Goal: Task Accomplishment & Management: Manage account settings

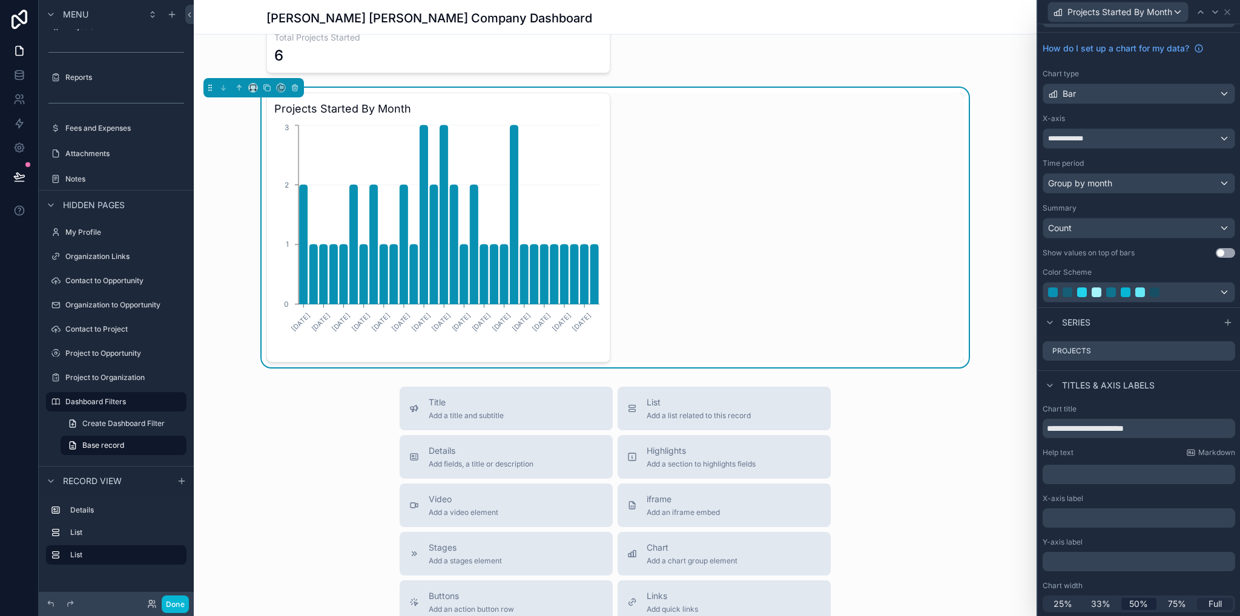
click at [1213, 609] on span "Full" at bounding box center [1215, 604] width 13 height 12
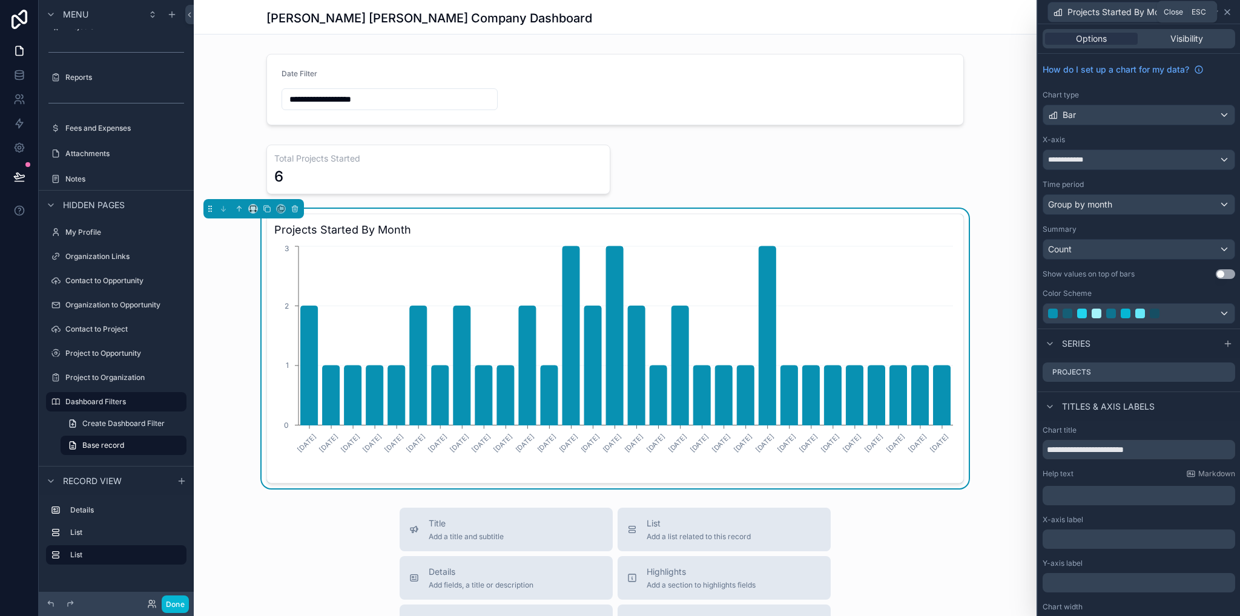
click at [1227, 13] on icon at bounding box center [1228, 12] width 10 height 10
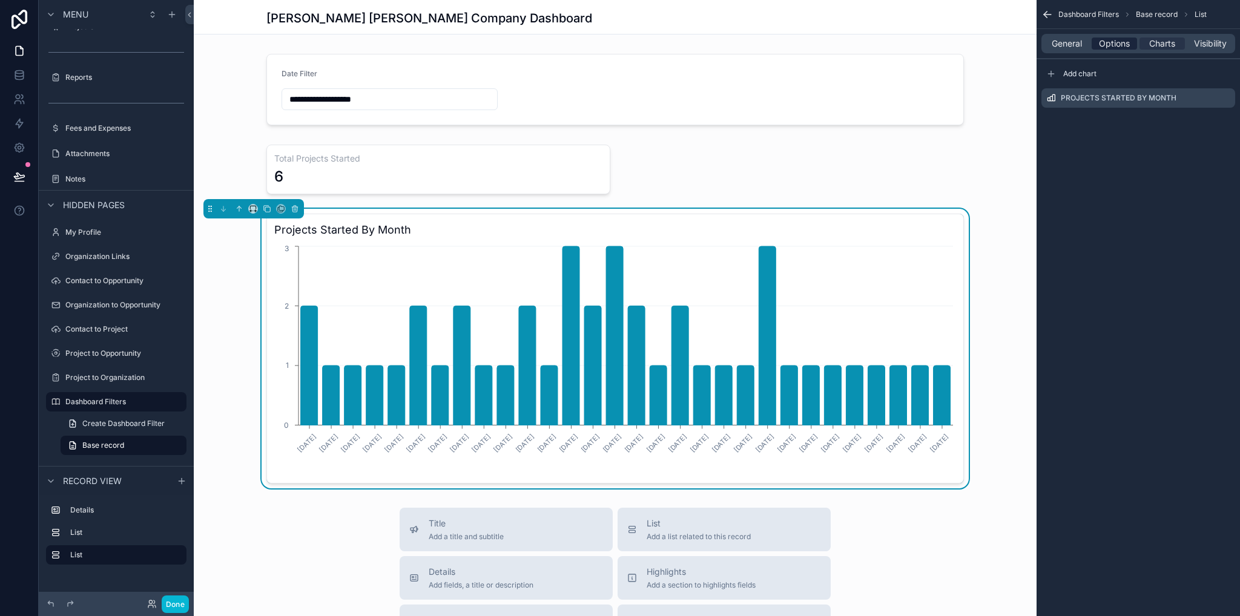
click at [1106, 42] on span "Options" at bounding box center [1114, 44] width 31 height 12
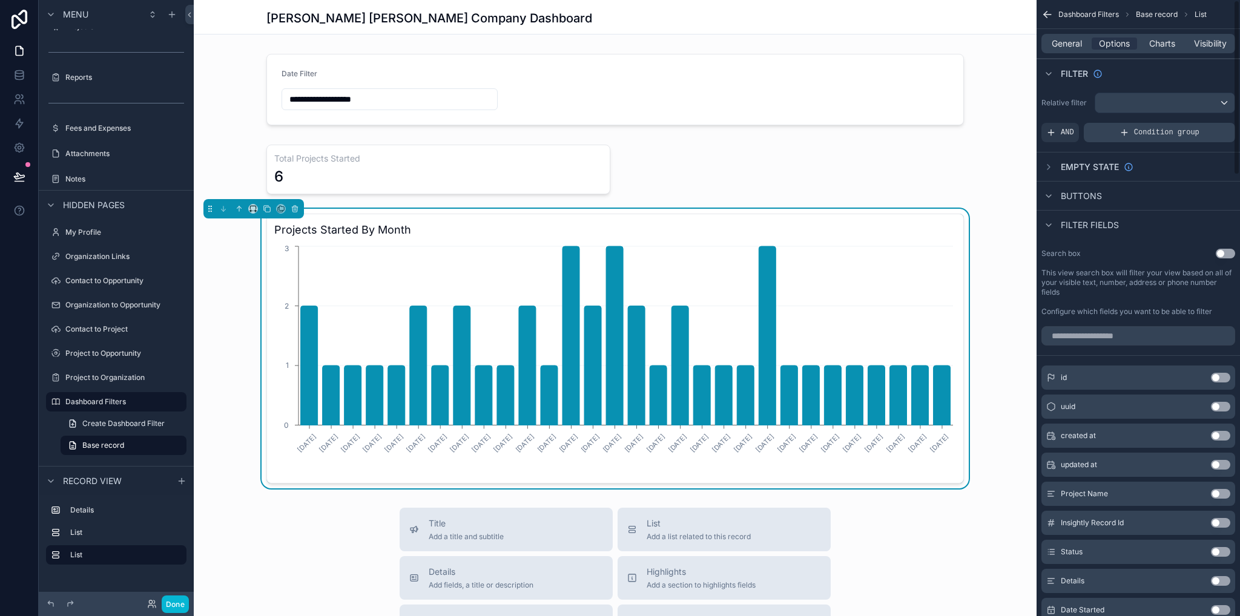
click at [1151, 131] on span "Condition group" at bounding box center [1166, 133] width 65 height 10
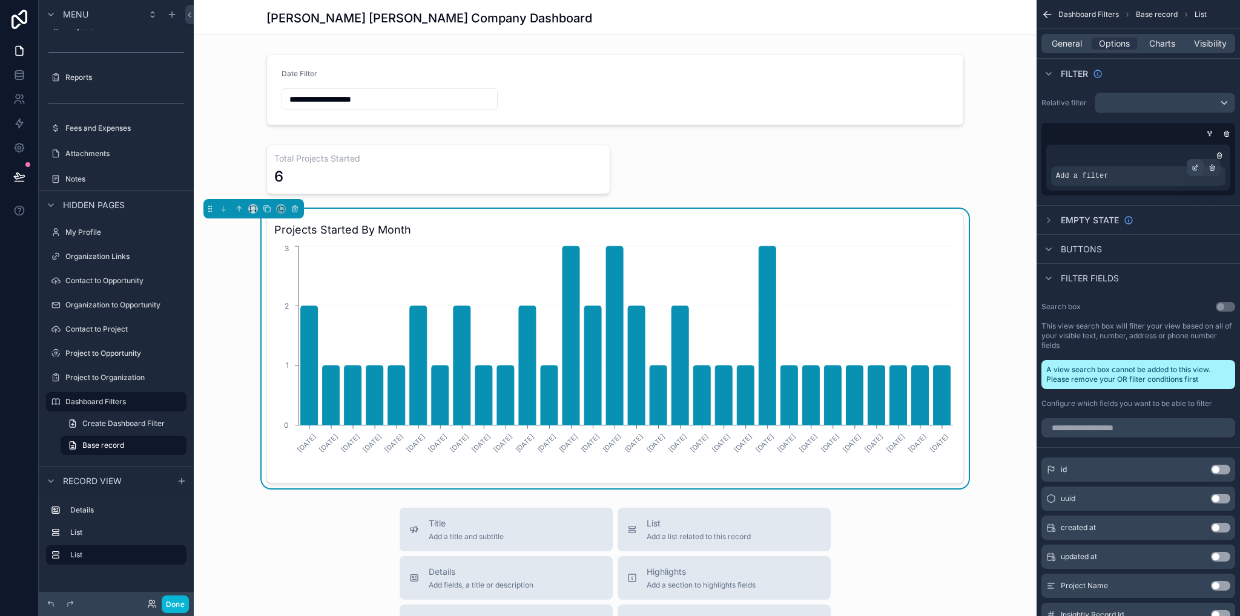
click at [1194, 168] on icon "scrollable content" at bounding box center [1195, 167] width 7 height 7
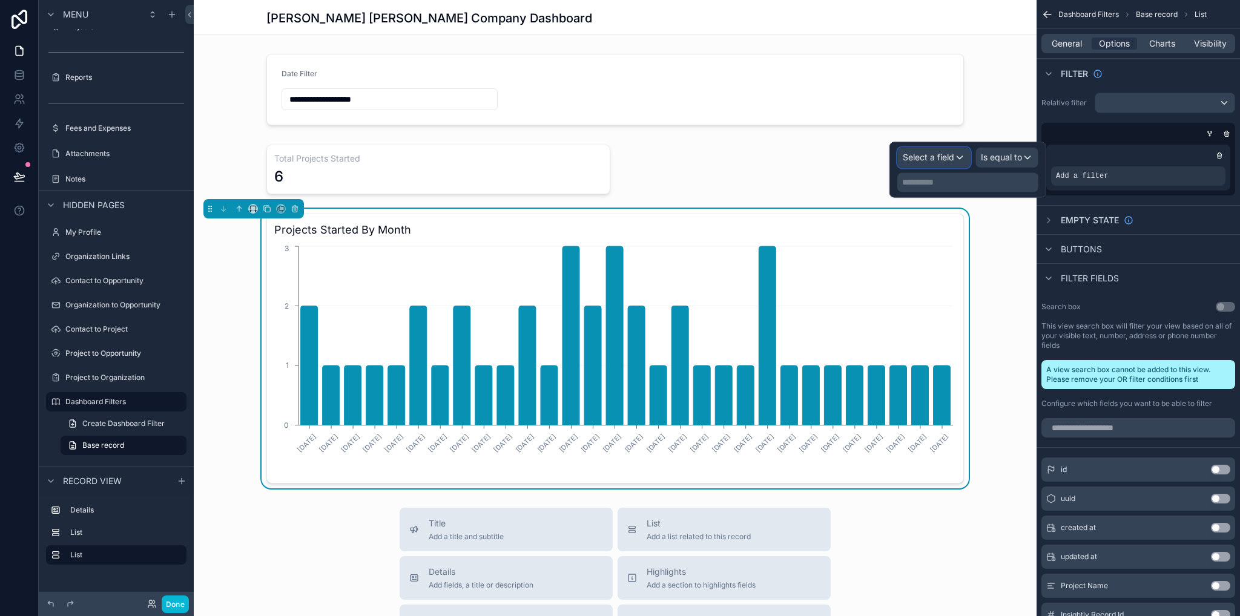
click at [941, 163] on span "Select a field" at bounding box center [928, 157] width 51 height 12
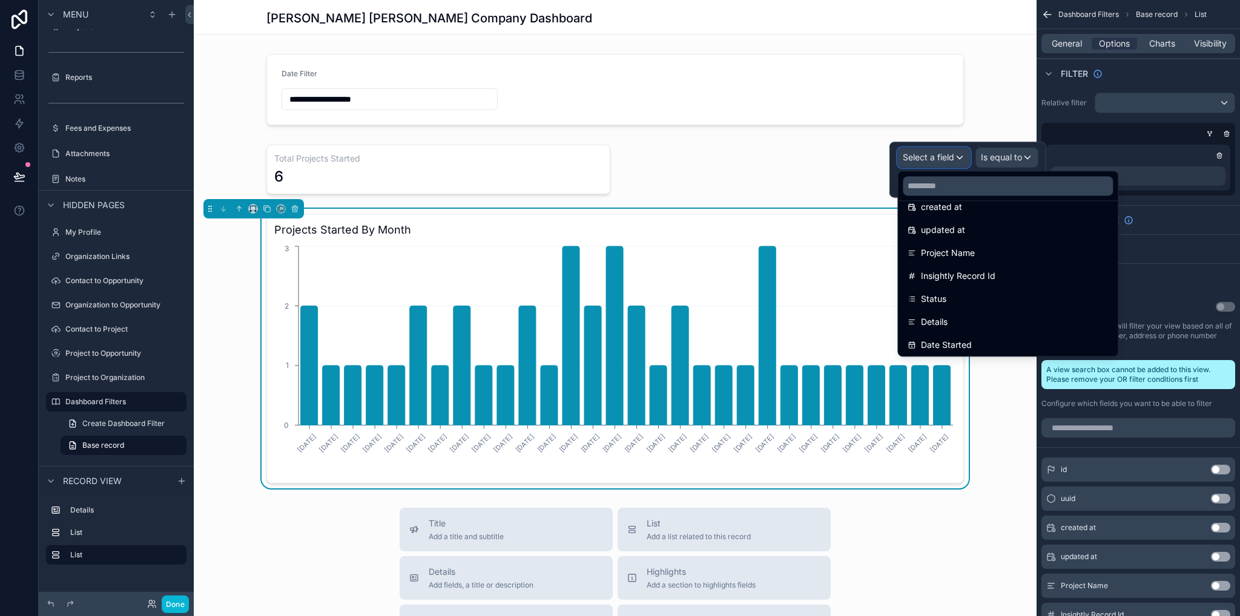
scroll to position [121, 0]
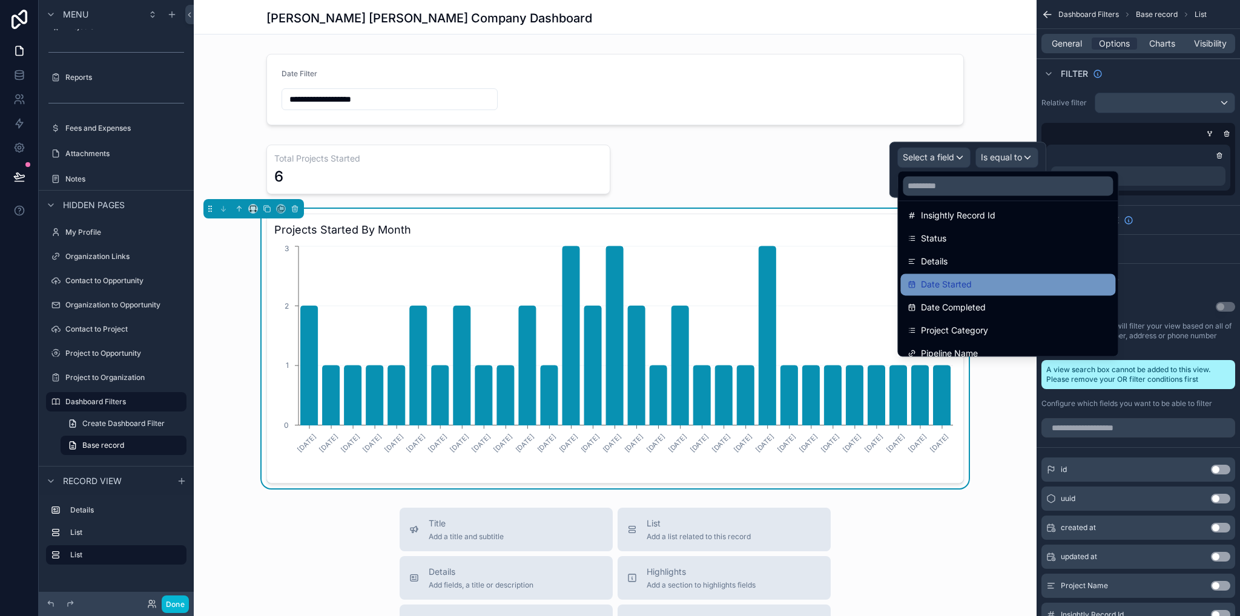
click at [958, 285] on span "Date Started" at bounding box center [946, 284] width 51 height 15
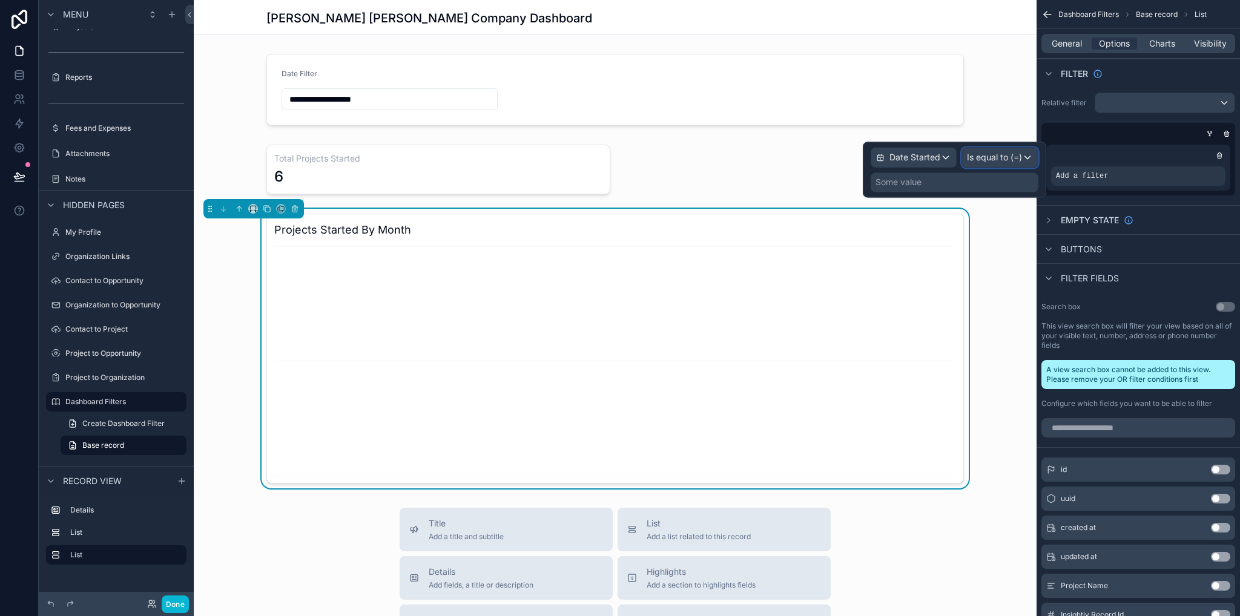
click at [994, 162] on span "Is equal to (=)" at bounding box center [994, 157] width 55 height 12
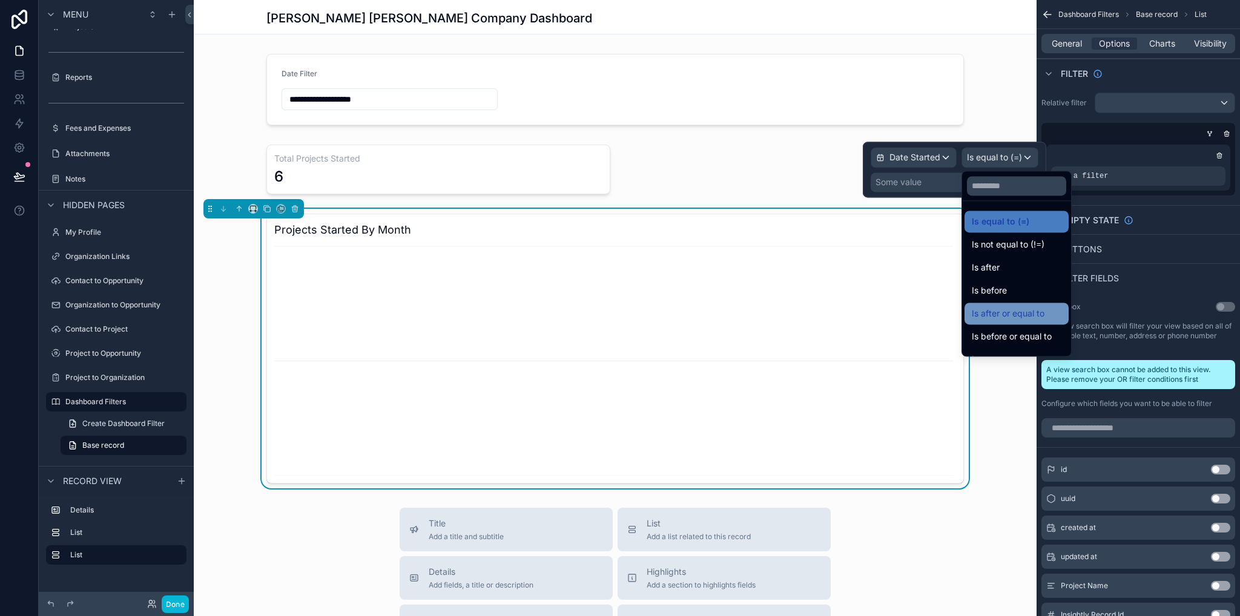
click at [1014, 313] on span "Is after or equal to" at bounding box center [1008, 313] width 73 height 15
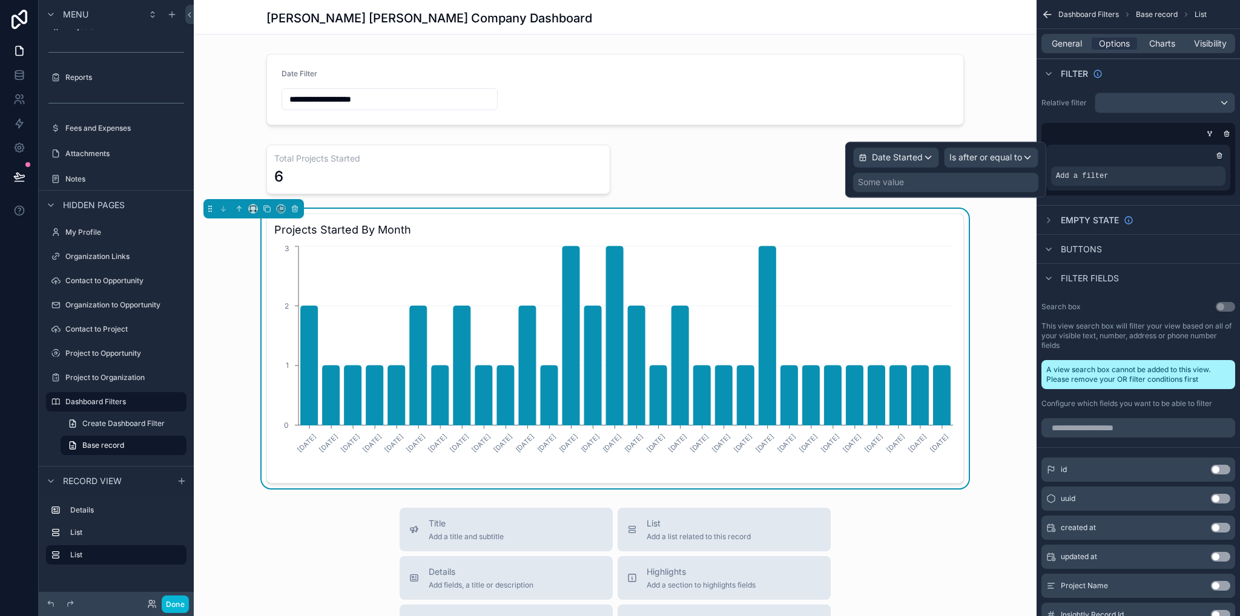
click at [945, 183] on div "Some value" at bounding box center [945, 182] width 185 height 19
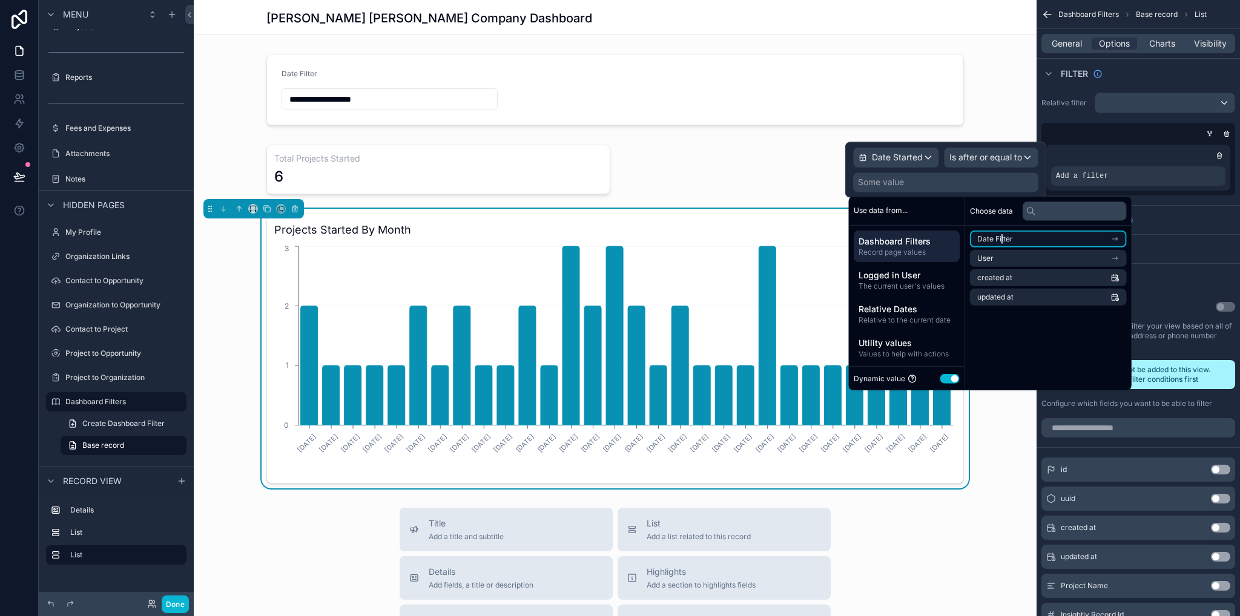
click at [1003, 243] on span "Date Filter" at bounding box center [995, 239] width 36 height 10
click at [991, 262] on span "From" at bounding box center [986, 261] width 18 height 10
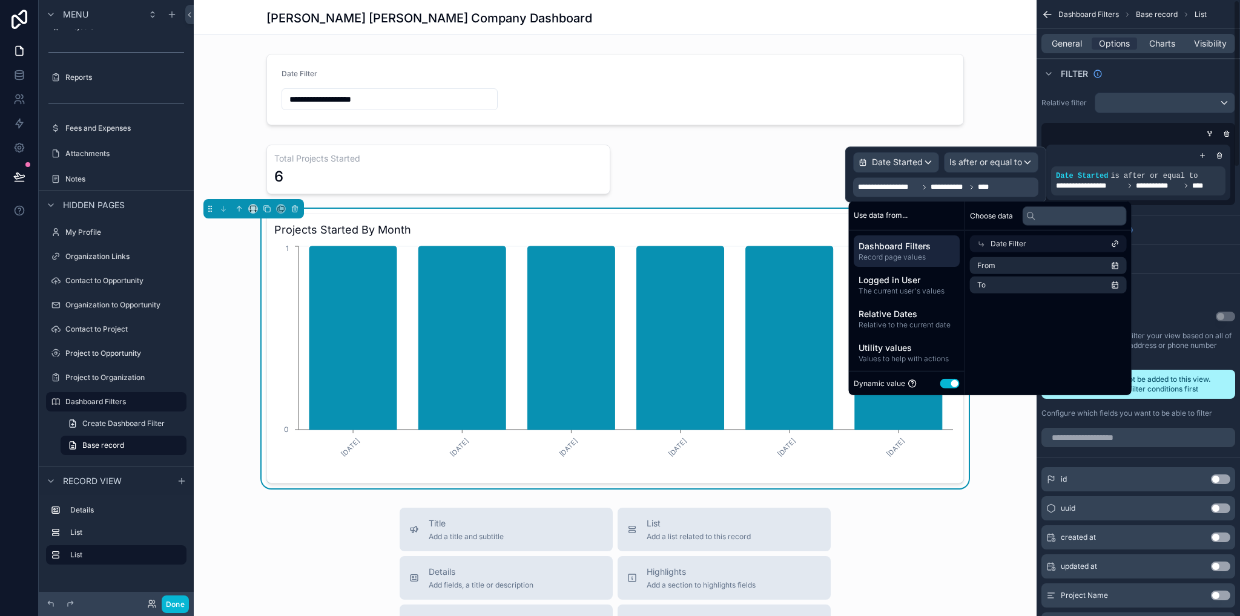
click at [1143, 148] on div "**********" at bounding box center [1138, 173] width 184 height 56
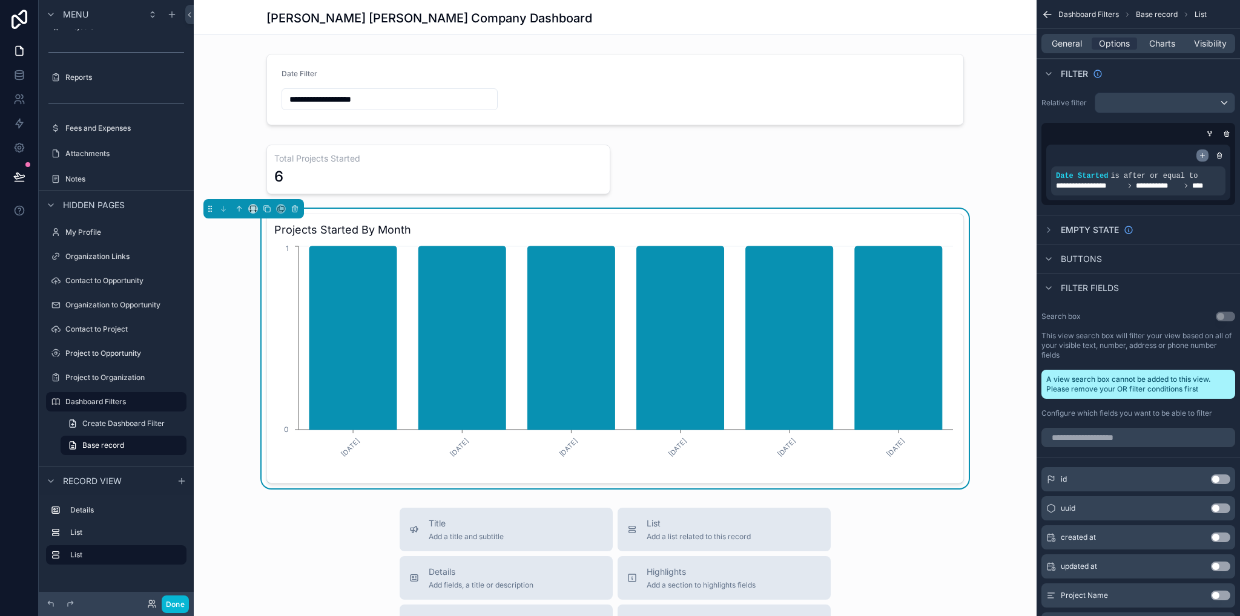
click at [1203, 154] on icon "scrollable content" at bounding box center [1203, 156] width 0 height 4
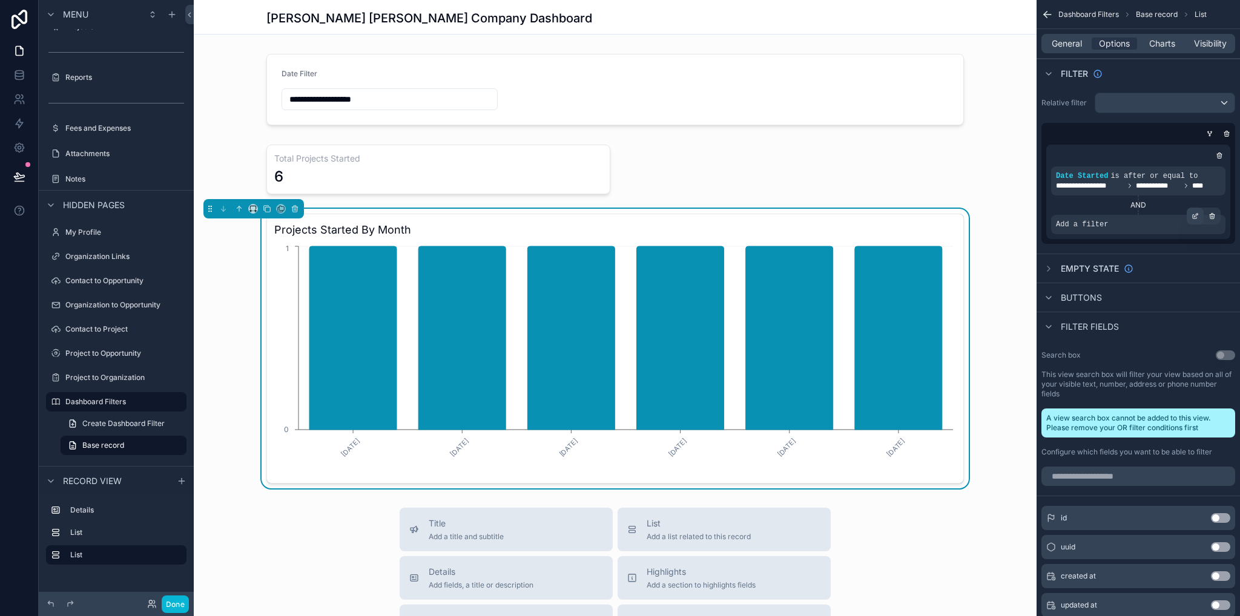
click at [1194, 217] on icon "scrollable content" at bounding box center [1195, 216] width 7 height 7
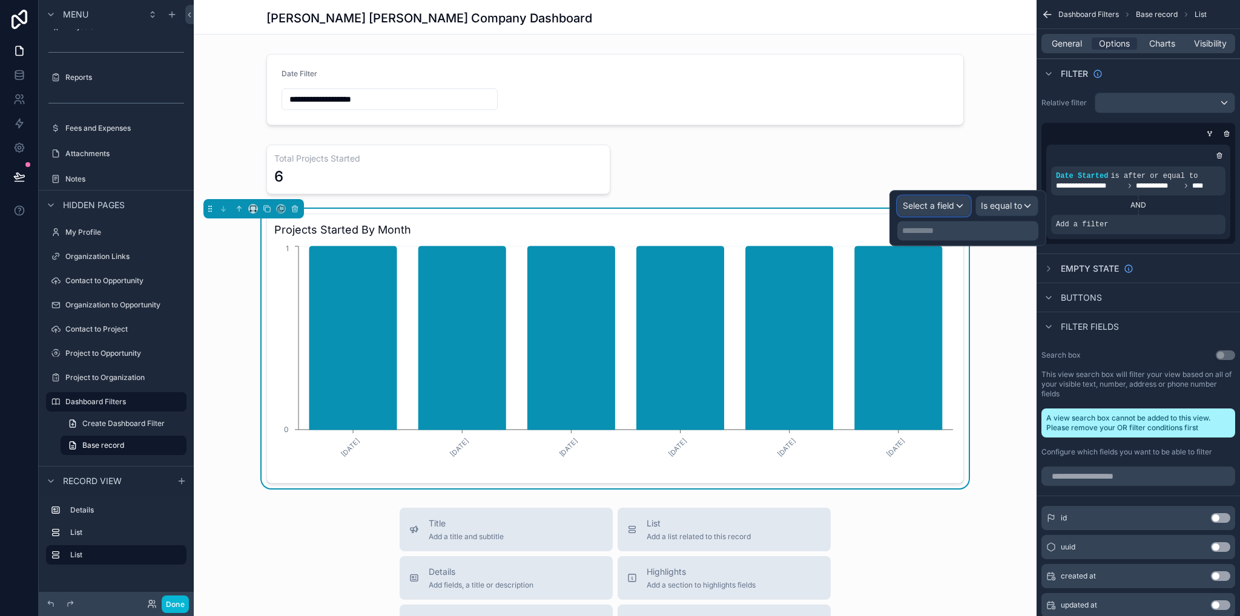
click at [928, 209] on span "Select a field" at bounding box center [928, 205] width 51 height 10
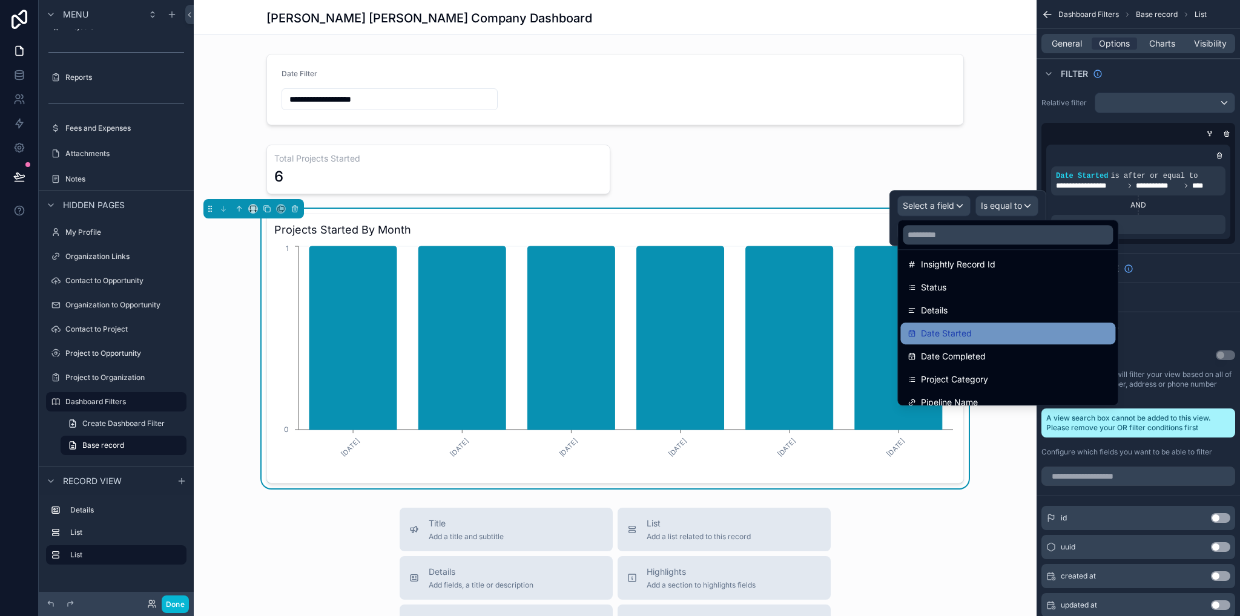
click at [951, 342] on div "Date Started" at bounding box center [1007, 334] width 215 height 22
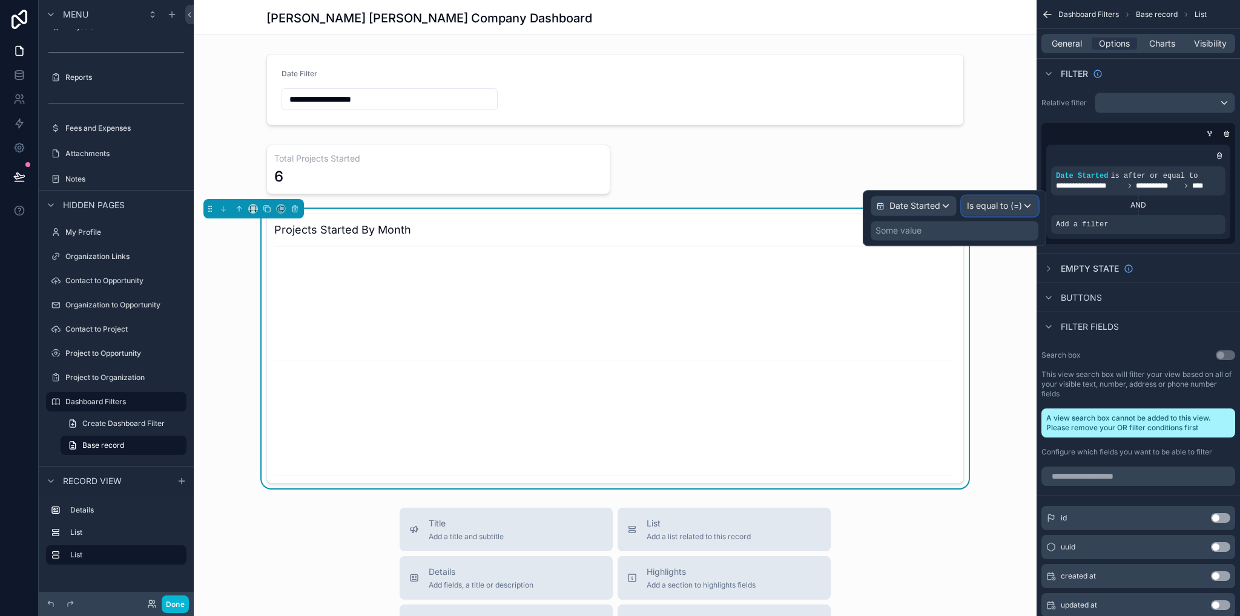
click at [989, 210] on span "Is equal to (=)" at bounding box center [994, 206] width 55 height 12
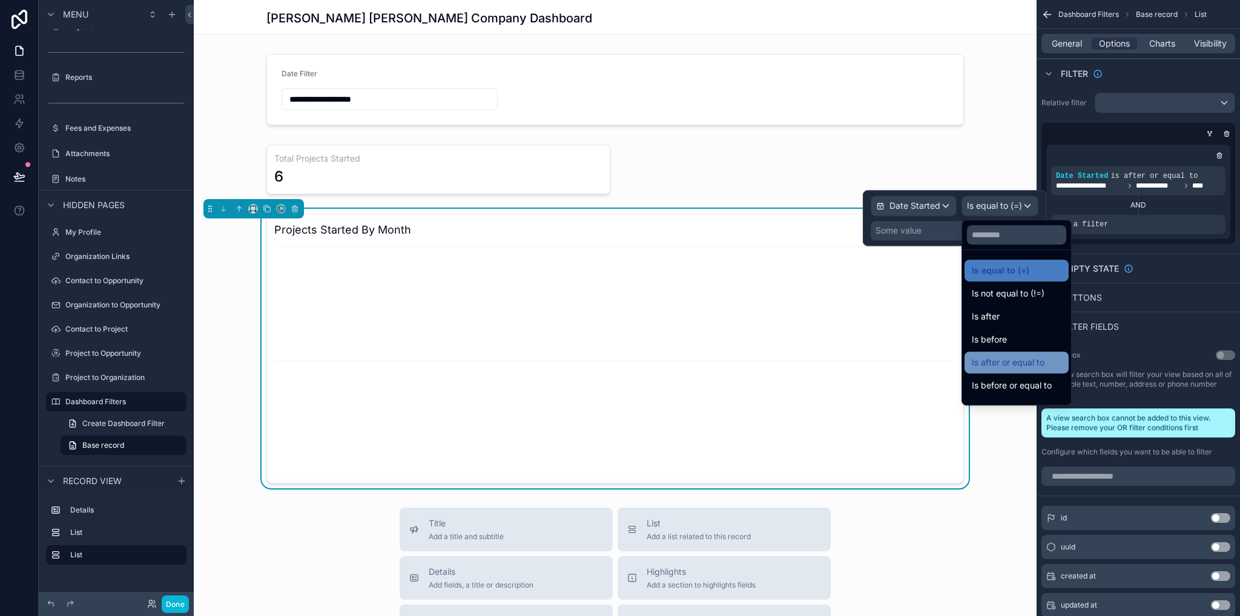
click at [1010, 365] on span "Is after or equal to" at bounding box center [1008, 362] width 73 height 15
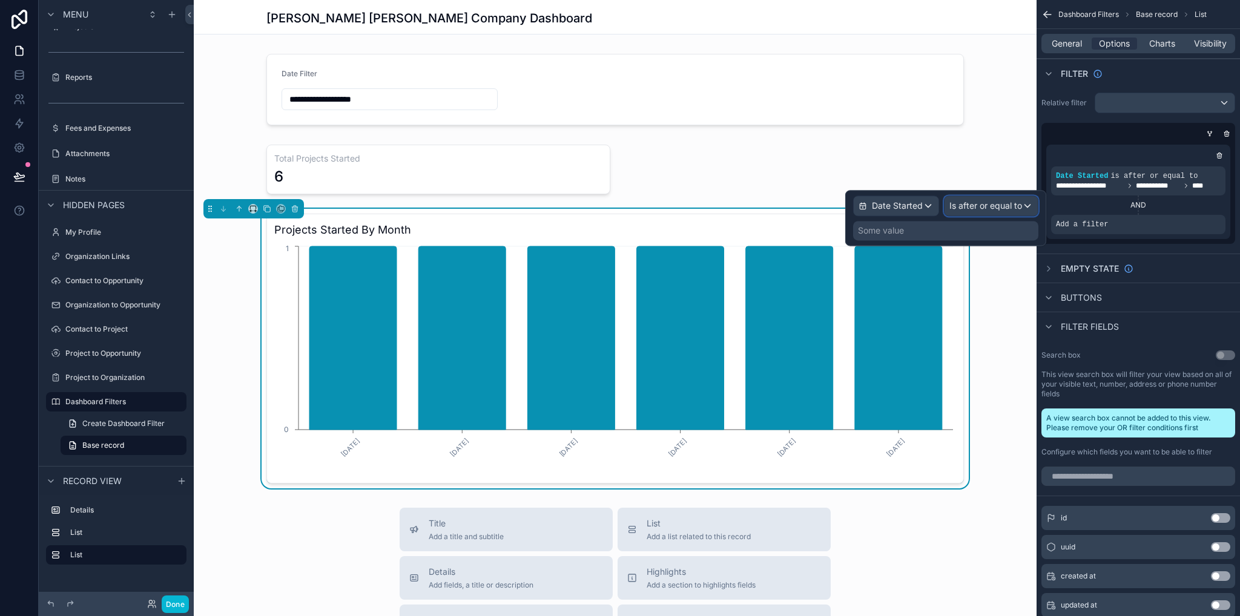
click at [957, 206] on span "Is after or equal to" at bounding box center [985, 206] width 73 height 12
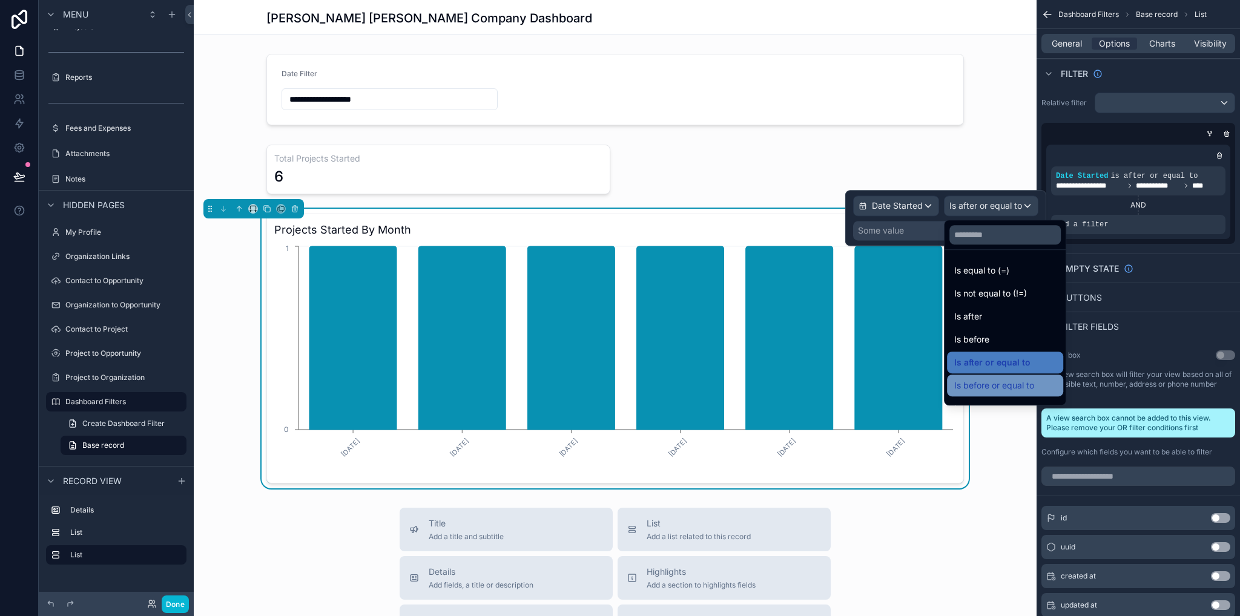
click at [1011, 383] on span "Is before or equal to" at bounding box center [994, 385] width 80 height 15
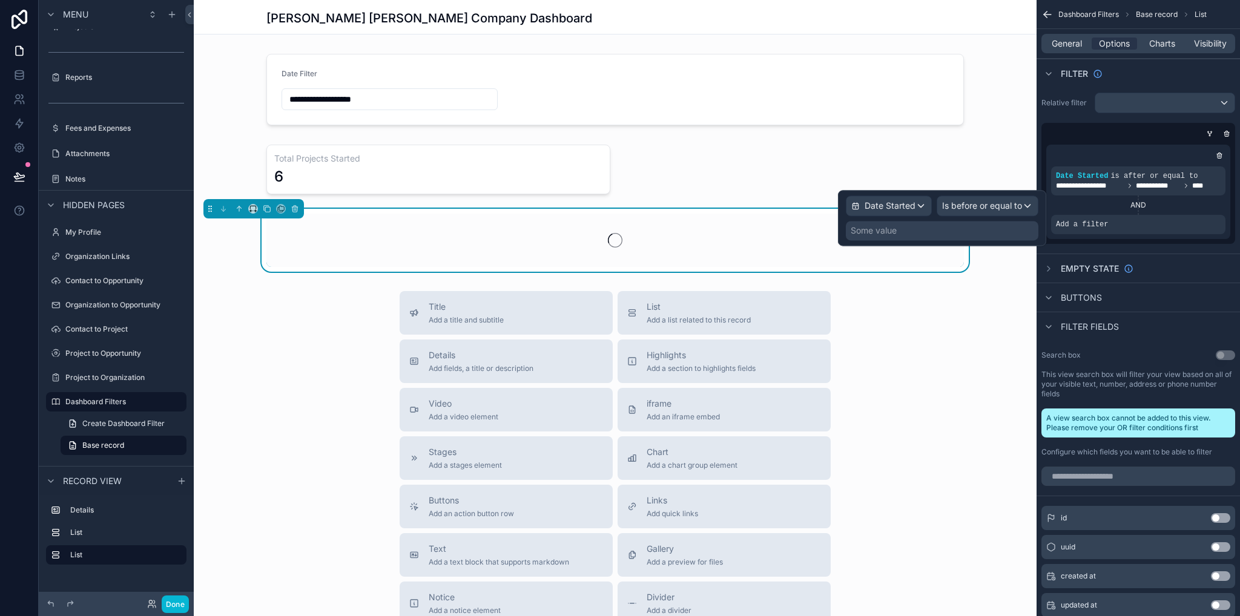
click at [945, 233] on div "Some value" at bounding box center [942, 230] width 193 height 19
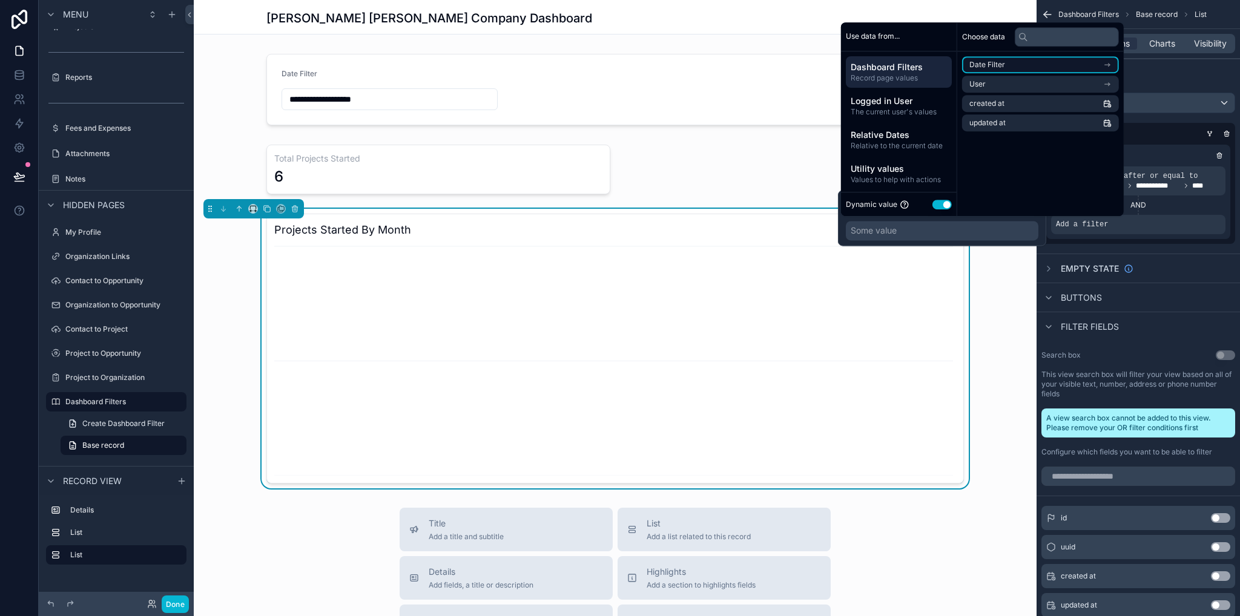
click at [1019, 67] on li "Date Filter" at bounding box center [1040, 64] width 157 height 17
click at [1009, 108] on li "To" at bounding box center [1040, 105] width 157 height 17
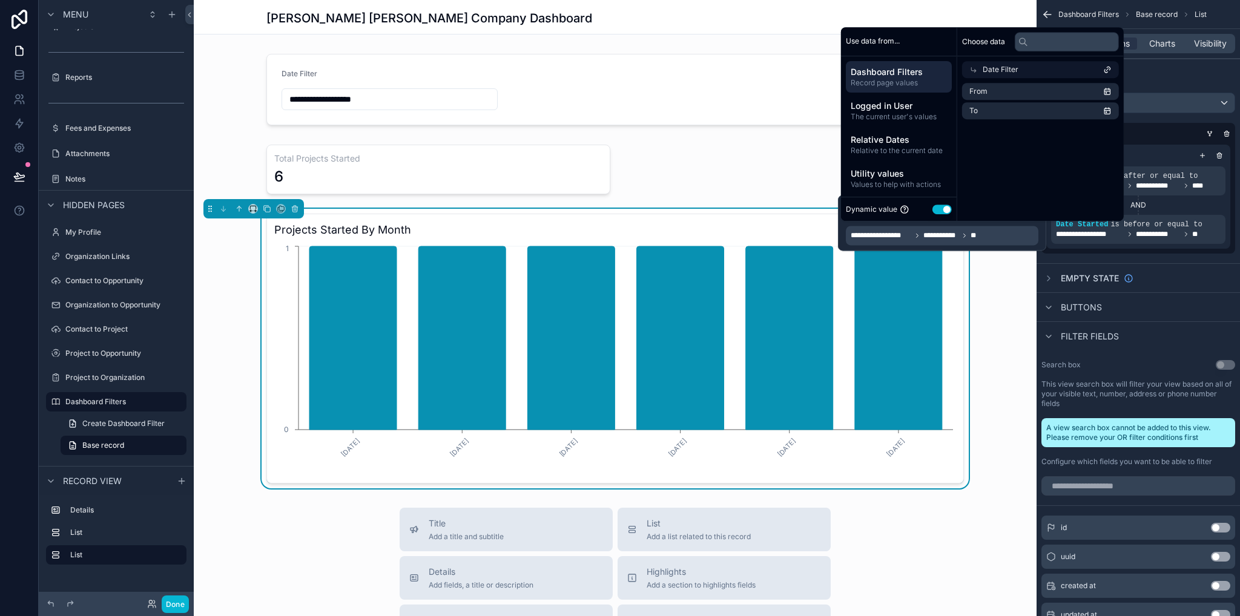
click at [1012, 325] on div "Projects Started By Month [DATE] [DATE] [DATE] [DATE] [DATE] [DATE] 0 1" at bounding box center [615, 349] width 843 height 280
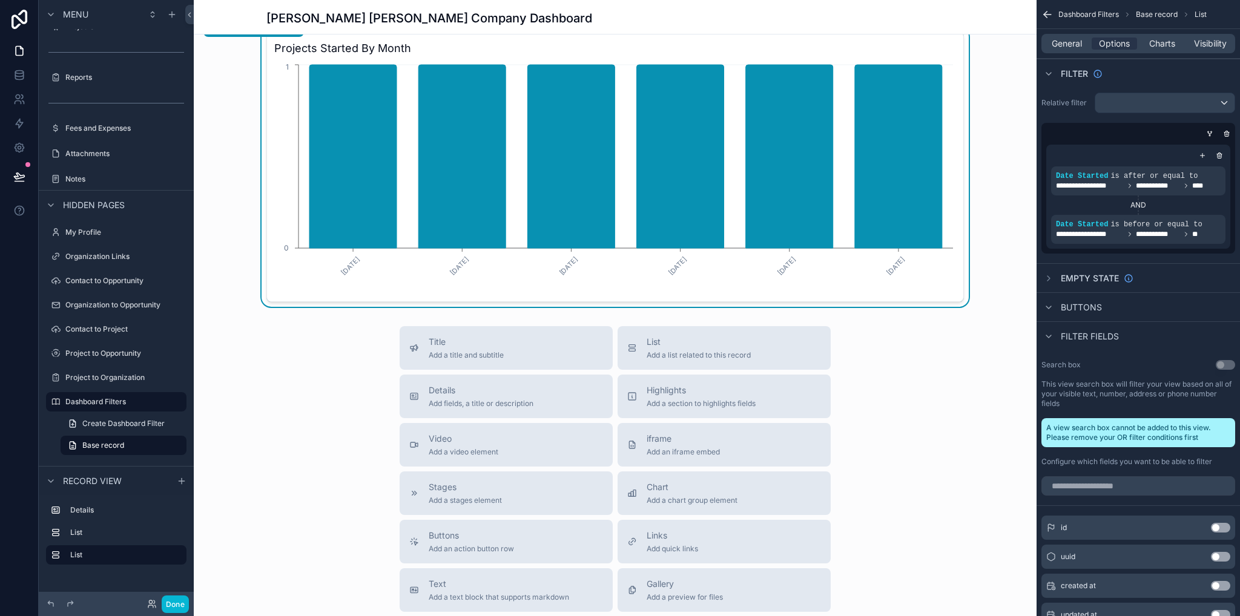
scroll to position [0, 0]
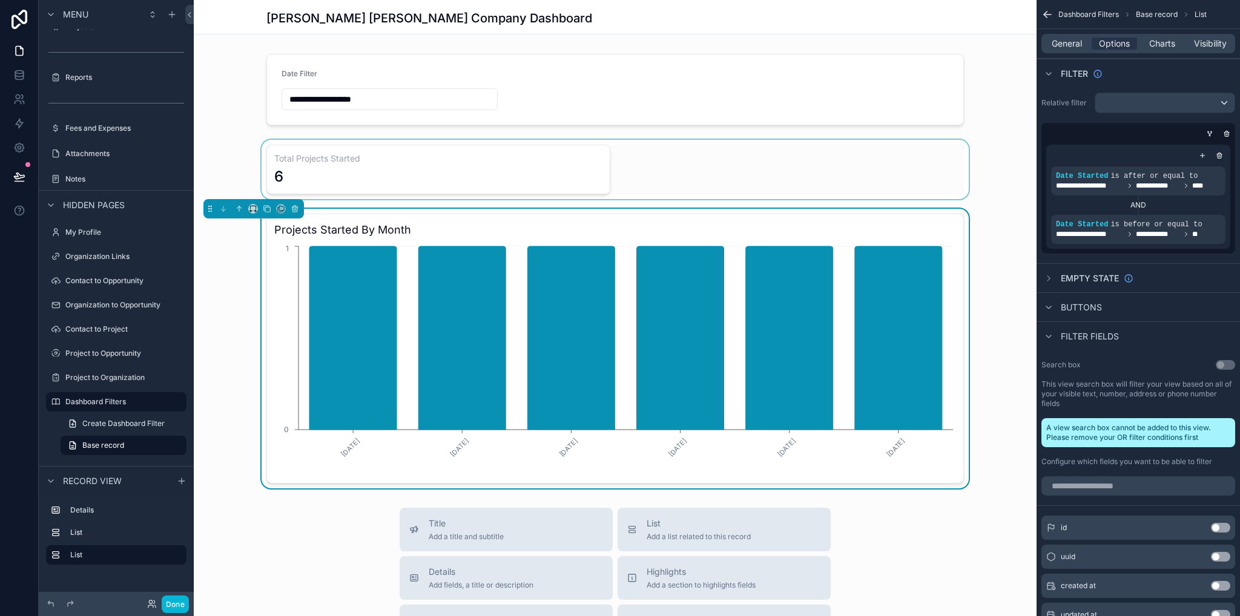
click at [657, 167] on div "scrollable content" at bounding box center [615, 169] width 843 height 59
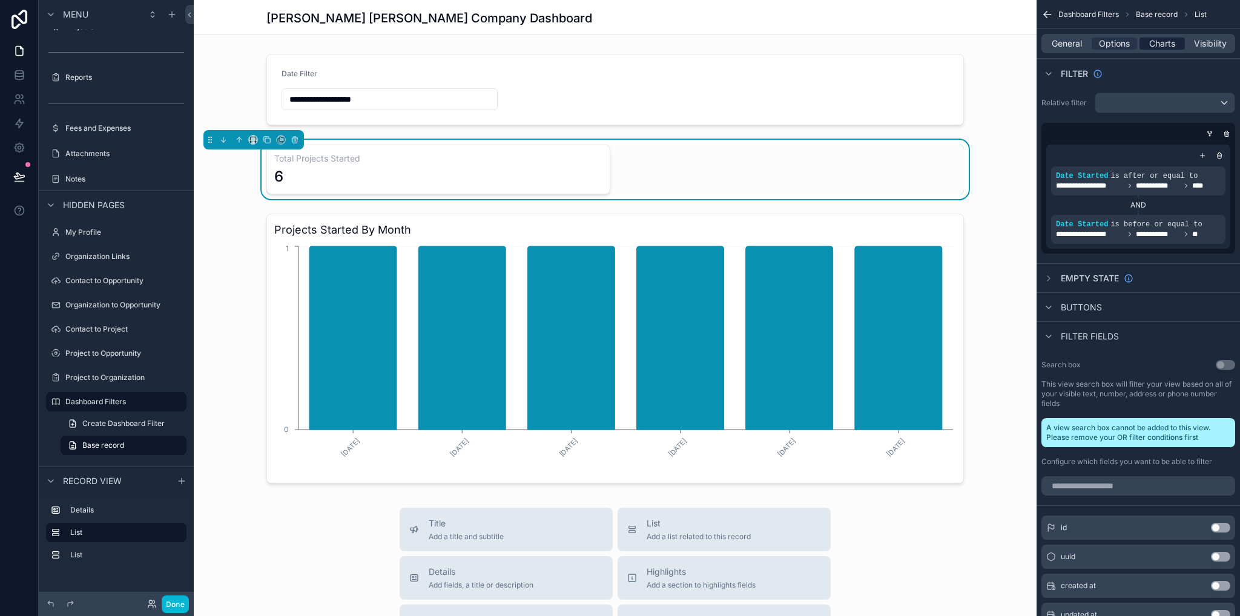
click at [1162, 47] on span "Charts" at bounding box center [1162, 44] width 26 height 12
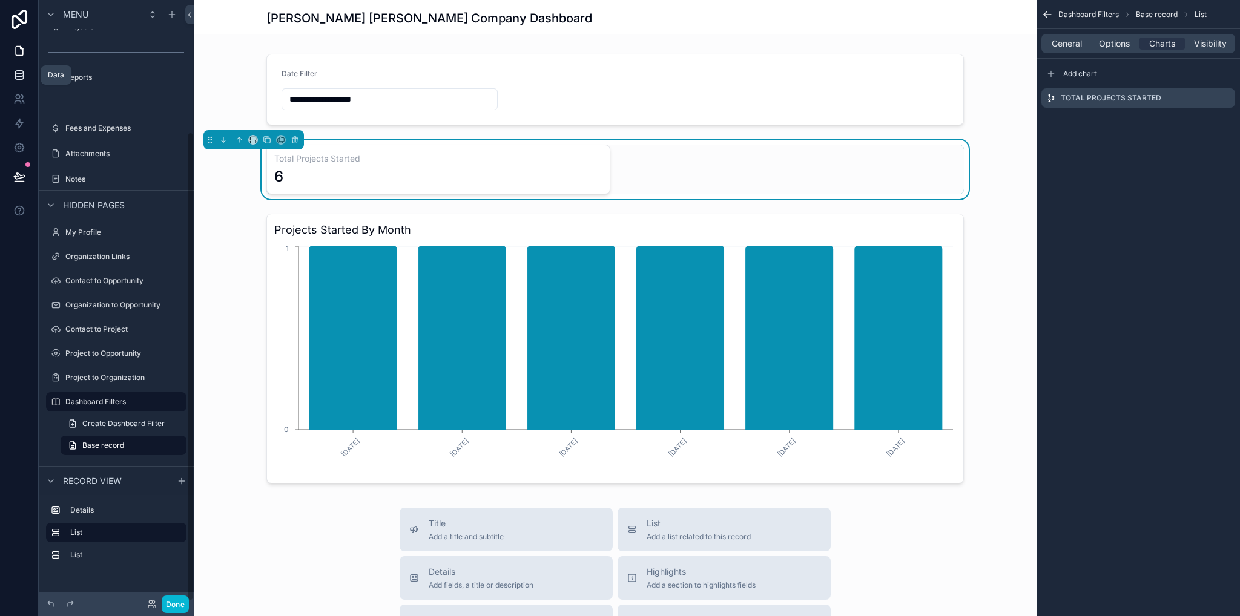
click at [22, 79] on icon at bounding box center [19, 77] width 8 height 5
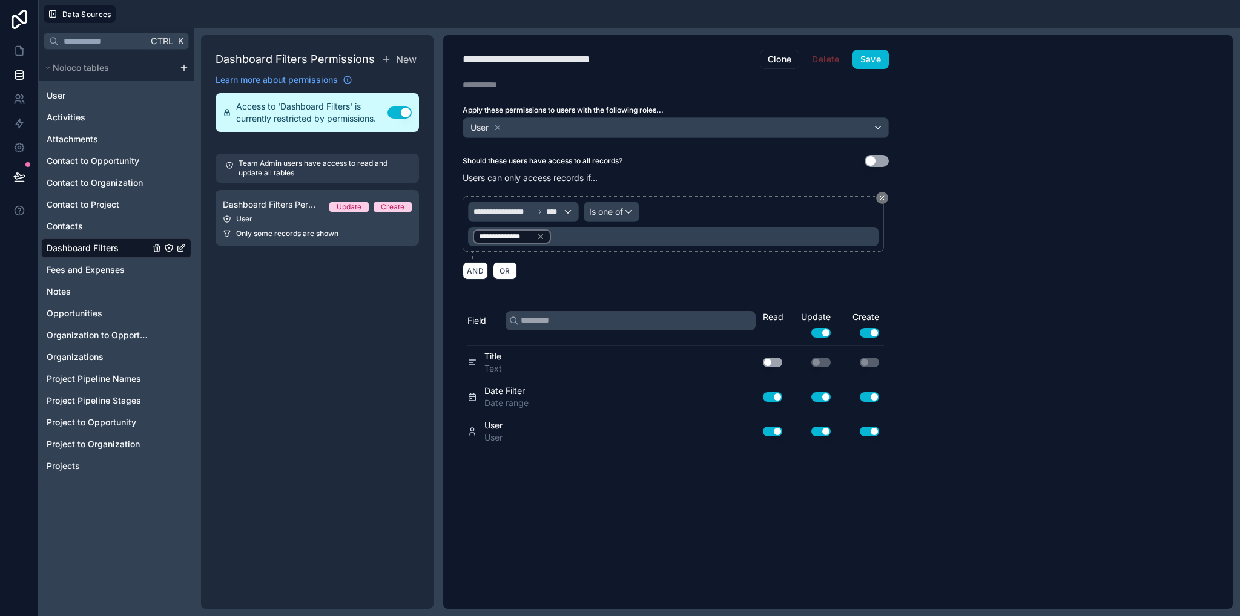
click at [96, 247] on span "Dashboard Filters" at bounding box center [83, 248] width 72 height 12
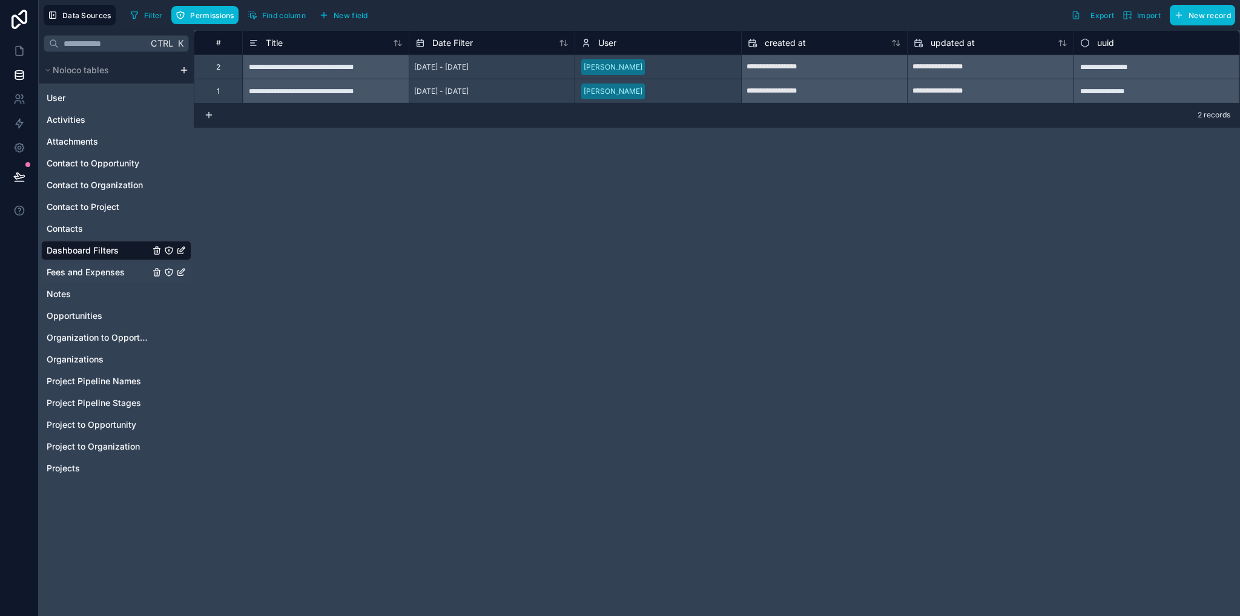
click at [97, 272] on span "Fees and Expenses" at bounding box center [86, 272] width 78 height 12
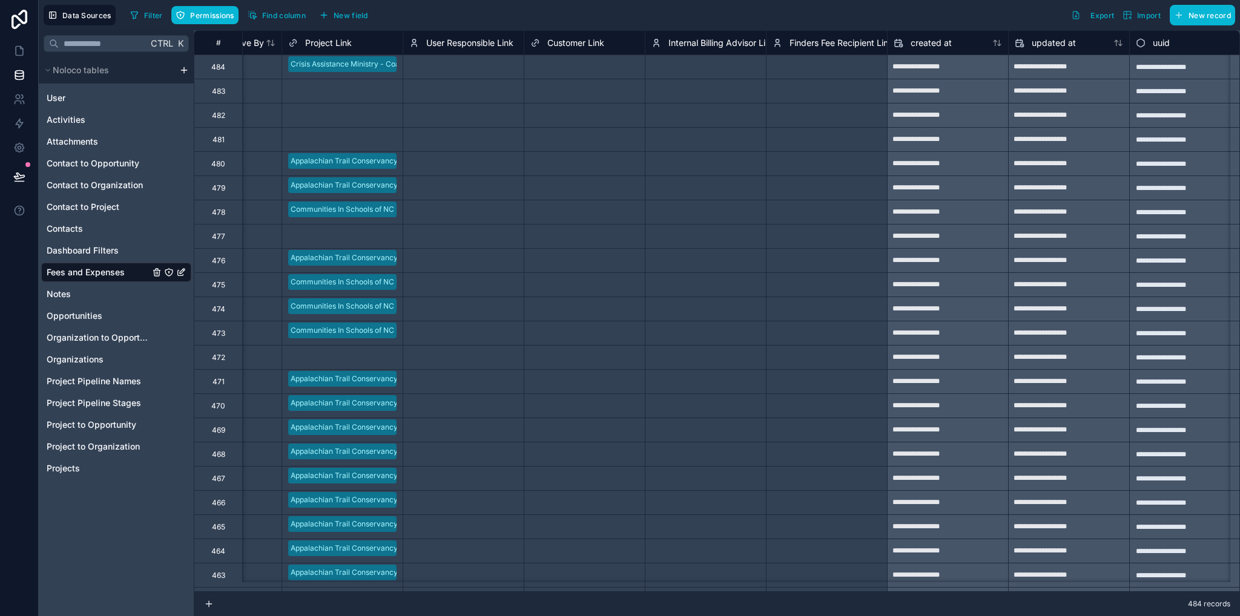
scroll to position [0, 4914]
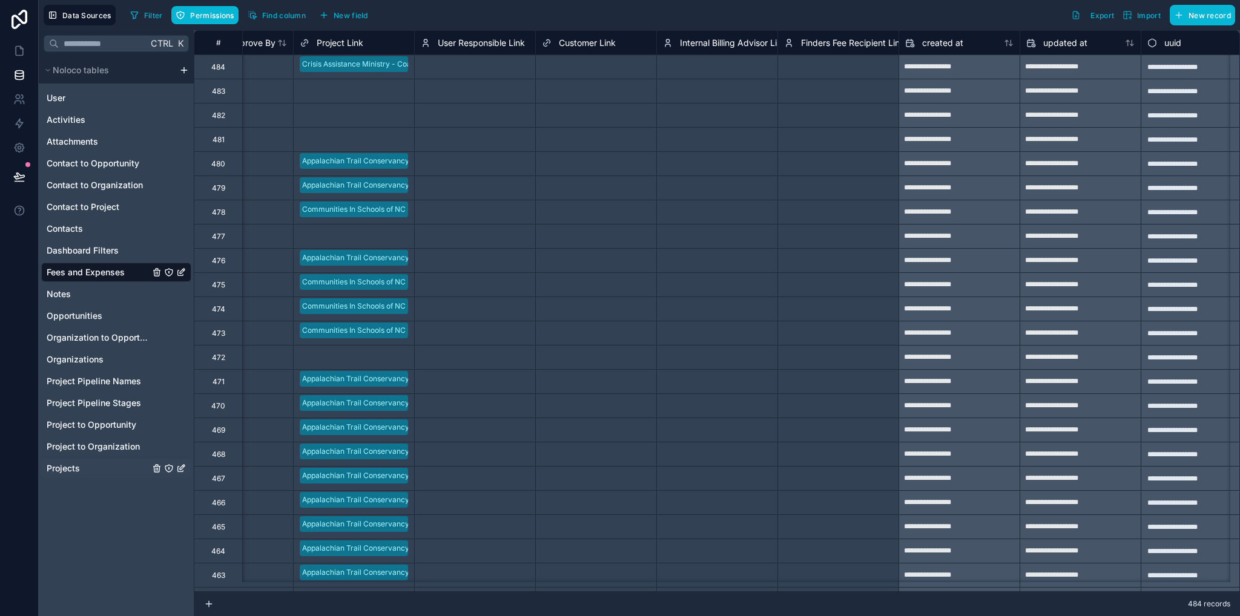
click at [74, 467] on span "Projects" at bounding box center [63, 469] width 33 height 12
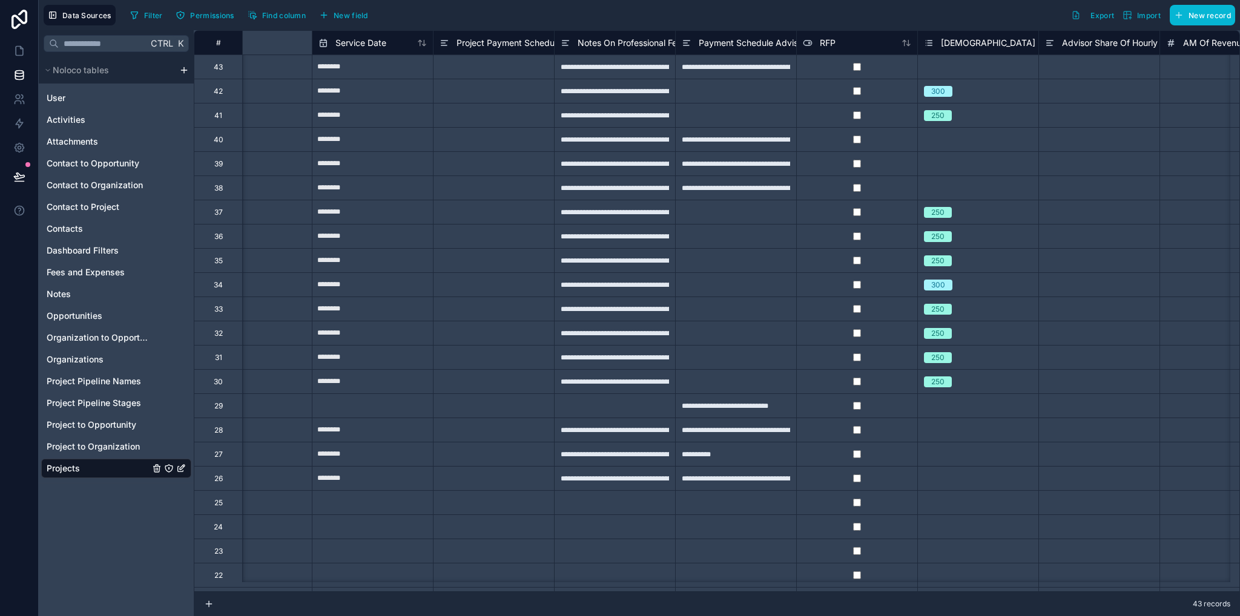
scroll to position [0, 4831]
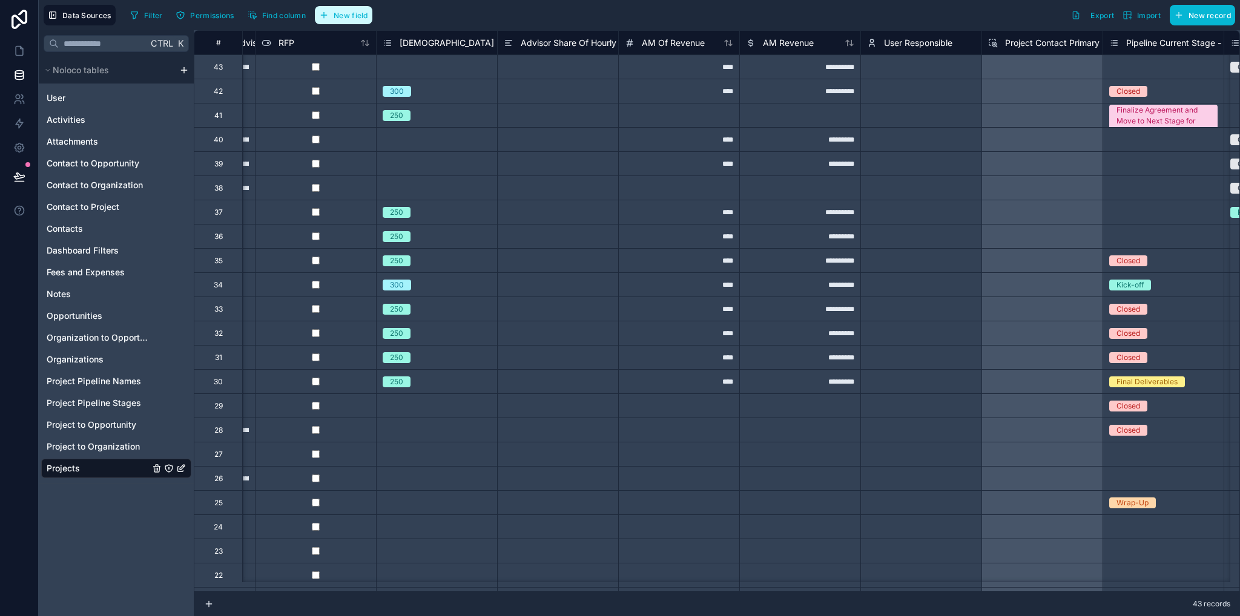
click at [337, 19] on span "New field" at bounding box center [351, 15] width 35 height 9
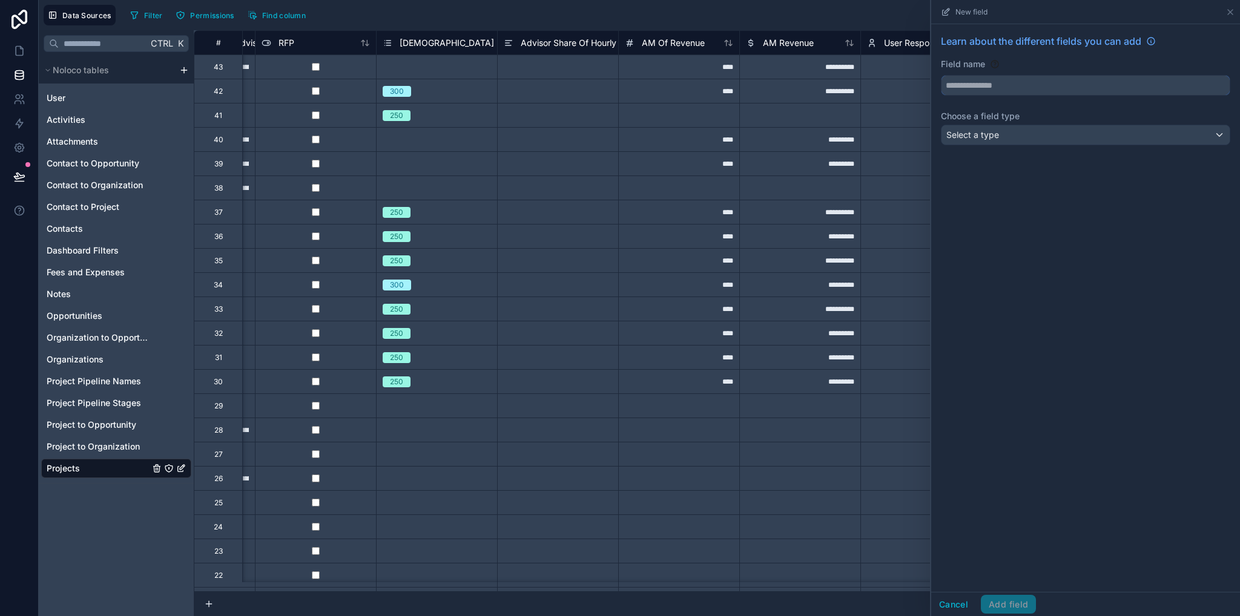
click at [960, 85] on input "text" at bounding box center [1086, 85] width 288 height 19
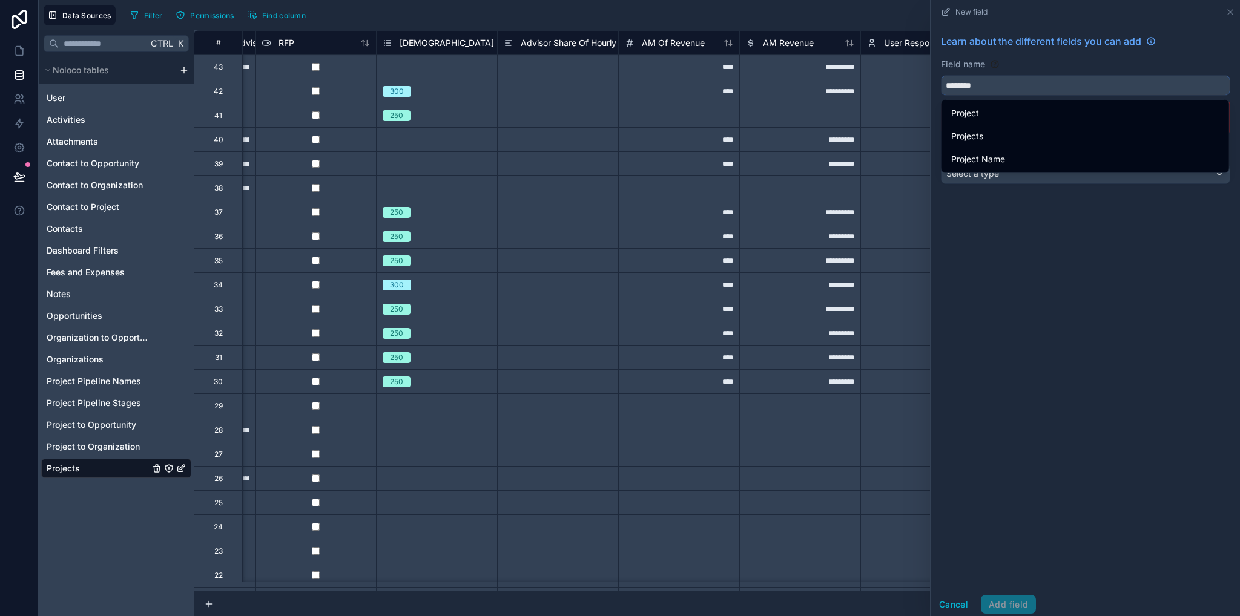
click at [941, 75] on button "*******" at bounding box center [1085, 85] width 289 height 21
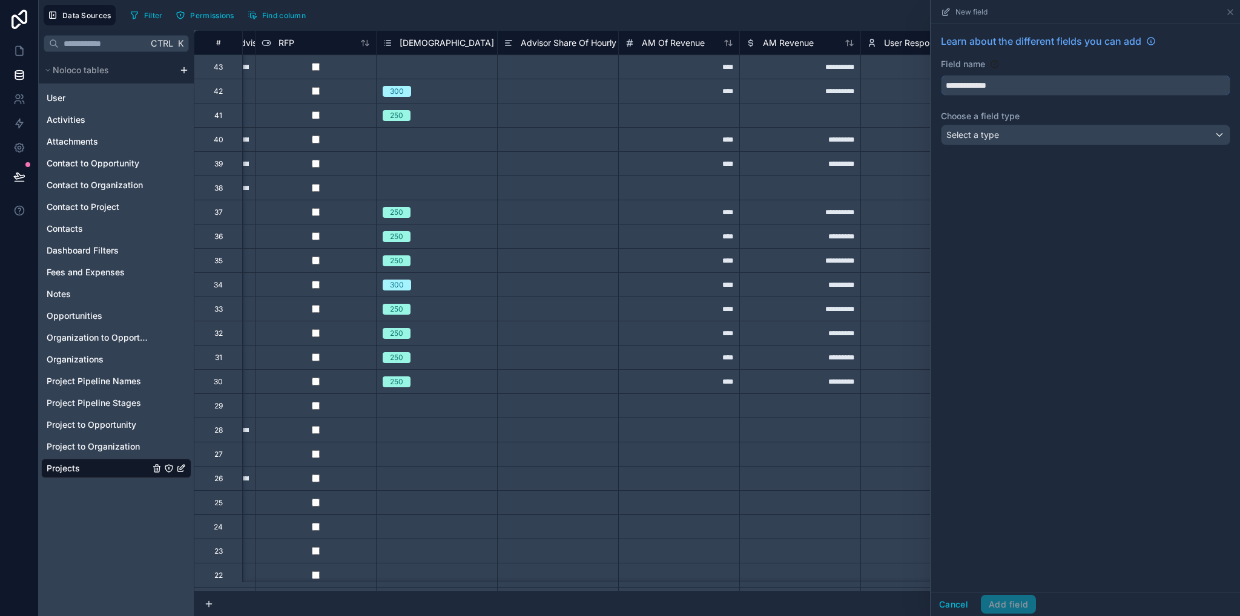
click at [941, 75] on button "**********" at bounding box center [1085, 85] width 289 height 21
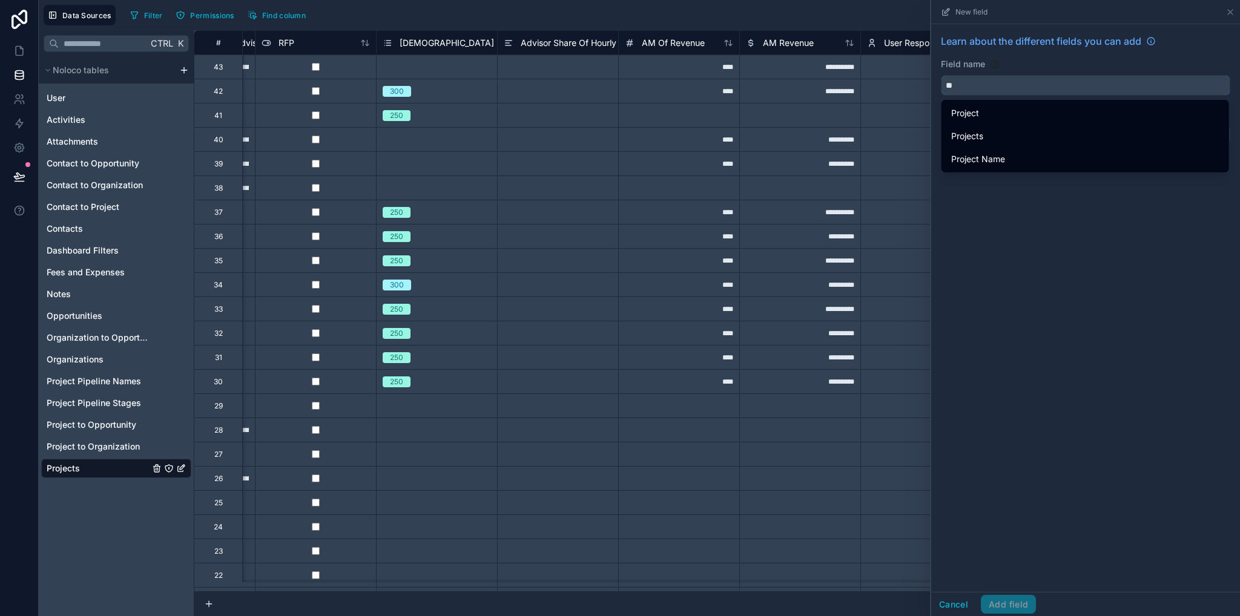
type input "*"
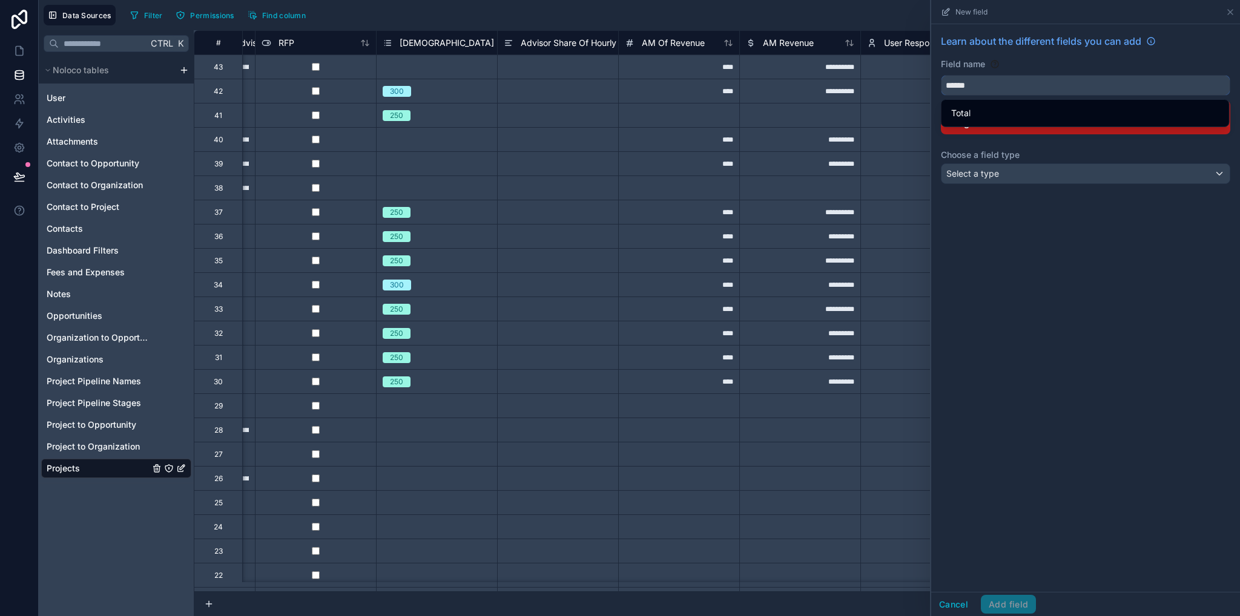
click at [941, 75] on button "*****" at bounding box center [1085, 85] width 289 height 21
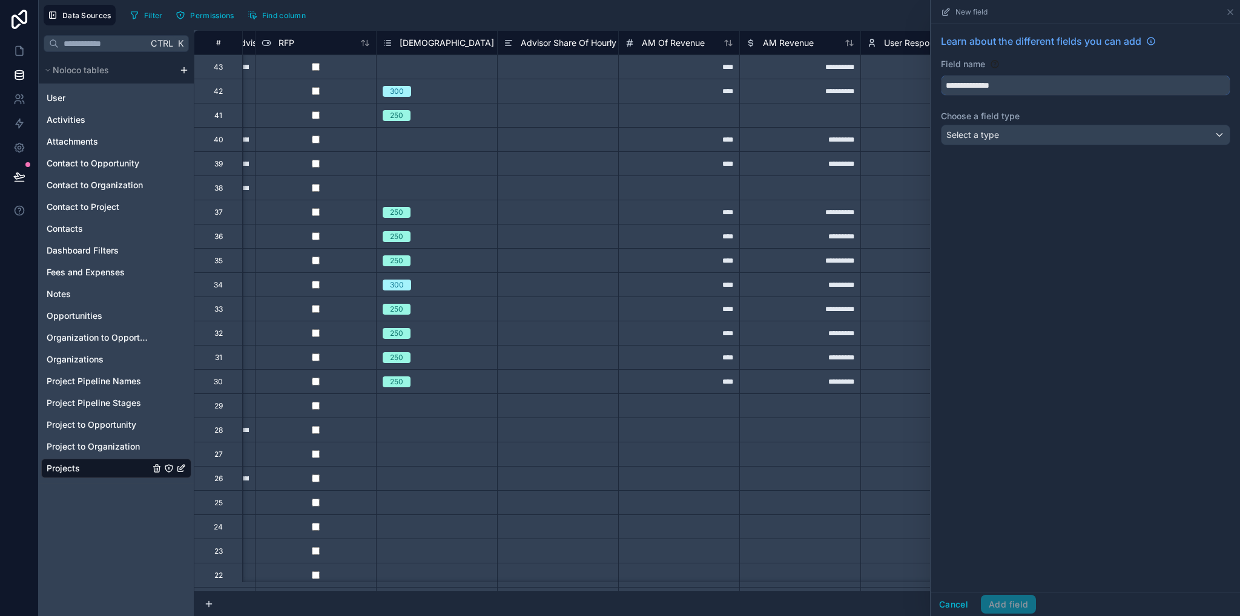
click at [941, 75] on button "**********" at bounding box center [1085, 85] width 289 height 21
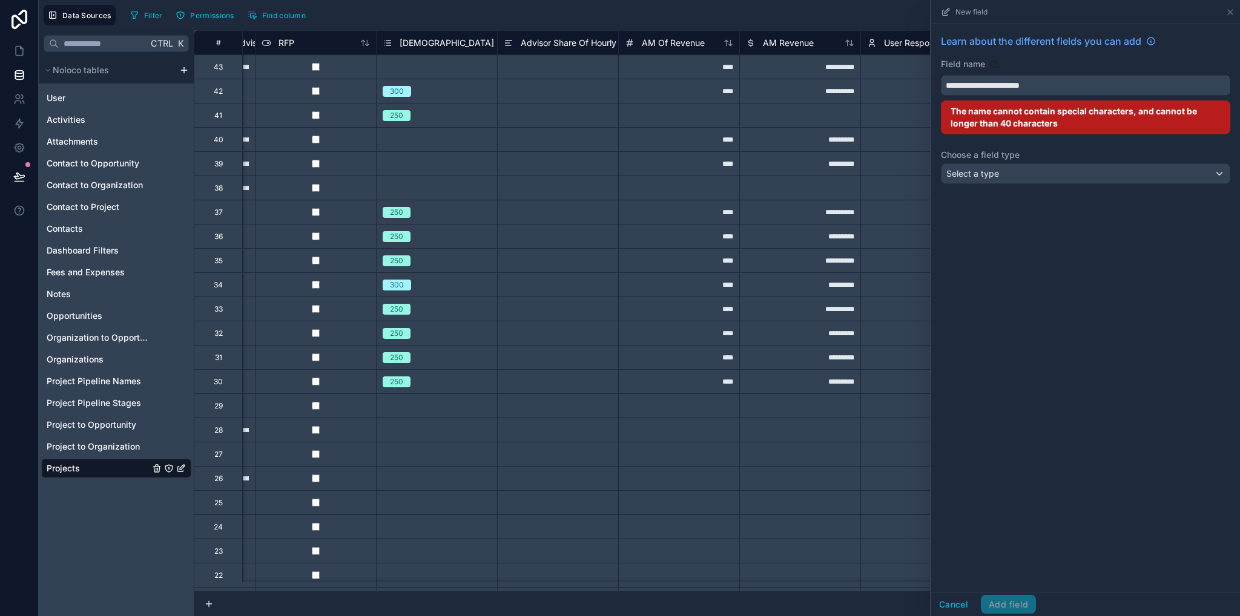
click at [941, 75] on button "**********" at bounding box center [1085, 85] width 289 height 21
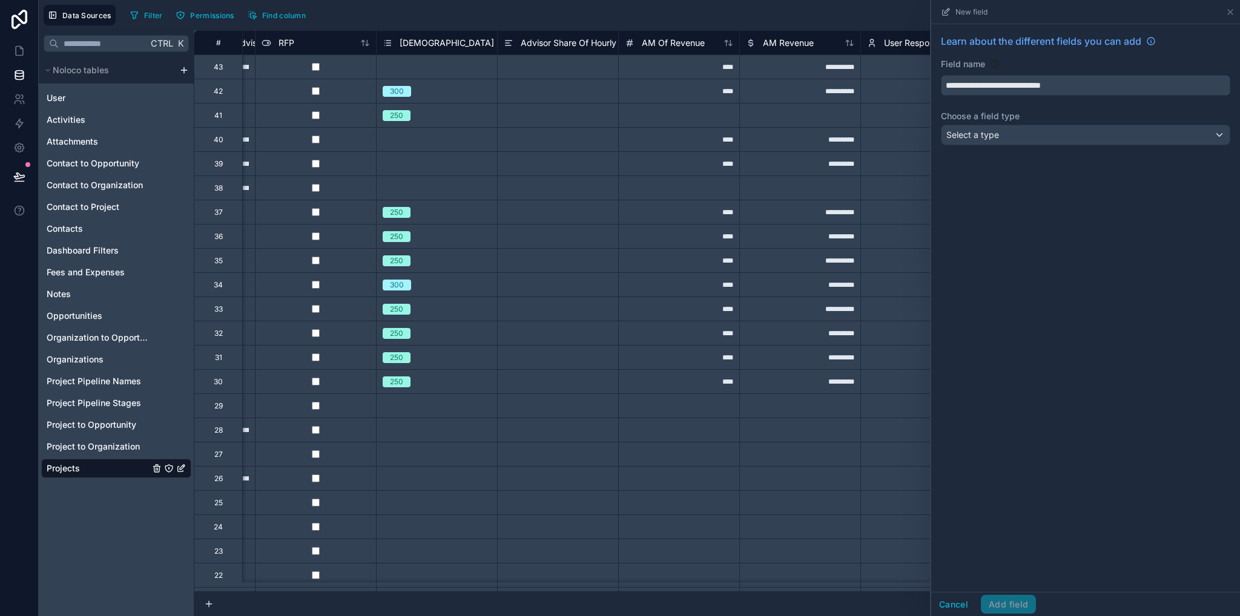
type input "**********"
click at [988, 142] on div "Select a type" at bounding box center [1086, 134] width 288 height 19
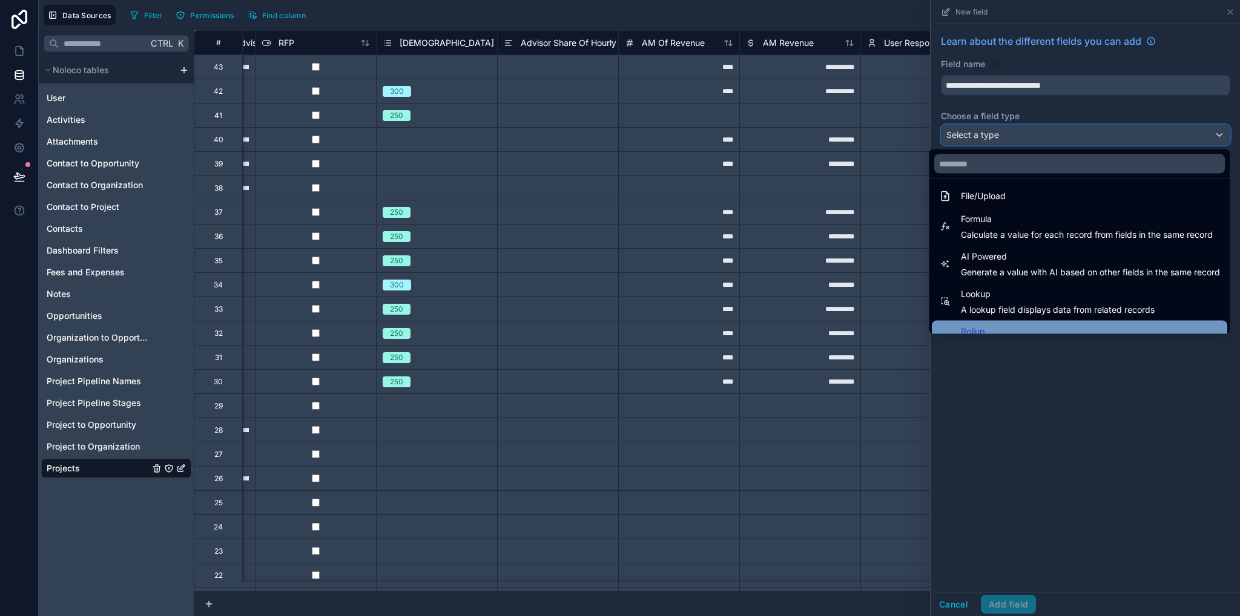
scroll to position [351, 0]
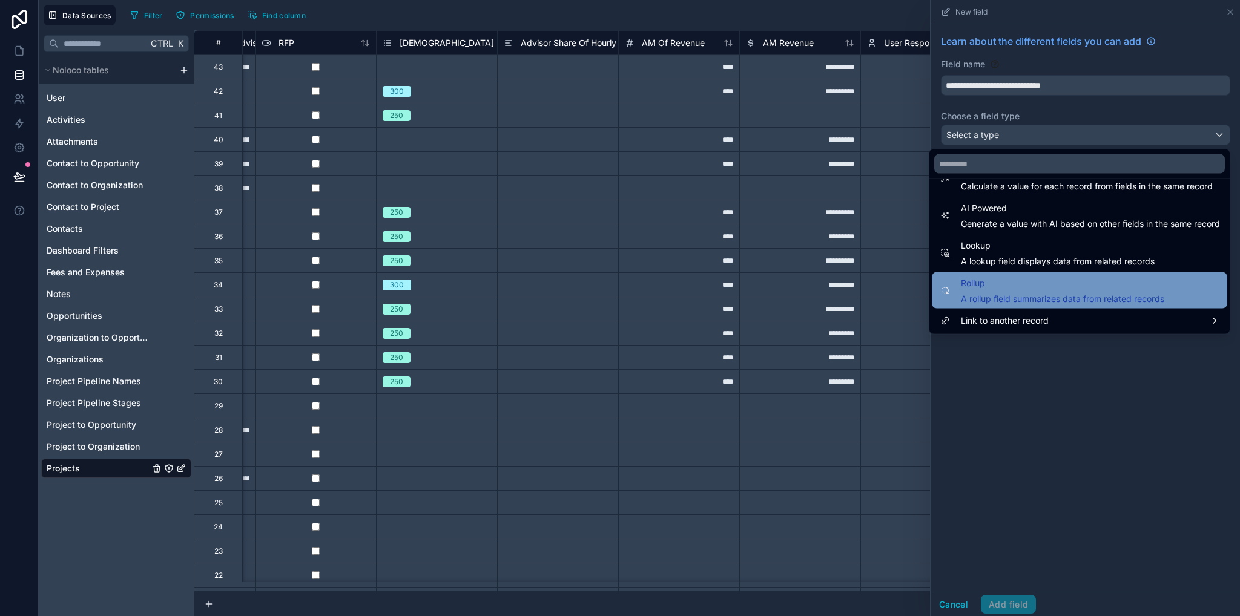
click at [997, 286] on span "Rollup" at bounding box center [1062, 283] width 203 height 15
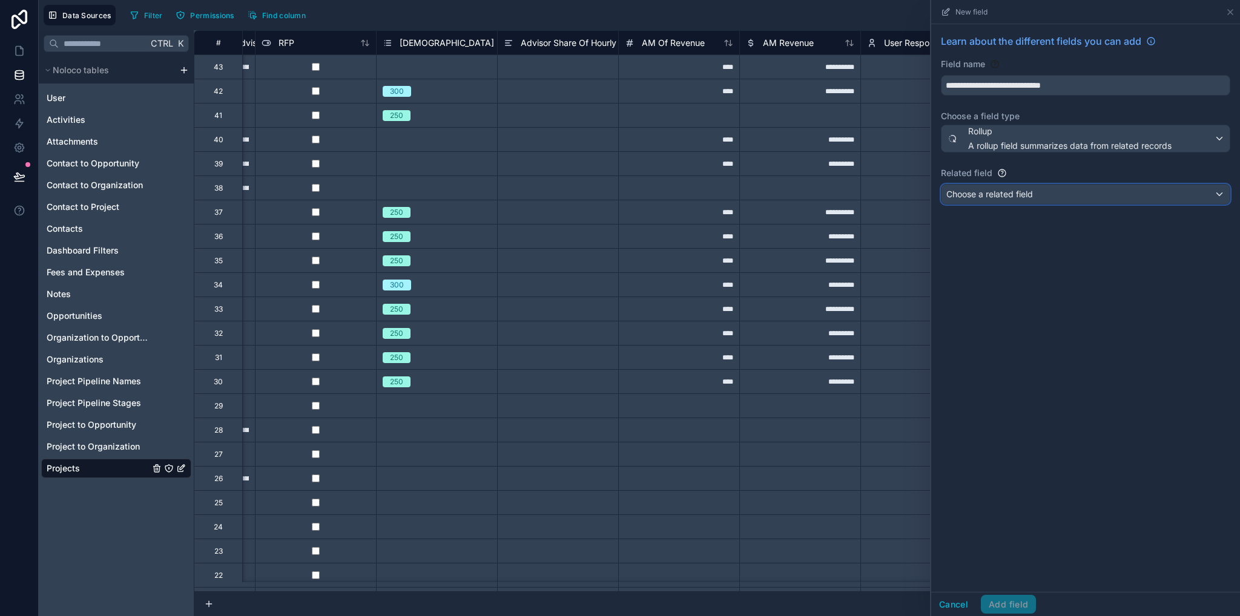
click at [986, 192] on span "Choose a related field" at bounding box center [989, 194] width 87 height 10
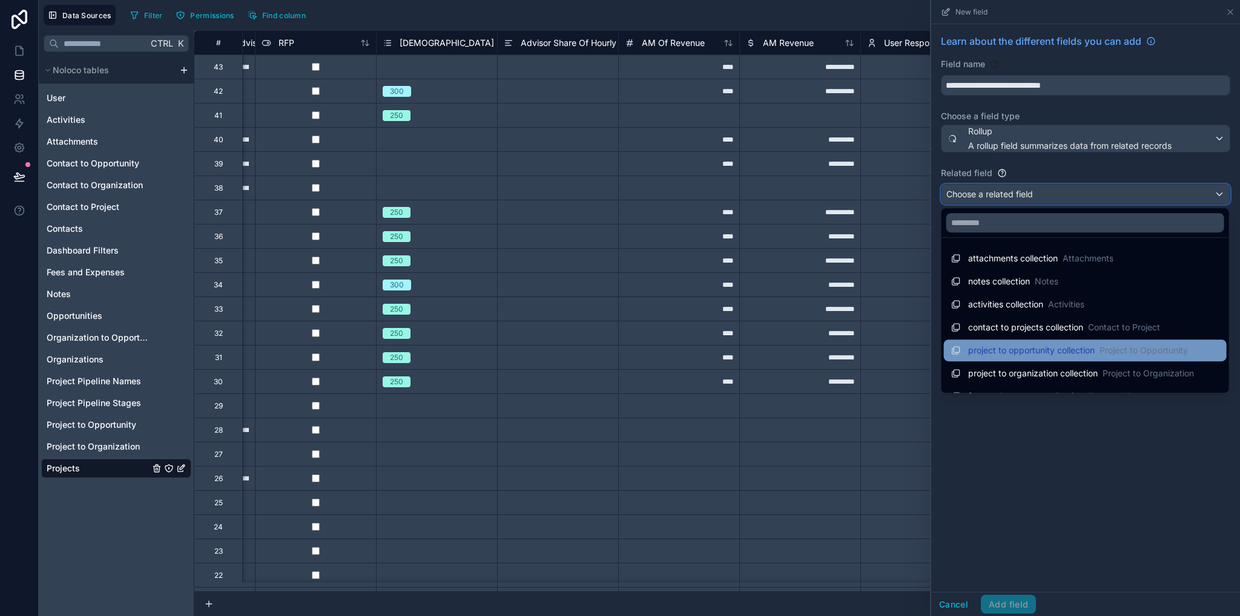
scroll to position [17, 0]
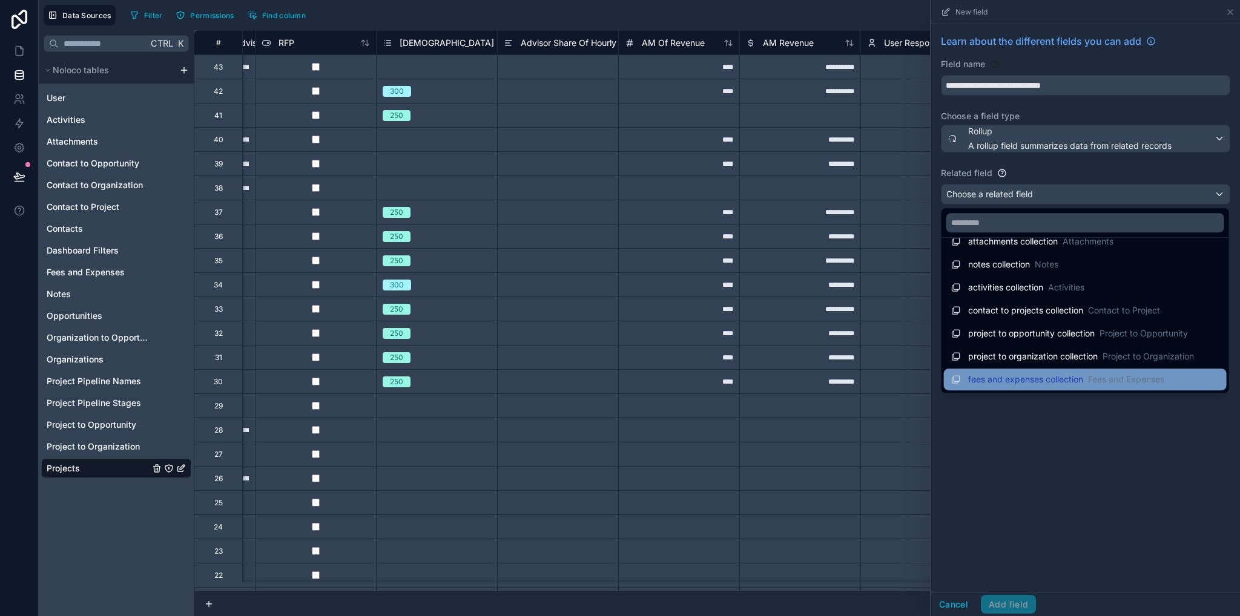
click at [1029, 386] on div "fees and expenses collection Fees and Expenses" at bounding box center [1057, 379] width 213 height 15
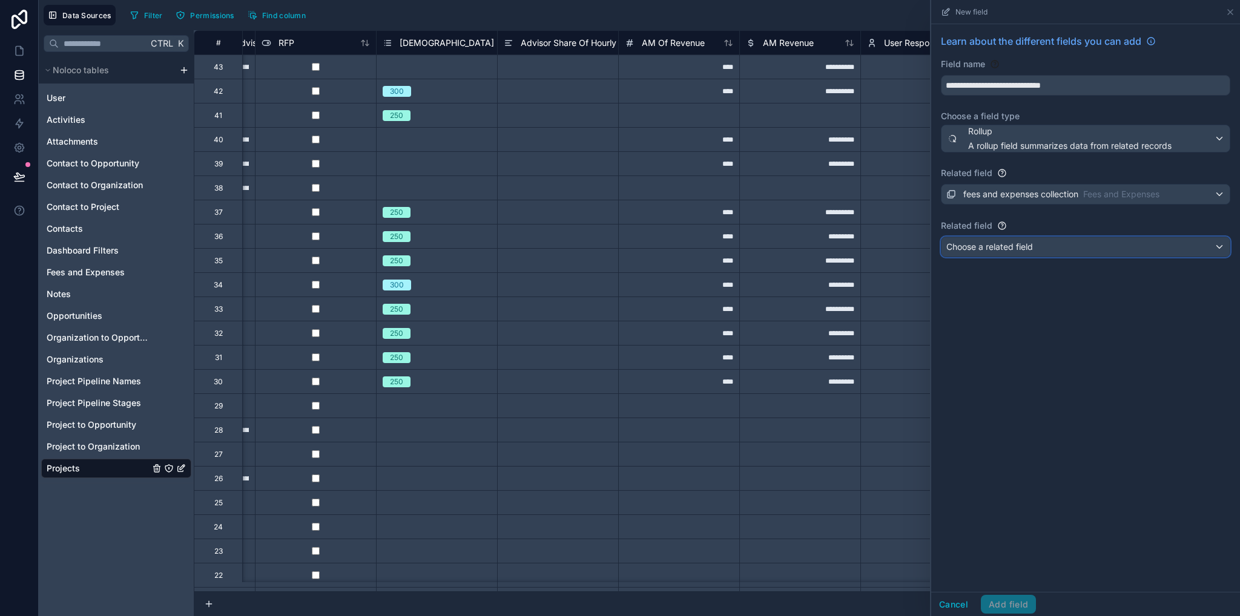
click at [1006, 249] on span "Choose a related field" at bounding box center [989, 247] width 87 height 10
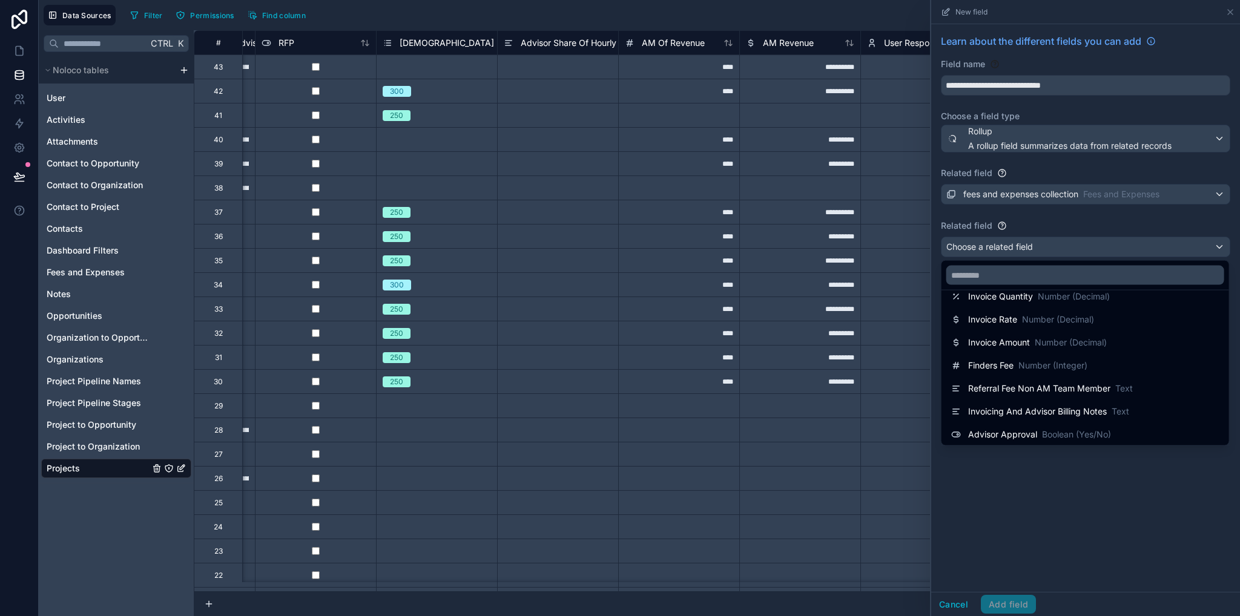
scroll to position [761, 0]
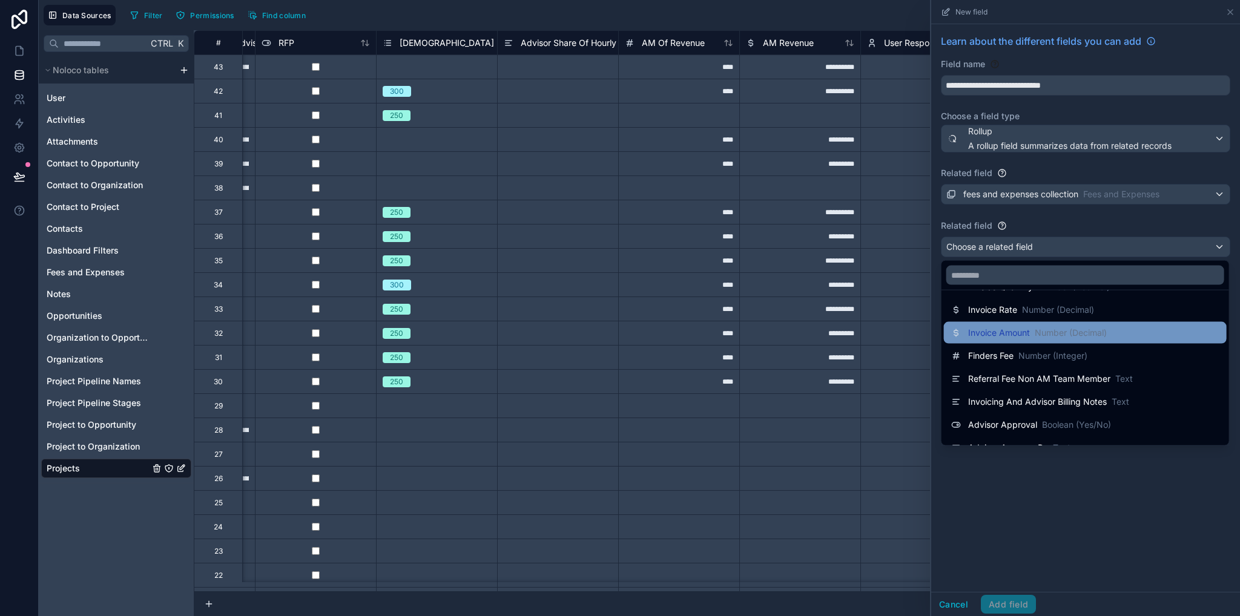
click at [1054, 333] on span "Number (Decimal)" at bounding box center [1071, 333] width 72 height 12
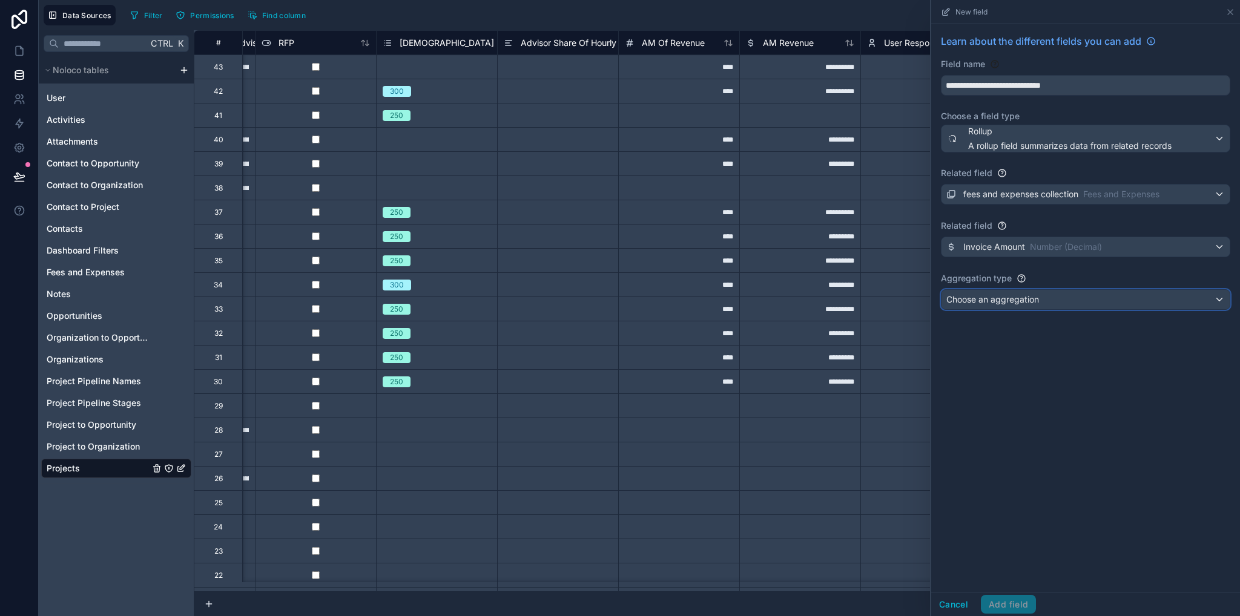
click at [980, 300] on span "Choose an aggregation" at bounding box center [992, 299] width 93 height 10
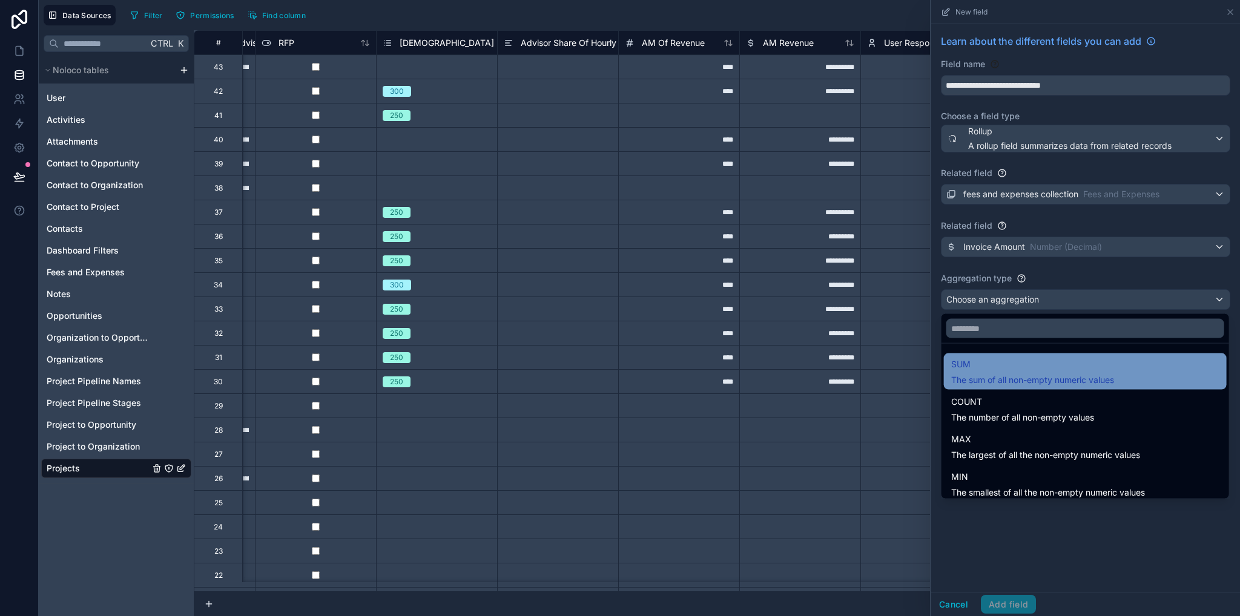
click at [979, 371] on span "SUM" at bounding box center [1032, 364] width 163 height 15
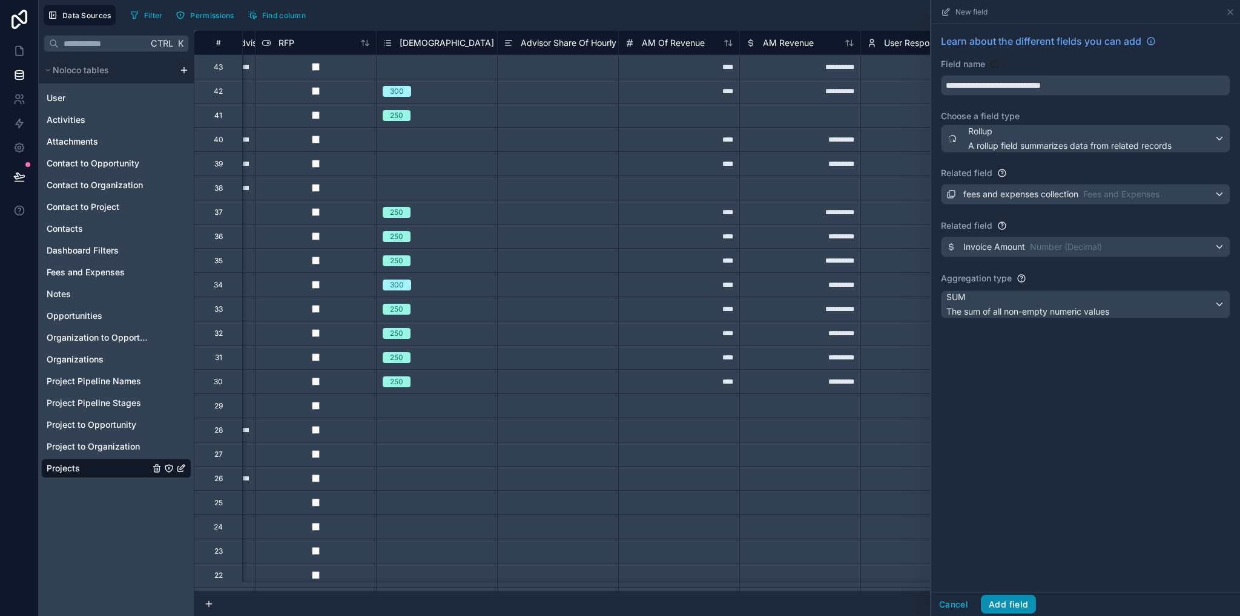
click at [1006, 603] on button "Add field" at bounding box center [1008, 604] width 55 height 19
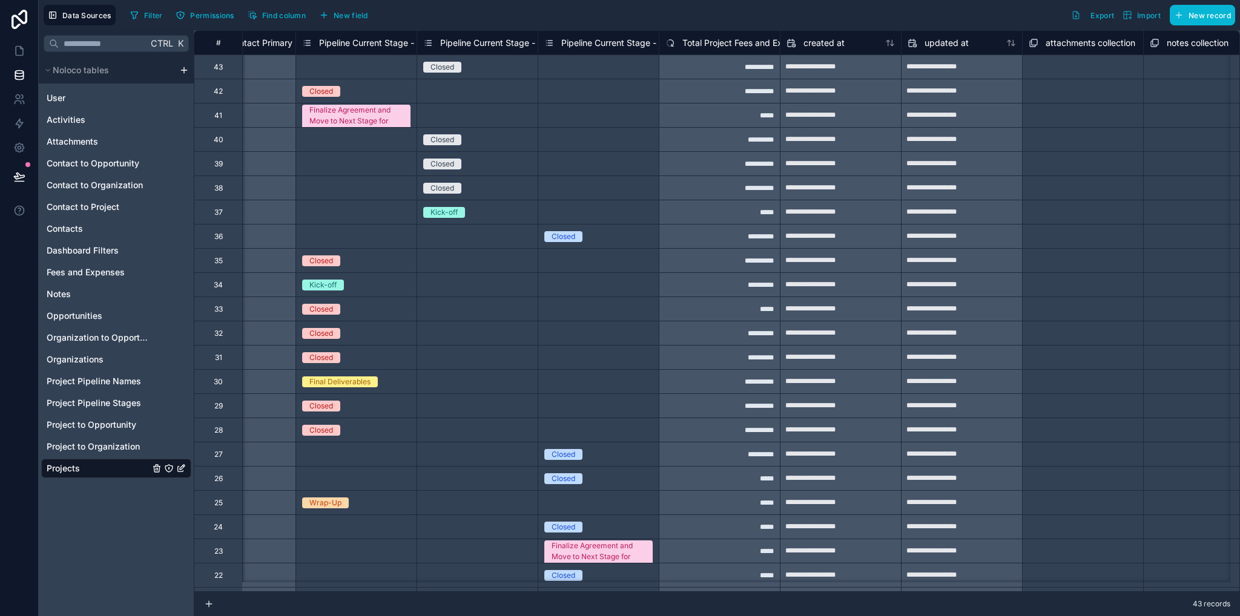
scroll to position [0, 5642]
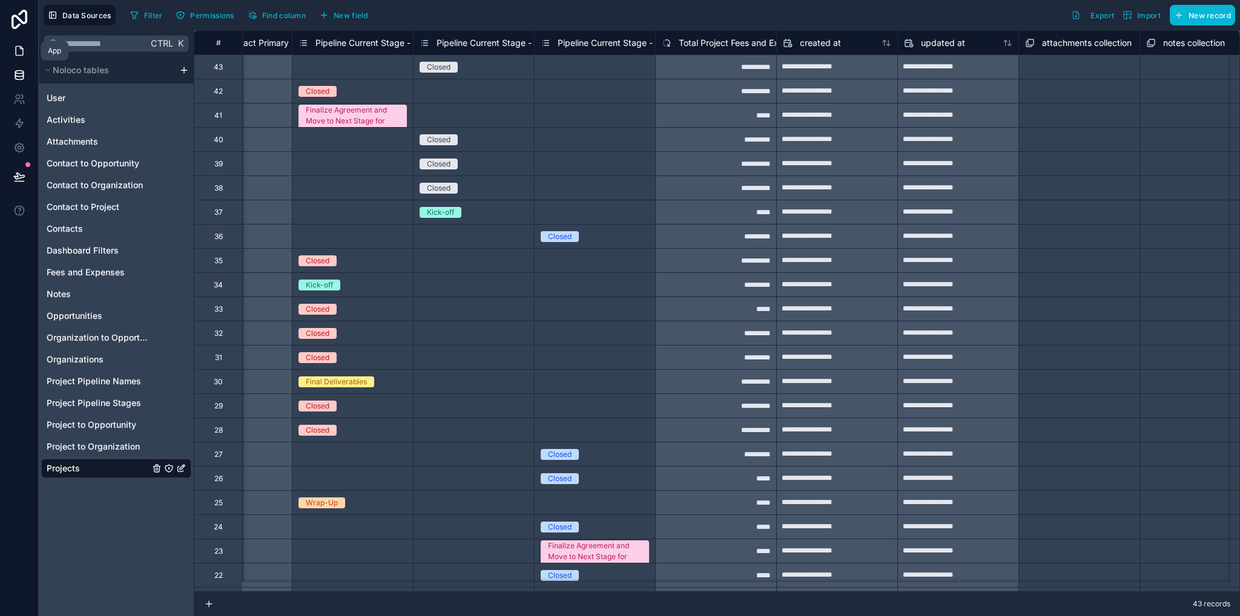
click at [27, 49] on link at bounding box center [19, 51] width 38 height 24
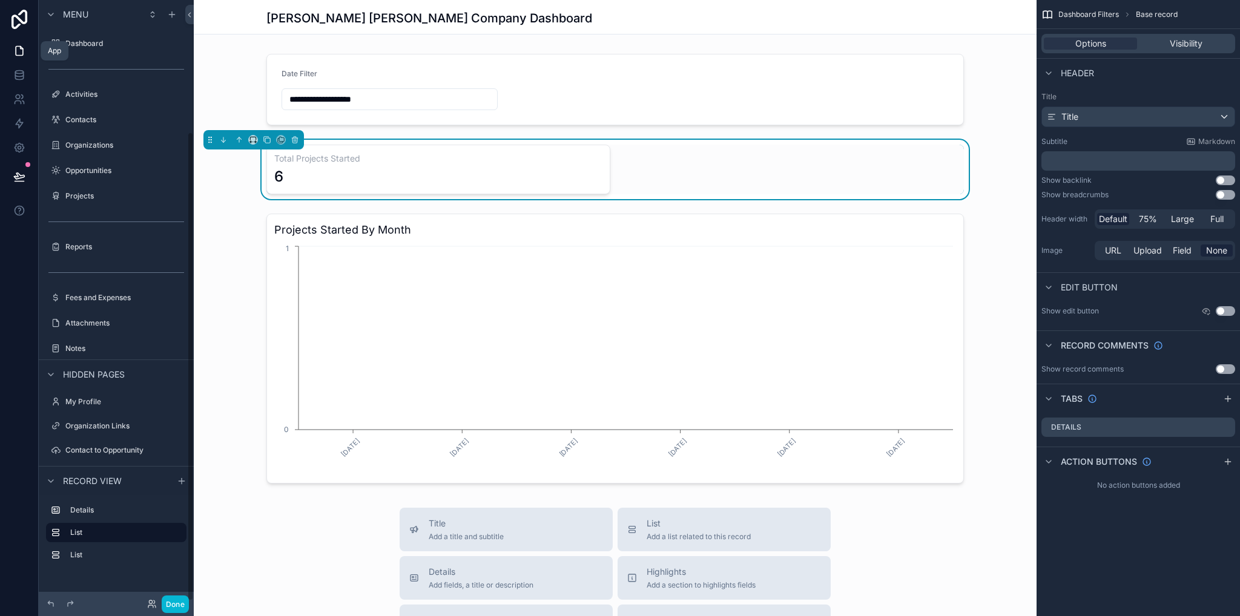
scroll to position [170, 0]
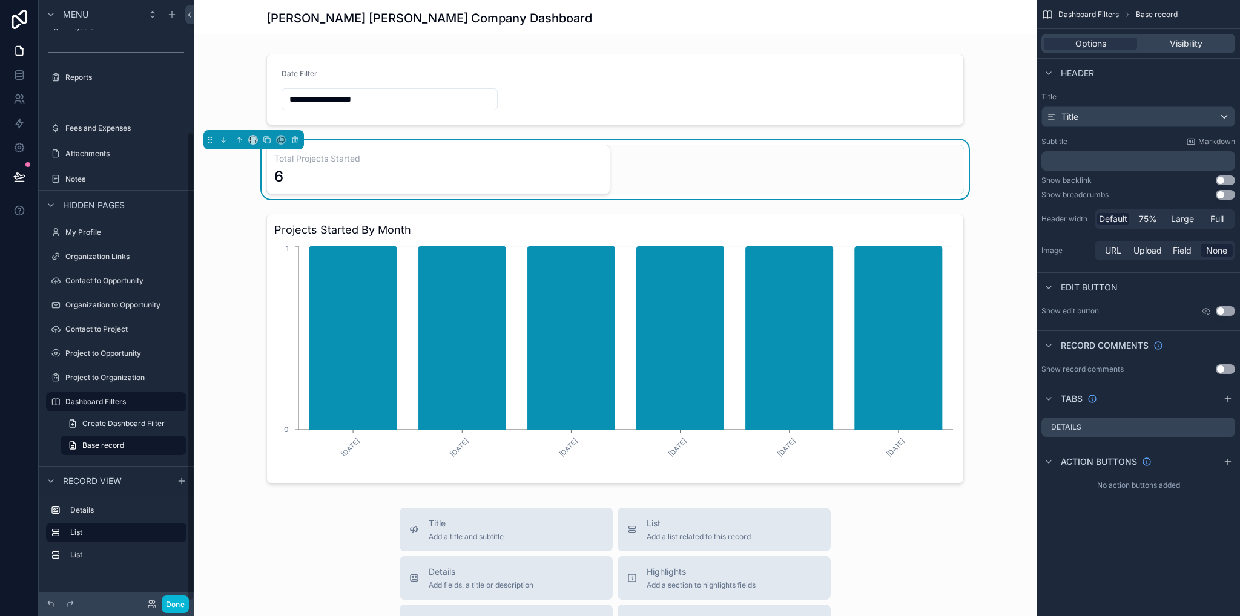
click at [656, 173] on div "Total Projects Started 6" at bounding box center [615, 170] width 698 height 50
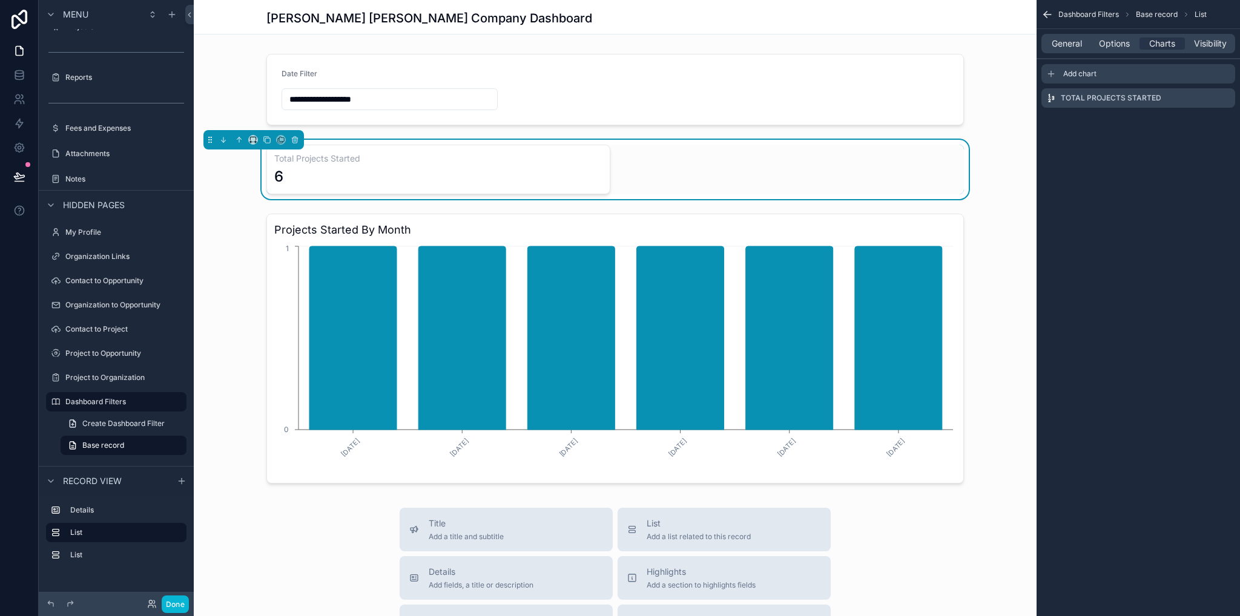
click at [1078, 81] on div "Add chart" at bounding box center [1138, 73] width 194 height 19
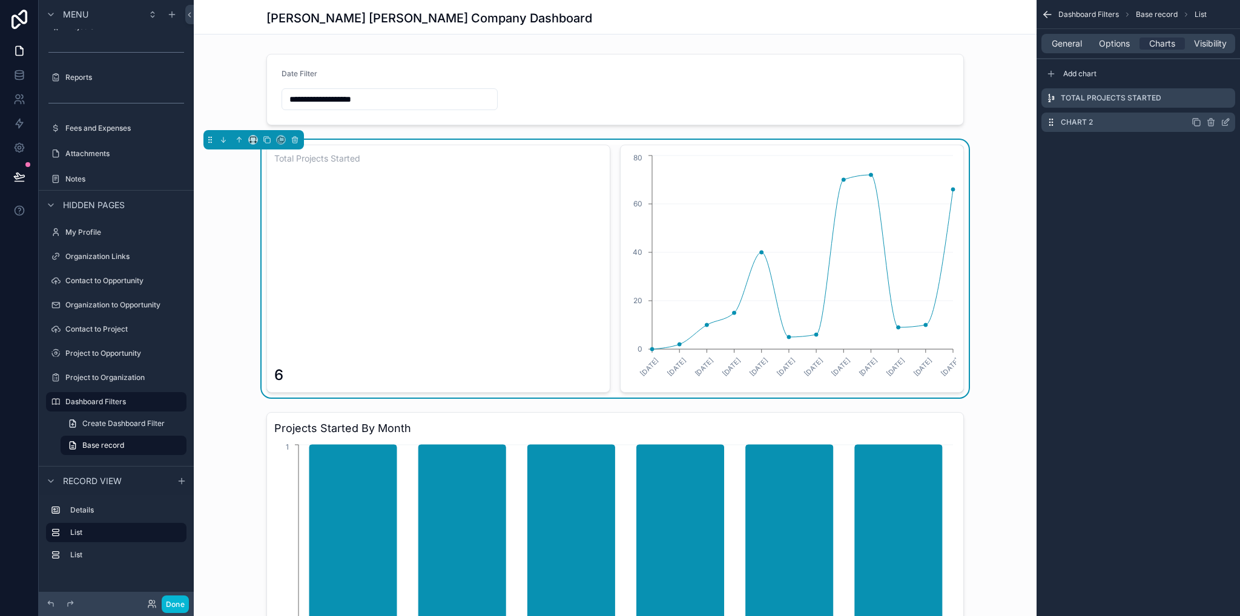
click at [1196, 122] on icon "scrollable content" at bounding box center [1197, 122] width 10 height 10
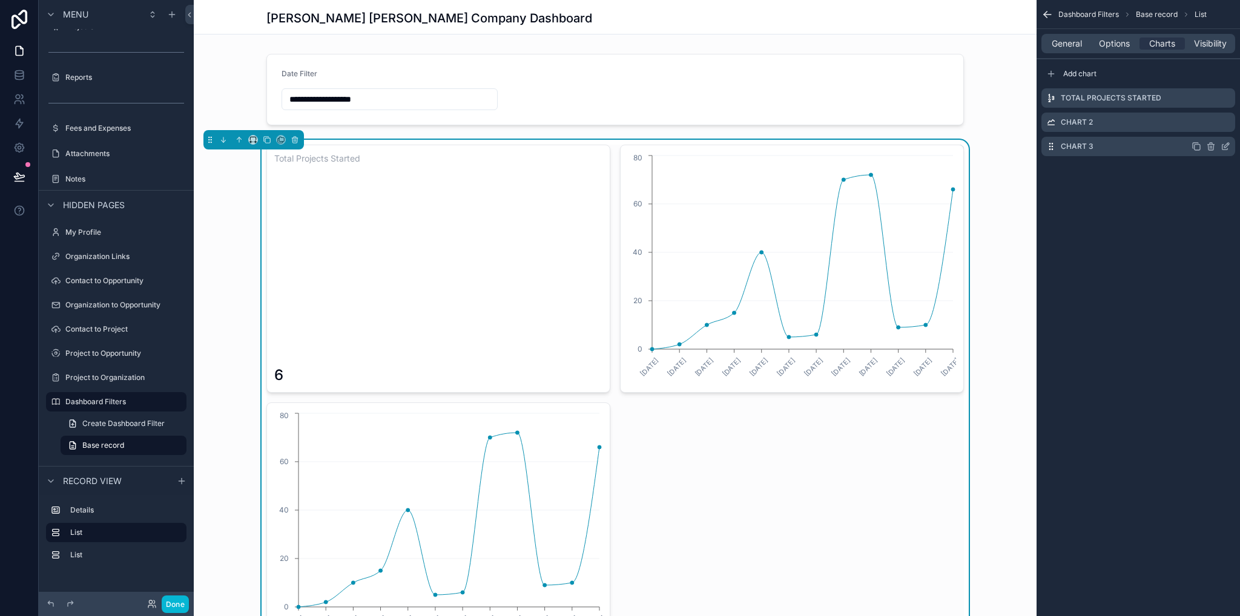
click at [1226, 147] on icon "scrollable content" at bounding box center [1226, 147] width 10 height 10
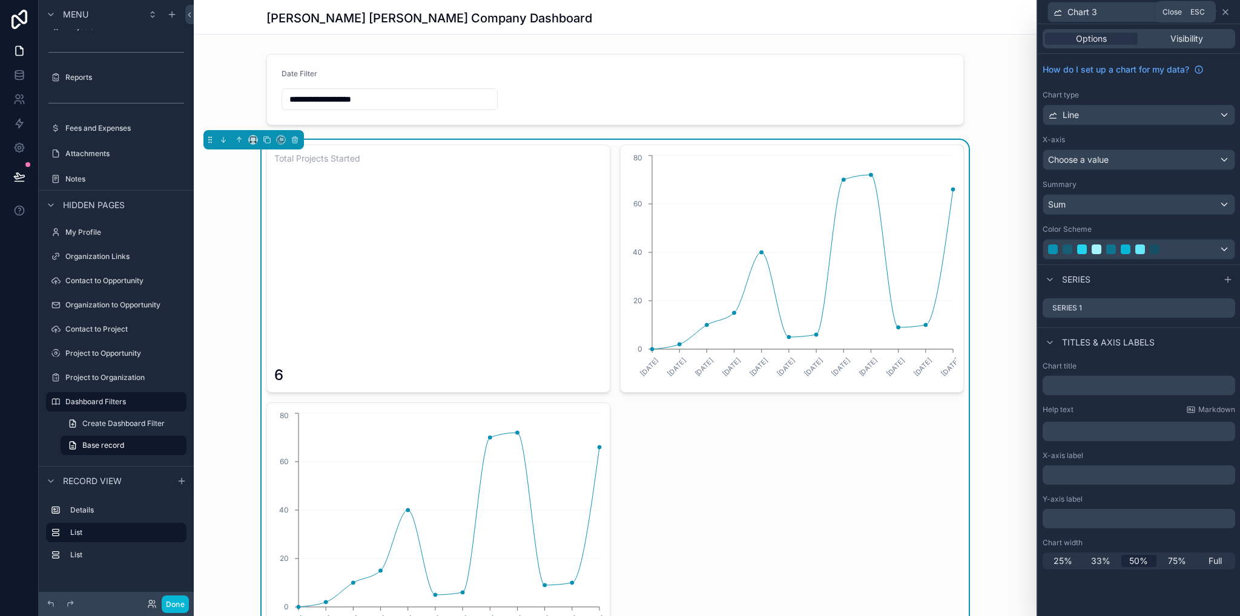
click at [1227, 14] on icon at bounding box center [1226, 12] width 10 height 10
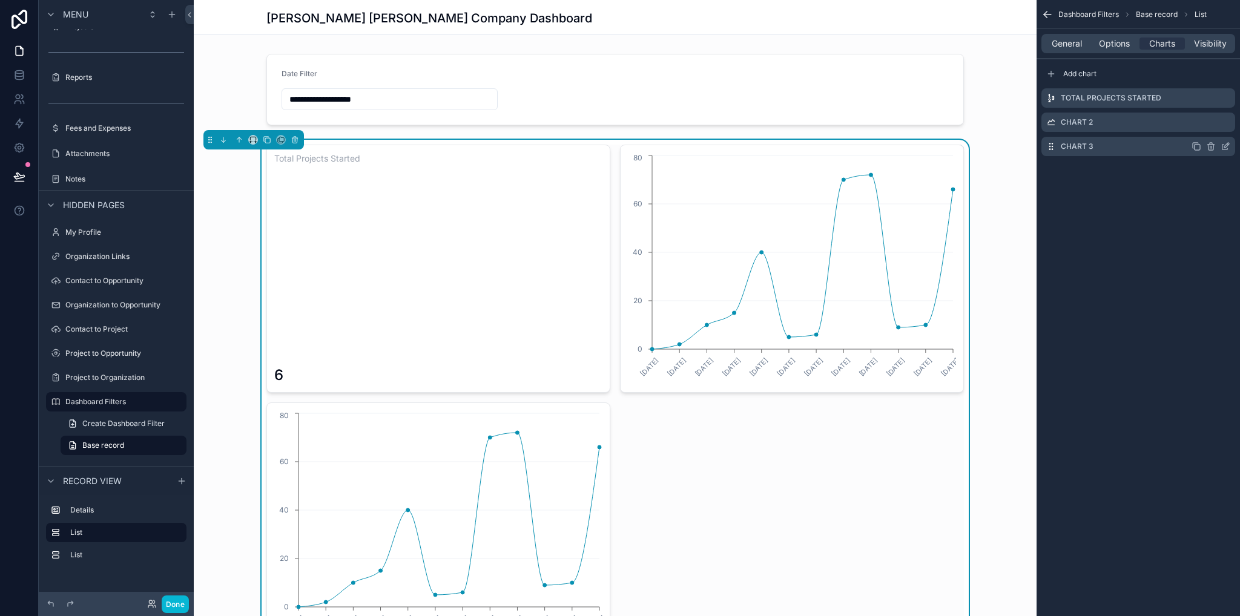
click at [1212, 145] on icon "scrollable content" at bounding box center [1211, 147] width 10 height 10
click at [1207, 124] on icon at bounding box center [1206, 125] width 2 height 2
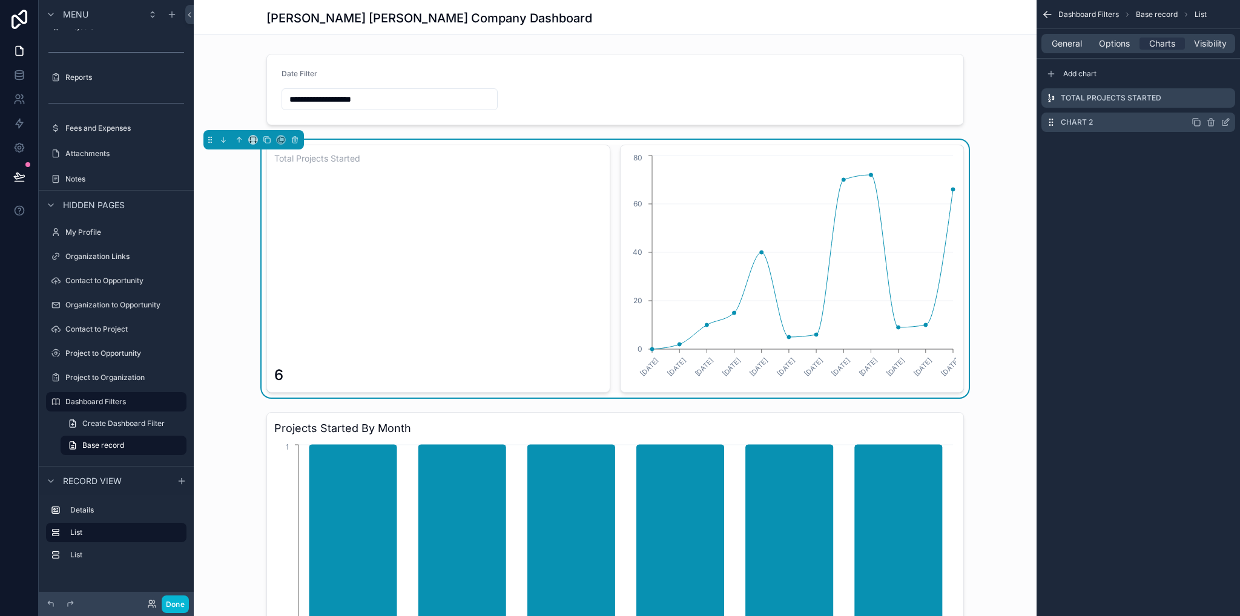
click at [1229, 124] on icon "scrollable content" at bounding box center [1226, 122] width 10 height 10
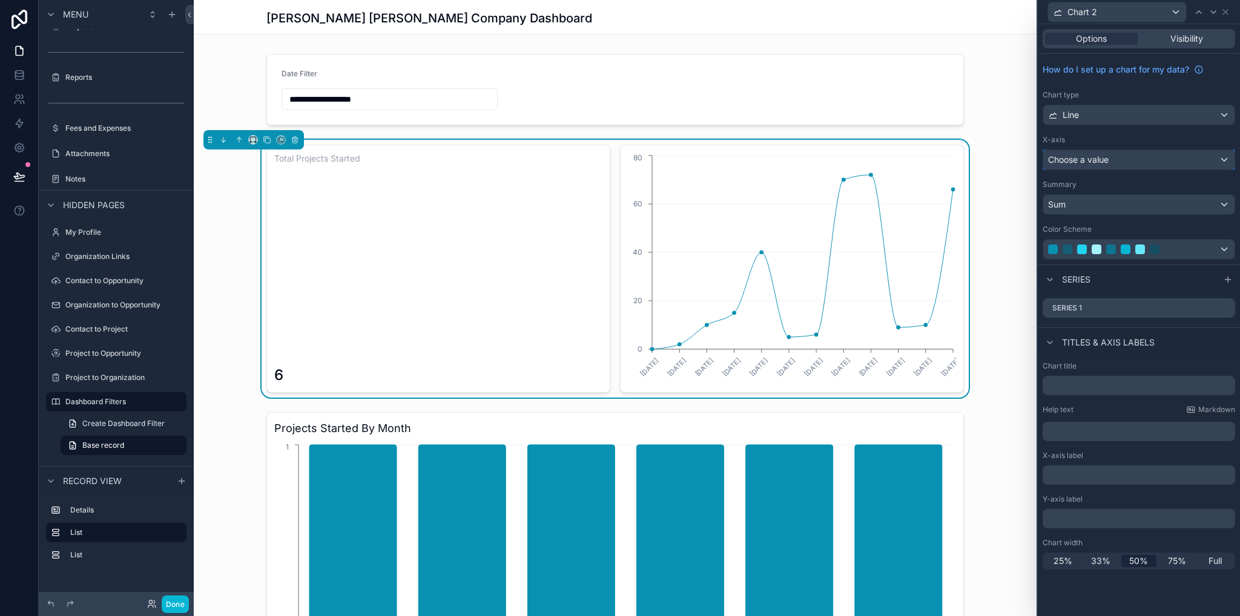
click at [1109, 157] on span "Choose a value" at bounding box center [1078, 159] width 61 height 10
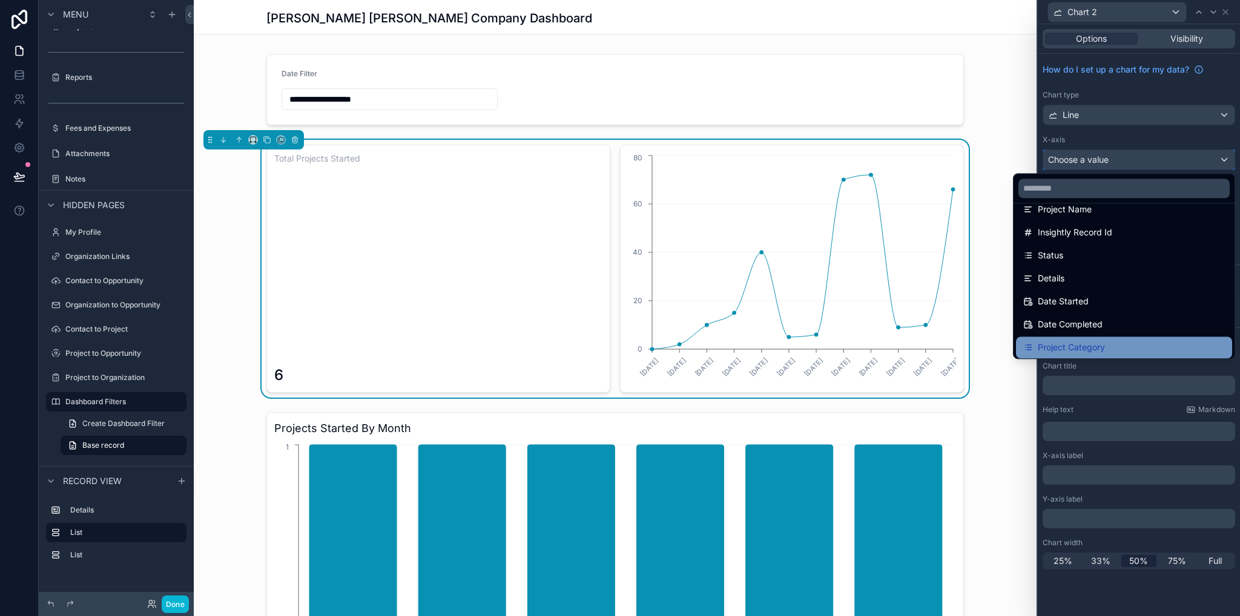
scroll to position [121, 0]
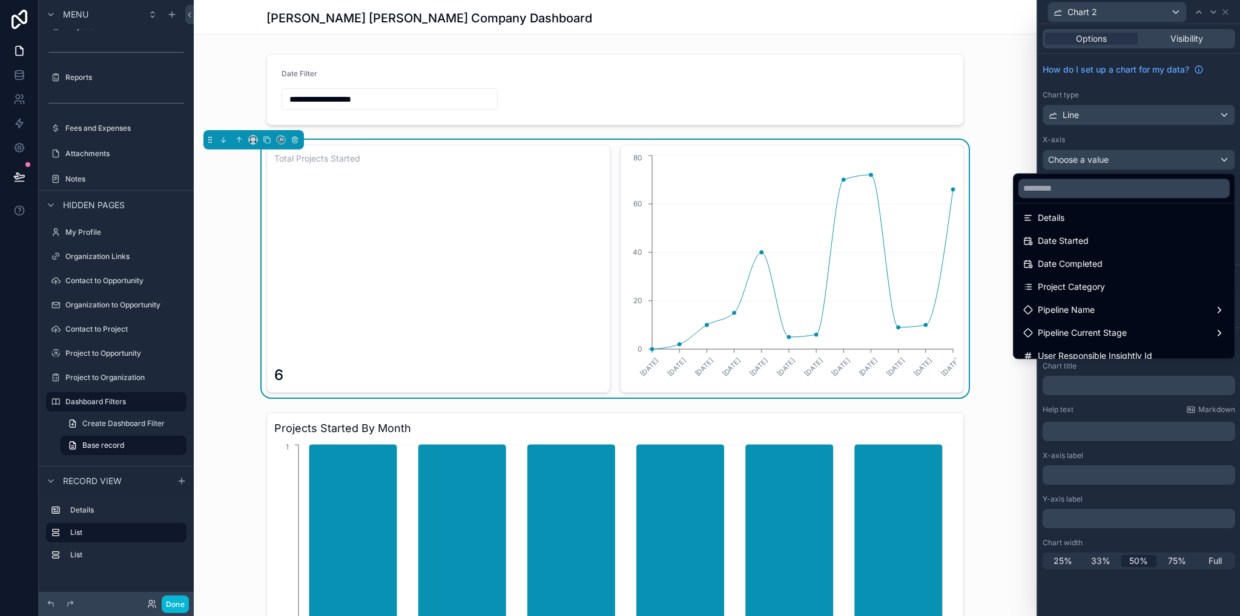
click at [1095, 135] on div at bounding box center [1139, 308] width 202 height 616
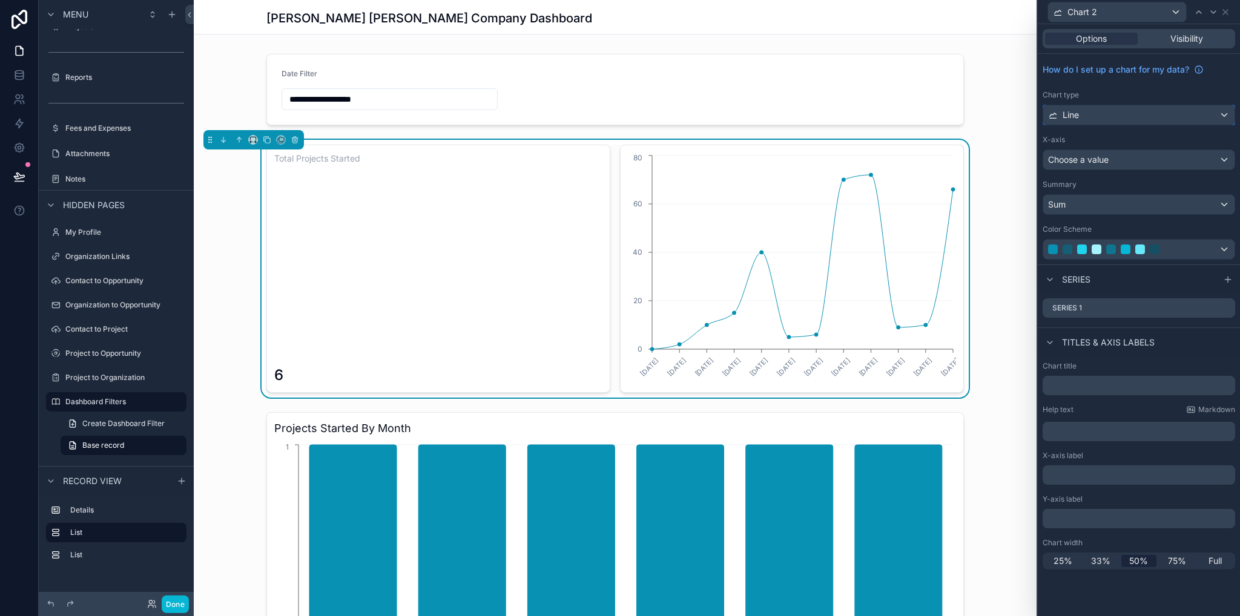
click at [1110, 111] on div "Line" at bounding box center [1138, 114] width 191 height 19
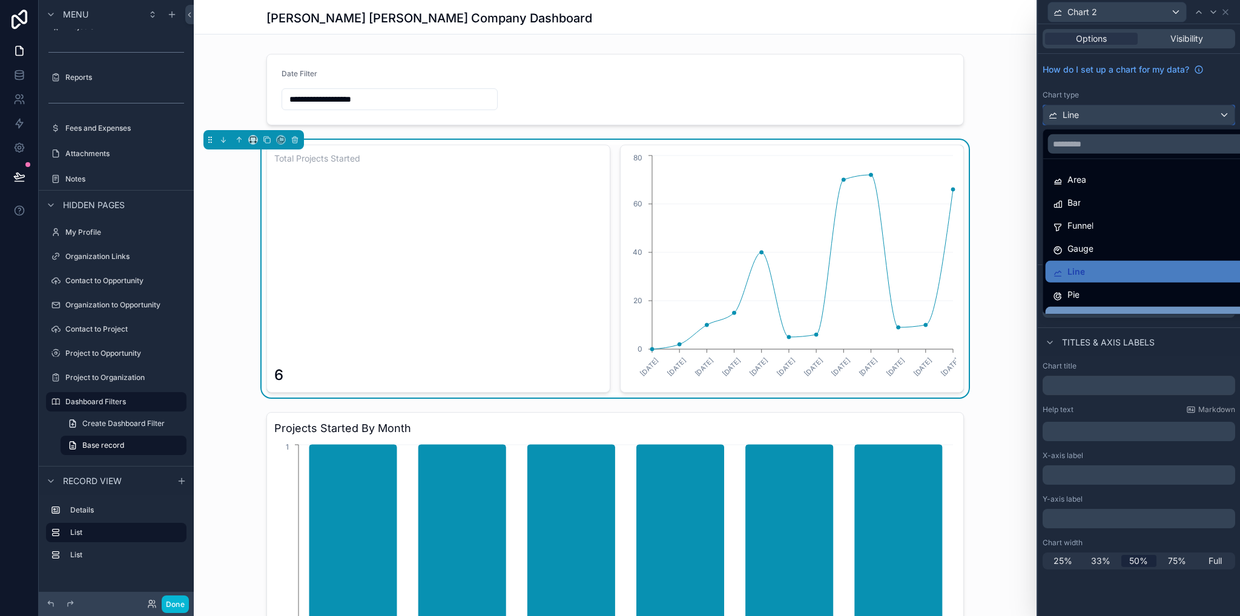
scroll to position [86, 0]
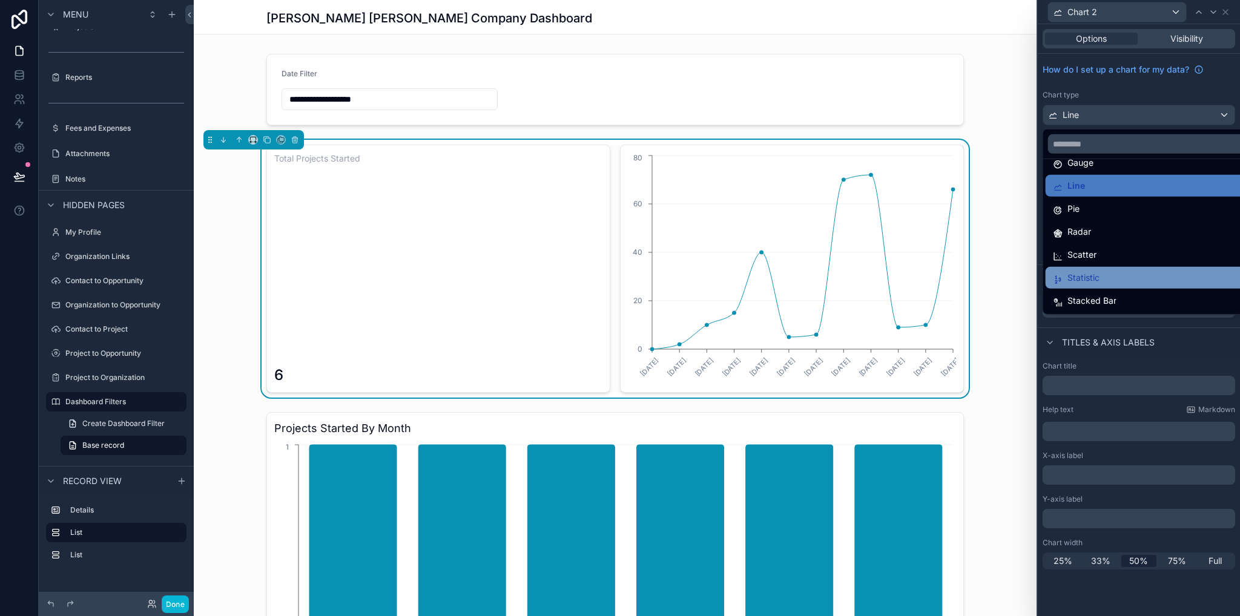
click at [1114, 277] on div "Statistic" at bounding box center [1153, 278] width 200 height 15
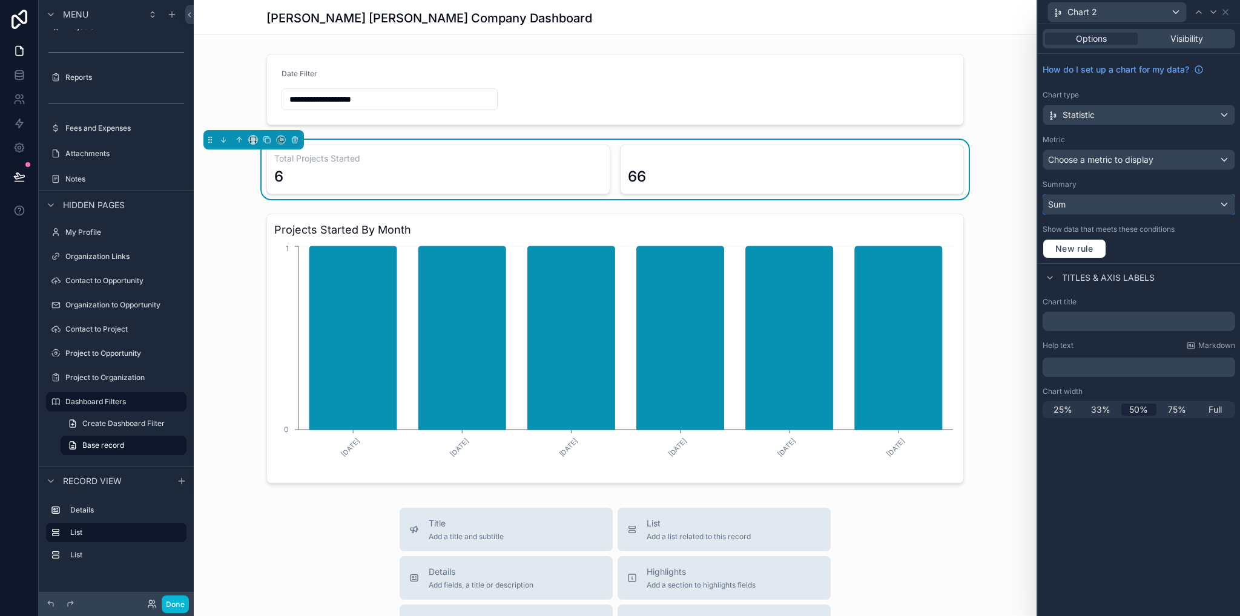
click at [1101, 203] on div "Sum" at bounding box center [1138, 204] width 191 height 19
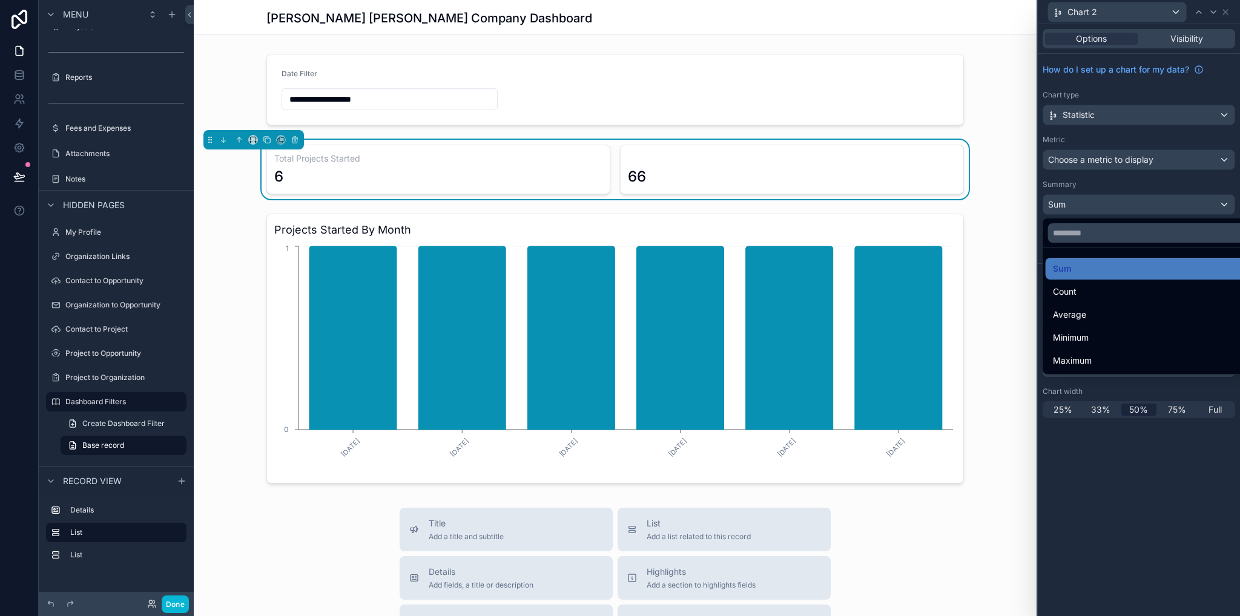
drag, startPoint x: 1104, startPoint y: 173, endPoint x: 1098, endPoint y: 162, distance: 12.5
click at [1103, 173] on div at bounding box center [1139, 308] width 202 height 616
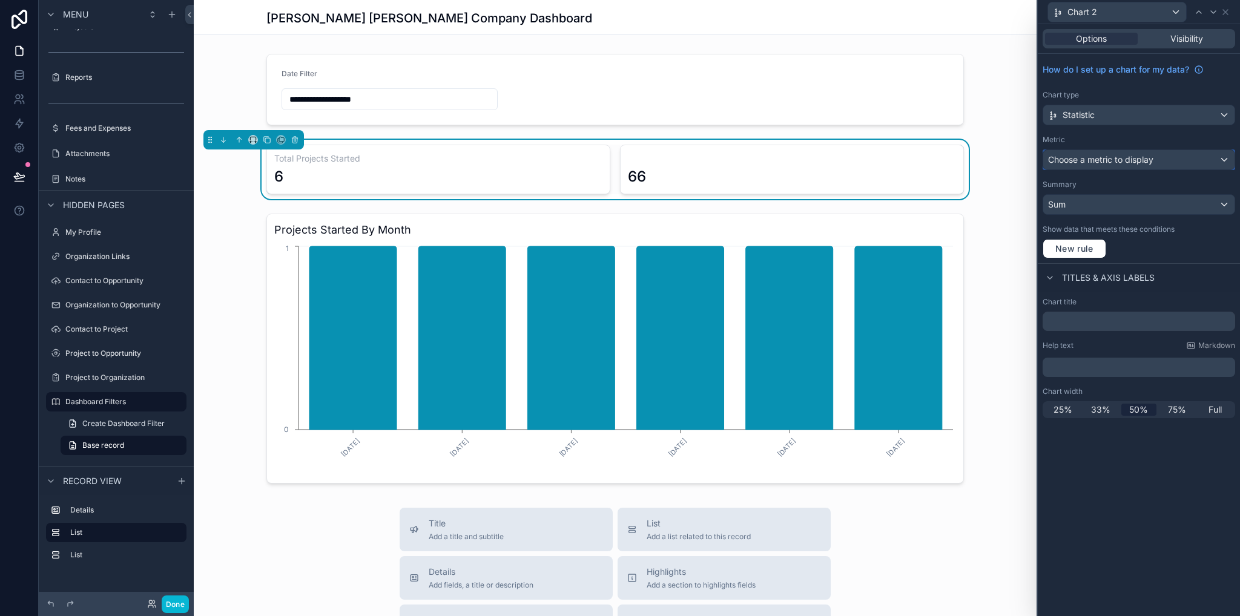
click at [1099, 162] on span "Choose a metric to display" at bounding box center [1100, 159] width 105 height 10
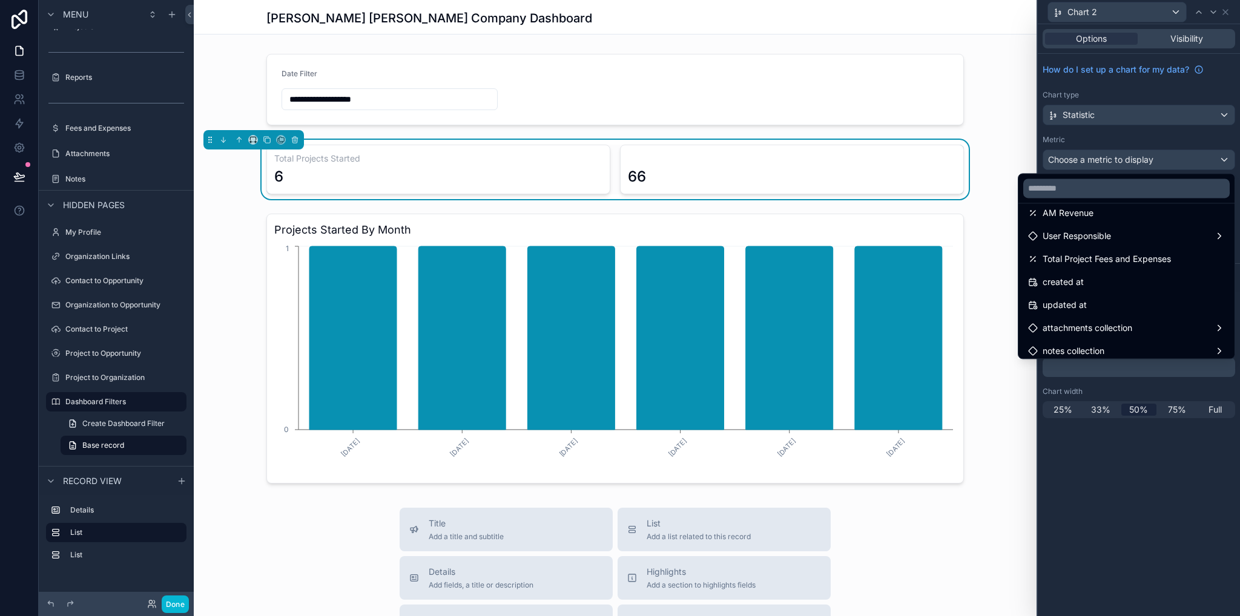
scroll to position [678, 0]
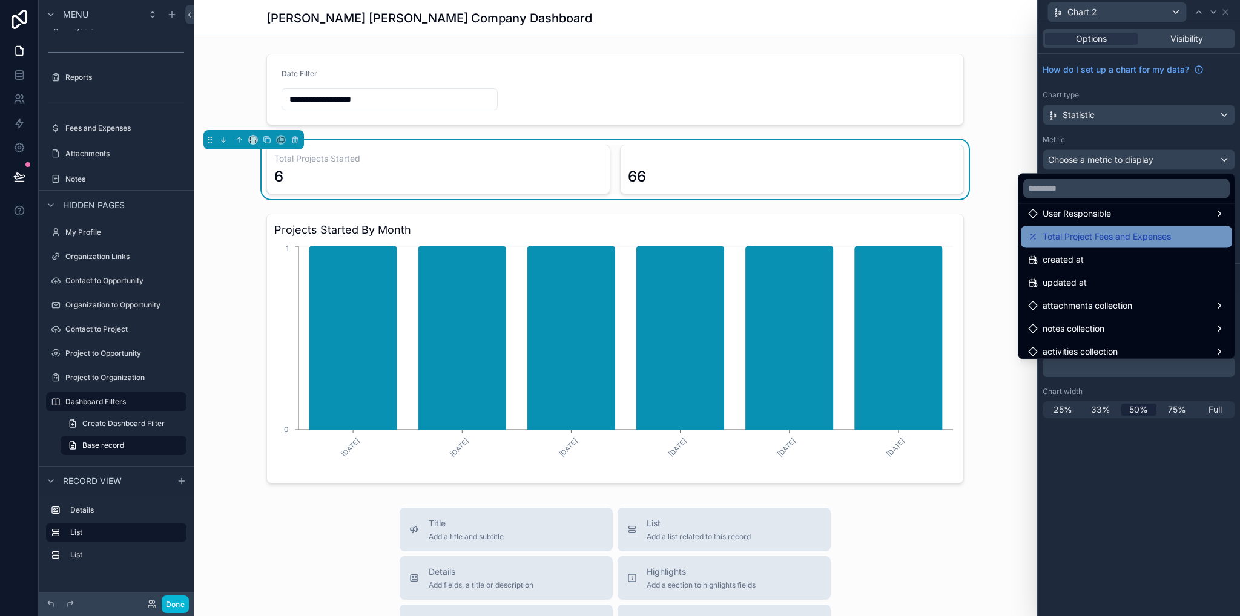
click at [1132, 238] on span "Total Project Fees and Expenses" at bounding box center [1107, 236] width 128 height 15
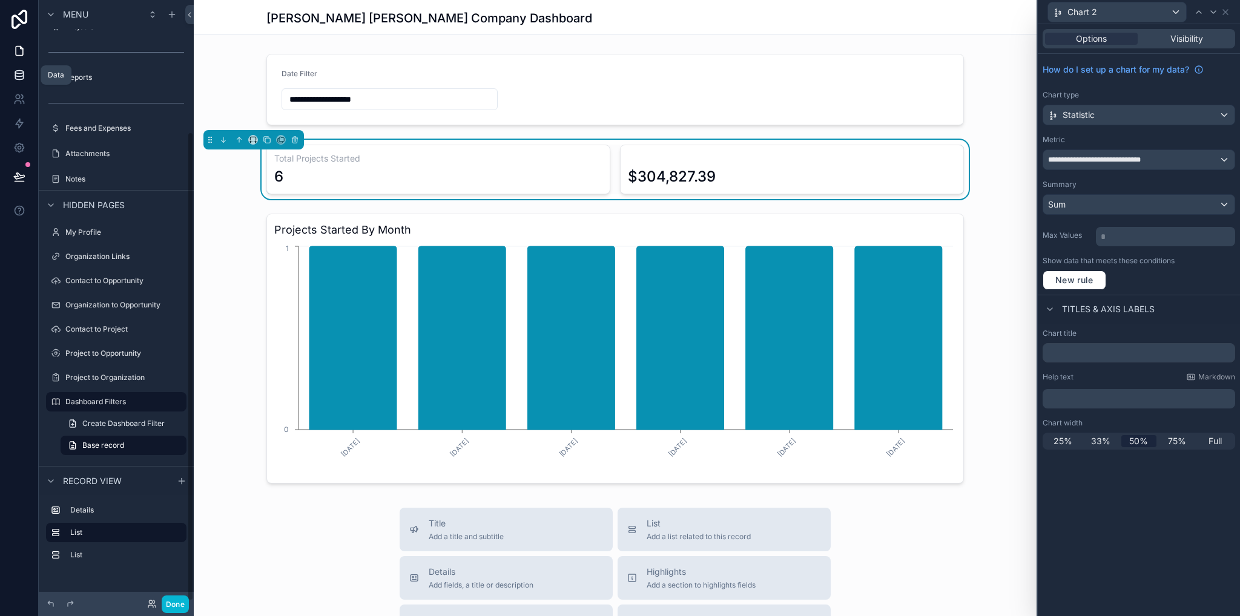
click at [15, 79] on icon at bounding box center [19, 75] width 12 height 12
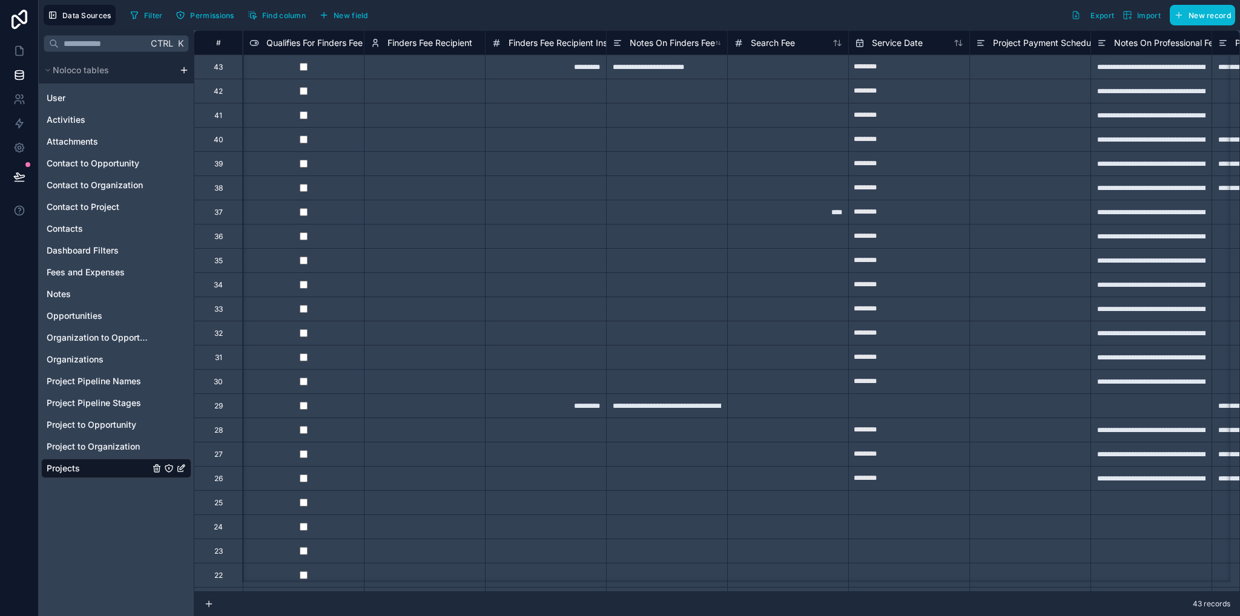
type input "**********"
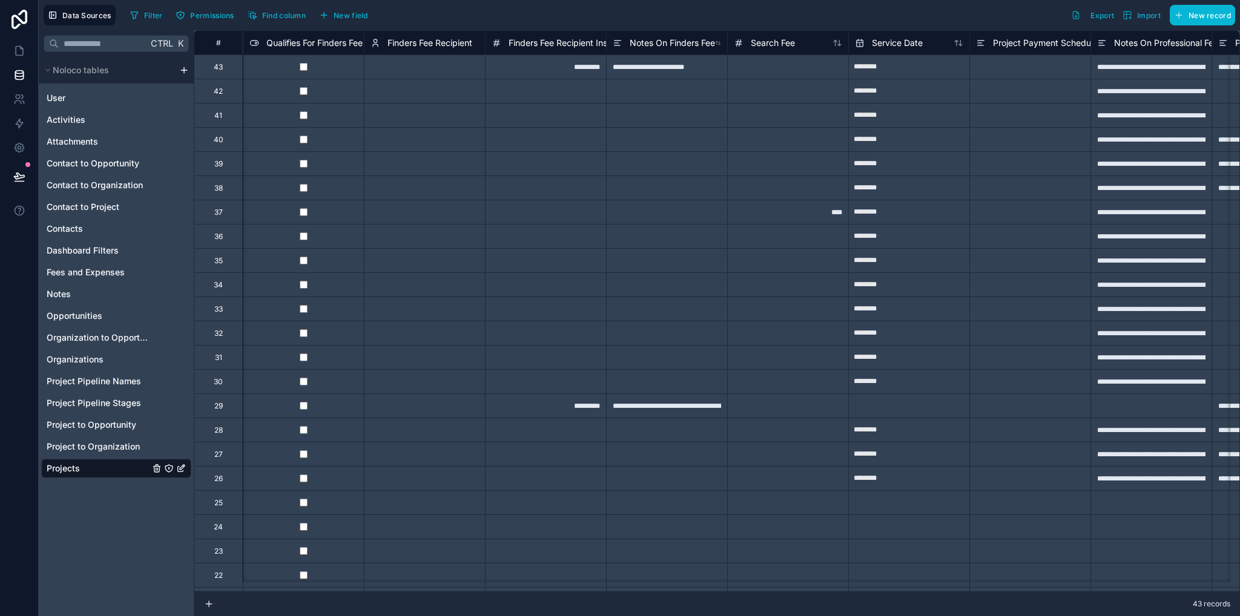
type input "**********"
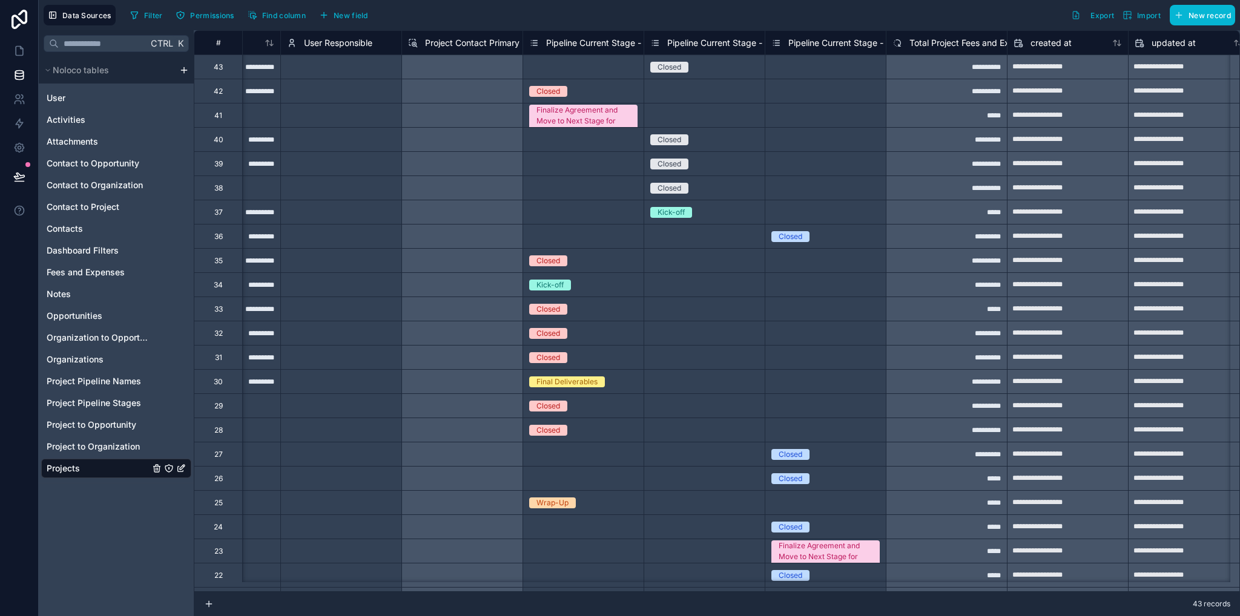
scroll to position [0, 5646]
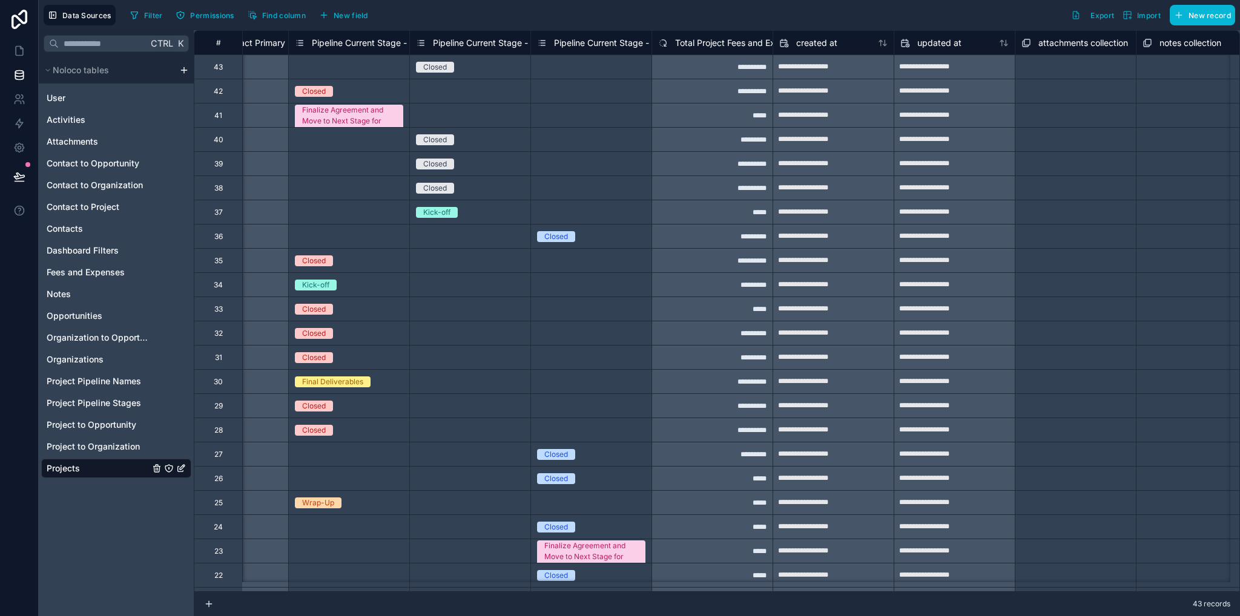
click at [722, 47] on span "Total Project Fees and Expenses" at bounding box center [739, 43] width 128 height 12
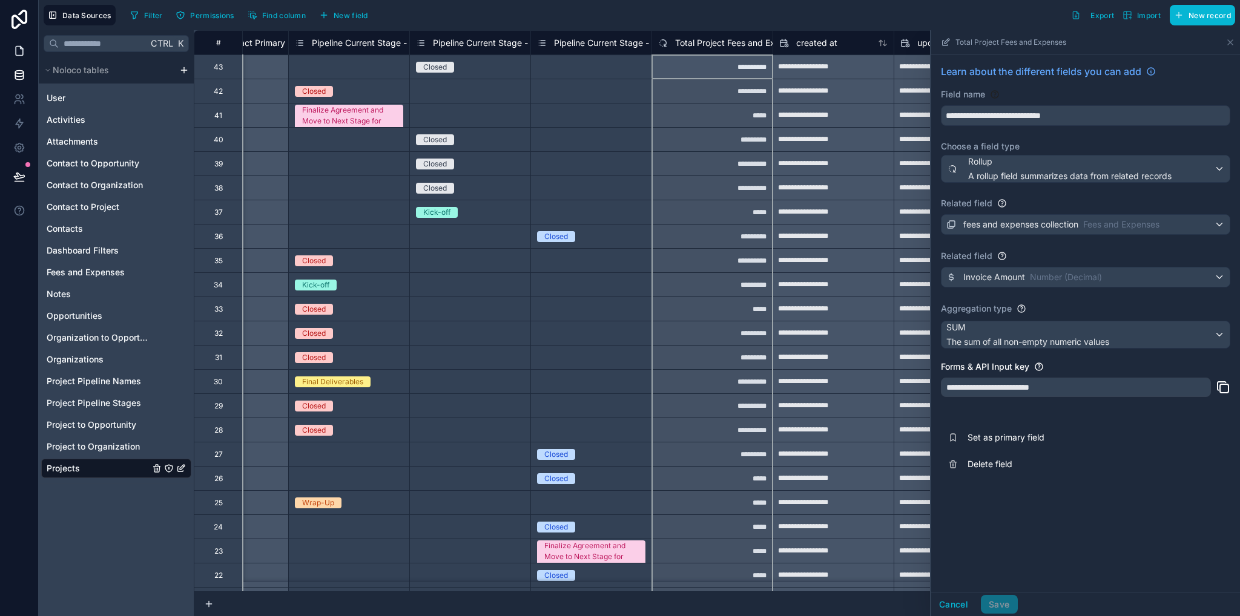
click at [19, 52] on icon at bounding box center [19, 51] width 12 height 12
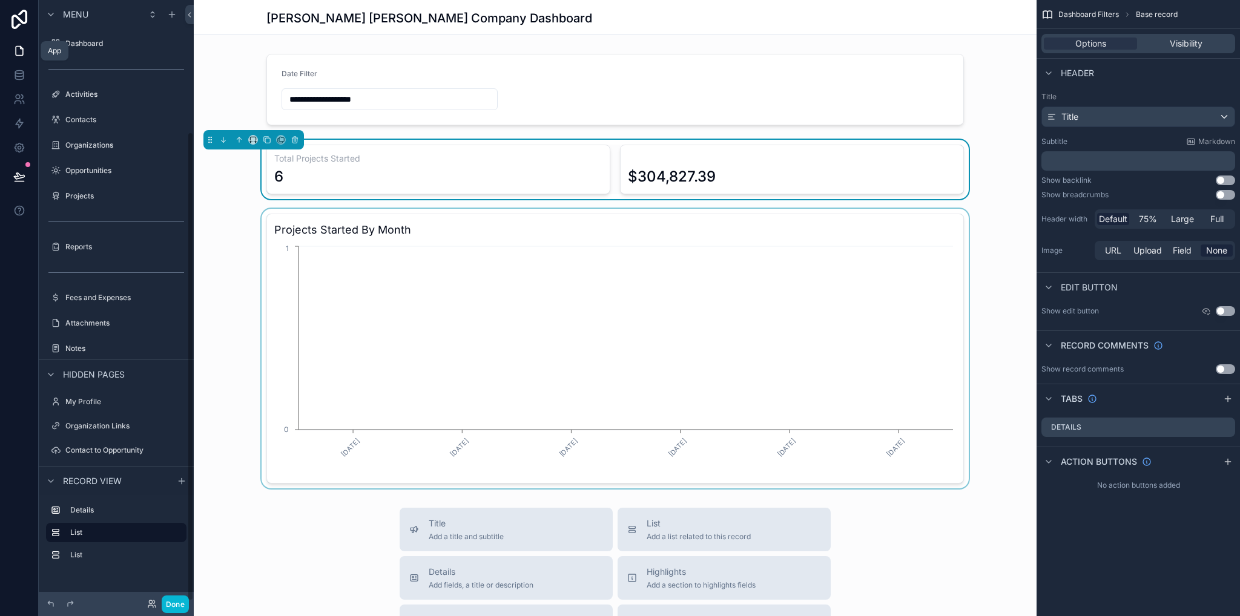
scroll to position [170, 0]
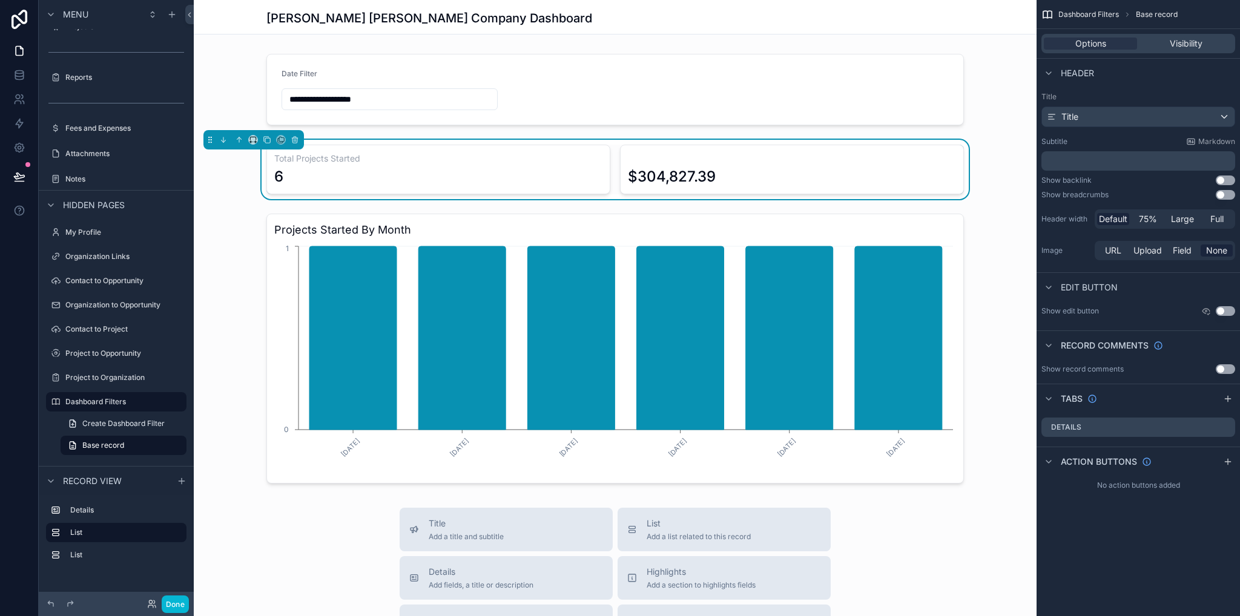
click at [916, 165] on div "$304,827.39" at bounding box center [792, 170] width 328 height 34
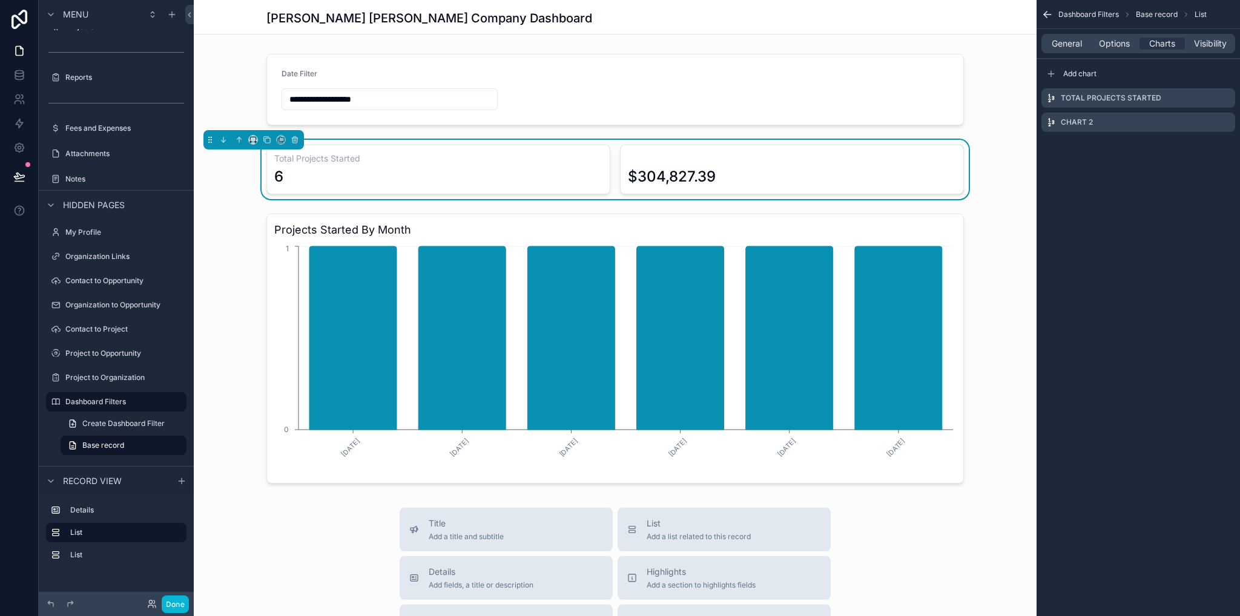
click at [1003, 224] on div "scrollable content" at bounding box center [615, 349] width 843 height 280
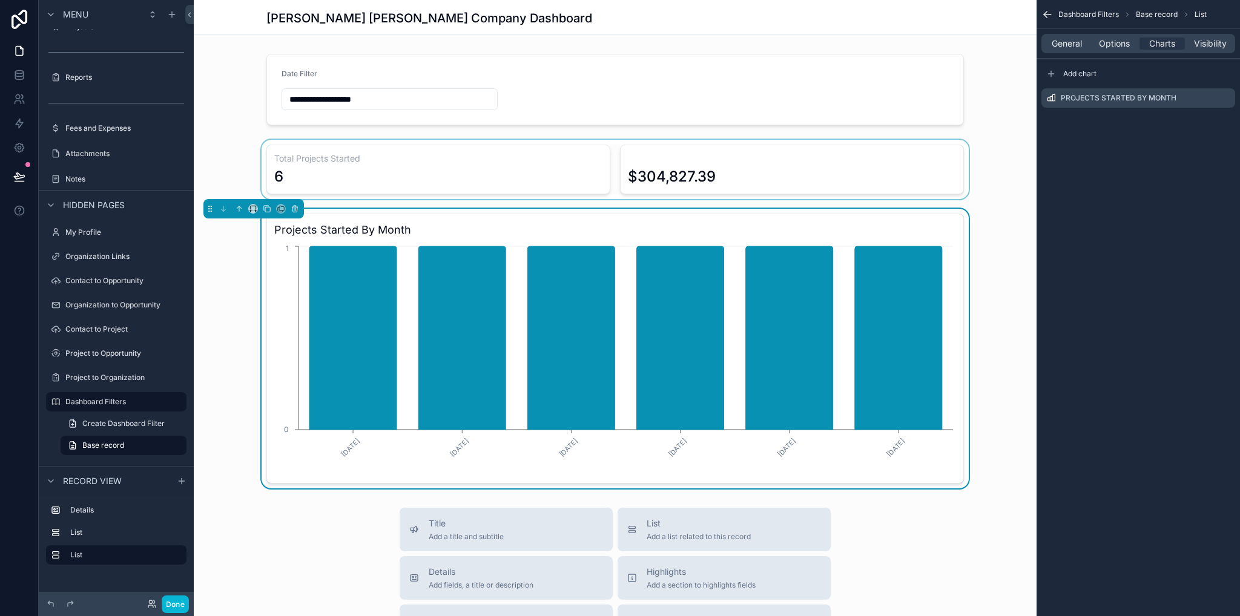
click at [363, 171] on div "scrollable content" at bounding box center [615, 169] width 843 height 59
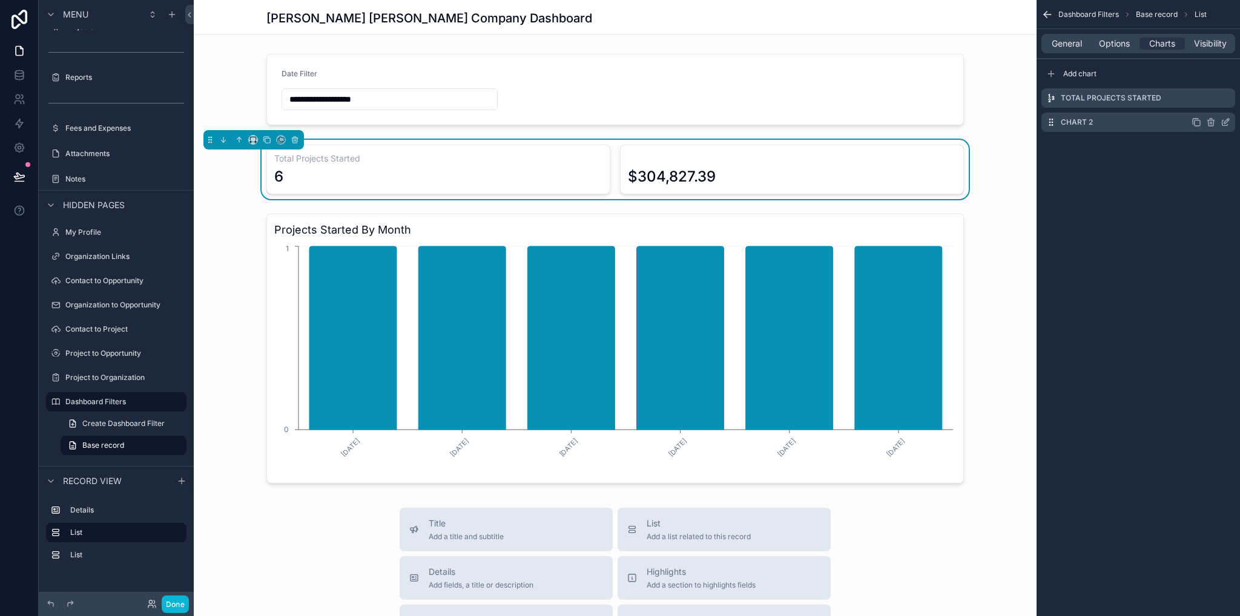
click at [1226, 124] on icon "scrollable content" at bounding box center [1226, 122] width 10 height 10
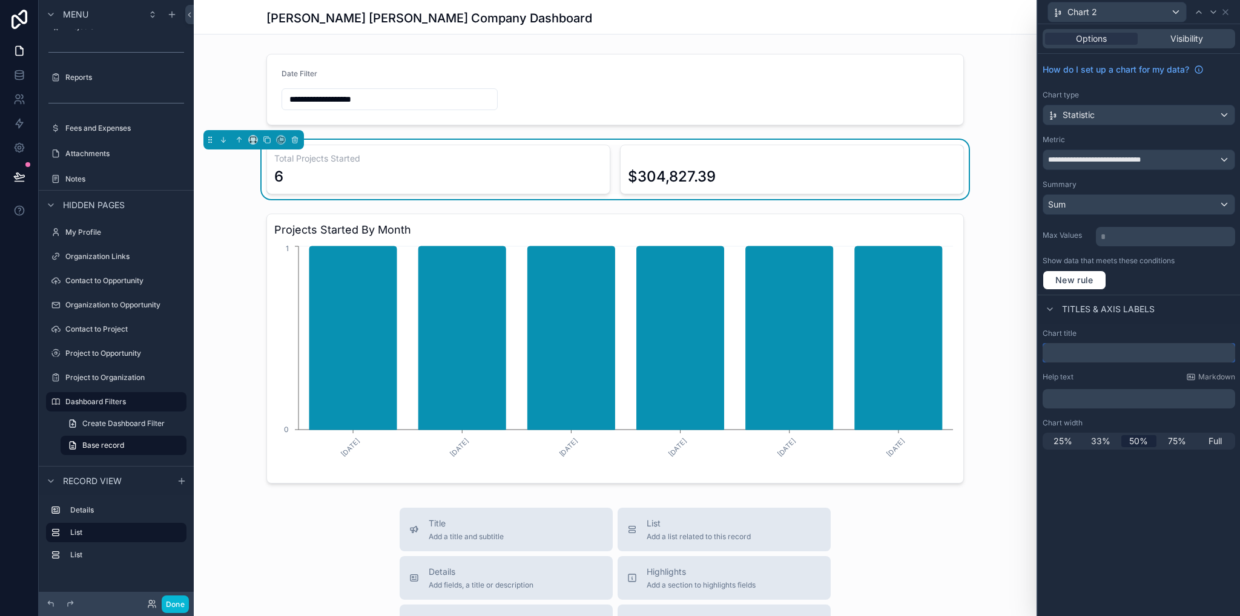
click at [1064, 352] on input "text" at bounding box center [1139, 352] width 193 height 19
type input "**********"
click at [990, 426] on div "scrollable content" at bounding box center [615, 349] width 843 height 280
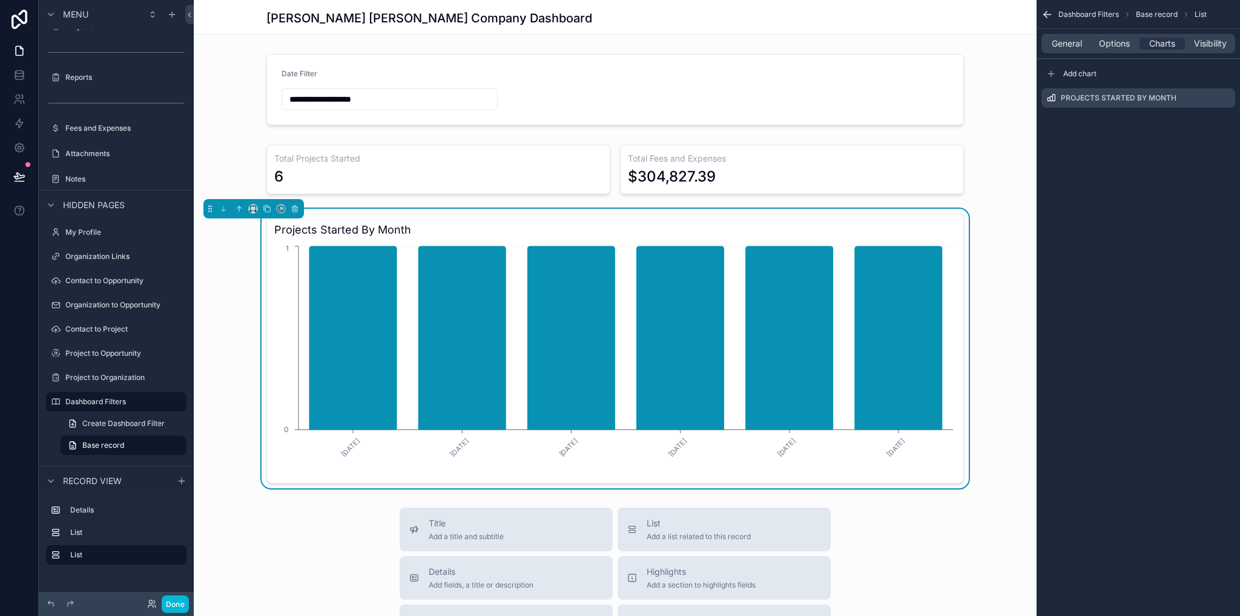
click at [992, 156] on div "scrollable content" at bounding box center [615, 169] width 843 height 59
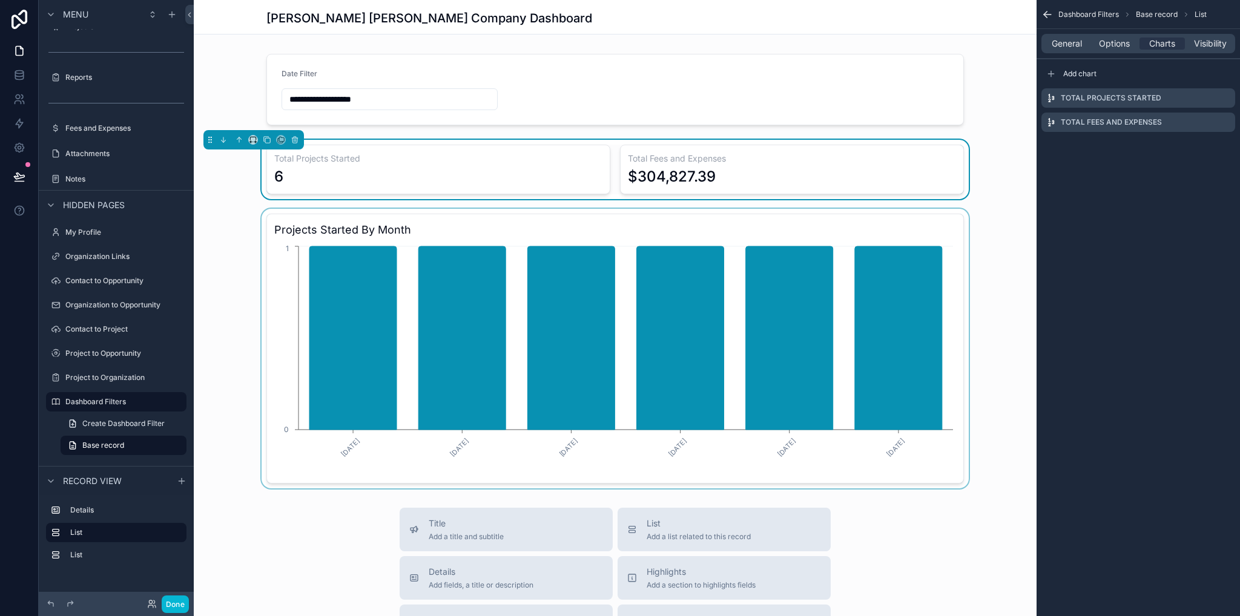
click at [995, 254] on div "scrollable content" at bounding box center [615, 349] width 843 height 280
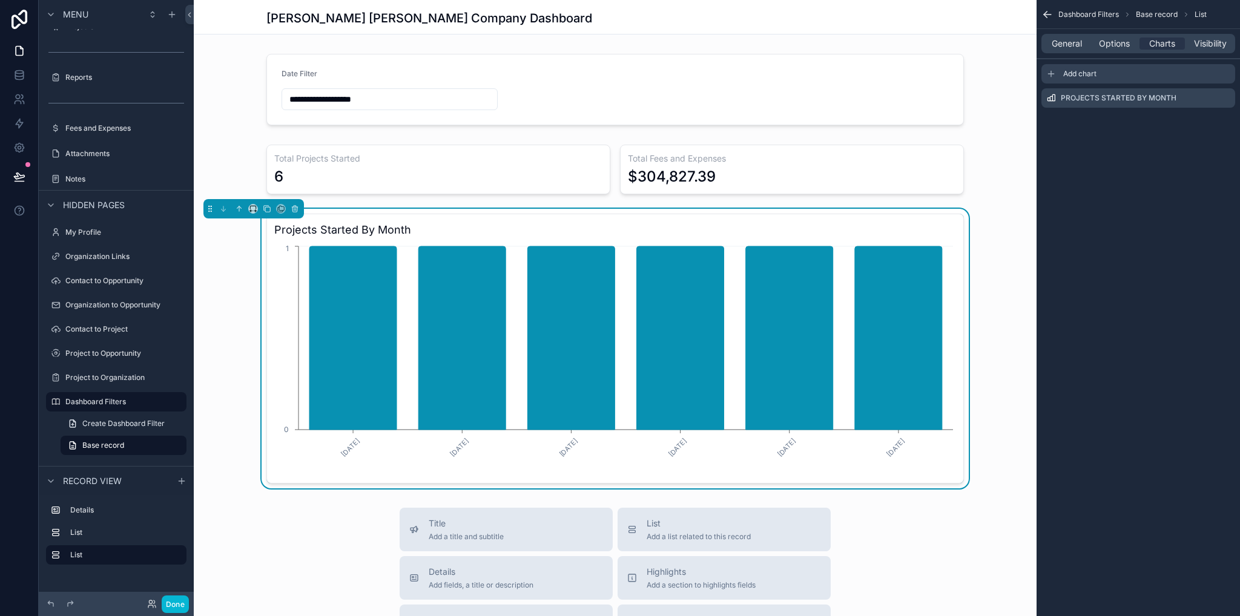
click at [1089, 73] on span "Add chart" at bounding box center [1079, 74] width 33 height 10
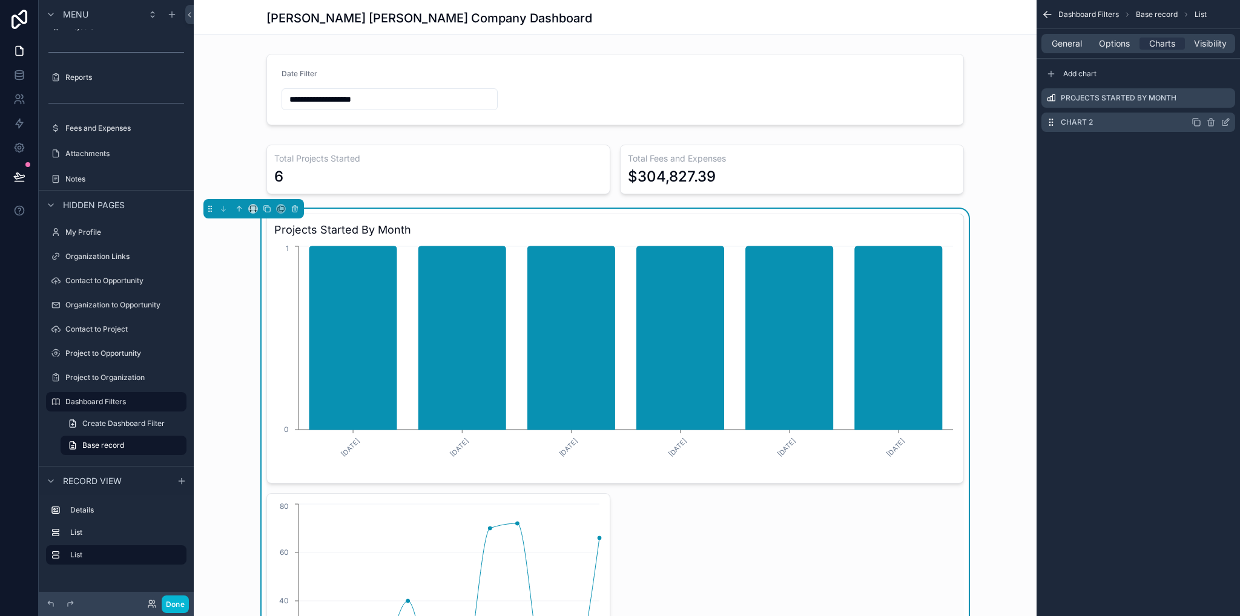
click at [1225, 122] on icon "scrollable content" at bounding box center [1226, 122] width 10 height 10
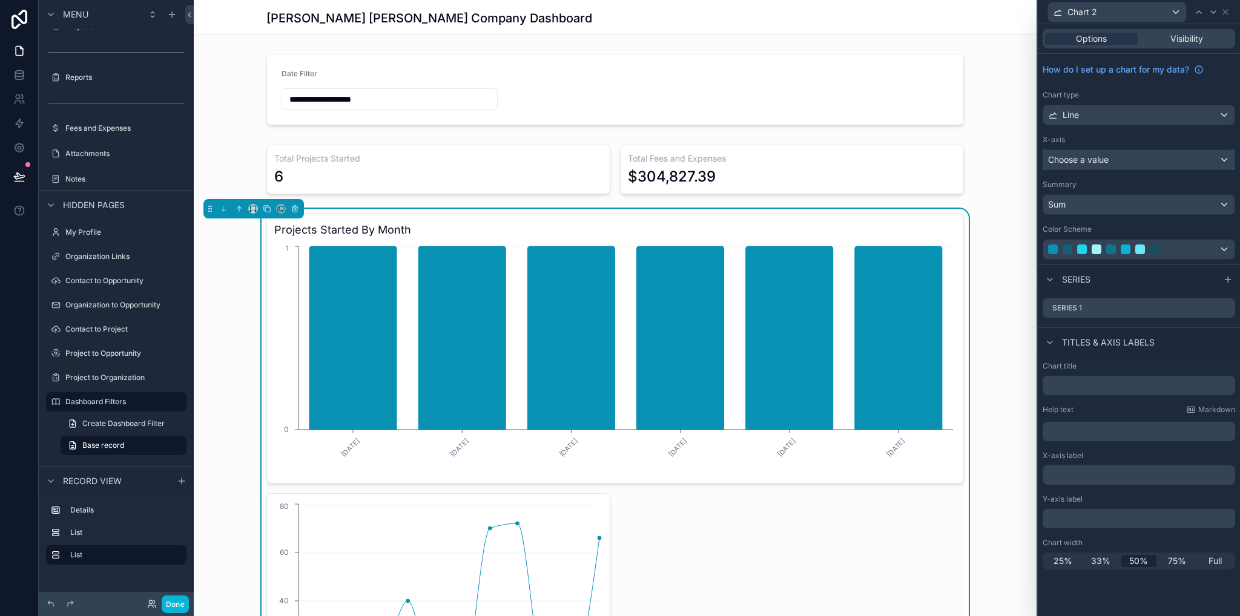
click at [1097, 156] on span "Choose a value" at bounding box center [1078, 159] width 61 height 10
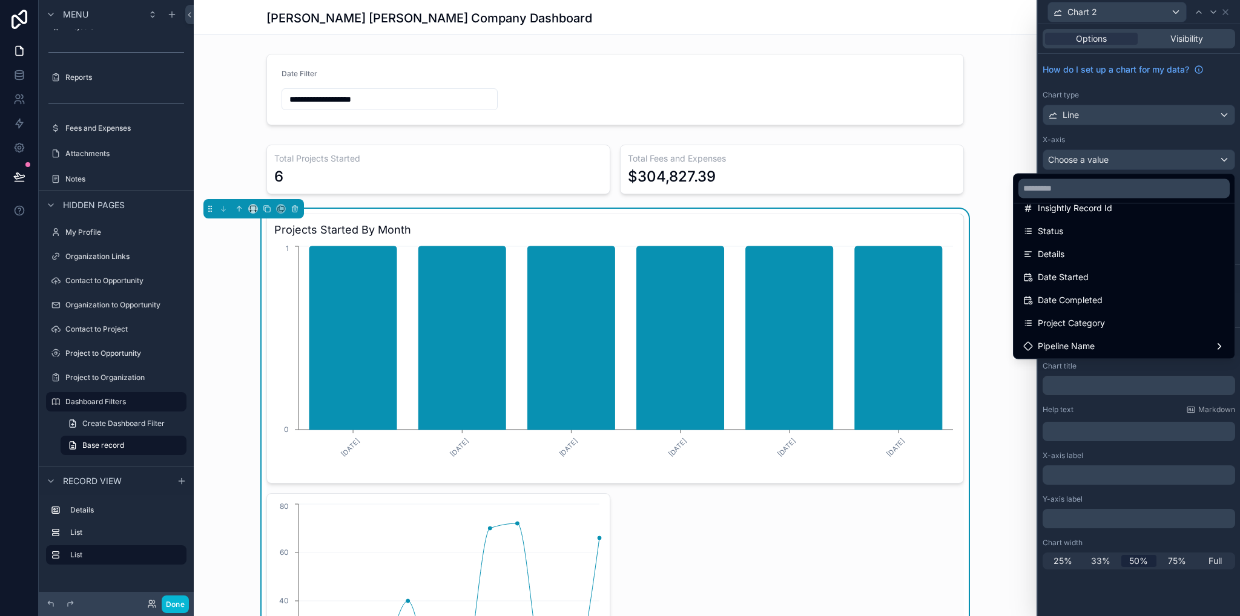
scroll to position [90, 0]
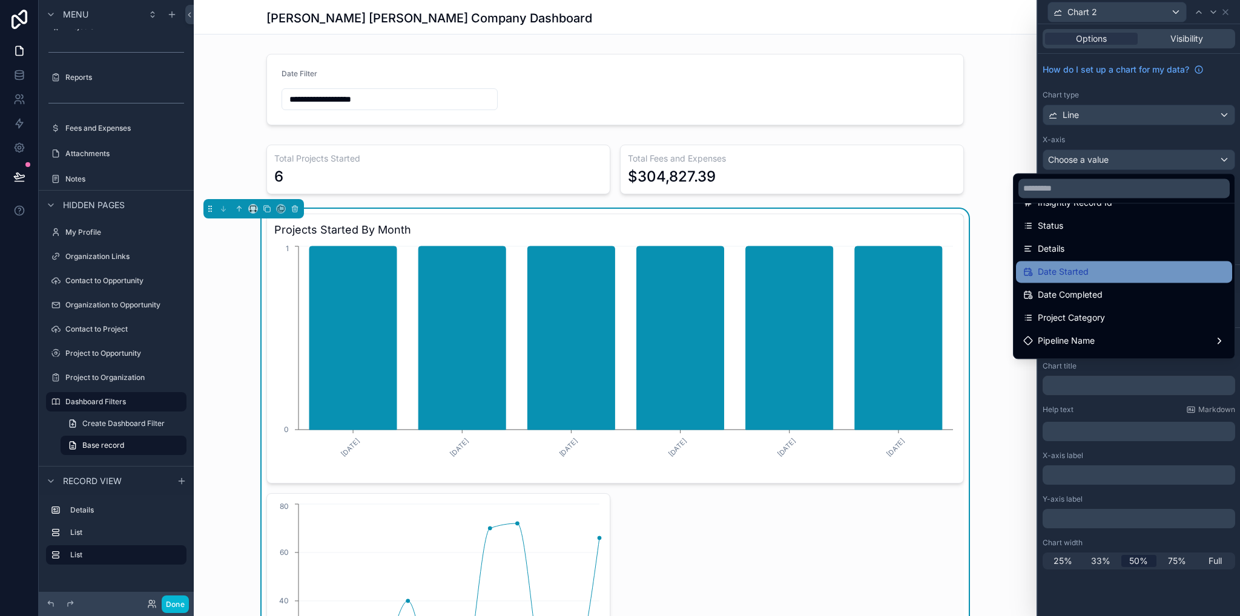
click at [1085, 269] on div "Date Started" at bounding box center [1124, 272] width 202 height 15
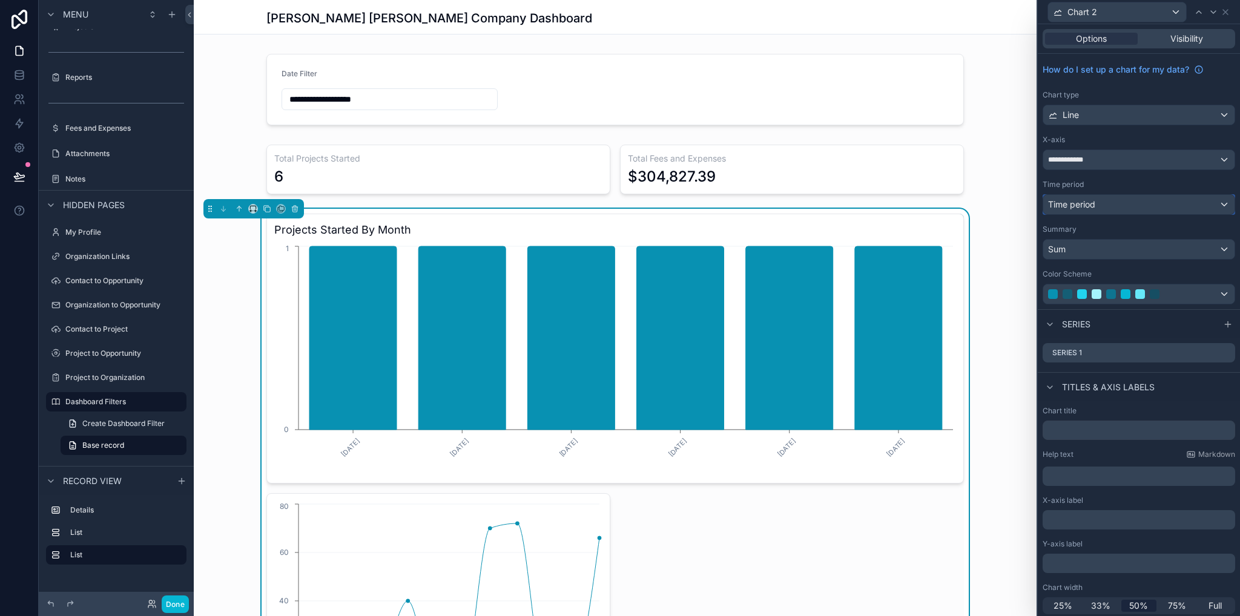
click at [1100, 206] on div "Time period" at bounding box center [1138, 204] width 191 height 19
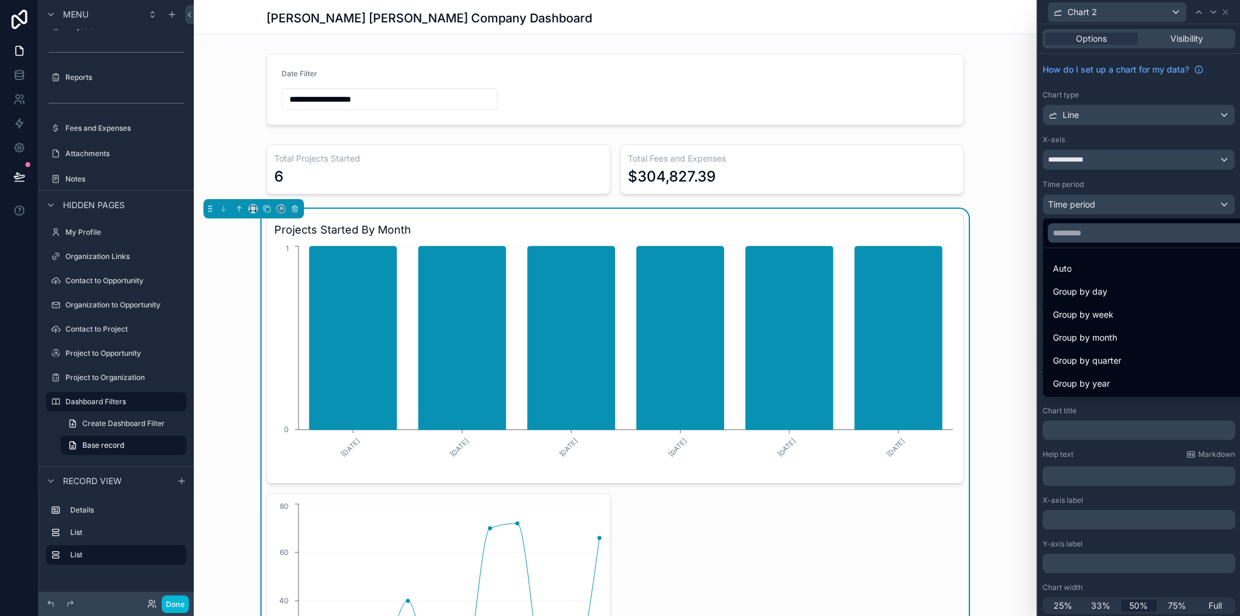
click at [1061, 180] on div at bounding box center [1139, 308] width 202 height 616
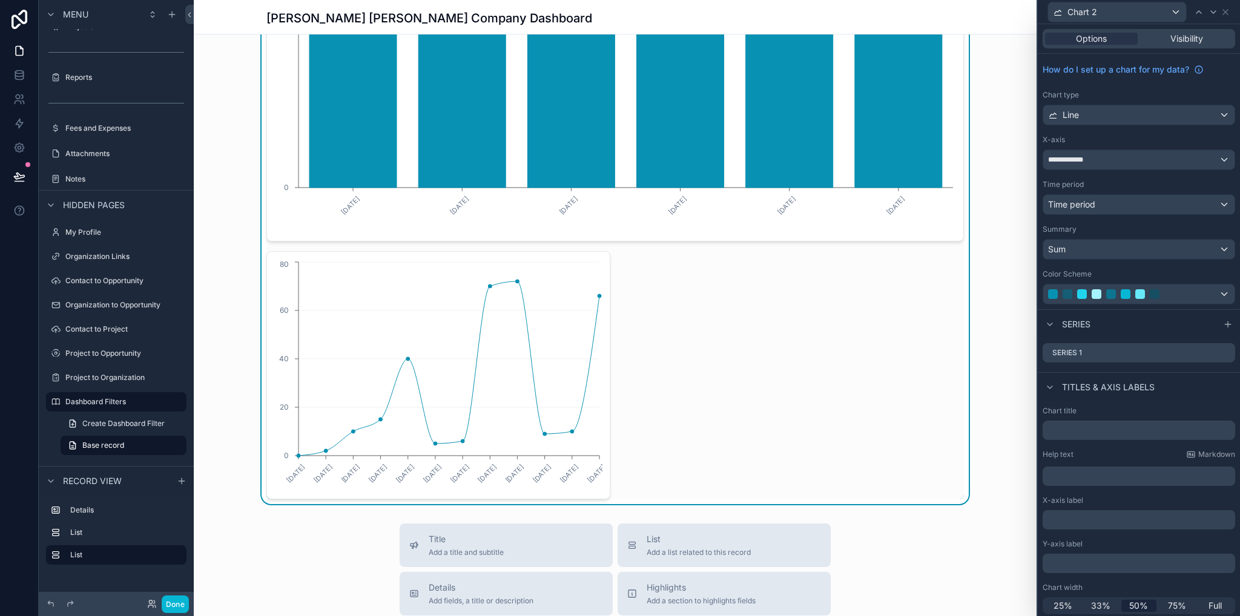
scroll to position [182, 0]
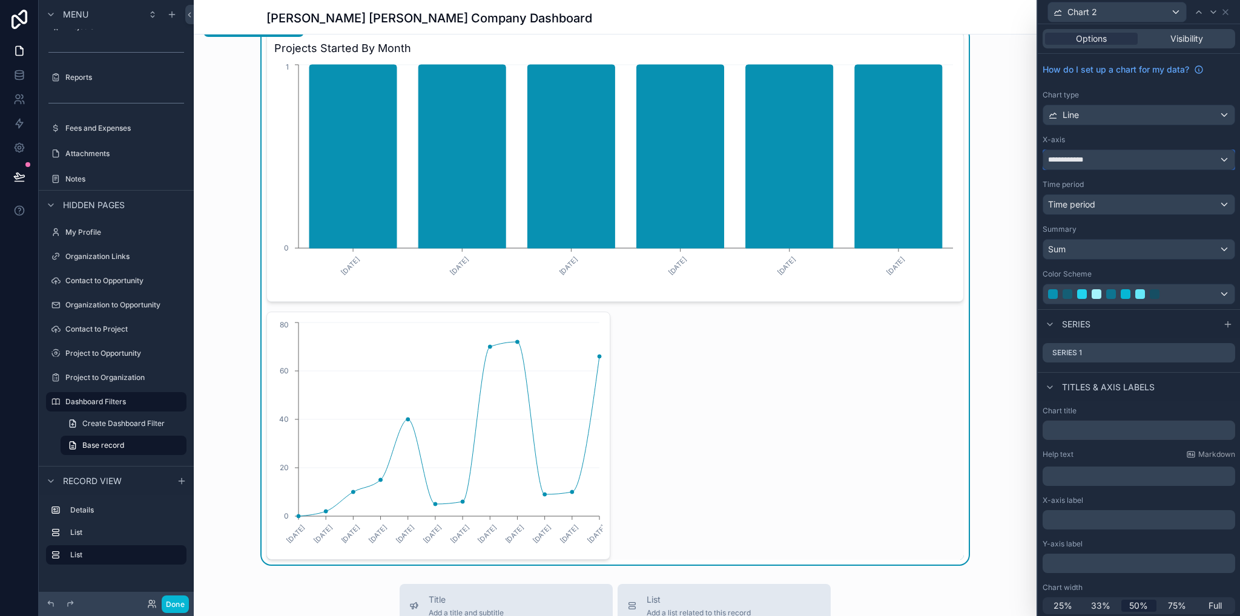
click at [1104, 158] on div "**********" at bounding box center [1138, 159] width 191 height 19
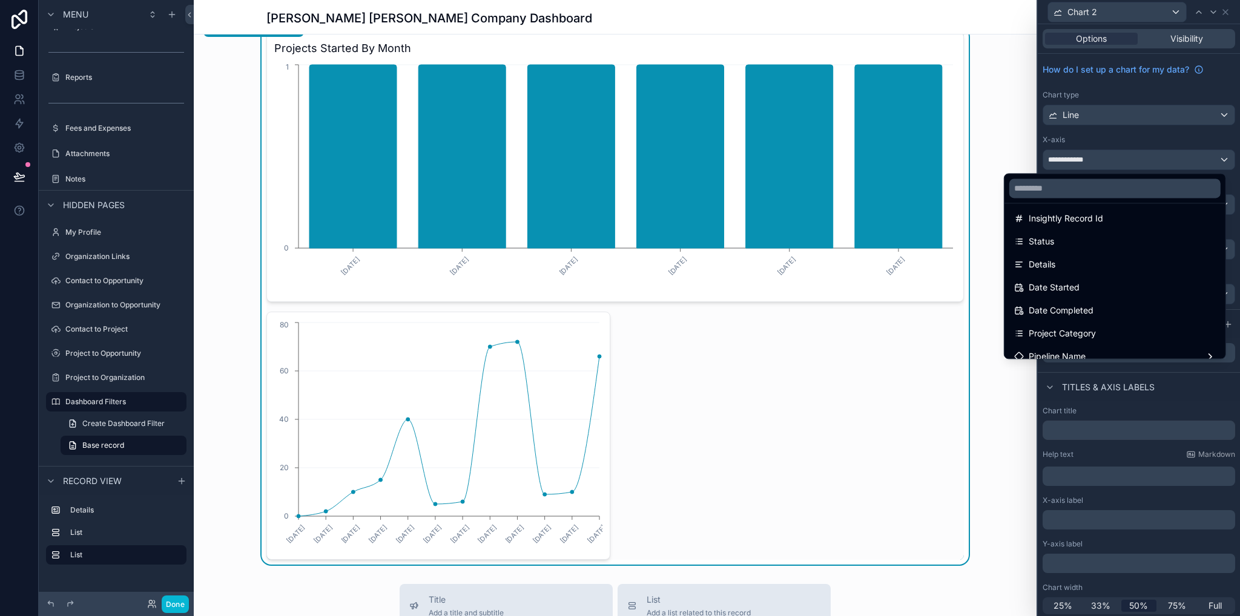
scroll to position [85, 0]
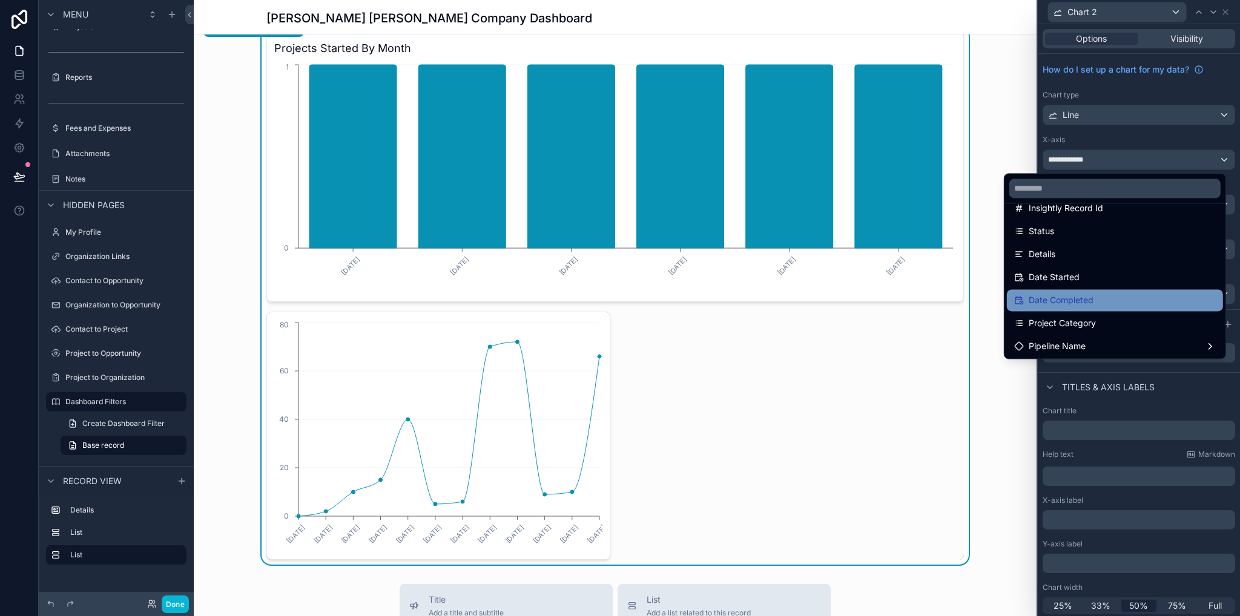
click at [1068, 302] on span "Date Completed" at bounding box center [1061, 300] width 65 height 15
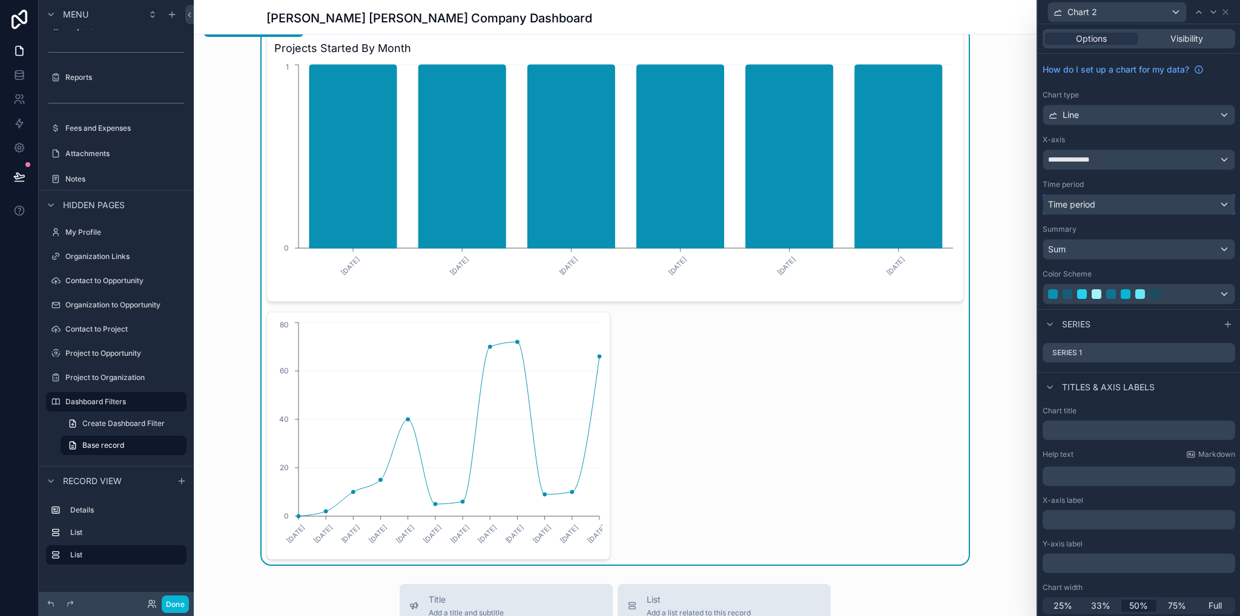
click at [1077, 210] on span "Time period" at bounding box center [1071, 205] width 47 height 12
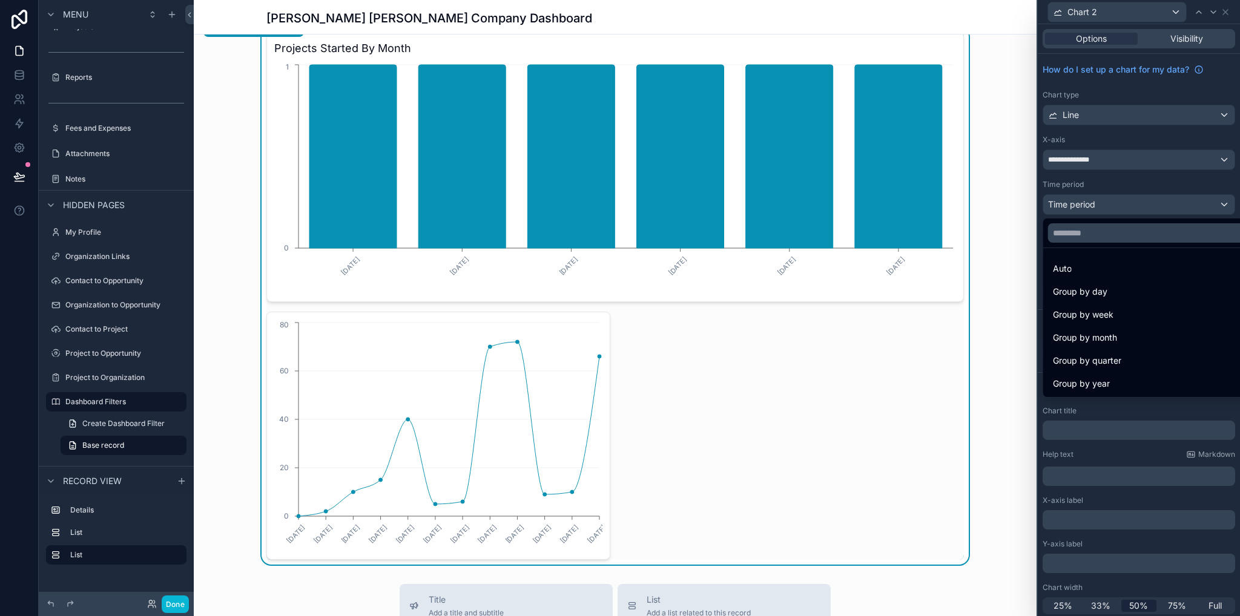
click at [1115, 335] on span "Group by month" at bounding box center [1085, 338] width 64 height 15
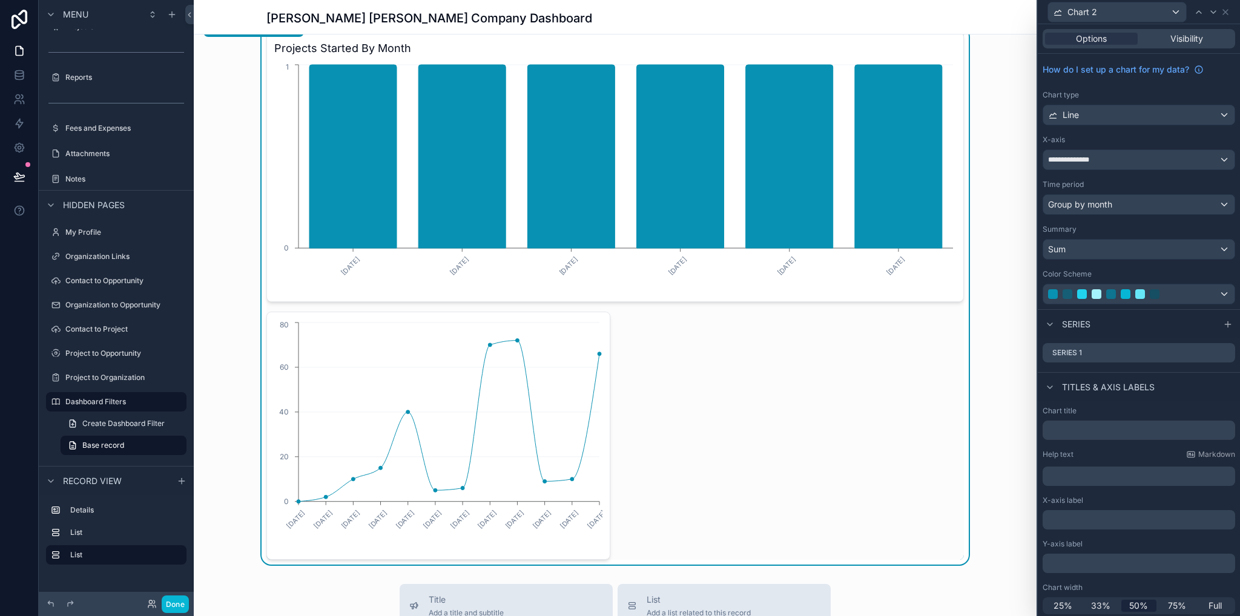
scroll to position [2, 0]
click at [1221, 352] on icon at bounding box center [1226, 351] width 10 height 10
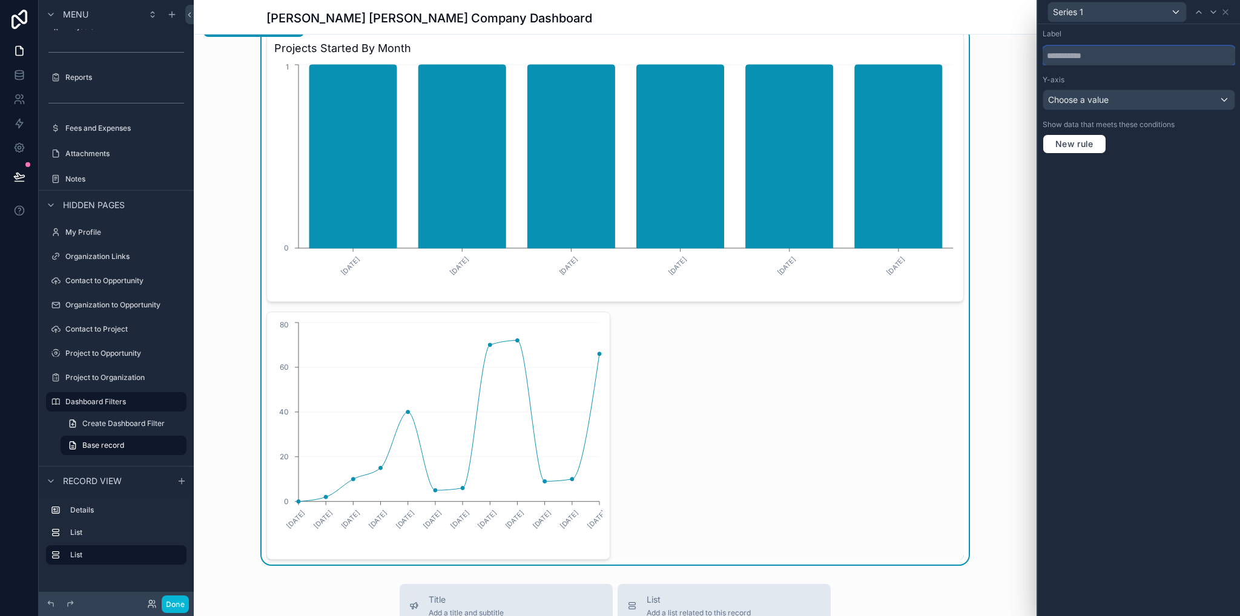
click at [1083, 56] on input "text" at bounding box center [1139, 55] width 193 height 19
type input "**********"
click at [1119, 93] on div "Choose a value" at bounding box center [1138, 99] width 191 height 19
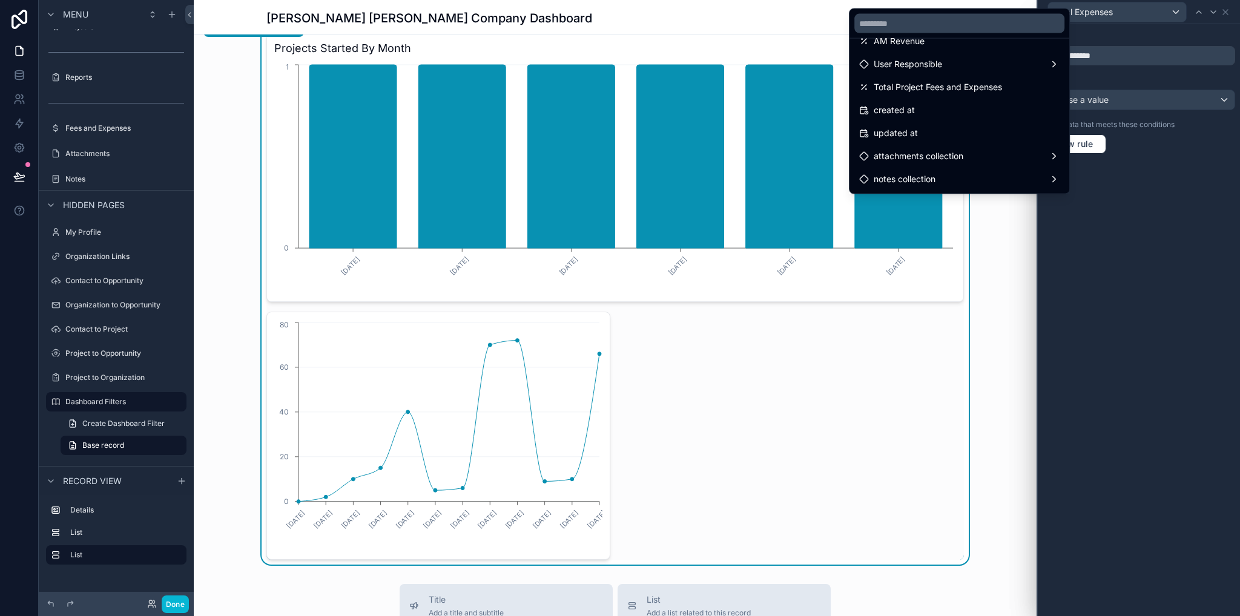
scroll to position [710, 0]
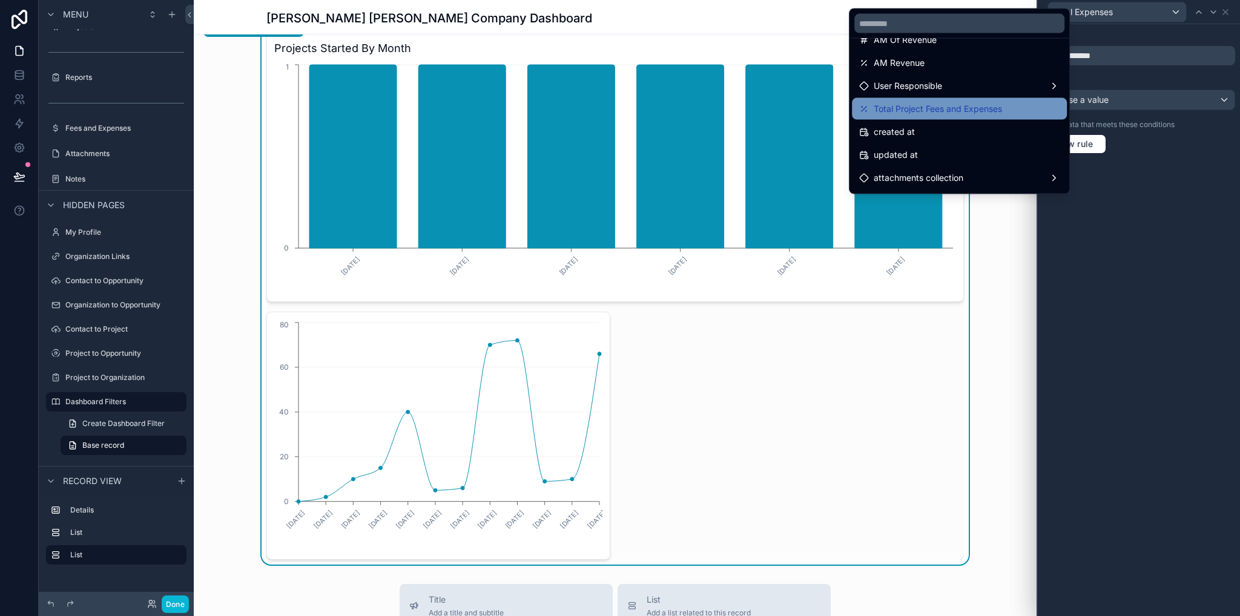
click at [941, 111] on span "Total Project Fees and Expenses" at bounding box center [938, 109] width 128 height 15
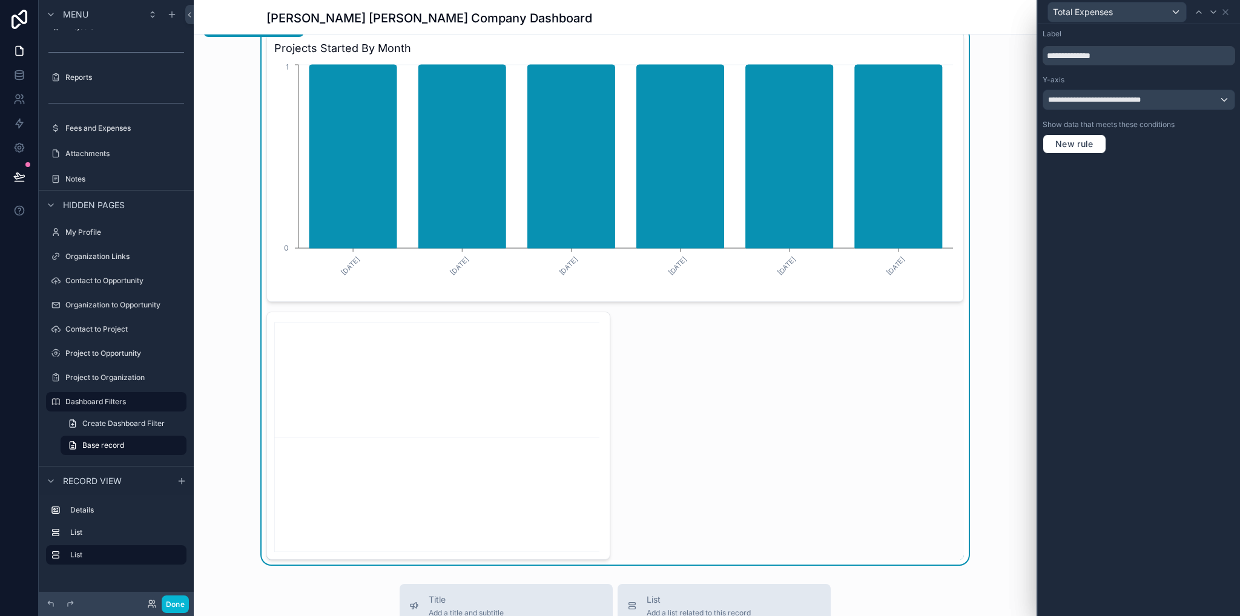
click at [464, 385] on icon "chart" at bounding box center [438, 436] width 328 height 233
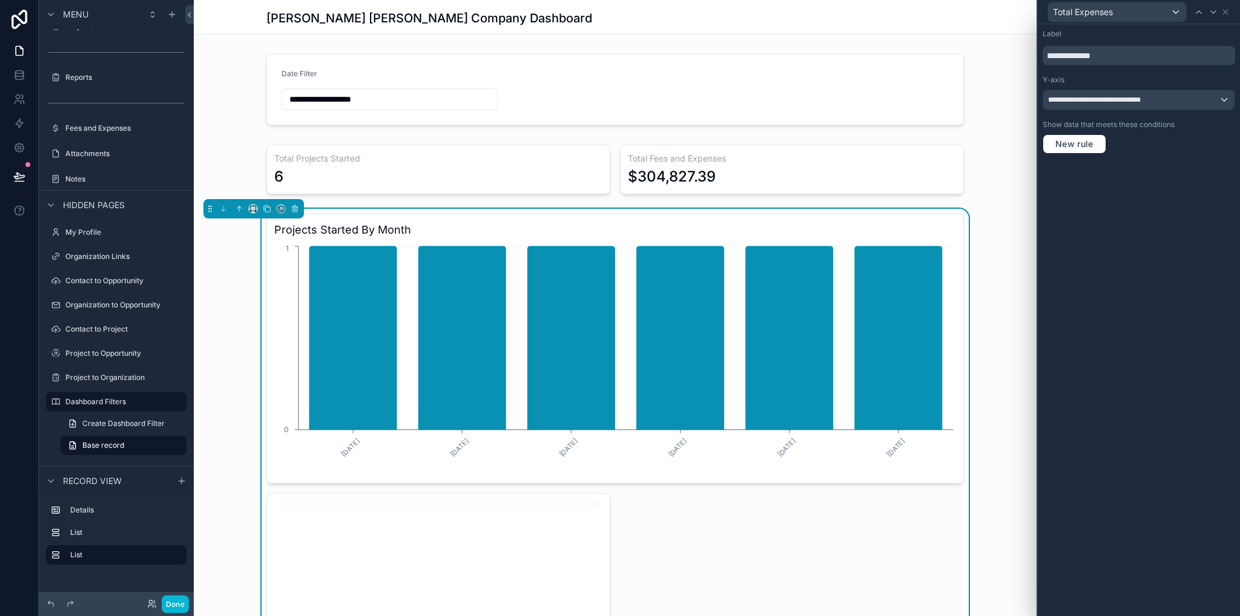
scroll to position [182, 0]
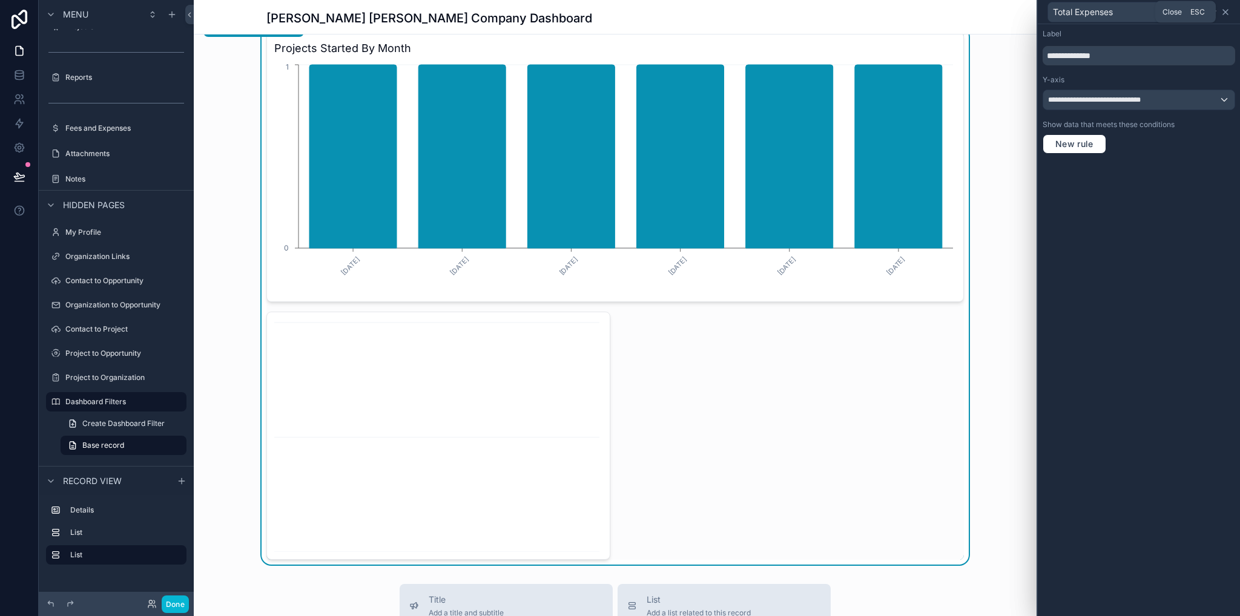
click at [1225, 12] on icon at bounding box center [1225, 12] width 5 height 5
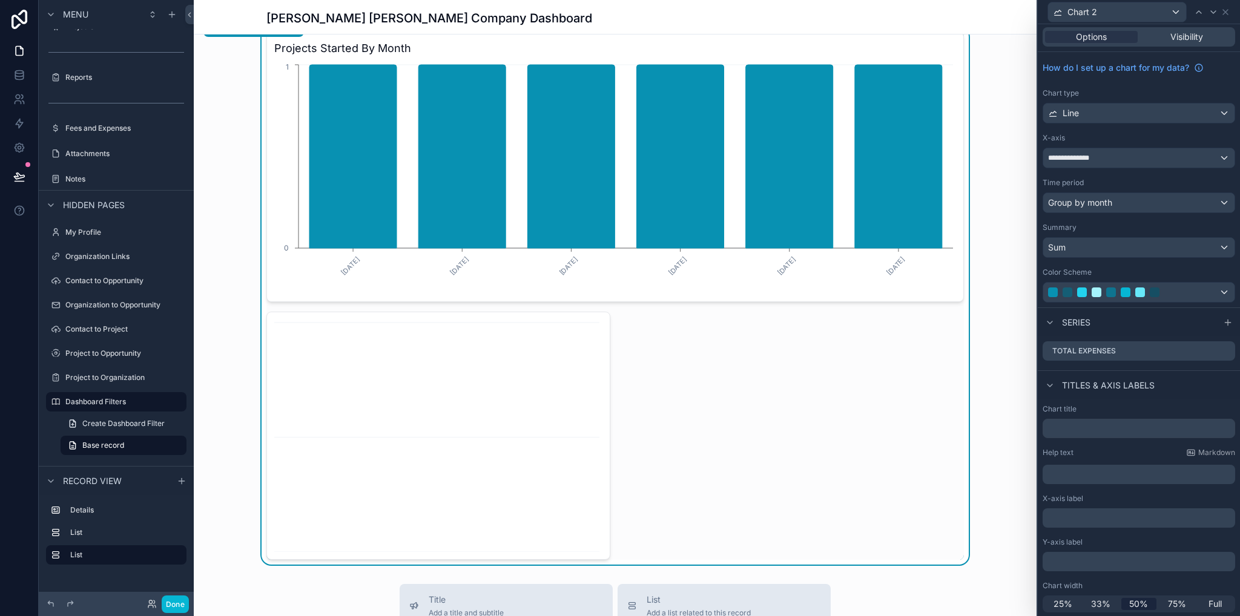
scroll to position [0, 0]
click at [1111, 158] on div "**********" at bounding box center [1138, 159] width 191 height 19
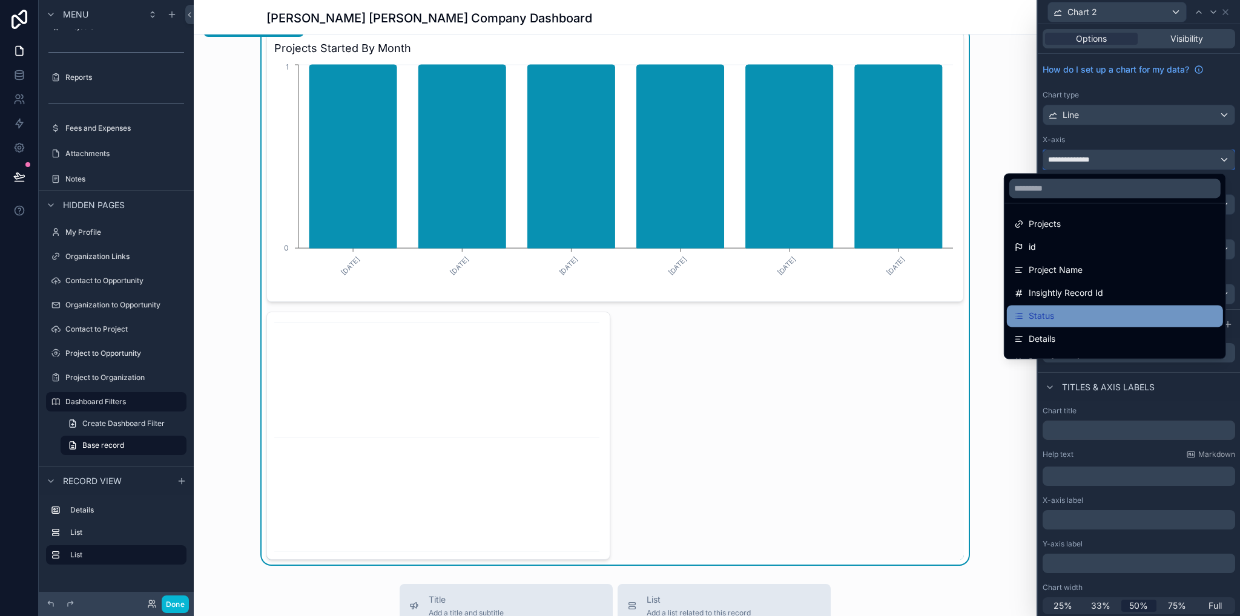
scroll to position [61, 0]
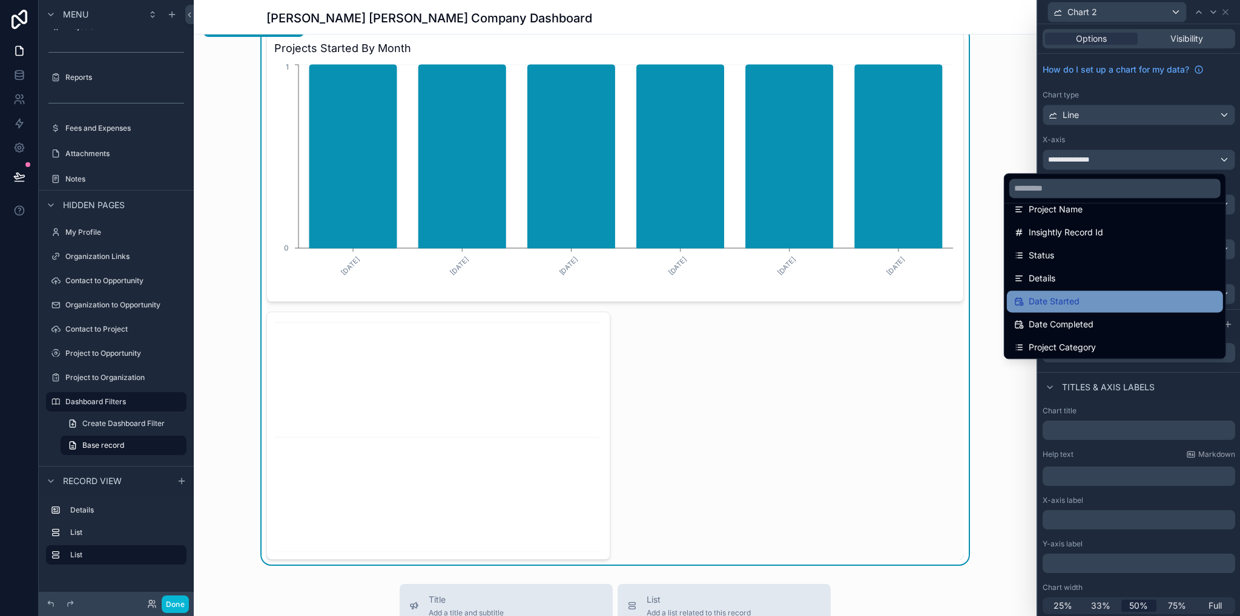
click at [1066, 301] on span "Date Started" at bounding box center [1054, 301] width 51 height 15
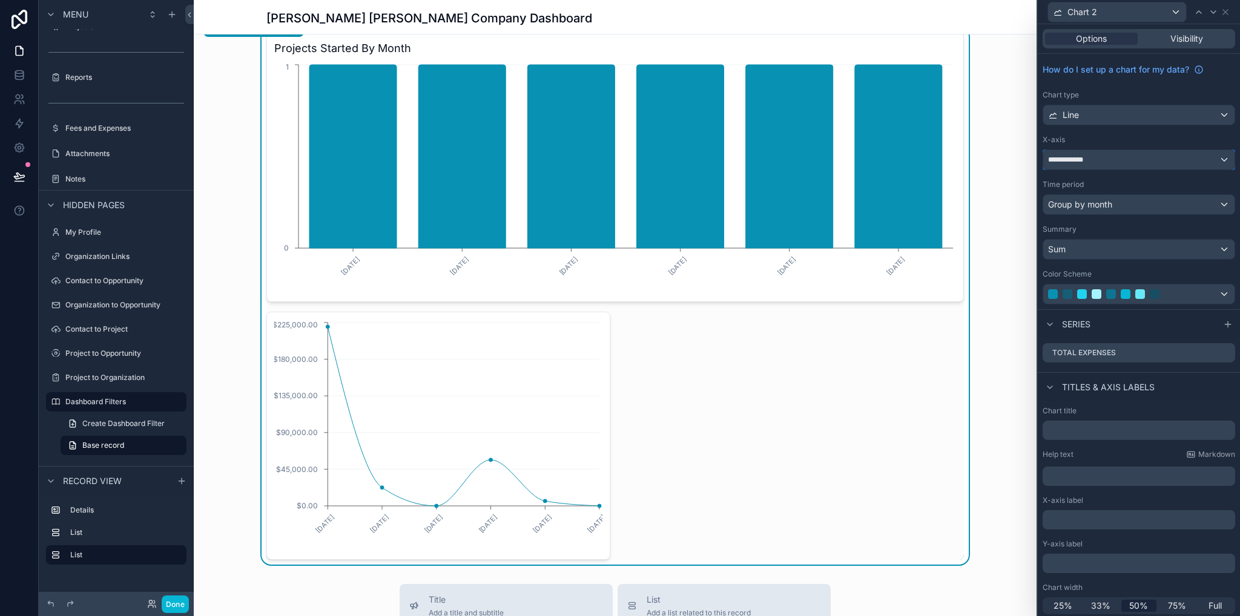
click at [1071, 160] on span "**********" at bounding box center [1069, 160] width 43 height 10
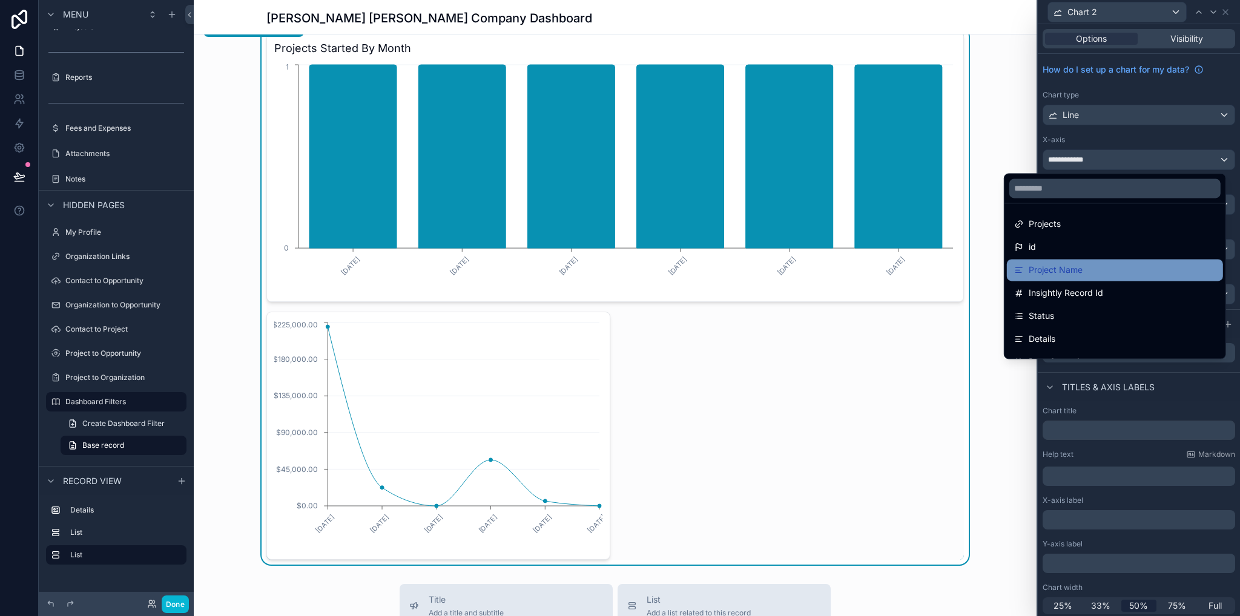
click at [1072, 272] on span "Project Name" at bounding box center [1056, 270] width 54 height 15
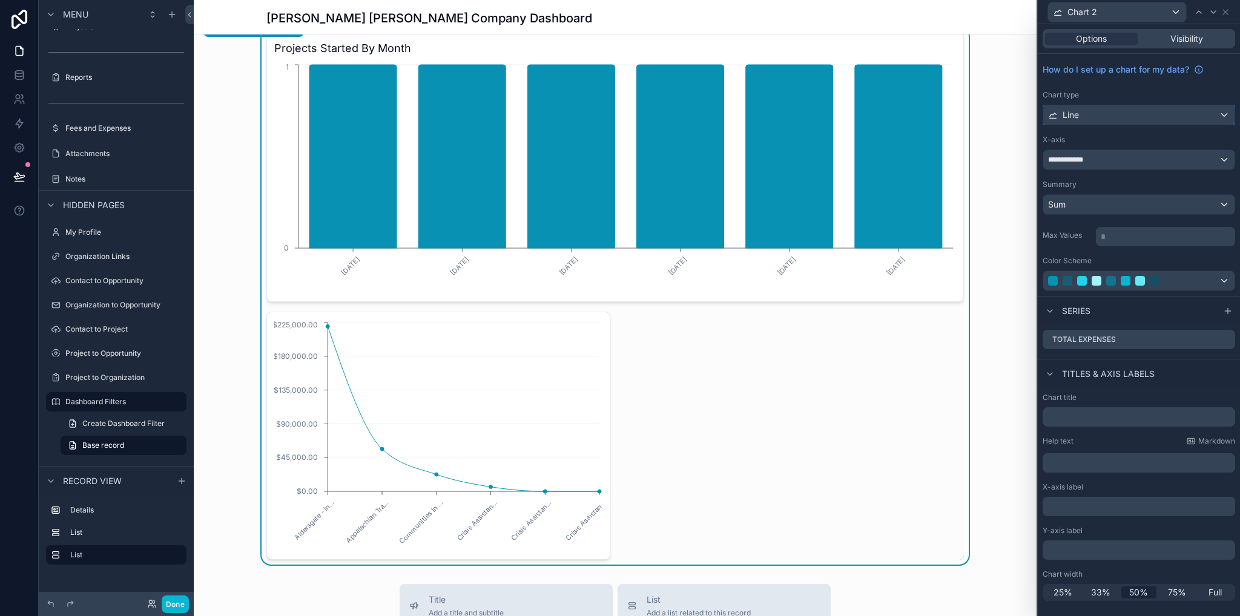
click at [1089, 117] on div "Line" at bounding box center [1138, 114] width 191 height 19
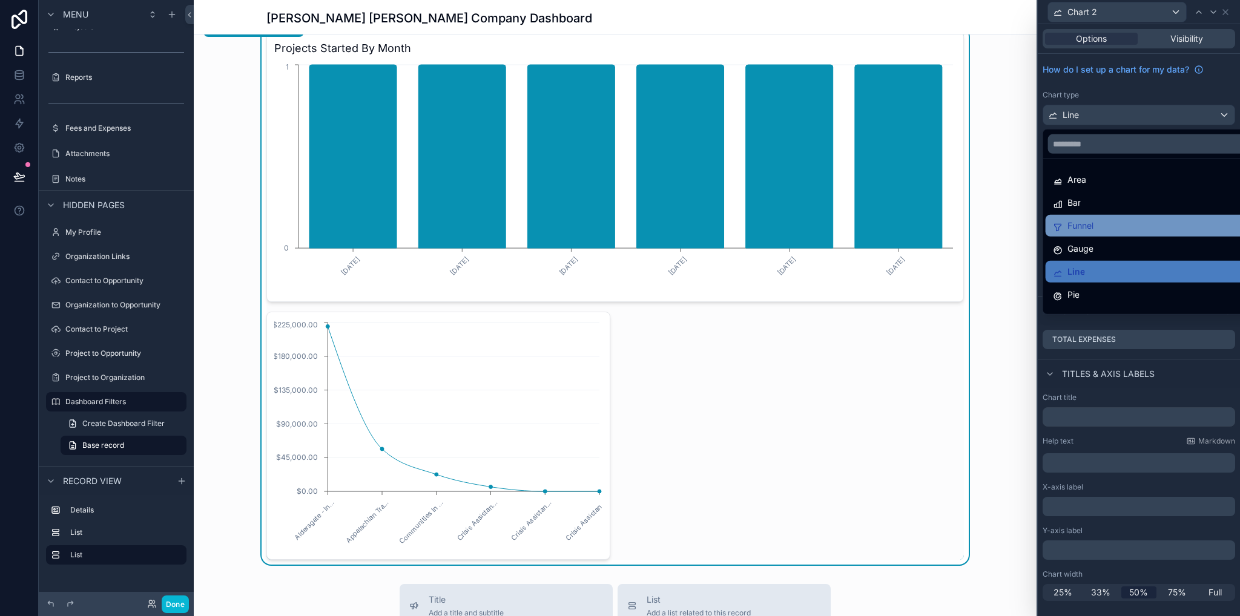
click at [1107, 221] on div "Funnel" at bounding box center [1153, 226] width 200 height 15
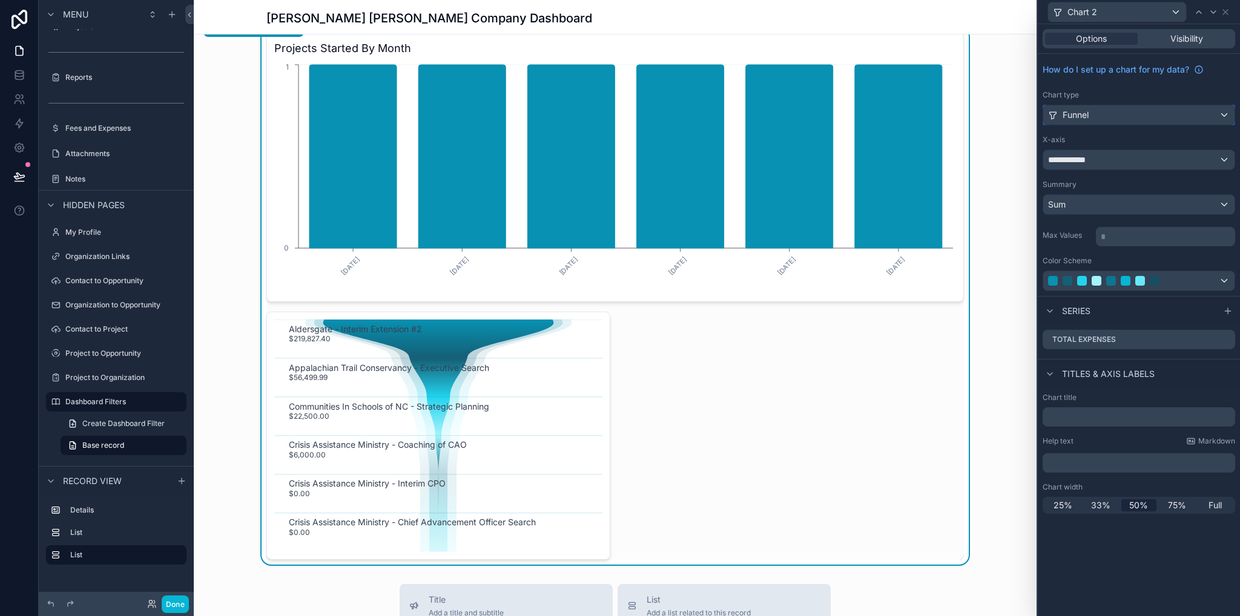
click at [1097, 116] on div "Funnel" at bounding box center [1138, 114] width 191 height 19
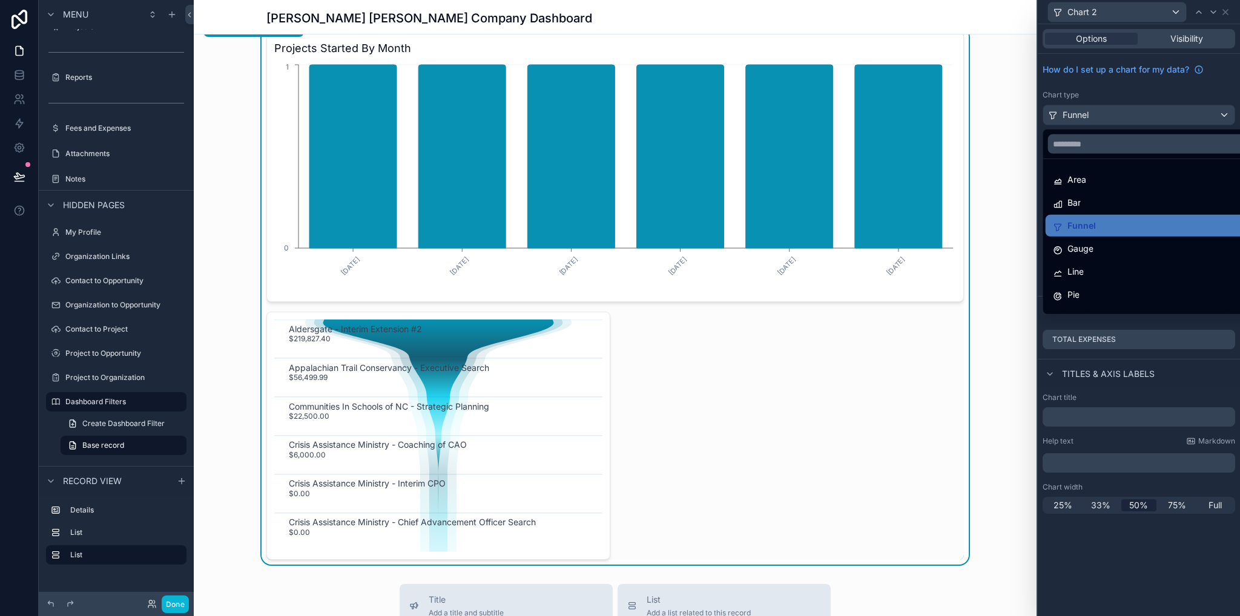
click at [1098, 118] on div at bounding box center [1139, 308] width 202 height 616
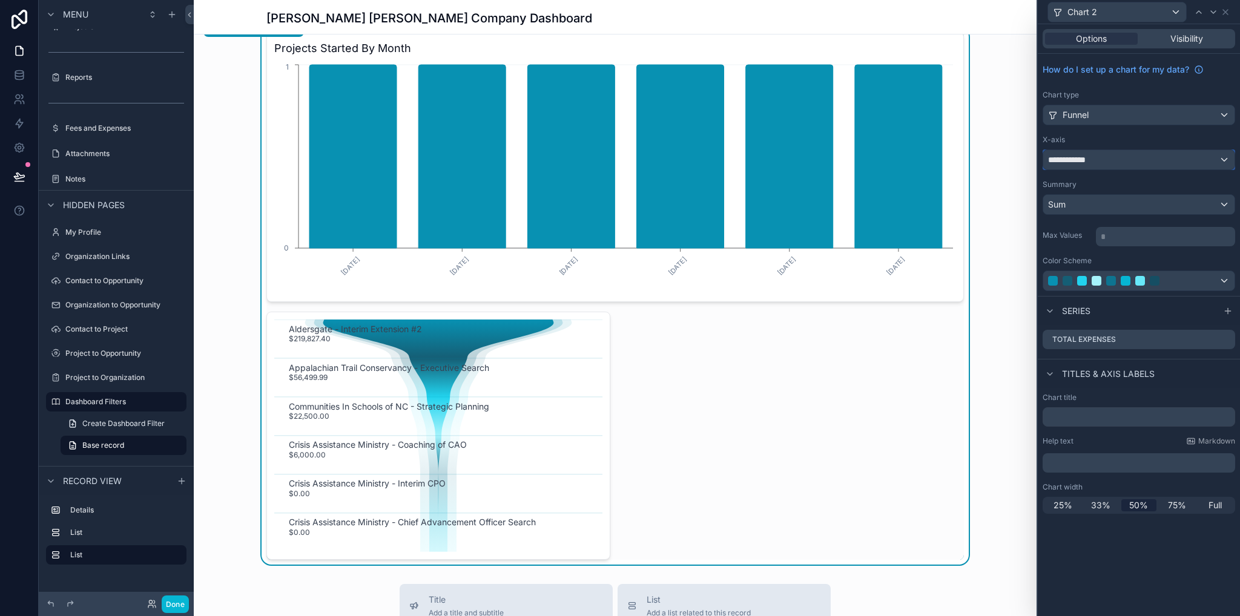
click at [1102, 158] on div "**********" at bounding box center [1138, 159] width 191 height 19
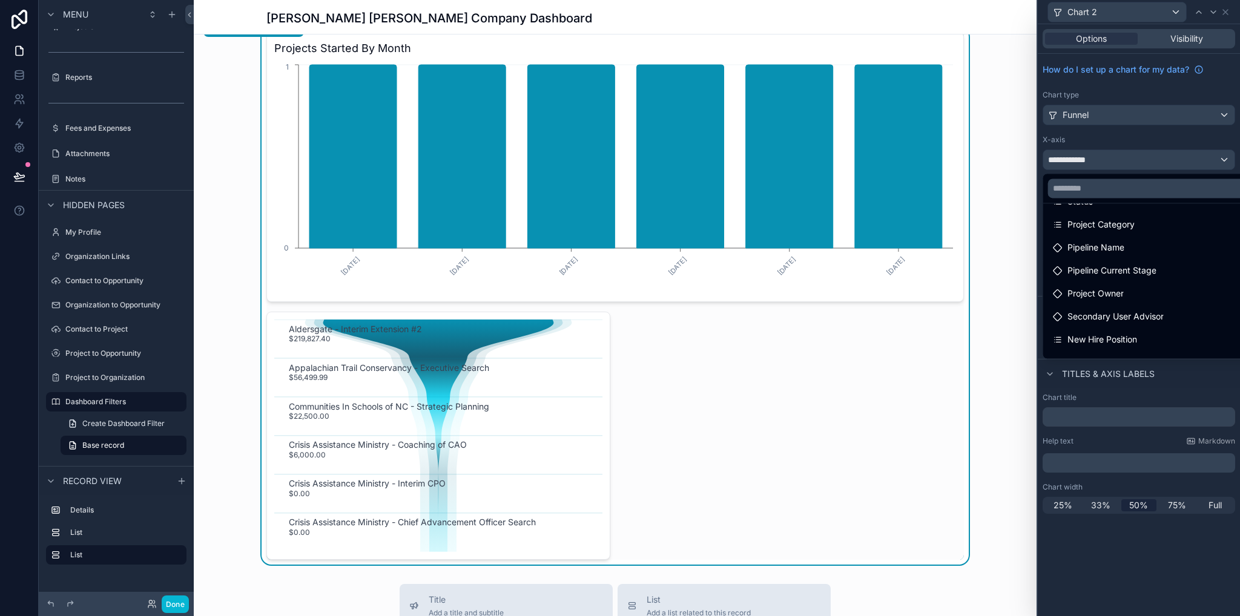
scroll to position [0, 0]
click at [1095, 253] on span "Project Category" at bounding box center [1101, 247] width 67 height 15
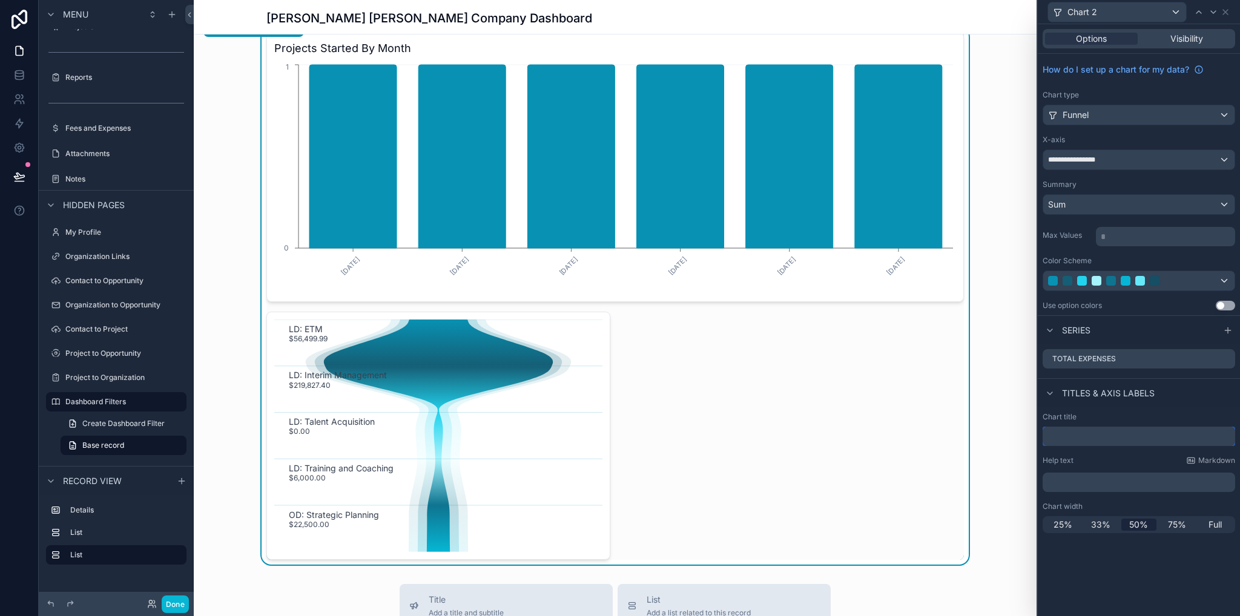
click at [1075, 441] on input "text" at bounding box center [1139, 436] width 193 height 19
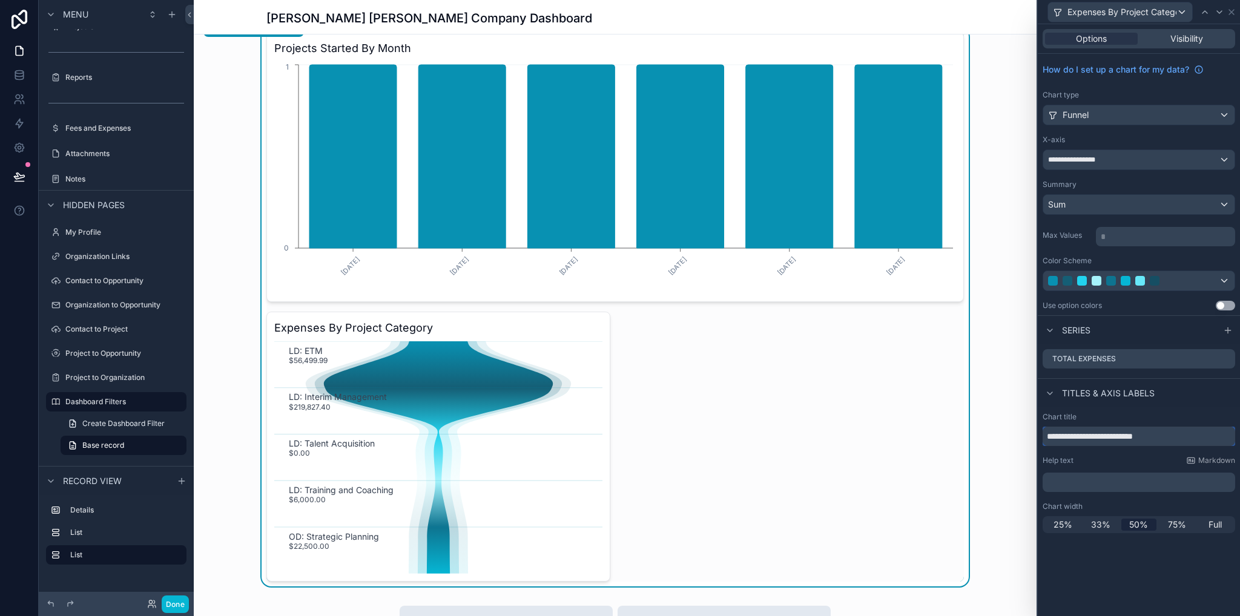
type input "**********"
click at [1207, 514] on div "Chart width 25% 33% 50% 75% Full" at bounding box center [1139, 517] width 193 height 31
click at [1211, 524] on span "Full" at bounding box center [1215, 525] width 13 height 12
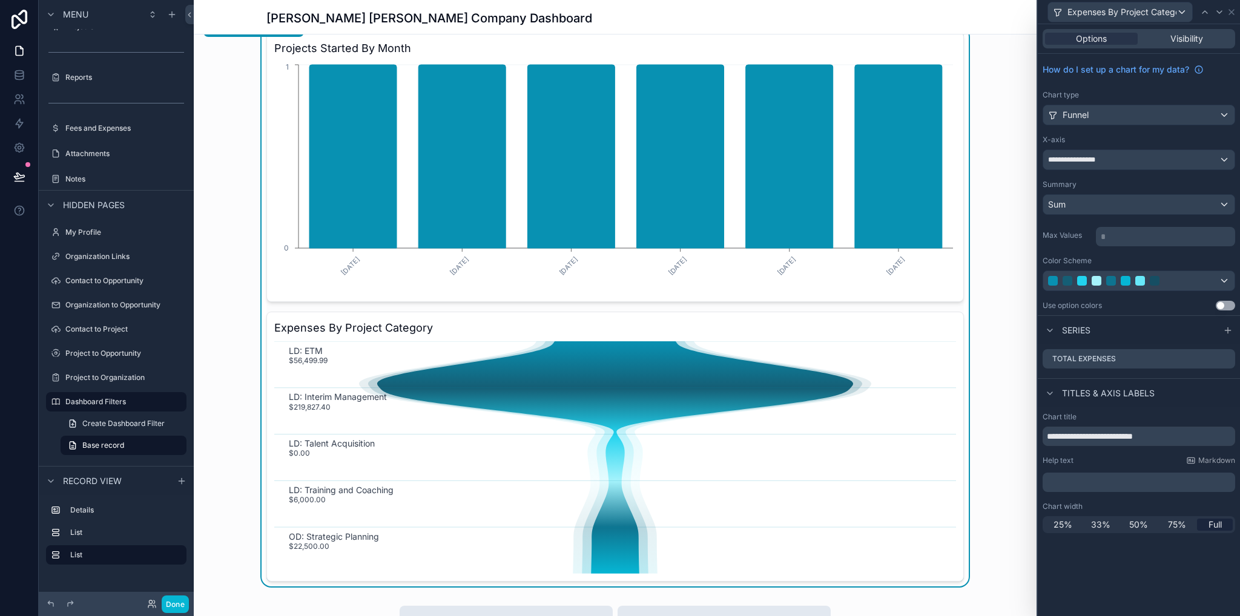
click at [1003, 353] on div "Projects Started By Month [DATE] [DATE] [DATE] [DATE] [DATE] [DATE] 0 1 Expense…" at bounding box center [615, 306] width 843 height 559
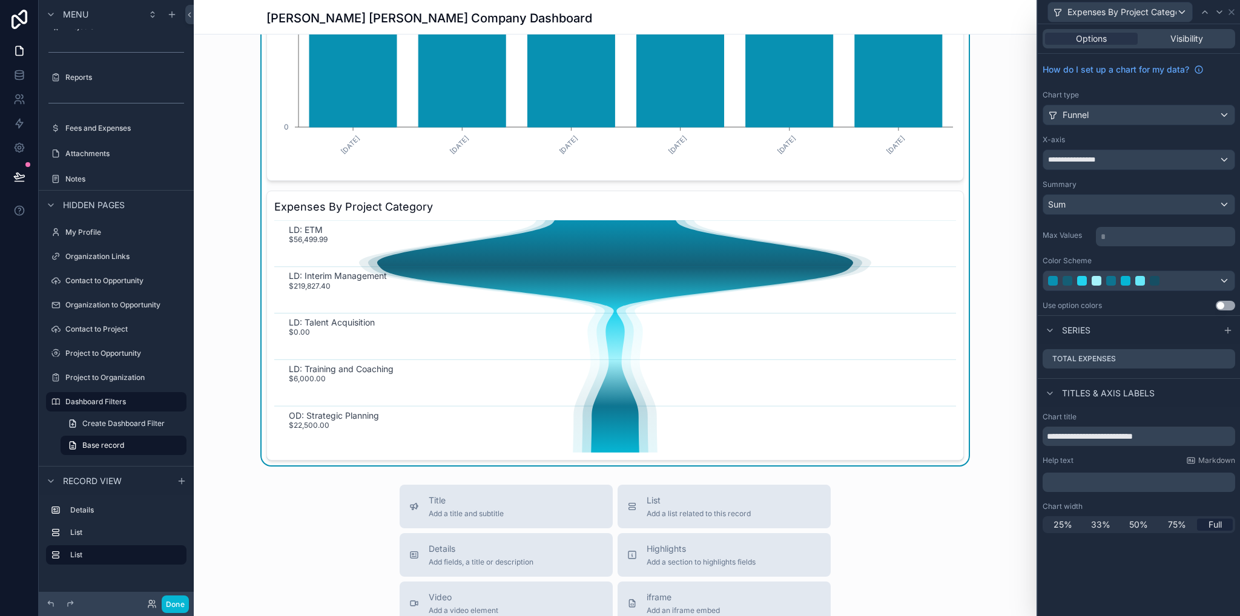
scroll to position [666, 0]
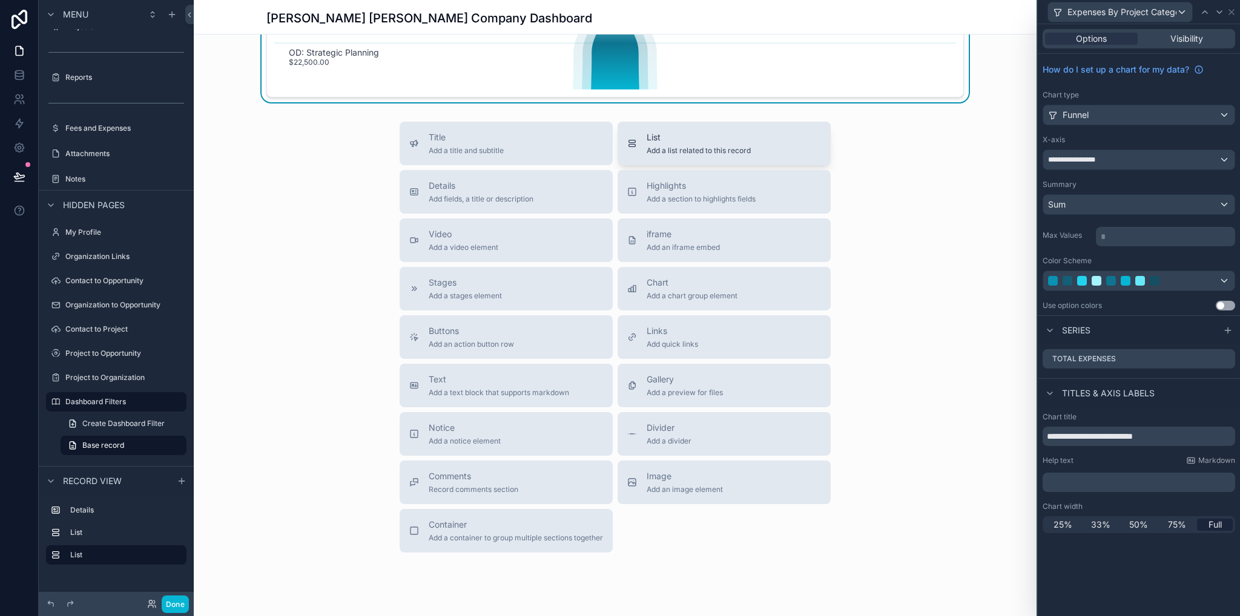
click at [667, 153] on span "Add a list related to this record" at bounding box center [699, 151] width 104 height 10
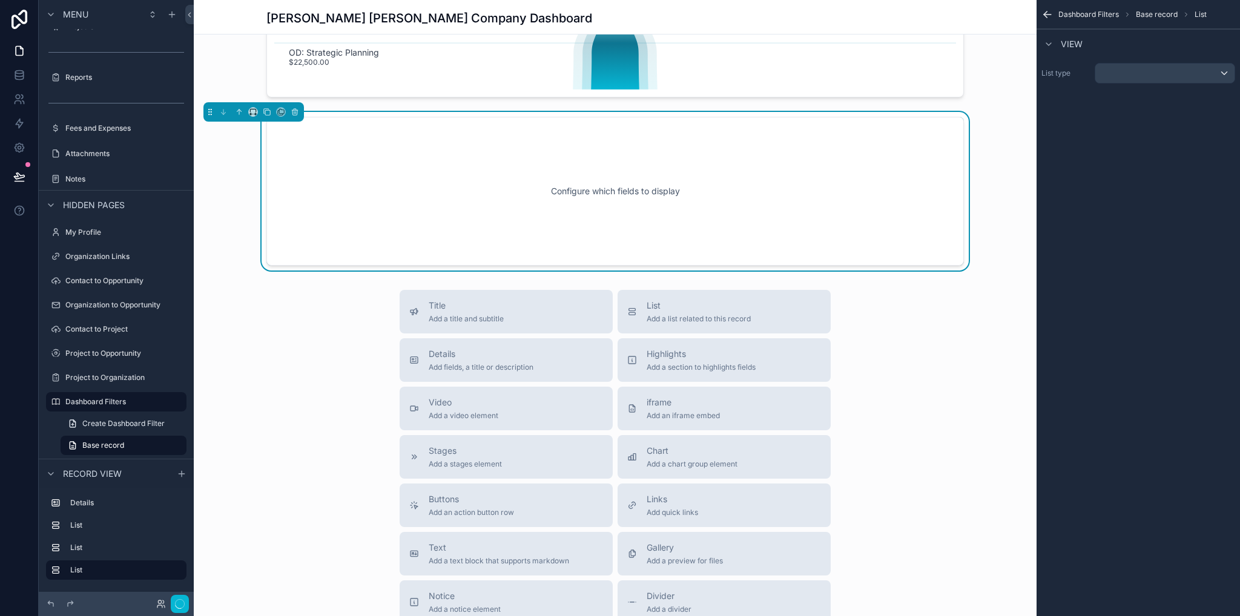
scroll to position [548, 0]
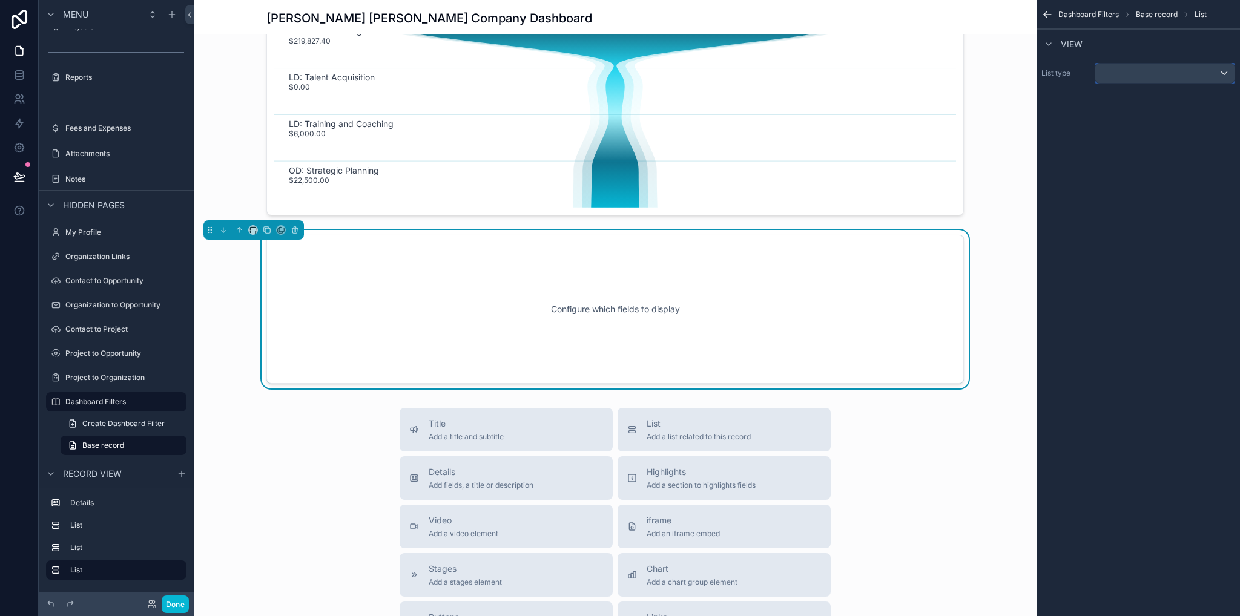
click at [1154, 69] on div "scrollable content" at bounding box center [1164, 73] width 139 height 19
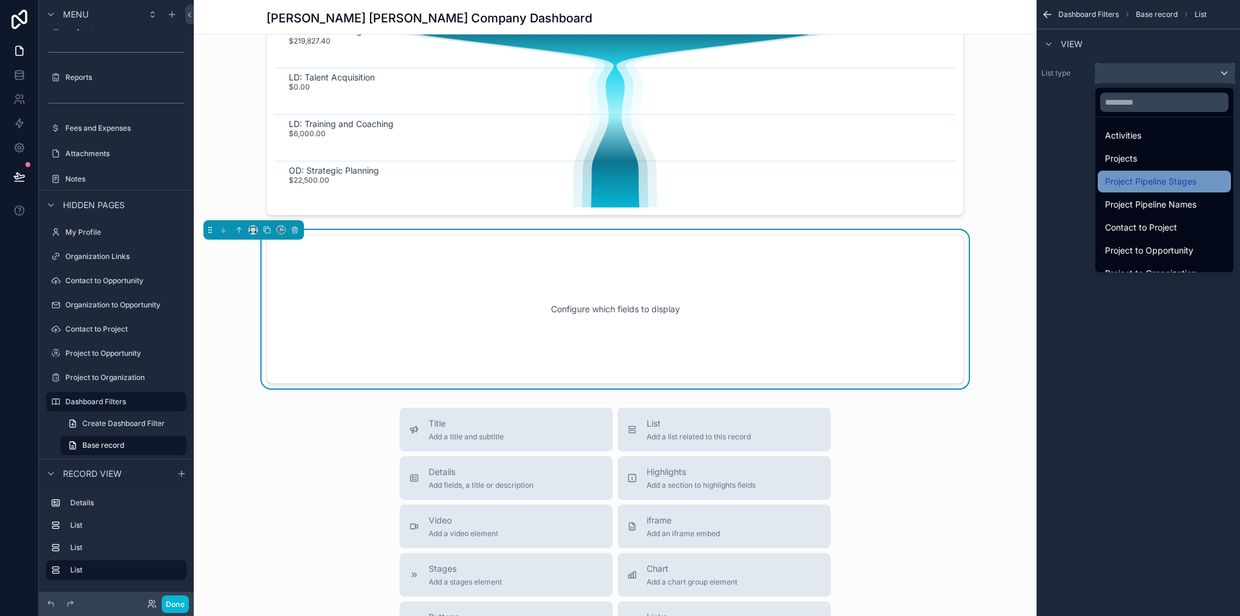
scroll to position [167, 0]
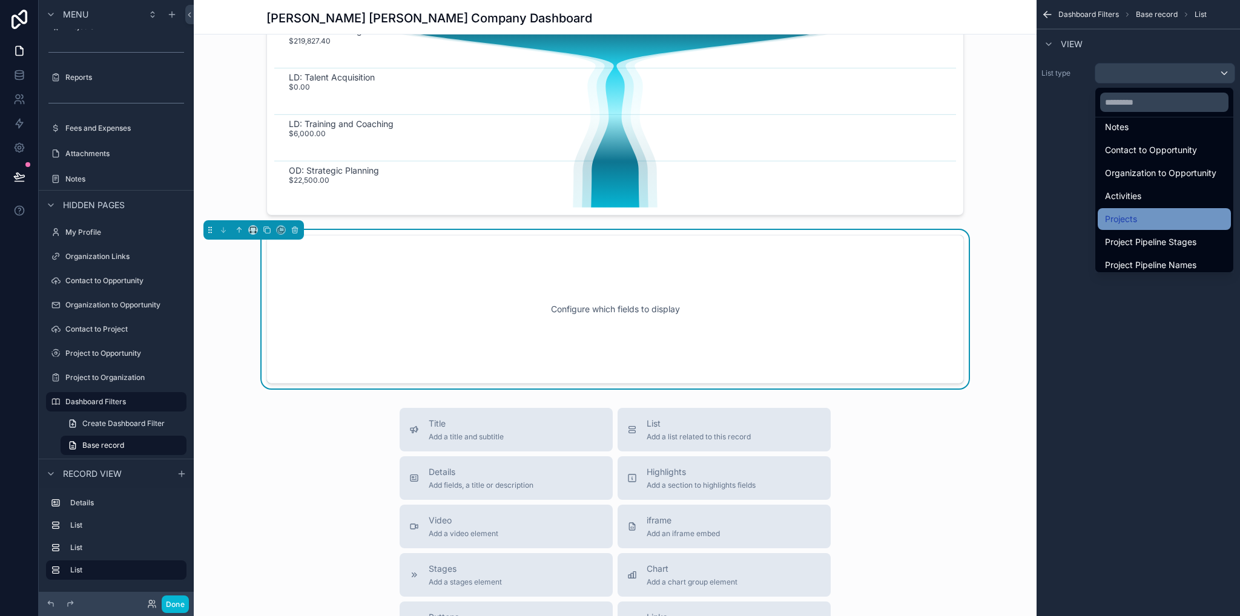
click at [1123, 219] on span "Projects" at bounding box center [1121, 219] width 32 height 15
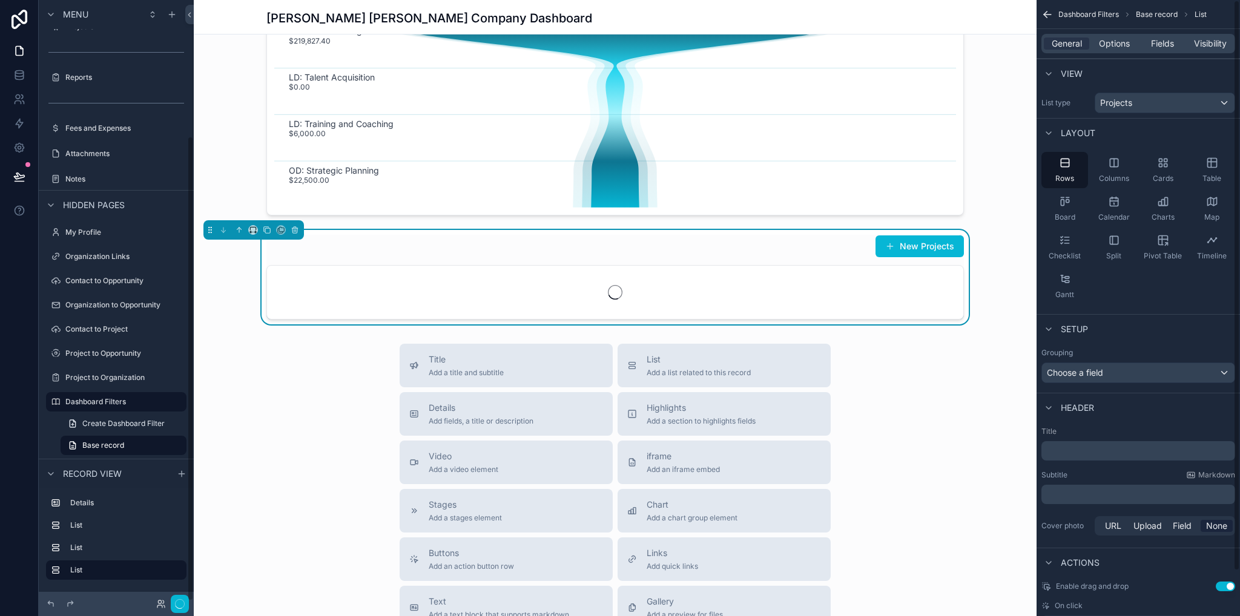
scroll to position [177, 0]
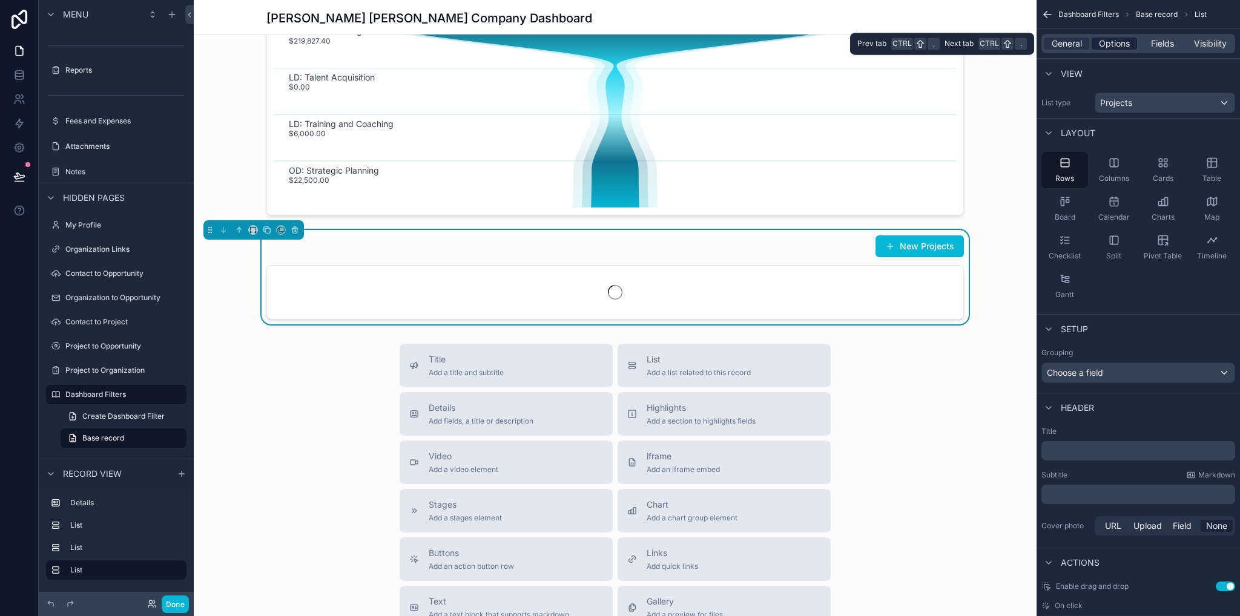
click at [1110, 42] on span "Options" at bounding box center [1114, 44] width 31 height 12
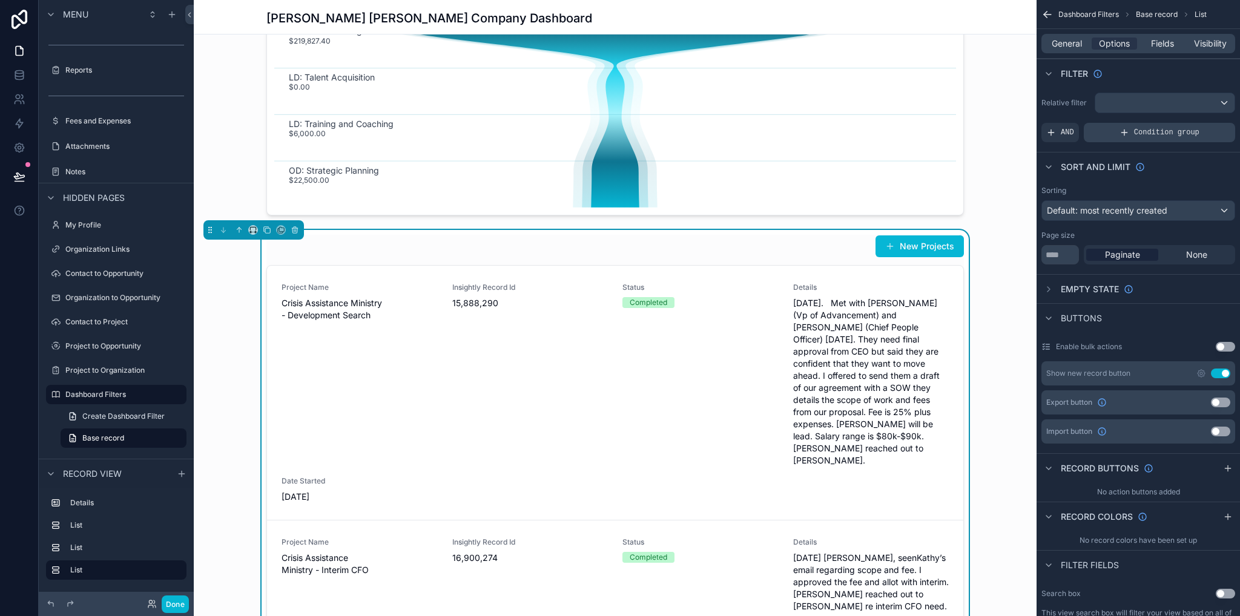
click at [1147, 135] on span "Condition group" at bounding box center [1166, 133] width 65 height 10
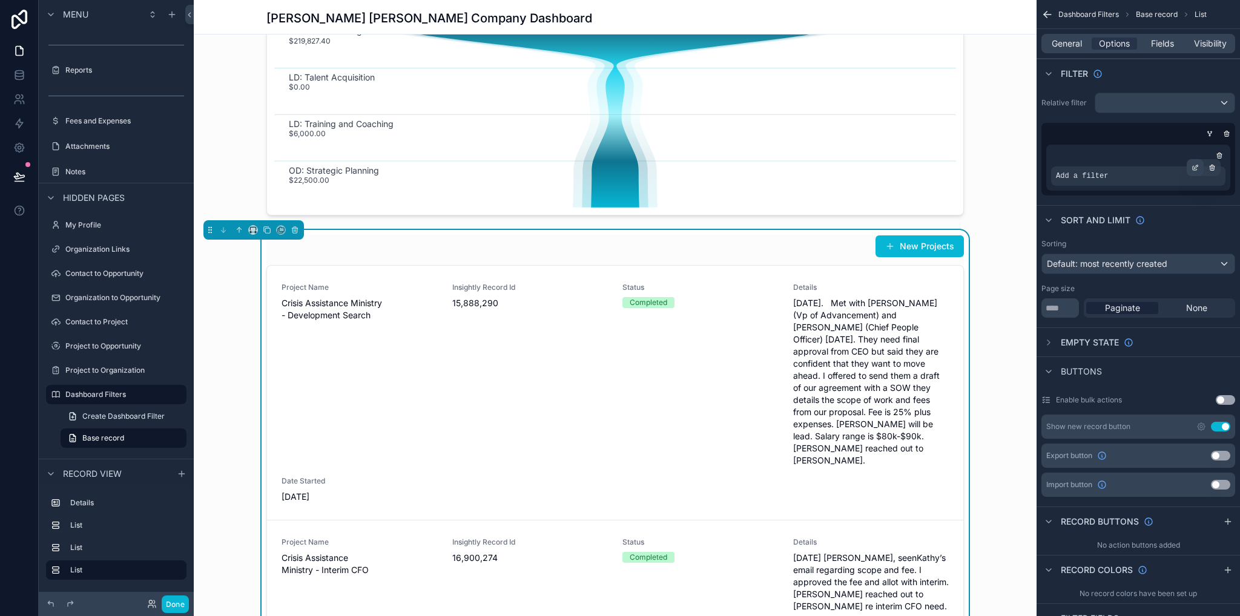
click at [1193, 168] on icon "scrollable content" at bounding box center [1195, 169] width 4 height 4
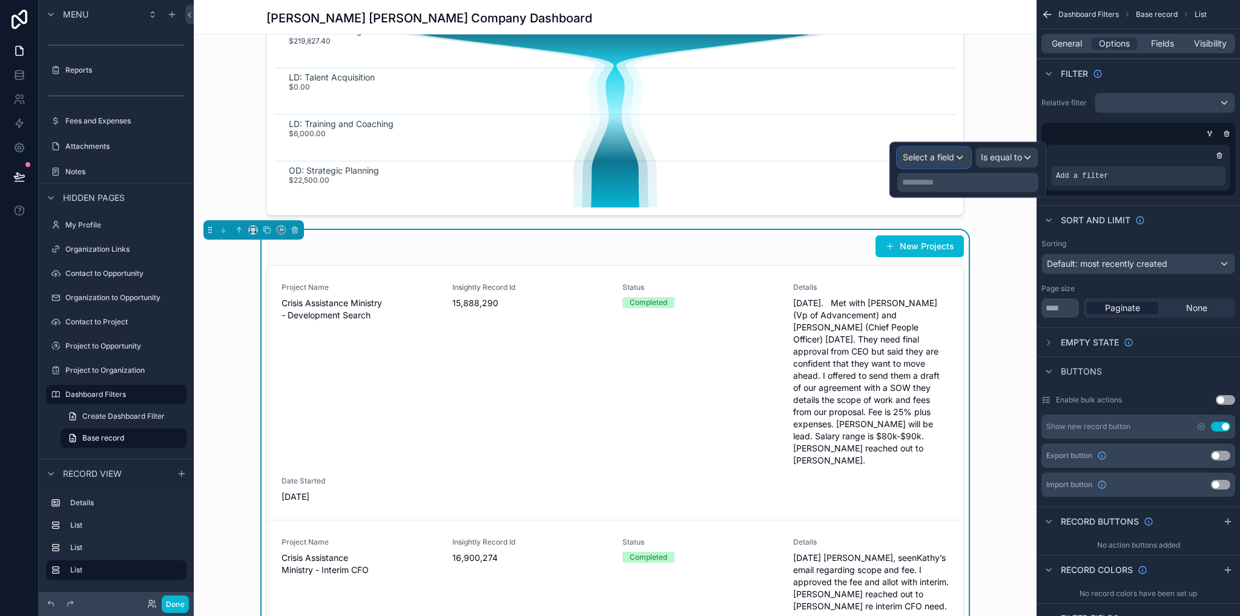
click at [952, 158] on span "Select a field" at bounding box center [928, 157] width 51 height 10
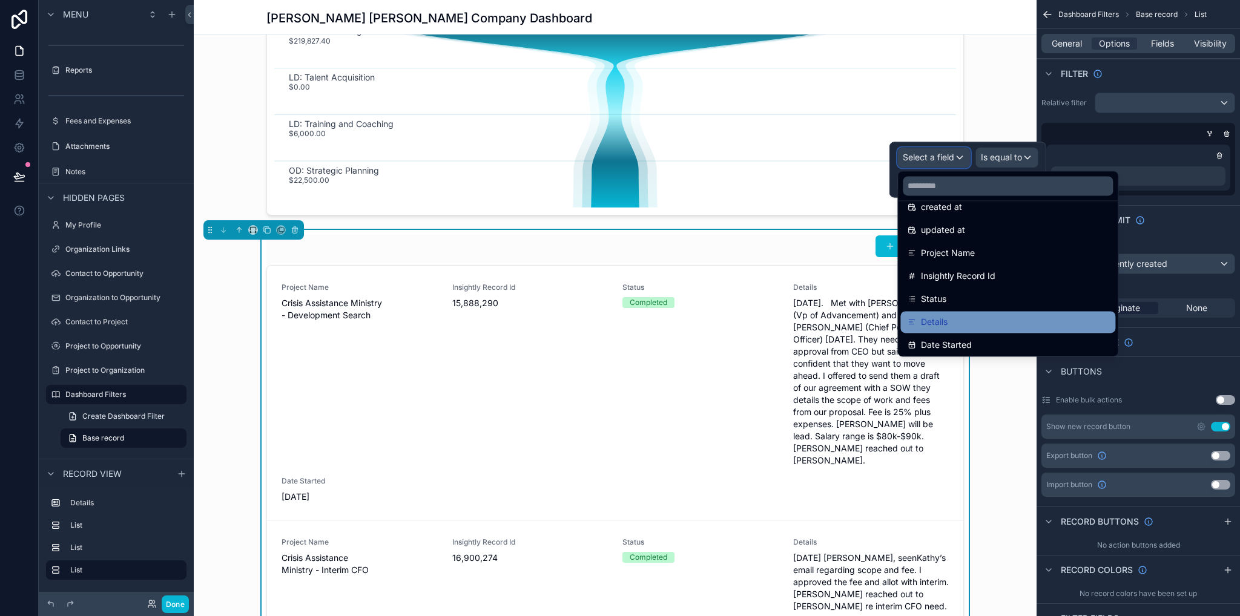
scroll to position [121, 0]
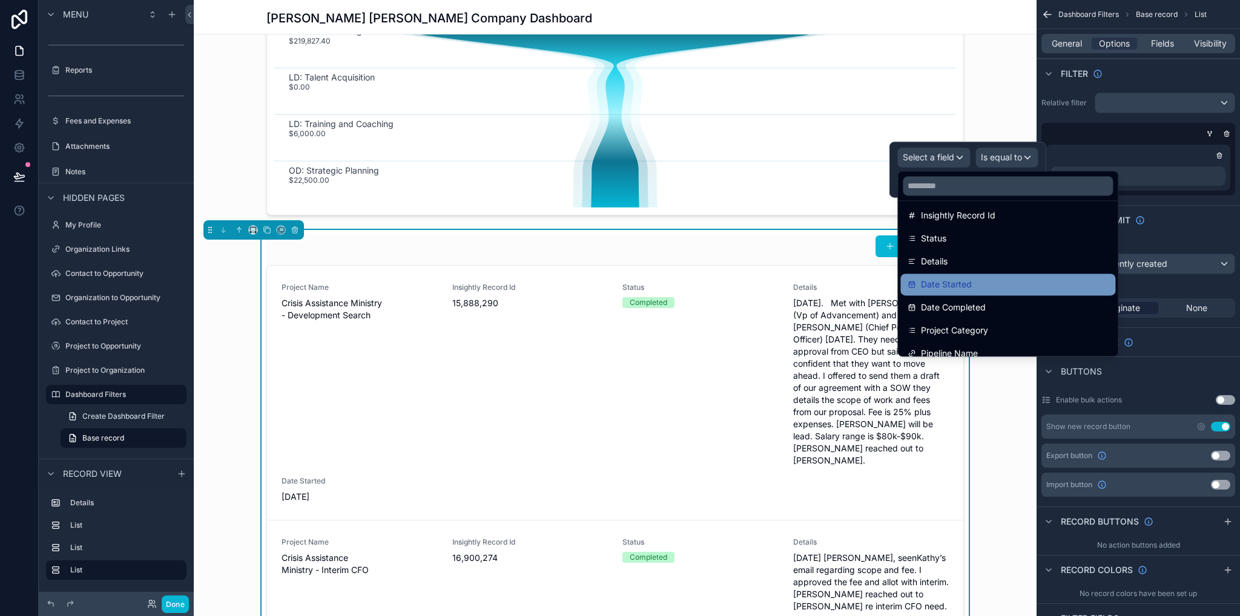
click at [972, 282] on div "Date Started" at bounding box center [1008, 284] width 200 height 15
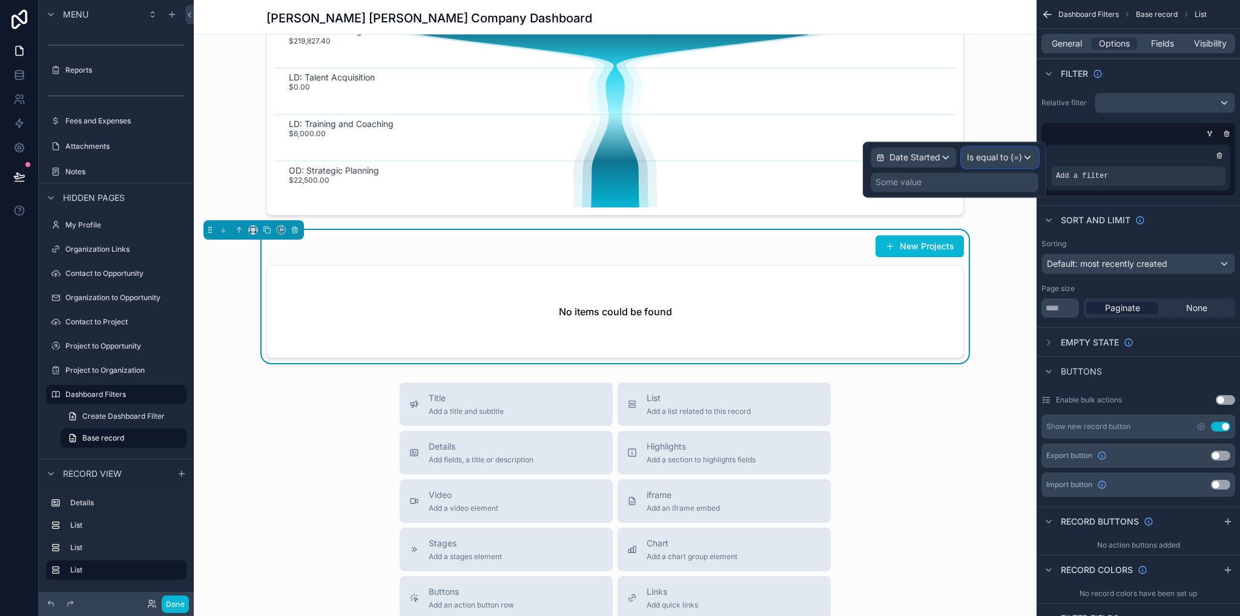
click at [983, 158] on span "Is equal to (=)" at bounding box center [994, 157] width 55 height 12
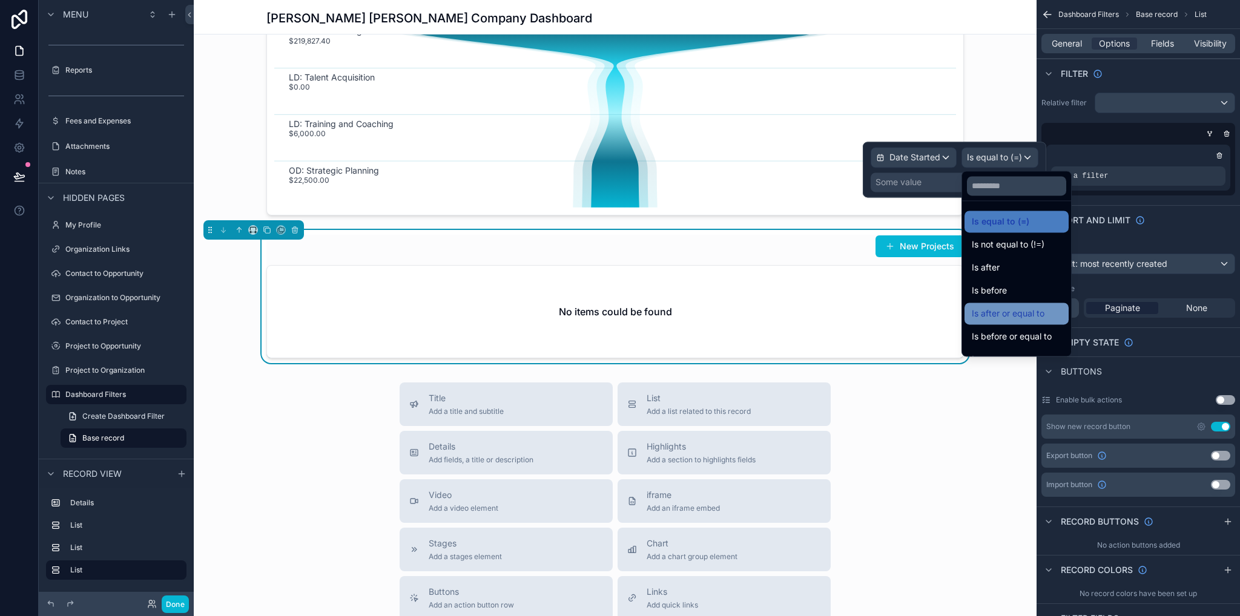
click at [1022, 309] on span "Is after or equal to" at bounding box center [1008, 313] width 73 height 15
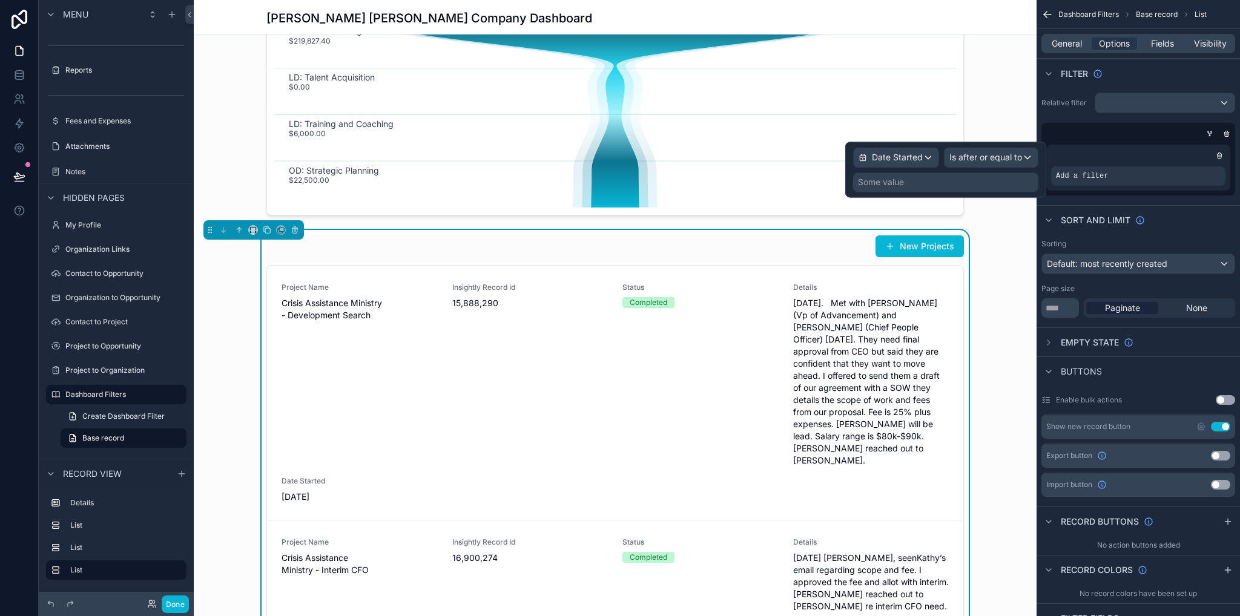
click at [947, 185] on div "Some value" at bounding box center [945, 182] width 185 height 19
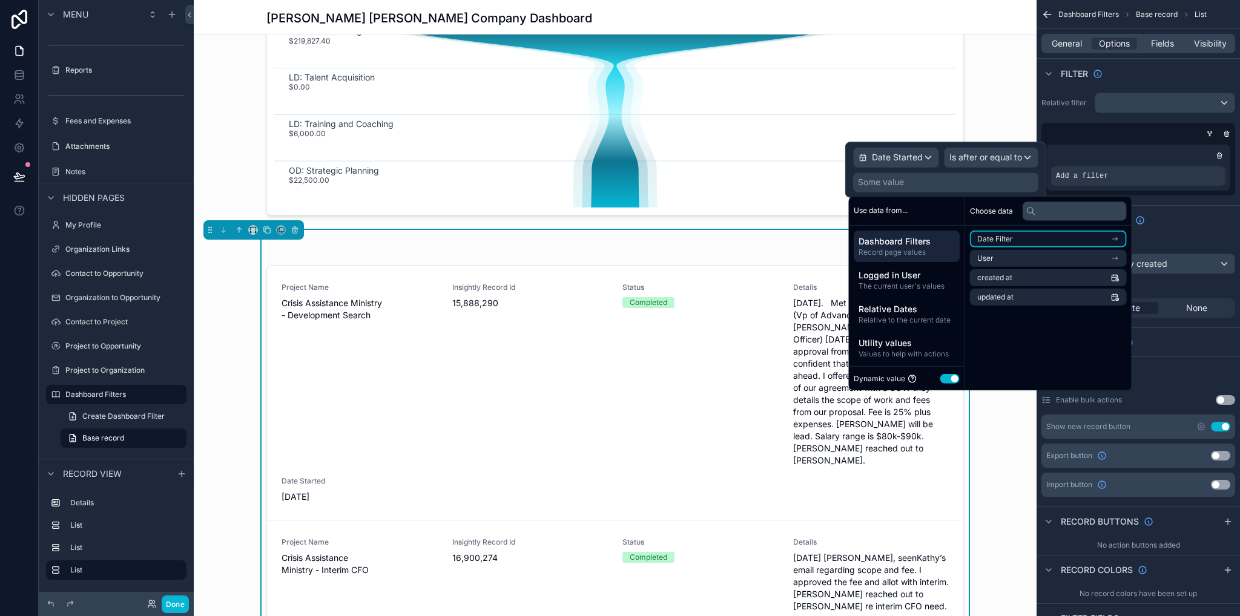
click at [1007, 245] on li "Date Filter" at bounding box center [1048, 239] width 157 height 17
click at [998, 260] on li "From" at bounding box center [1048, 260] width 157 height 17
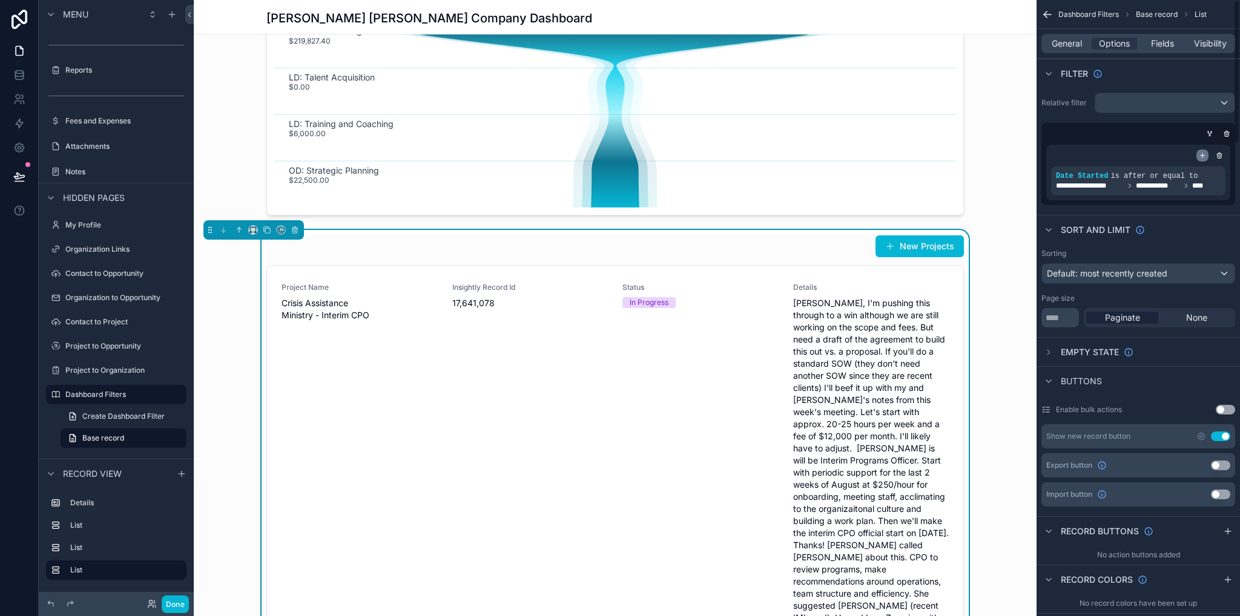
click at [1203, 156] on icon "scrollable content" at bounding box center [1203, 156] width 0 height 4
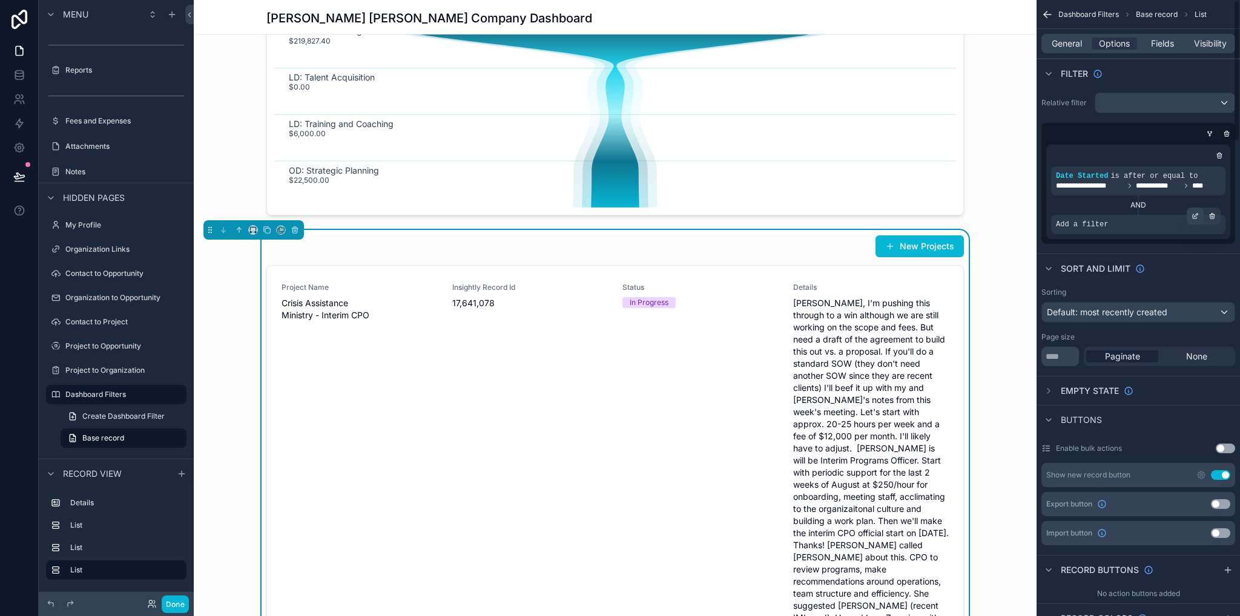
click at [1192, 213] on icon "scrollable content" at bounding box center [1195, 216] width 7 height 7
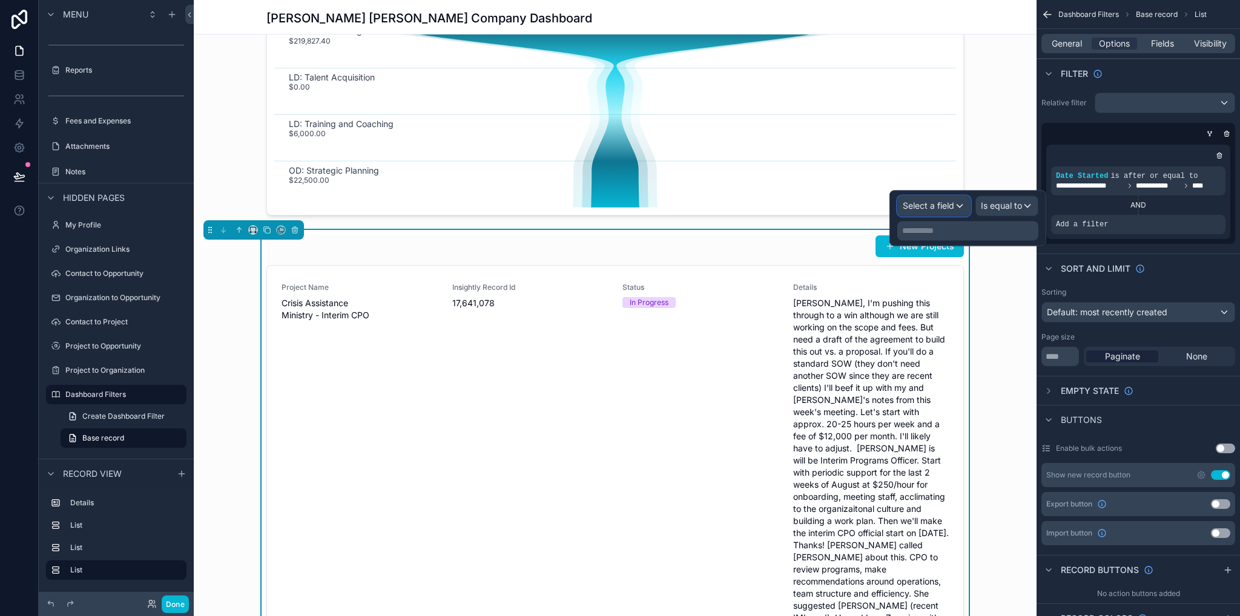
click at [932, 208] on span "Select a field" at bounding box center [928, 205] width 51 height 10
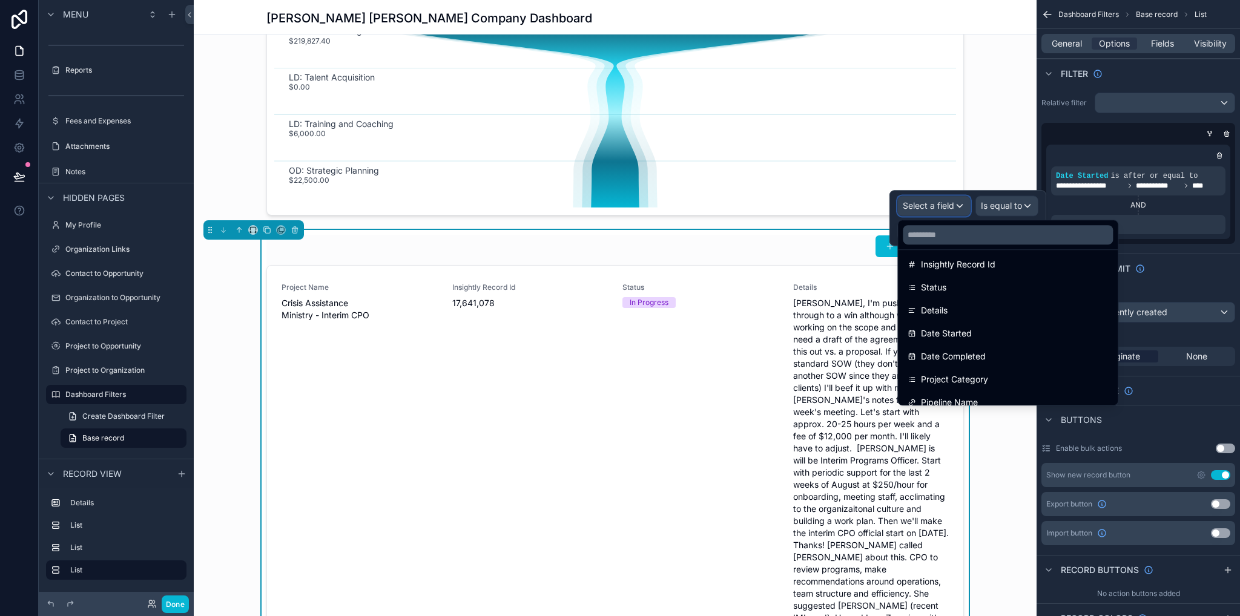
scroll to position [182, 0]
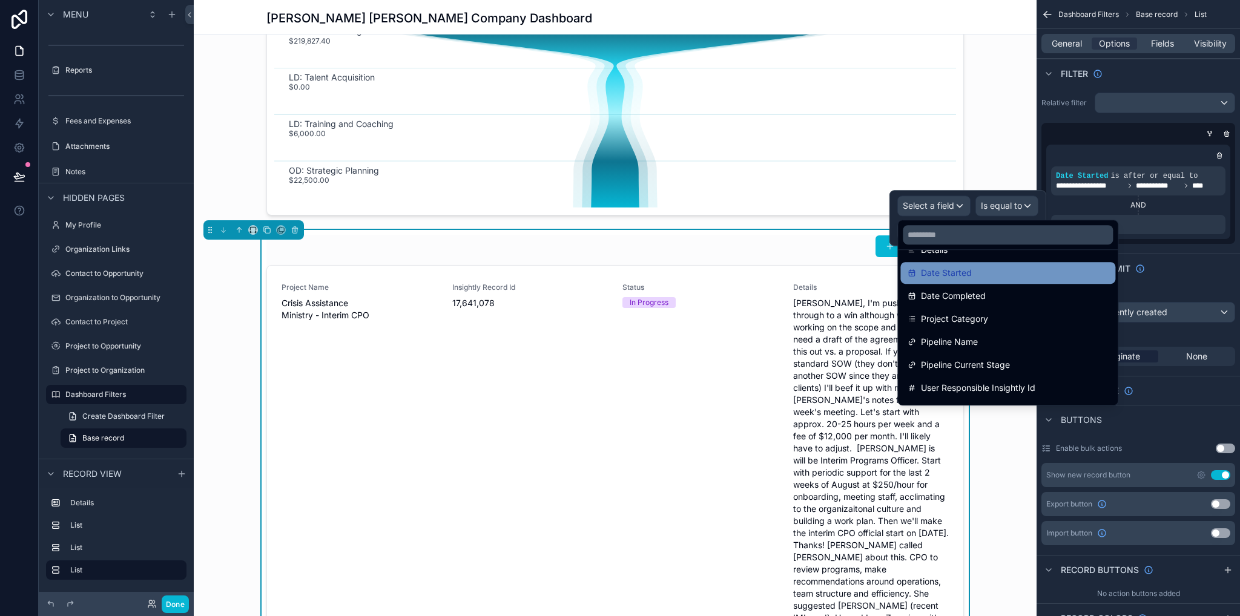
click at [962, 274] on span "Date Started" at bounding box center [946, 273] width 51 height 15
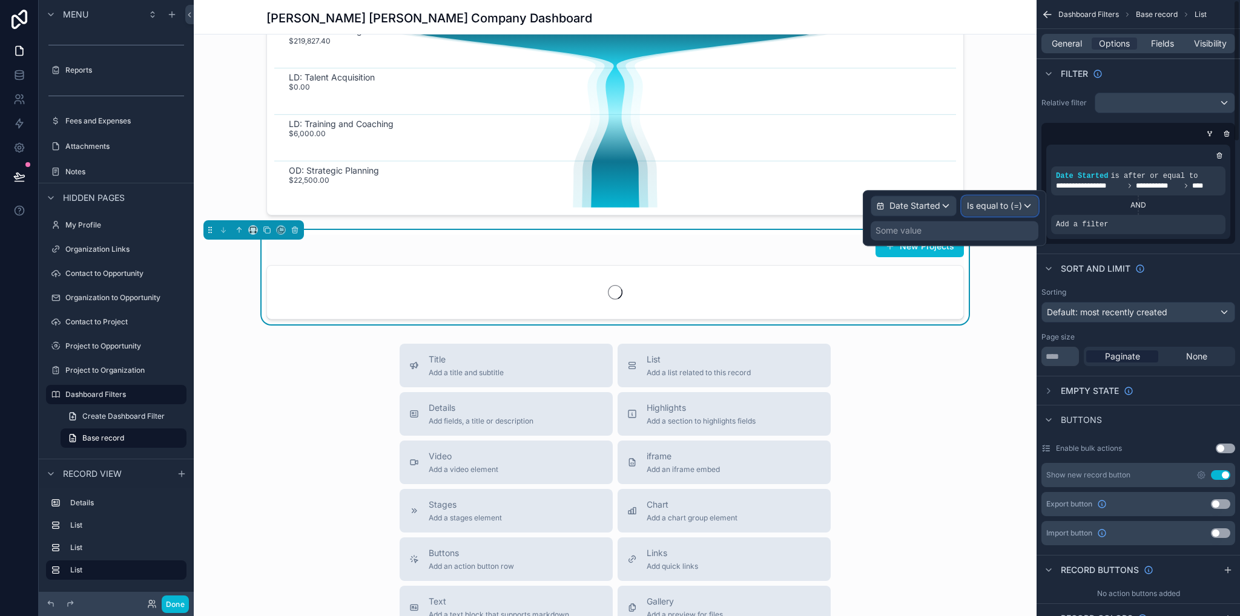
click at [986, 203] on span "Is equal to (=)" at bounding box center [994, 206] width 55 height 12
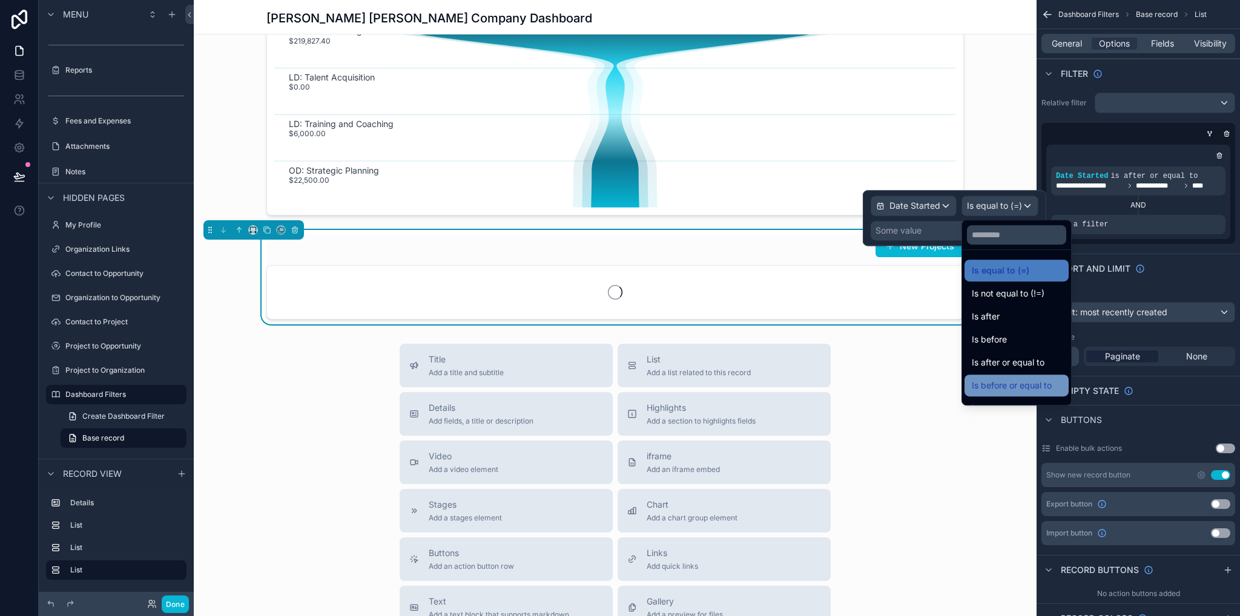
click at [1021, 384] on span "Is before or equal to" at bounding box center [1012, 385] width 80 height 15
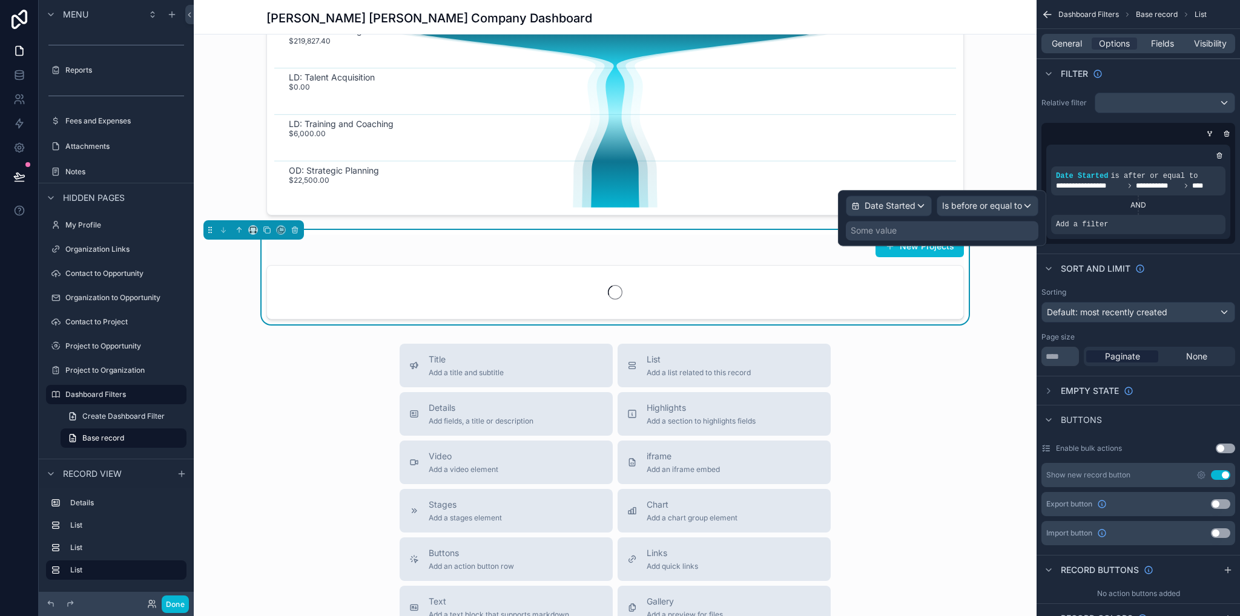
click at [947, 231] on div "Some value" at bounding box center [942, 230] width 193 height 19
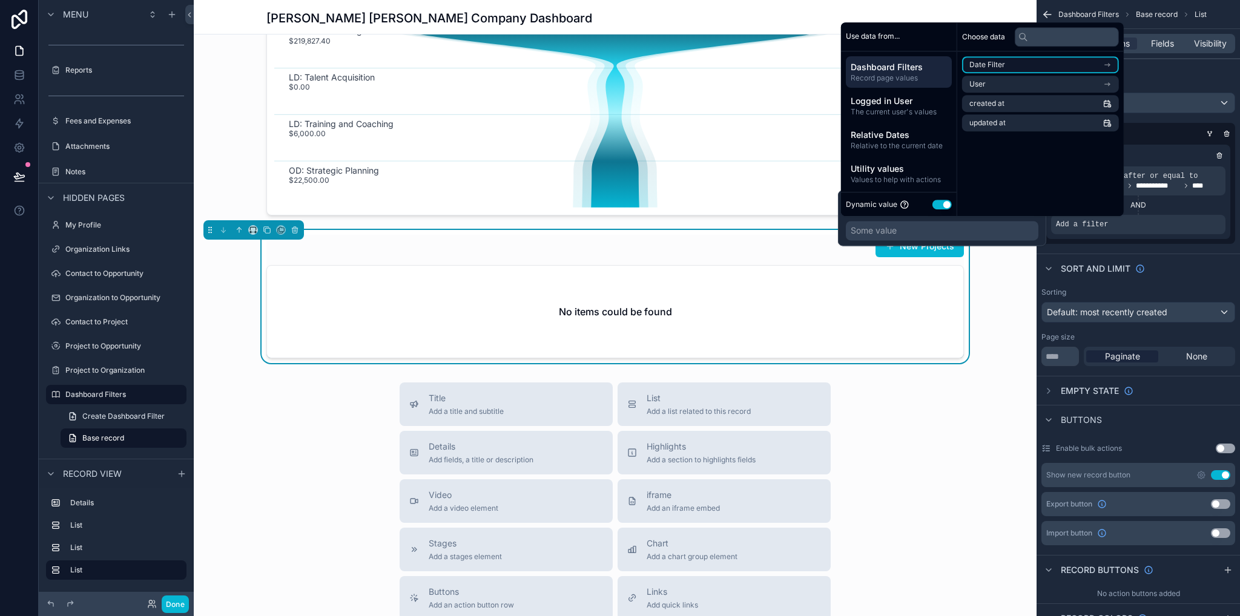
click at [1009, 68] on li "Date Filter" at bounding box center [1040, 64] width 157 height 17
click at [988, 107] on li "To" at bounding box center [1040, 105] width 157 height 17
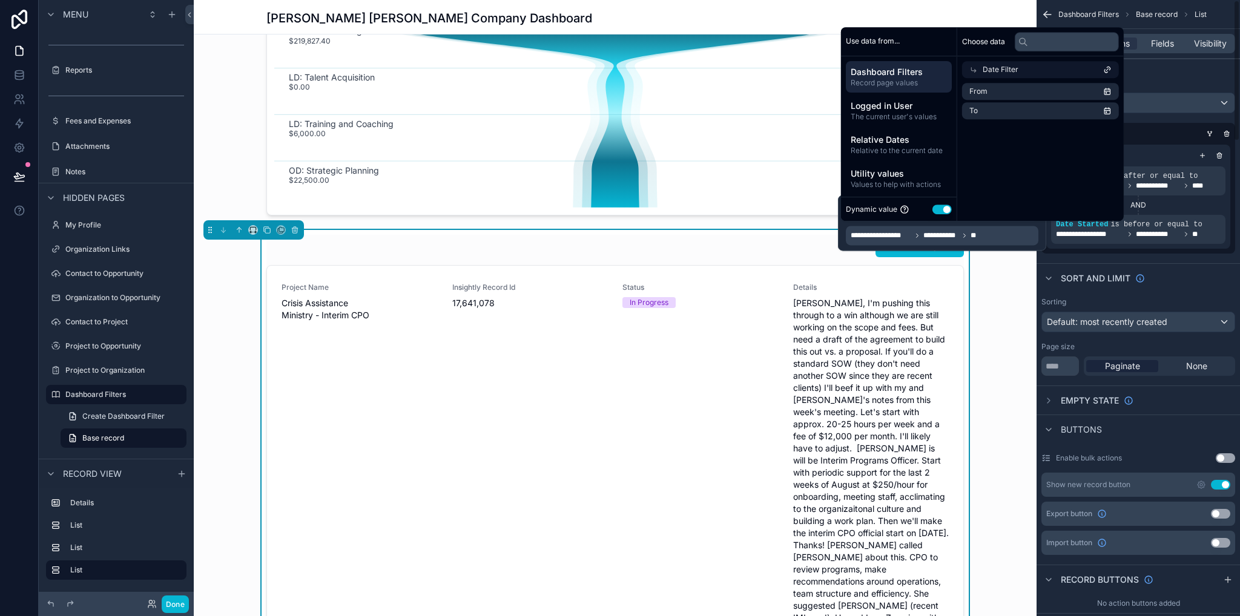
click at [1191, 253] on div "**********" at bounding box center [1138, 173] width 203 height 171
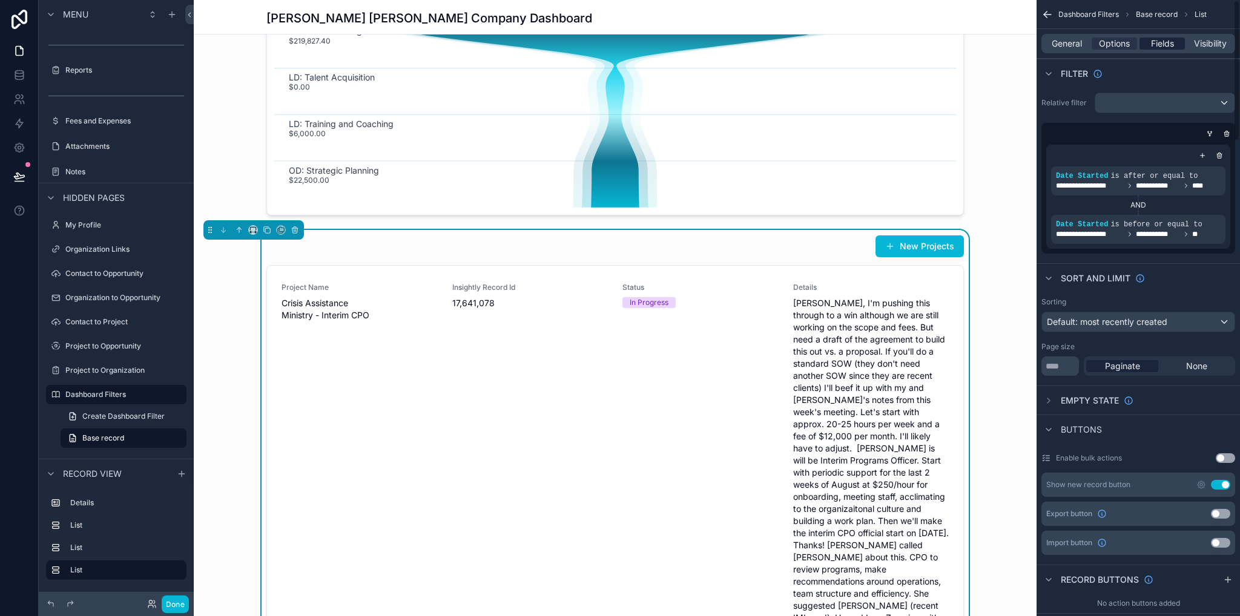
click at [1167, 45] on span "Fields" at bounding box center [1162, 44] width 23 height 12
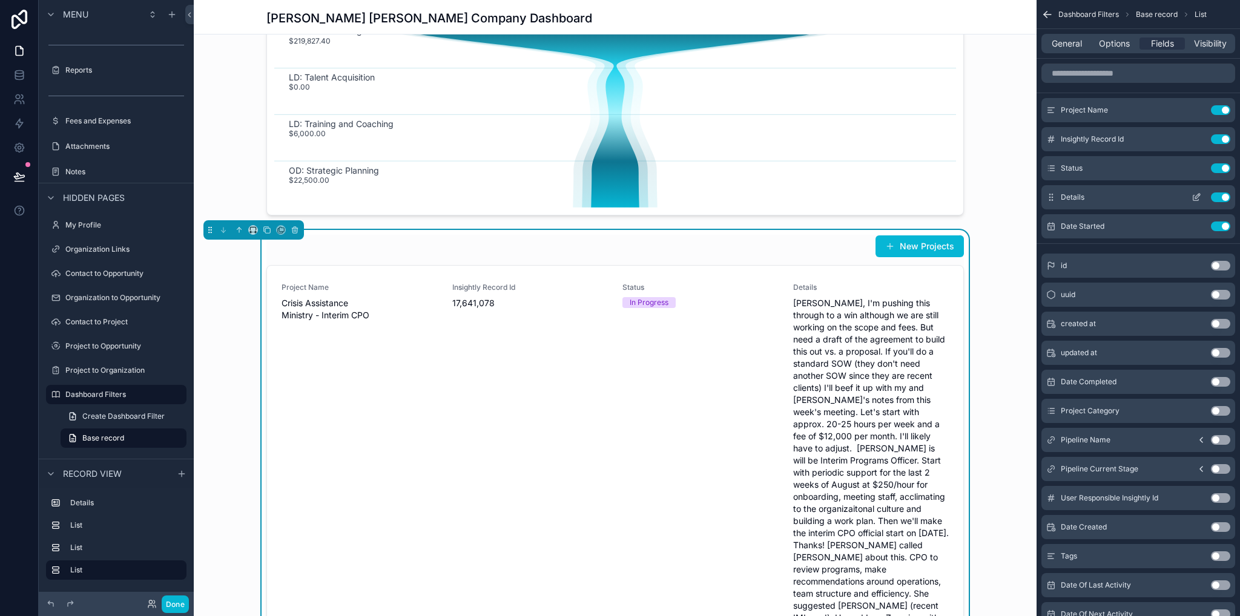
click at [1222, 194] on button "Use setting" at bounding box center [1220, 198] width 19 height 10
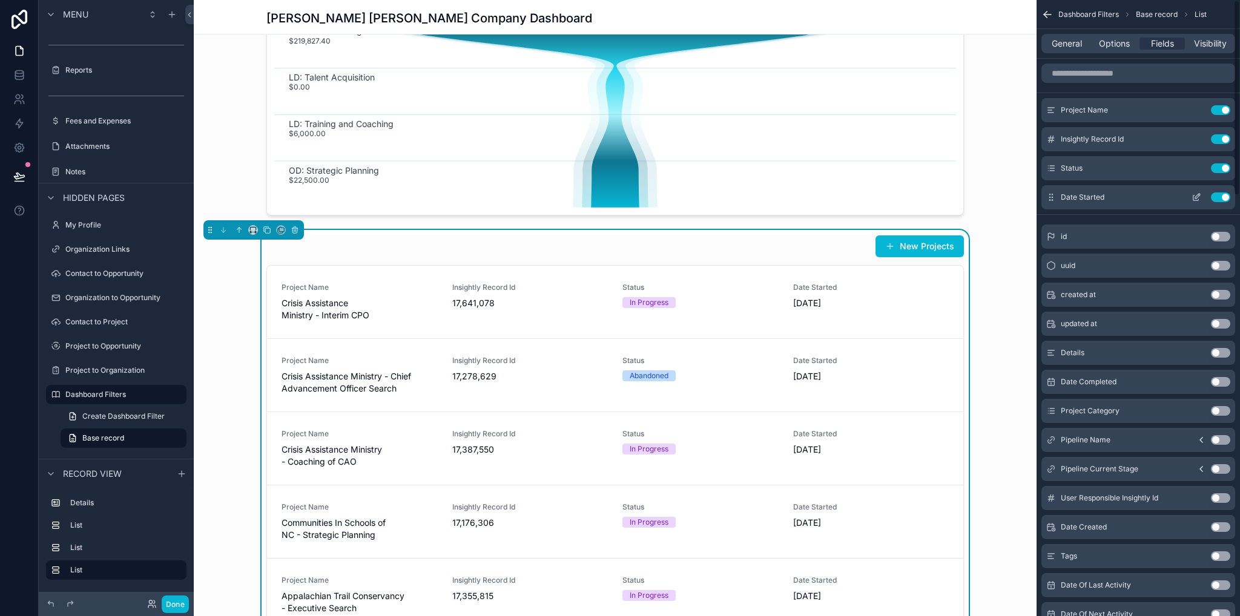
click at [1221, 198] on button "Use setting" at bounding box center [1220, 198] width 19 height 10
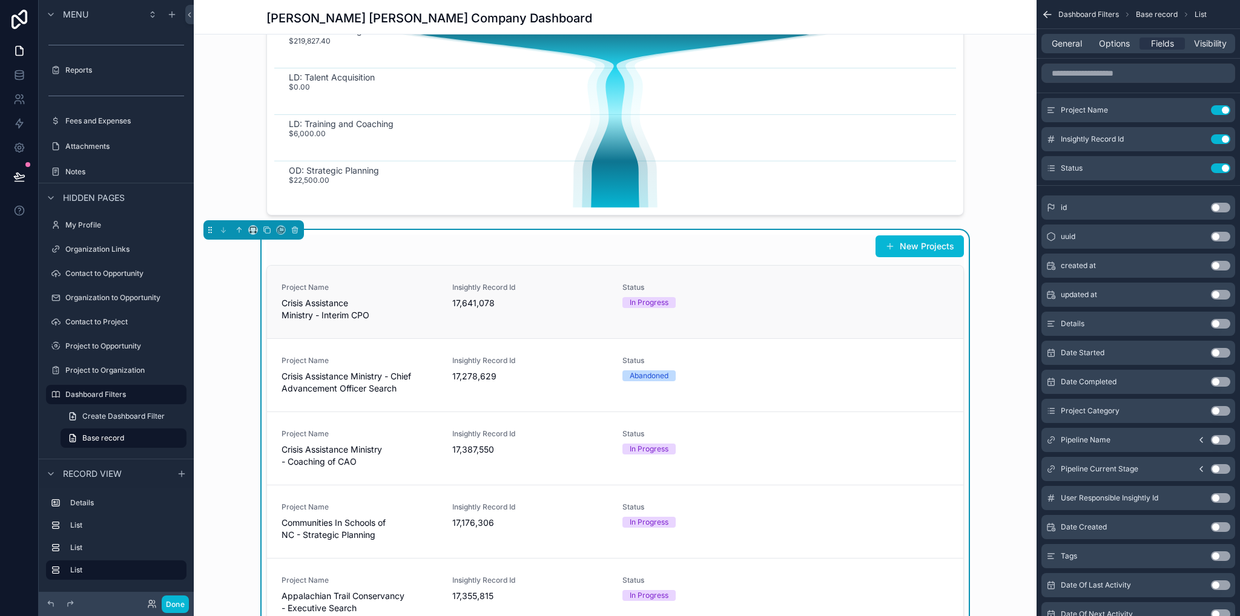
scroll to position [669, 0]
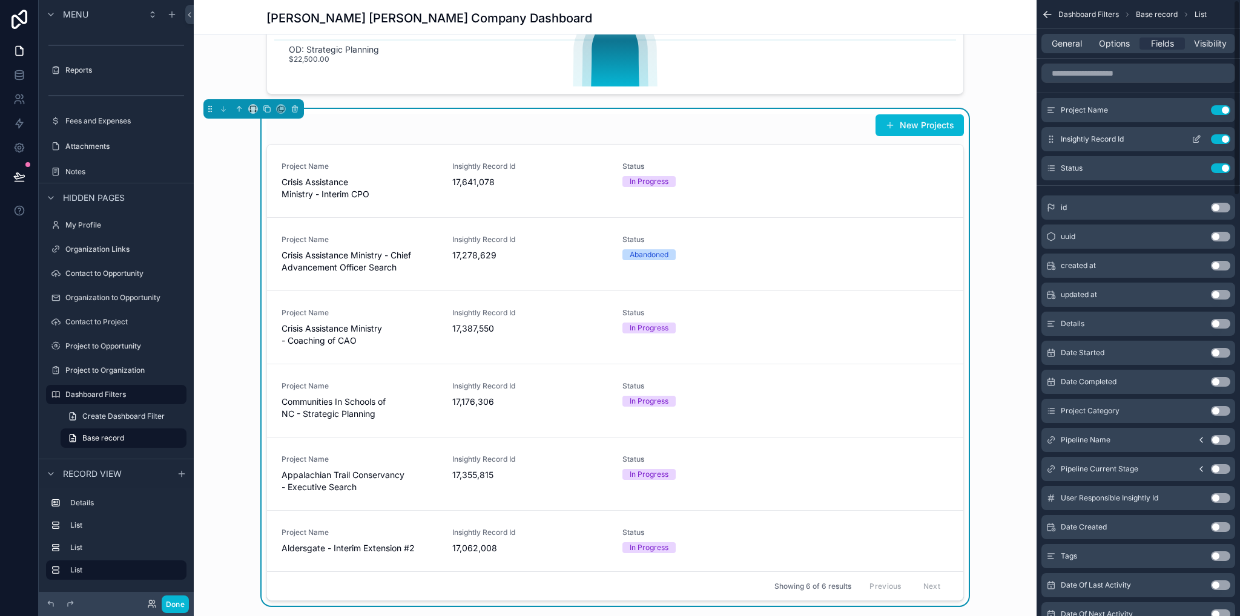
click at [1218, 139] on button "Use setting" at bounding box center [1220, 139] width 19 height 10
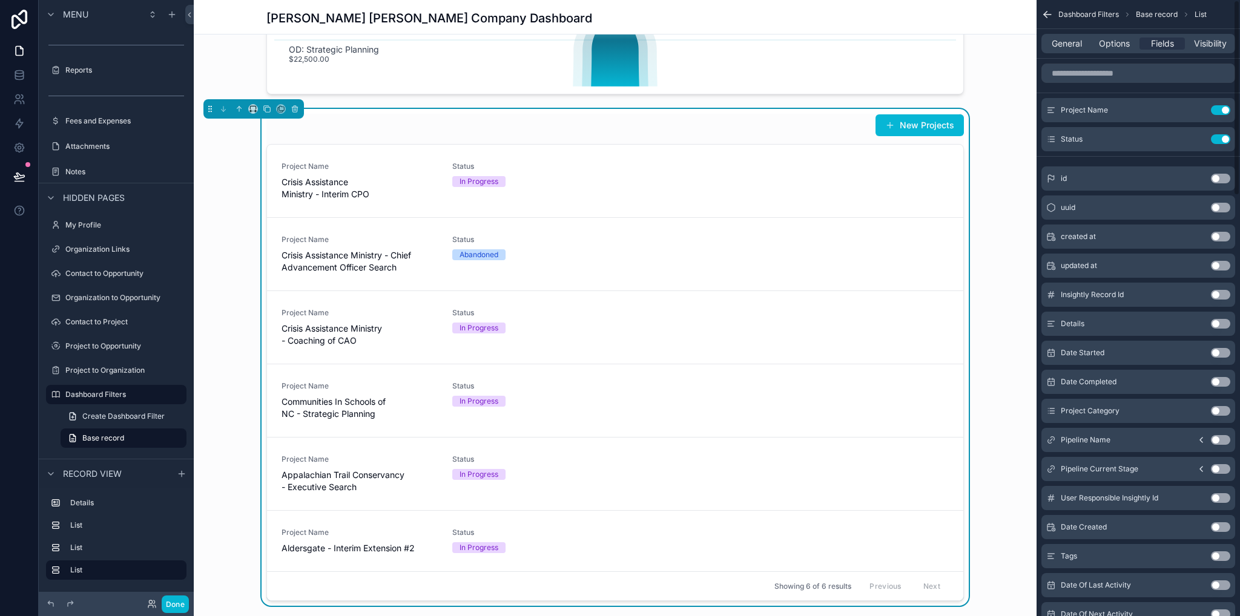
scroll to position [61, 0]
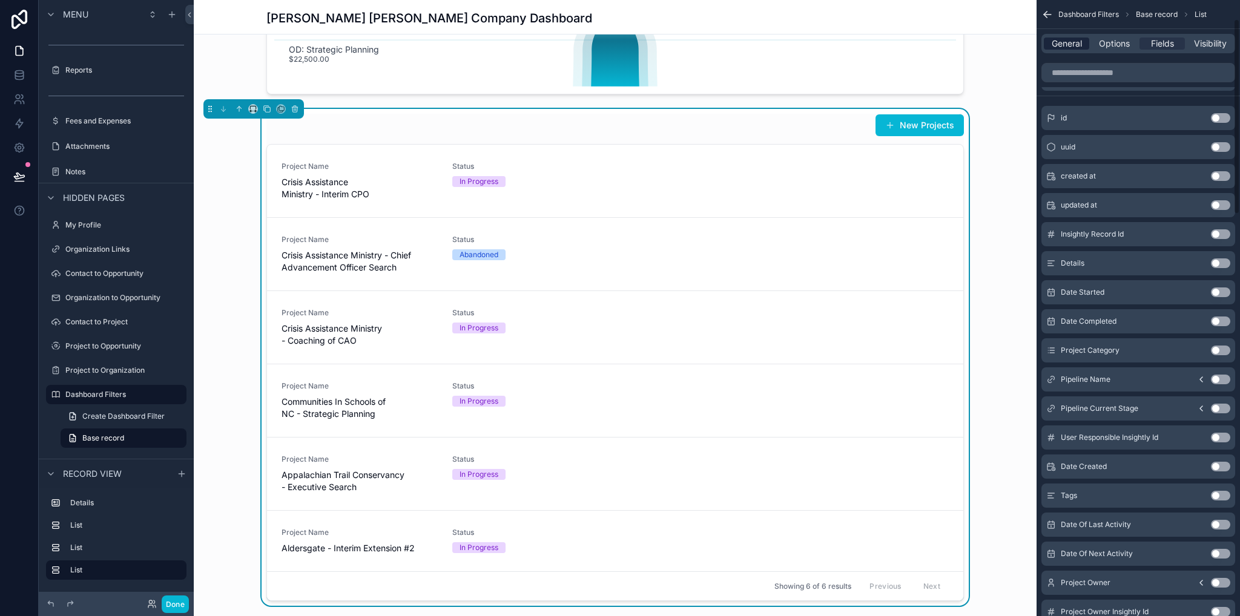
click at [1075, 47] on span "General" at bounding box center [1067, 44] width 30 height 12
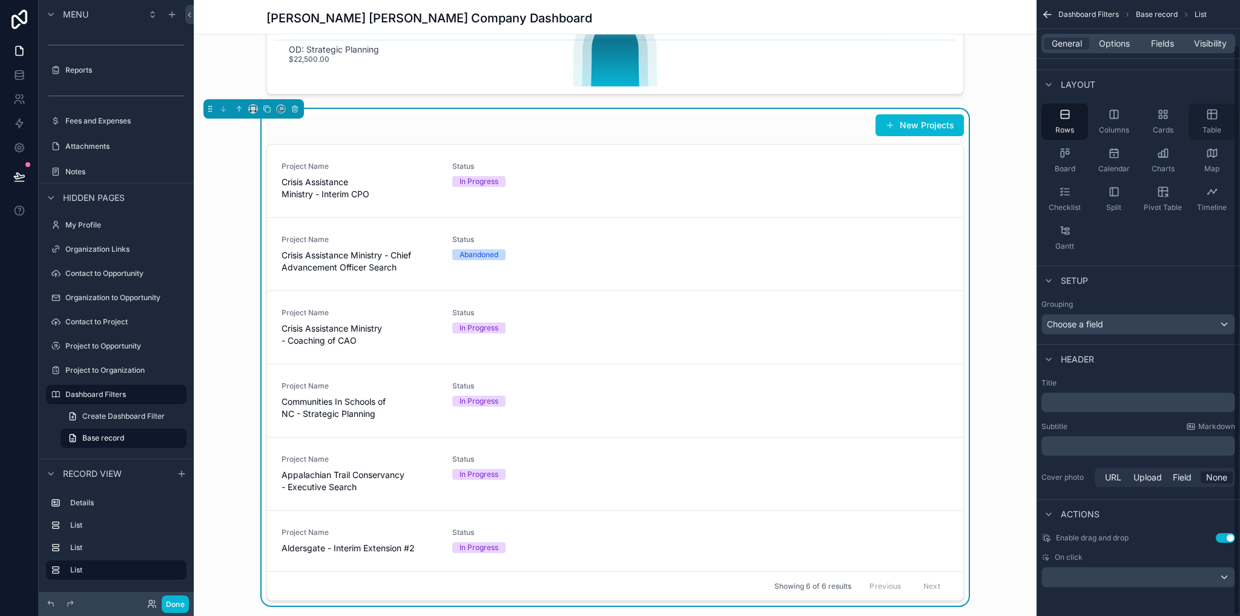
click at [1207, 112] on icon "scrollable content" at bounding box center [1212, 114] width 12 height 12
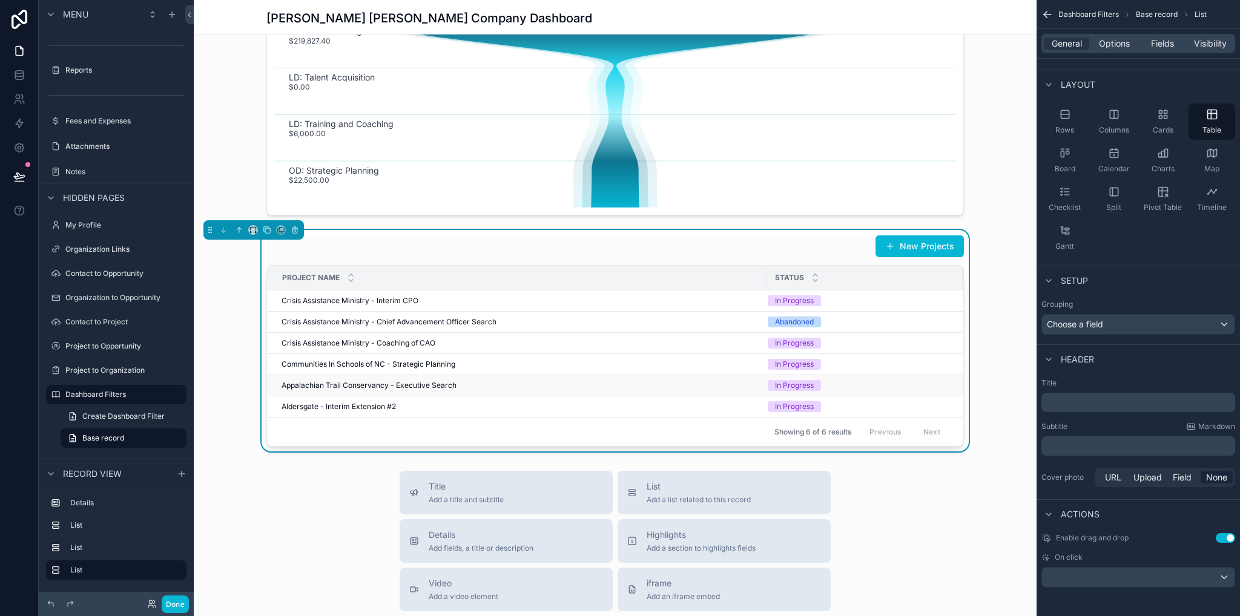
scroll to position [487, 0]
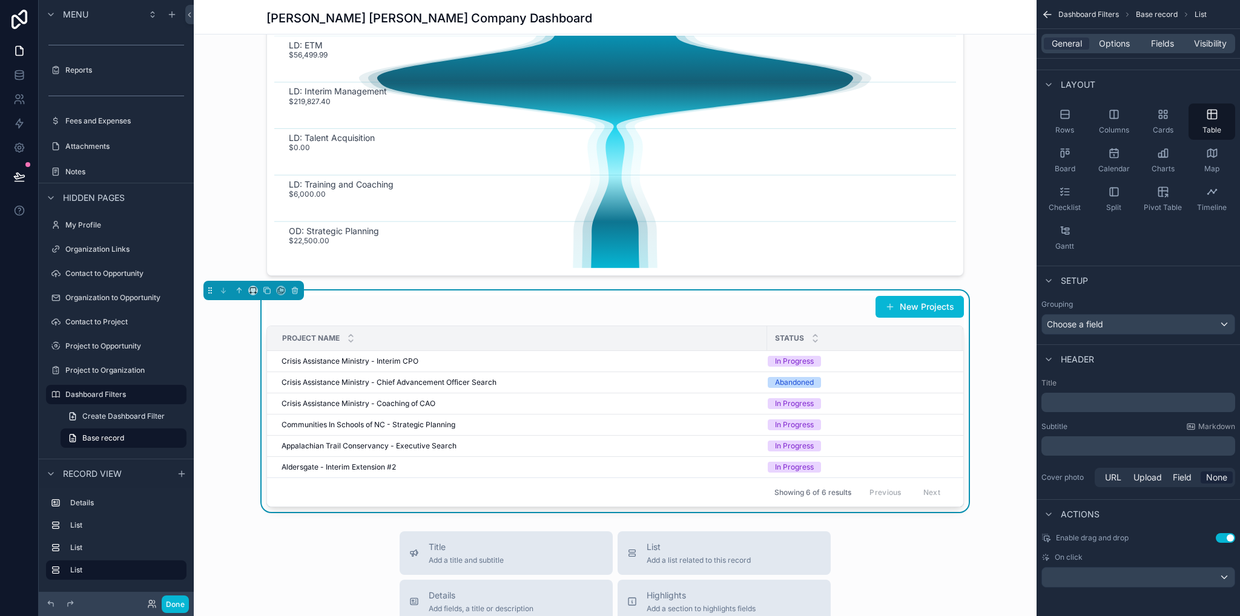
click at [1088, 401] on p "﻿" at bounding box center [1139, 403] width 186 height 12
drag, startPoint x: 999, startPoint y: 427, endPoint x: 995, endPoint y: 440, distance: 13.2
click at [998, 427] on div "Projects List New Projects Project Name Status Crisis Assistance Ministry - Int…" at bounding box center [615, 402] width 843 height 222
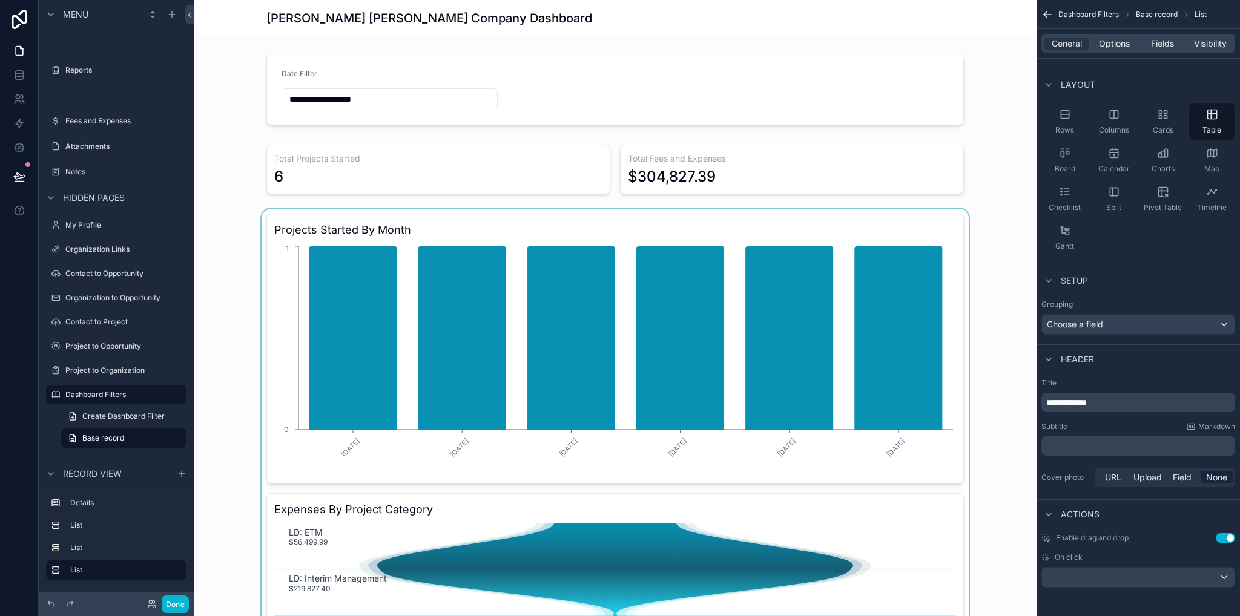
scroll to position [303, 0]
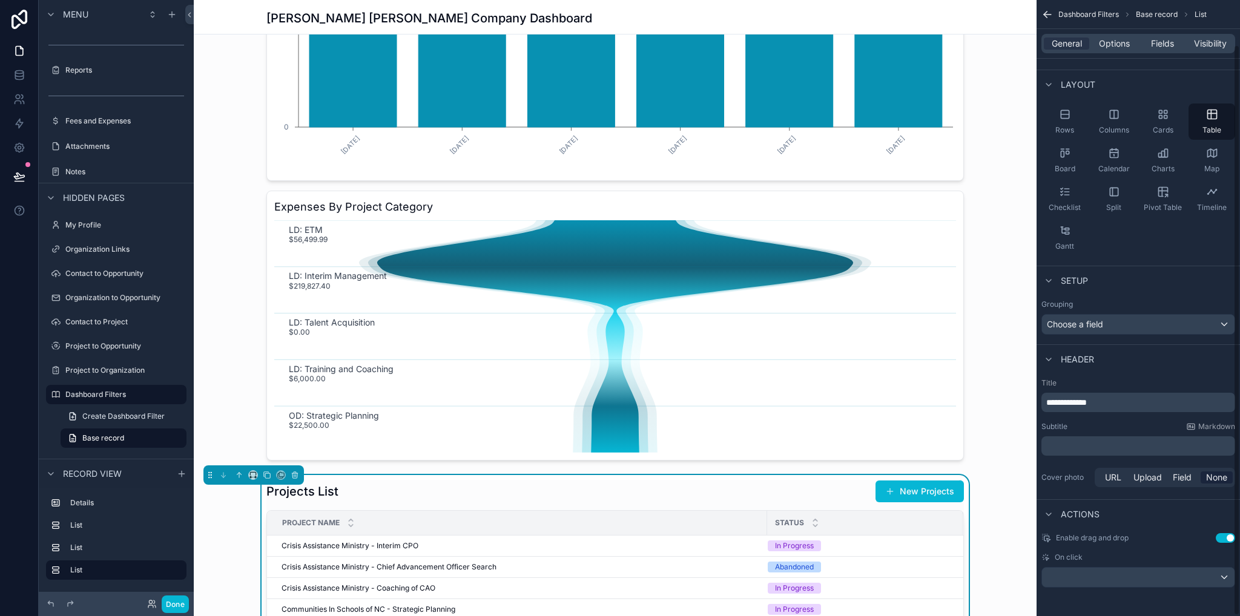
click at [1000, 282] on div "scrollable content" at bounding box center [615, 185] width 843 height 559
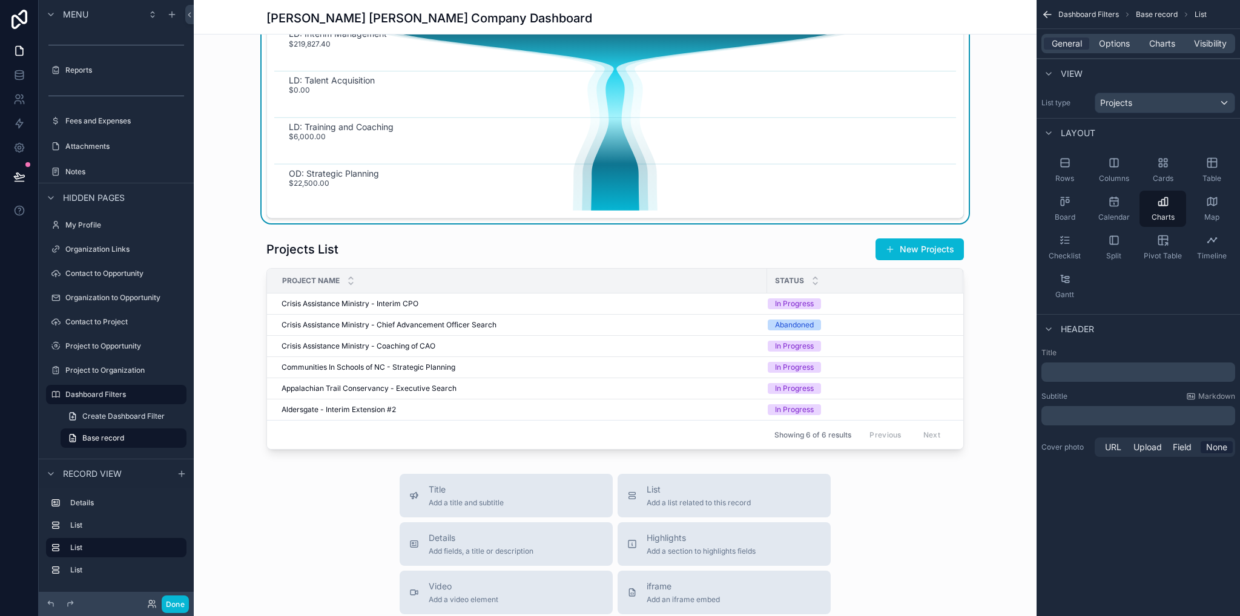
scroll to position [484, 0]
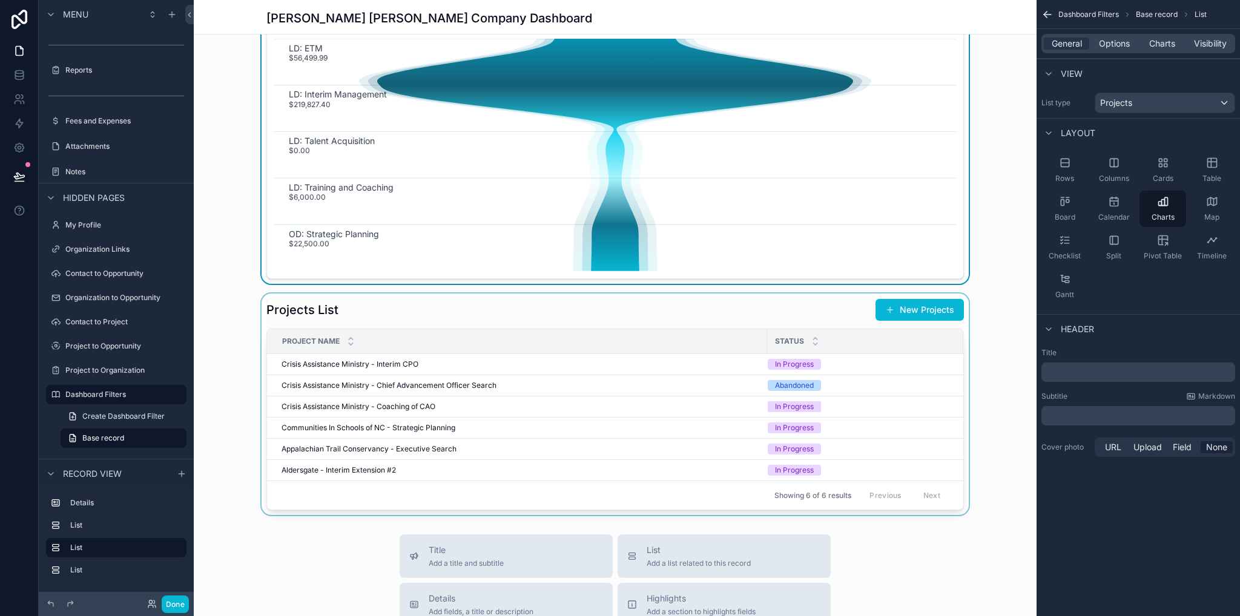
click at [739, 303] on div "scrollable content" at bounding box center [615, 405] width 843 height 222
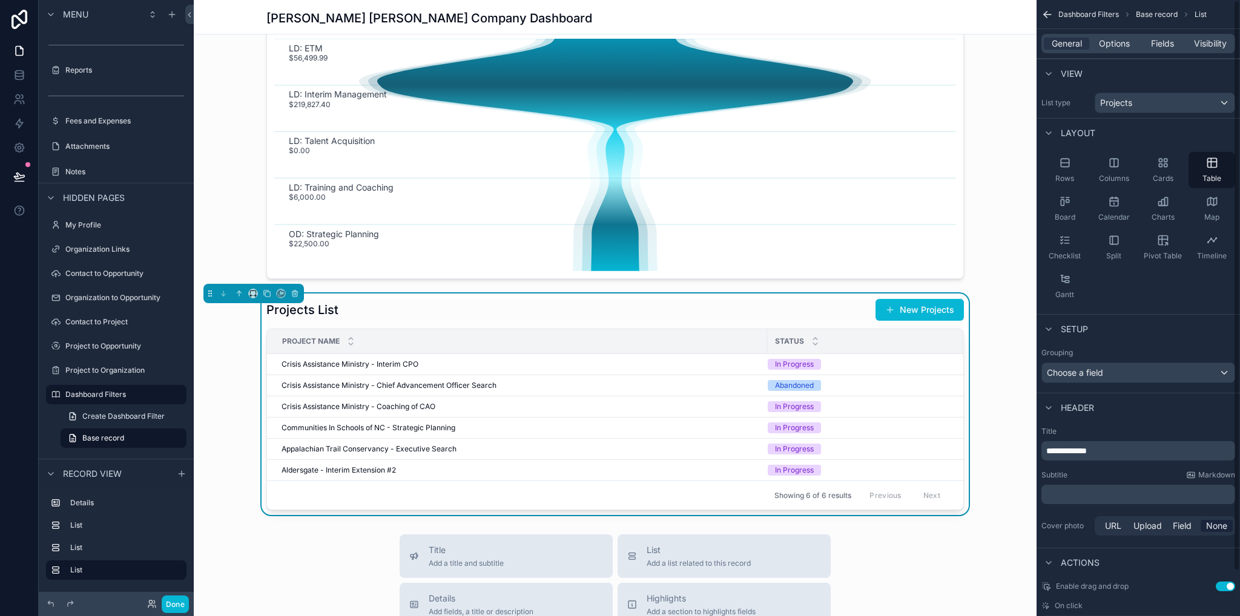
click at [1120, 50] on div "General Options Fields Visibility" at bounding box center [1138, 43] width 194 height 19
click at [1118, 45] on span "Options" at bounding box center [1114, 44] width 31 height 12
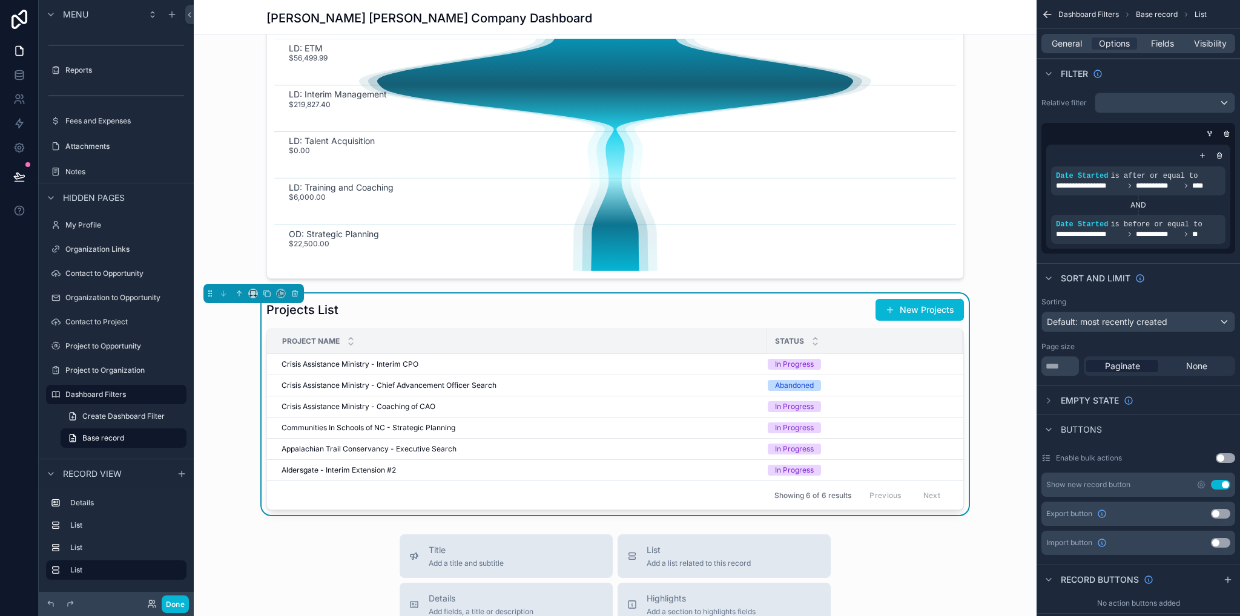
click at [1220, 486] on button "Use setting" at bounding box center [1220, 485] width 19 height 10
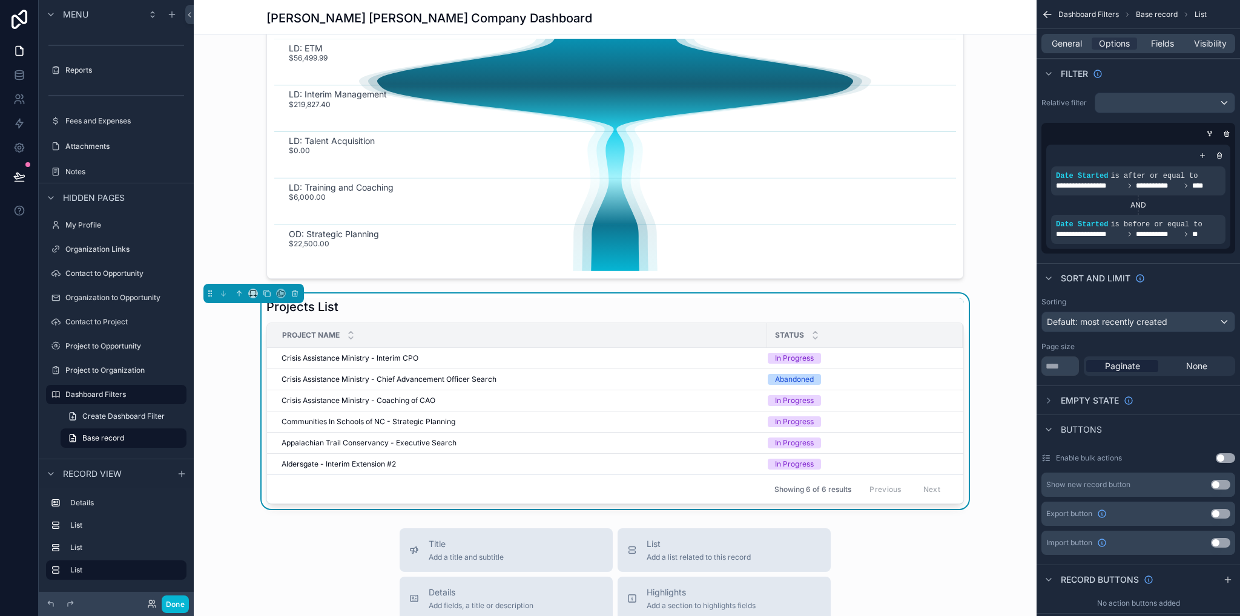
click at [987, 381] on div "Projects List Project Name Status Crisis Assistance Ministry - Interim CPO Cris…" at bounding box center [615, 402] width 843 height 216
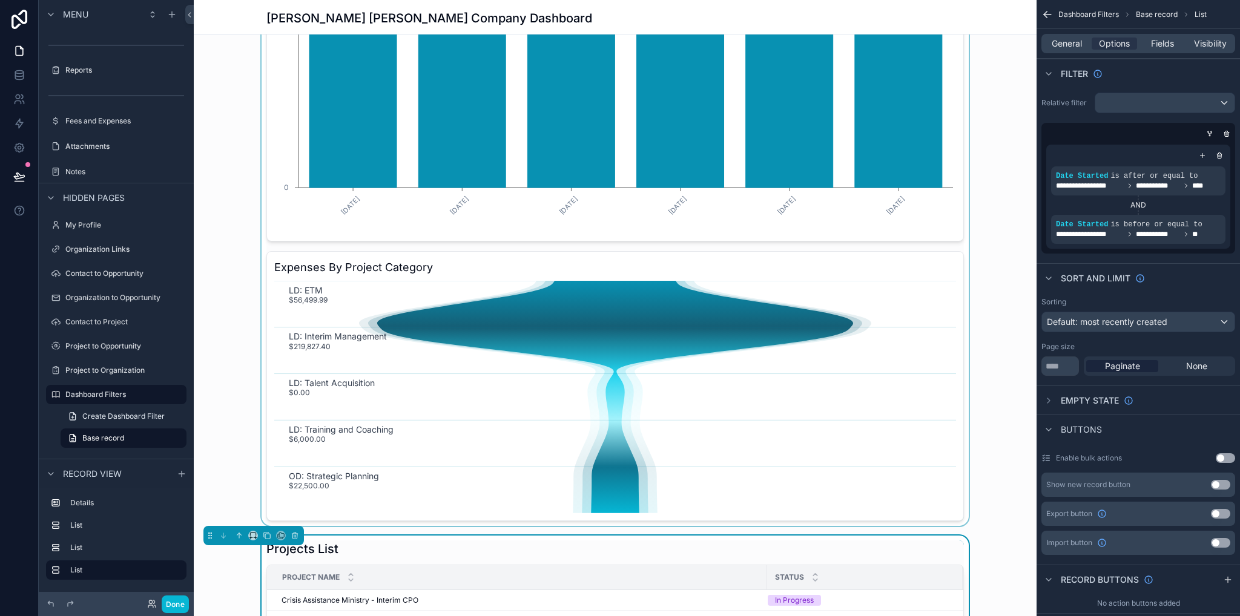
scroll to position [0, 0]
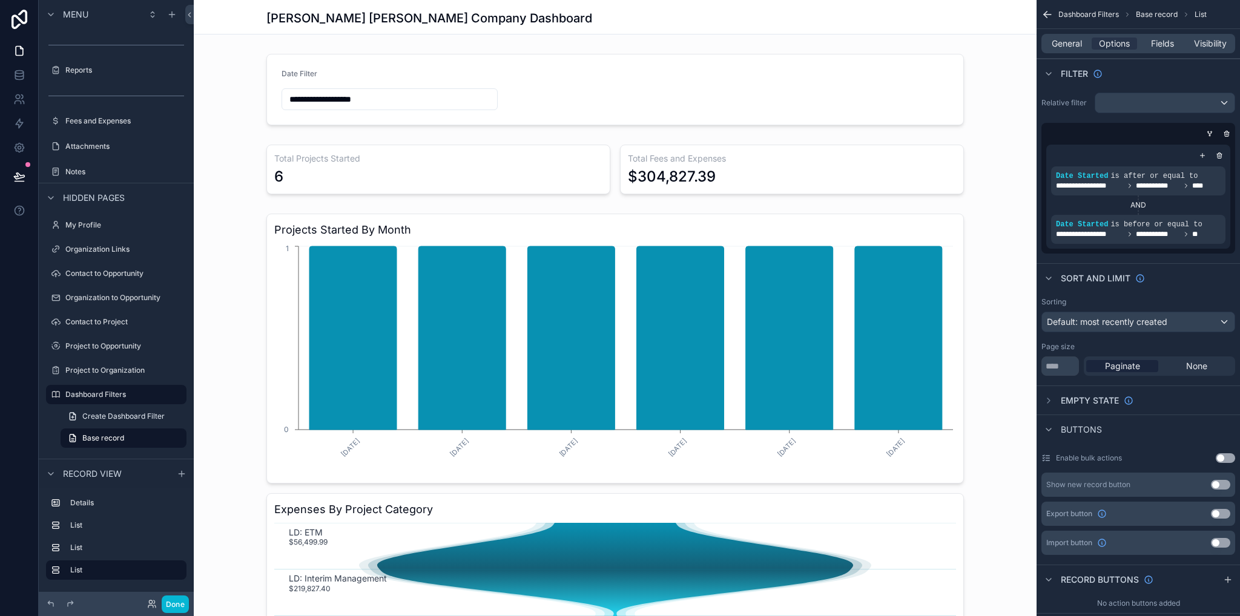
drag, startPoint x: 1008, startPoint y: 177, endPoint x: 1008, endPoint y: 202, distance: 24.2
click at [1008, 177] on div "scrollable content" at bounding box center [615, 169] width 843 height 59
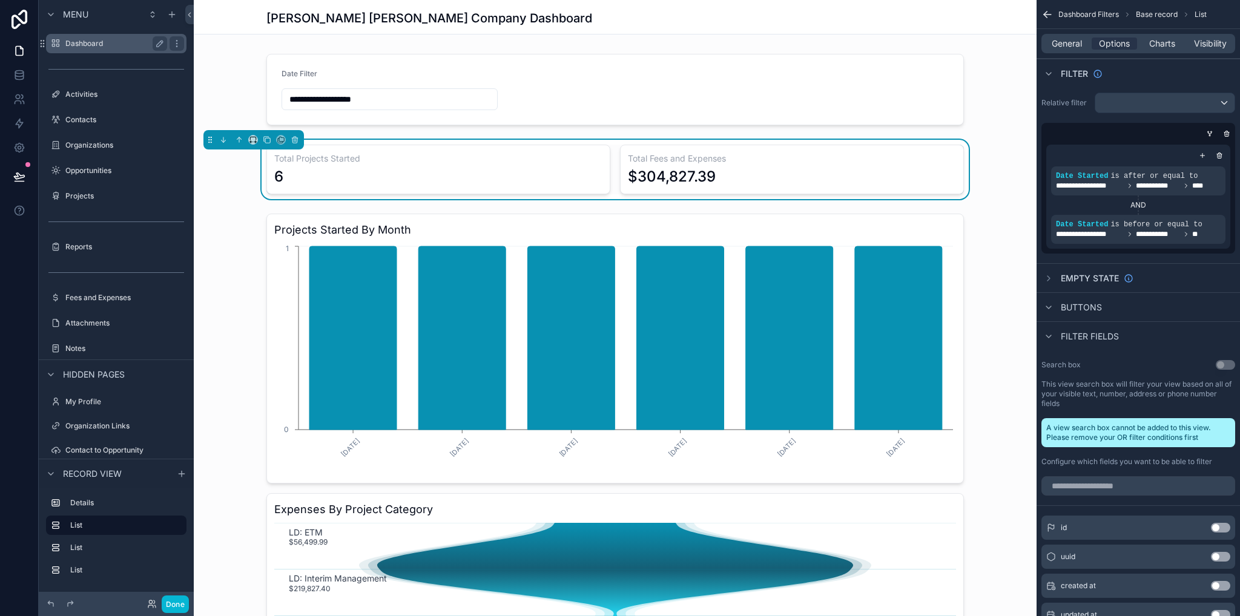
click at [152, 42] on label "Dashboard" at bounding box center [113, 44] width 97 height 10
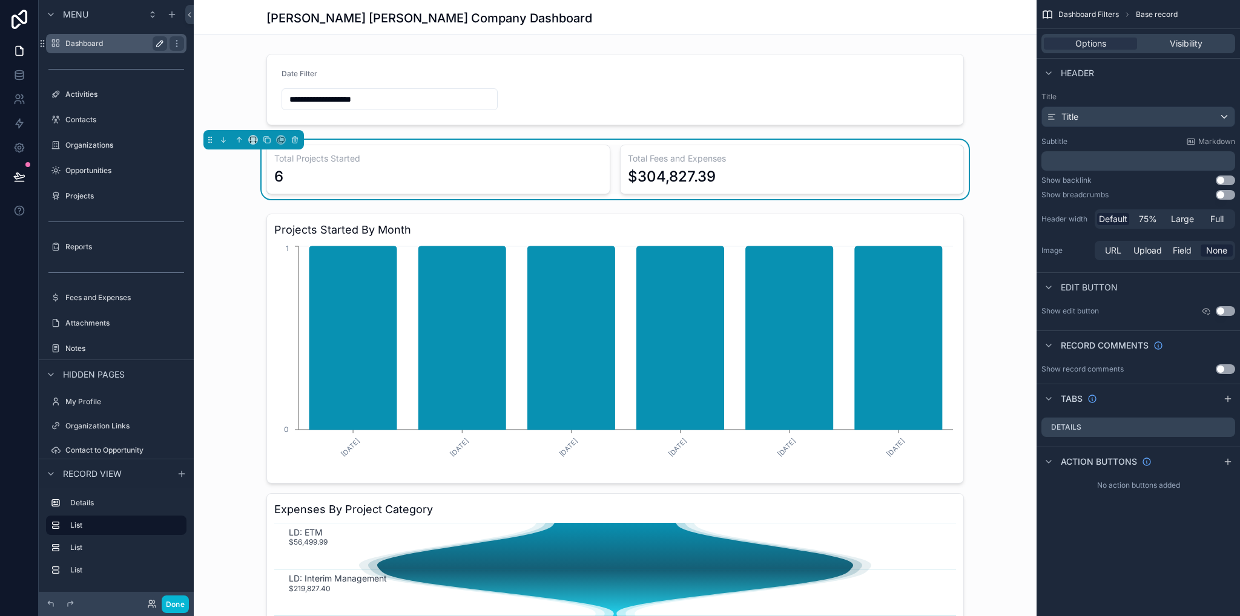
click at [157, 43] on icon "scrollable content" at bounding box center [160, 44] width 10 height 10
click at [131, 44] on input "*********" at bounding box center [106, 43] width 82 height 15
type input "**********"
click at [174, 44] on icon "scrollable content" at bounding box center [177, 44] width 6 height 4
click at [615, 74] on div "scrollable content" at bounding box center [615, 89] width 843 height 81
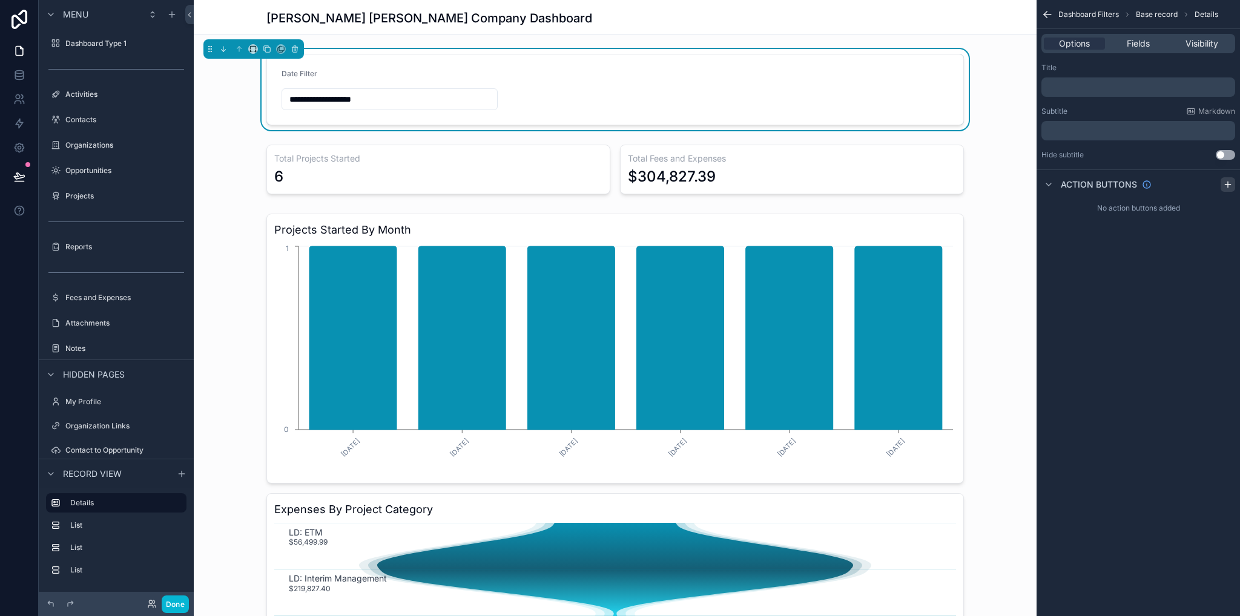
click at [1228, 186] on icon "scrollable content" at bounding box center [1228, 185] width 10 height 10
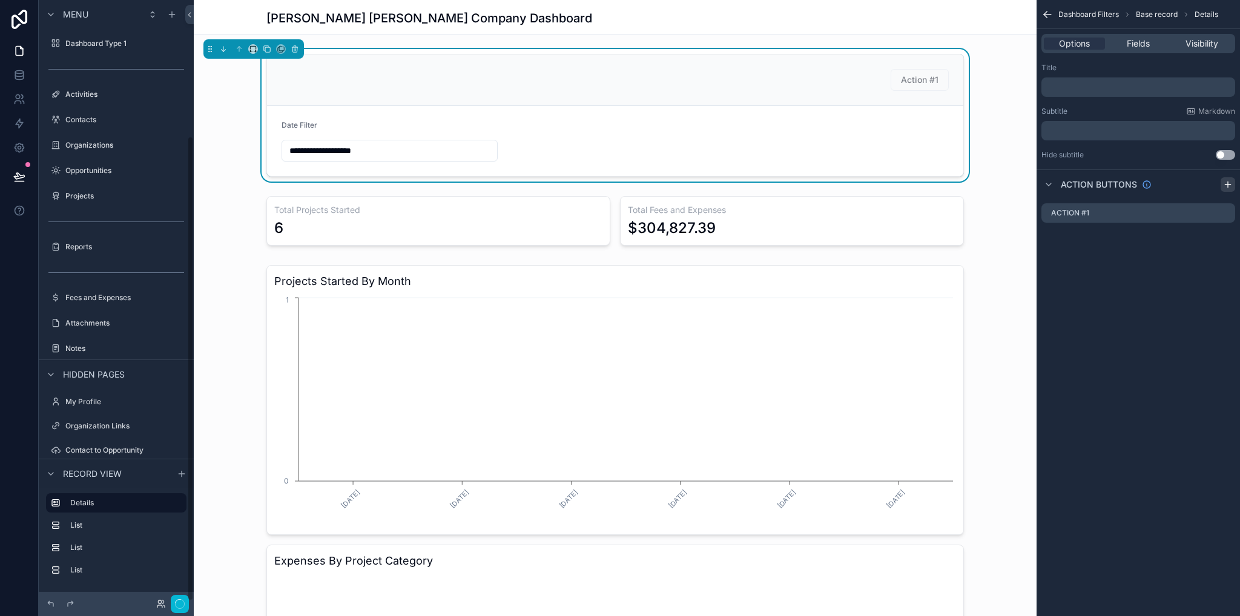
scroll to position [177, 0]
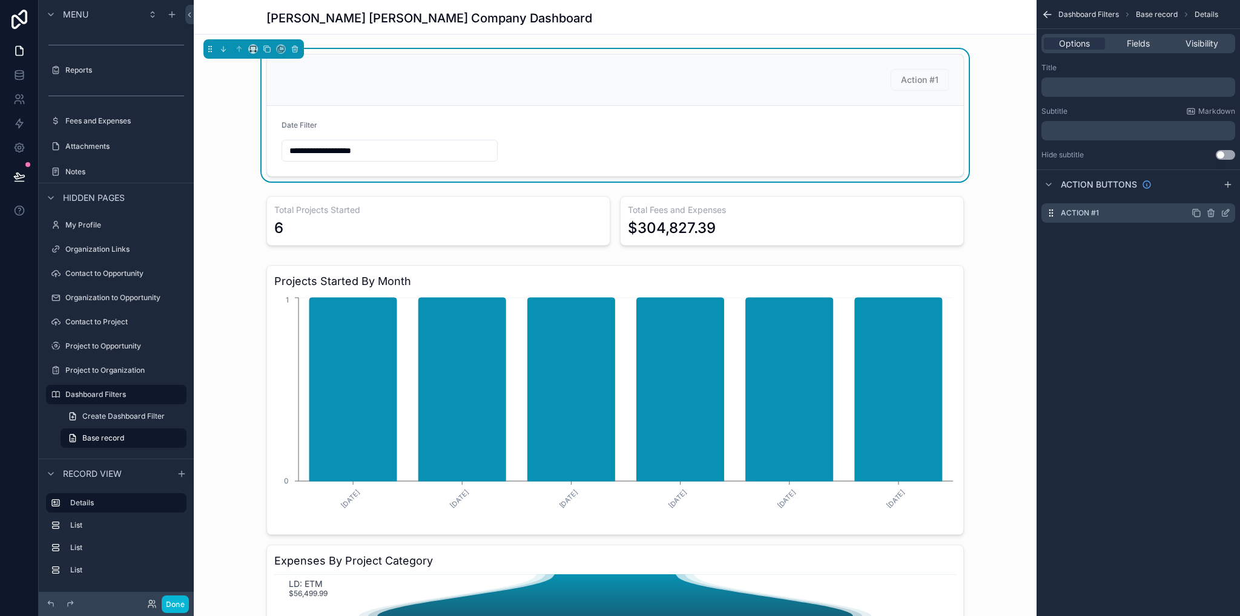
click at [1228, 213] on icon "scrollable content" at bounding box center [1226, 213] width 10 height 10
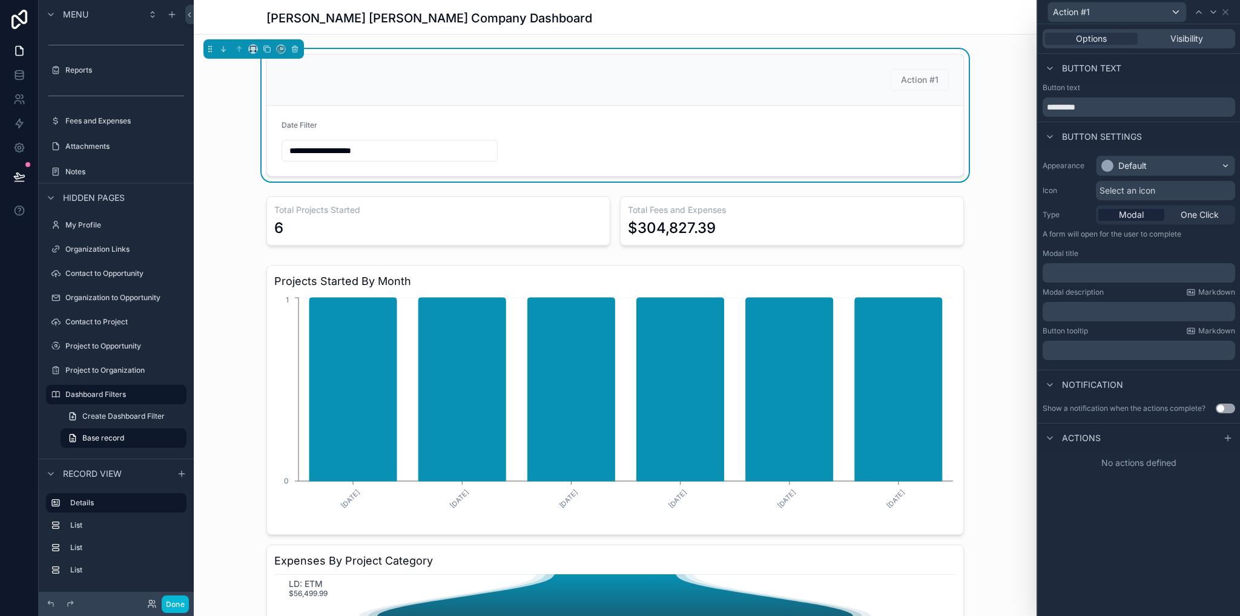
click at [1066, 263] on div "﻿" at bounding box center [1139, 272] width 193 height 19
click at [1051, 435] on icon at bounding box center [1050, 439] width 10 height 10
click at [1100, 438] on div "Actions" at bounding box center [1139, 437] width 202 height 29
click at [1088, 437] on span "Actions" at bounding box center [1081, 438] width 39 height 12
drag, startPoint x: 1091, startPoint y: 108, endPoint x: 1049, endPoint y: 108, distance: 41.8
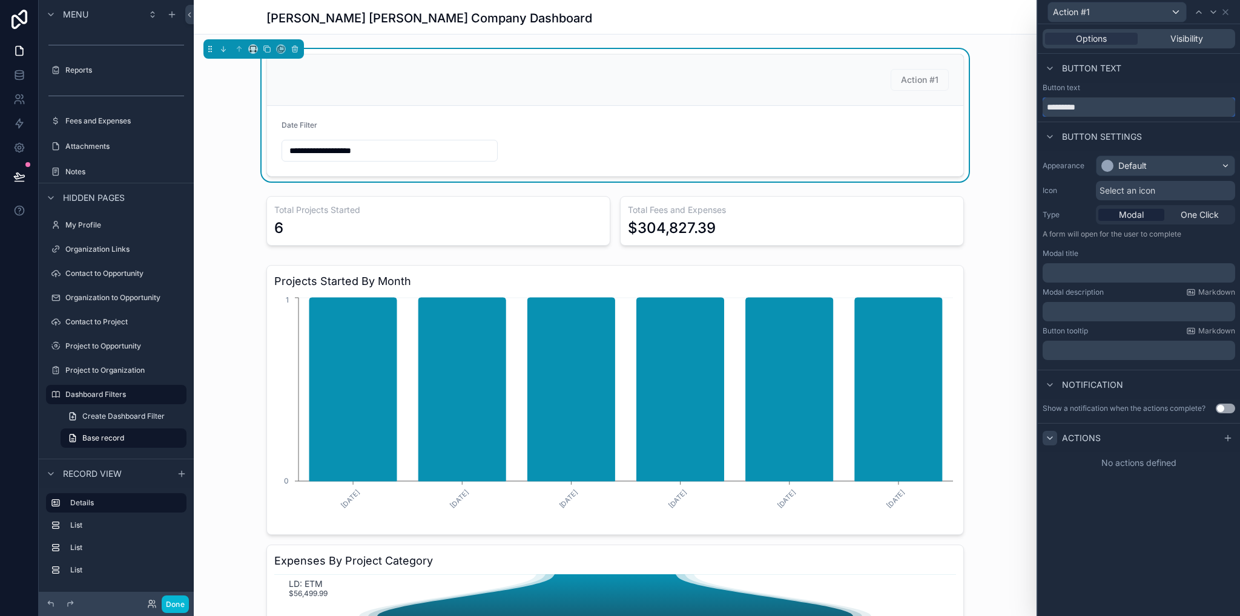
click at [1049, 108] on input "*********" at bounding box center [1139, 106] width 193 height 19
type input "*"
click at [1094, 86] on div "Button text" at bounding box center [1139, 88] width 193 height 10
drag, startPoint x: 1100, startPoint y: 105, endPoint x: 1066, endPoint y: 111, distance: 34.4
click at [1066, 111] on input "**********" at bounding box center [1139, 106] width 193 height 19
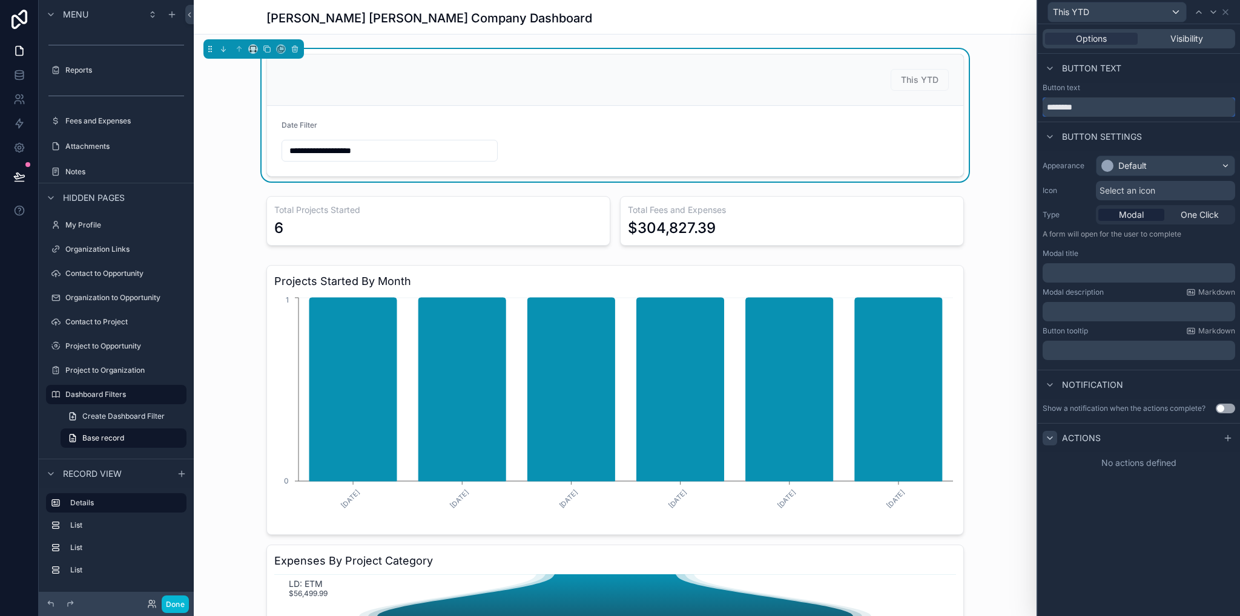
type input "********"
click at [1149, 81] on div "Button text" at bounding box center [1139, 68] width 202 height 29
click at [1226, 441] on icon at bounding box center [1228, 439] width 10 height 10
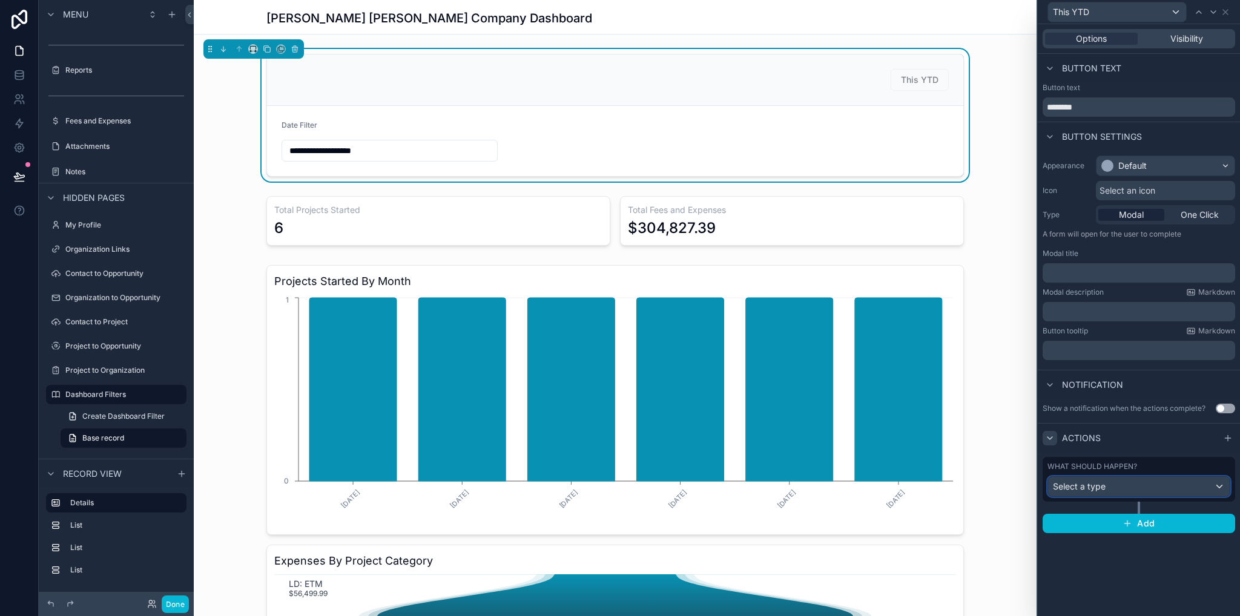
click at [1090, 495] on div "Select a type" at bounding box center [1139, 486] width 182 height 19
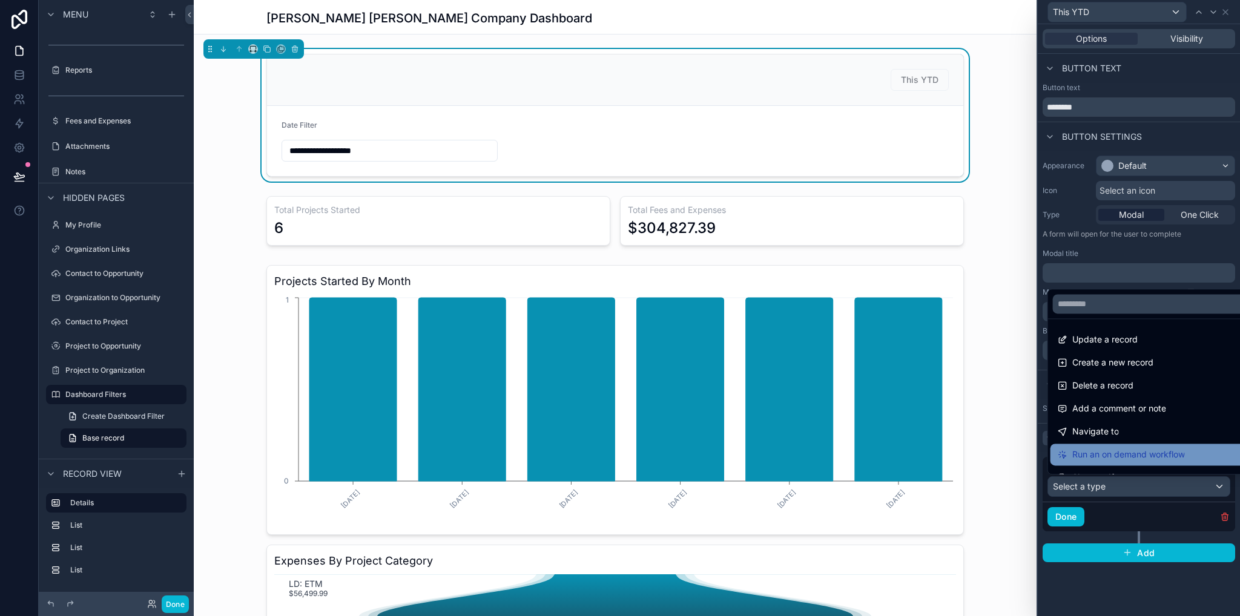
click at [1125, 458] on span "Run an on demand workflow" at bounding box center [1128, 454] width 113 height 15
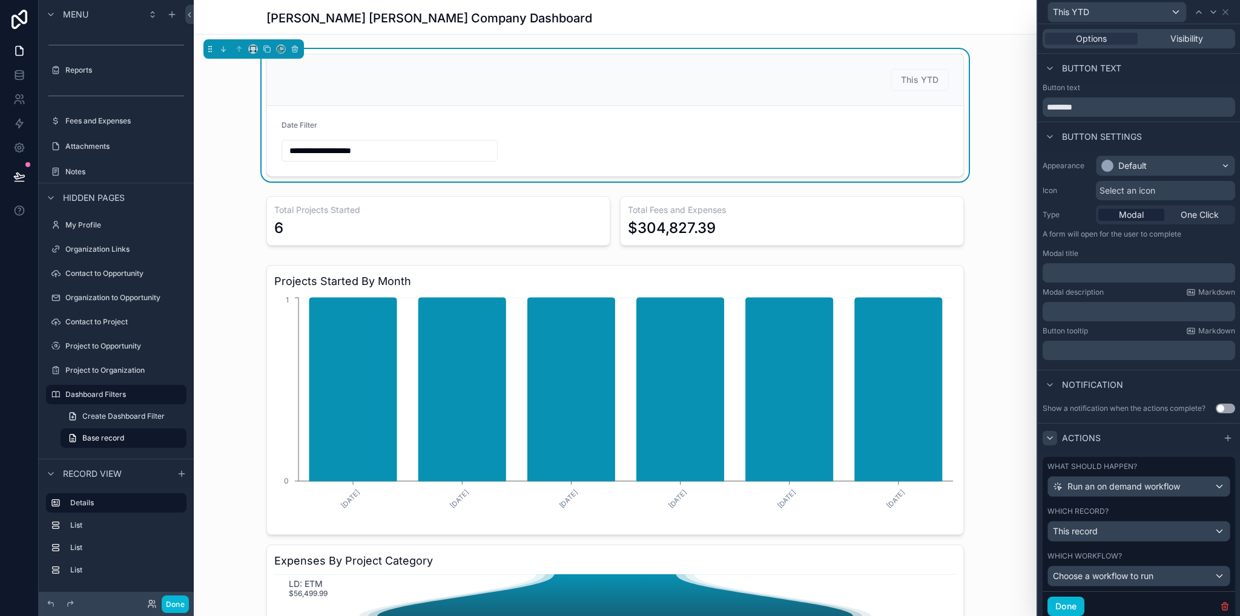
scroll to position [39, 0]
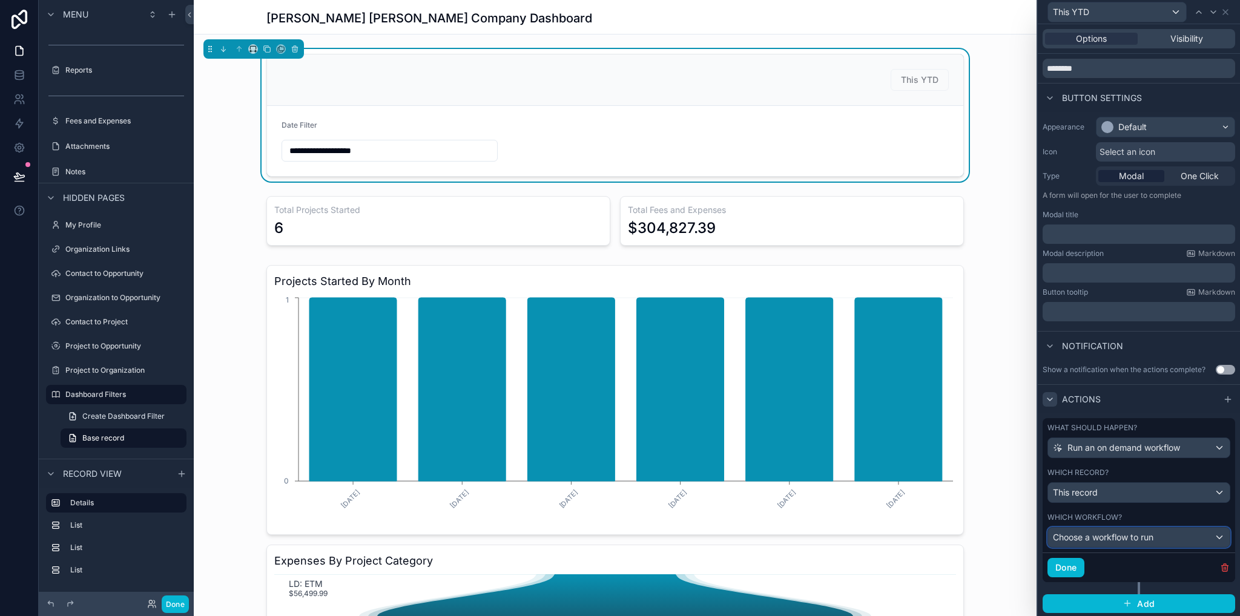
click at [1112, 538] on span "Choose a workflow to run" at bounding box center [1103, 537] width 101 height 10
click at [1119, 539] on div at bounding box center [1139, 308] width 202 height 616
click at [22, 124] on icon at bounding box center [19, 123] width 7 height 9
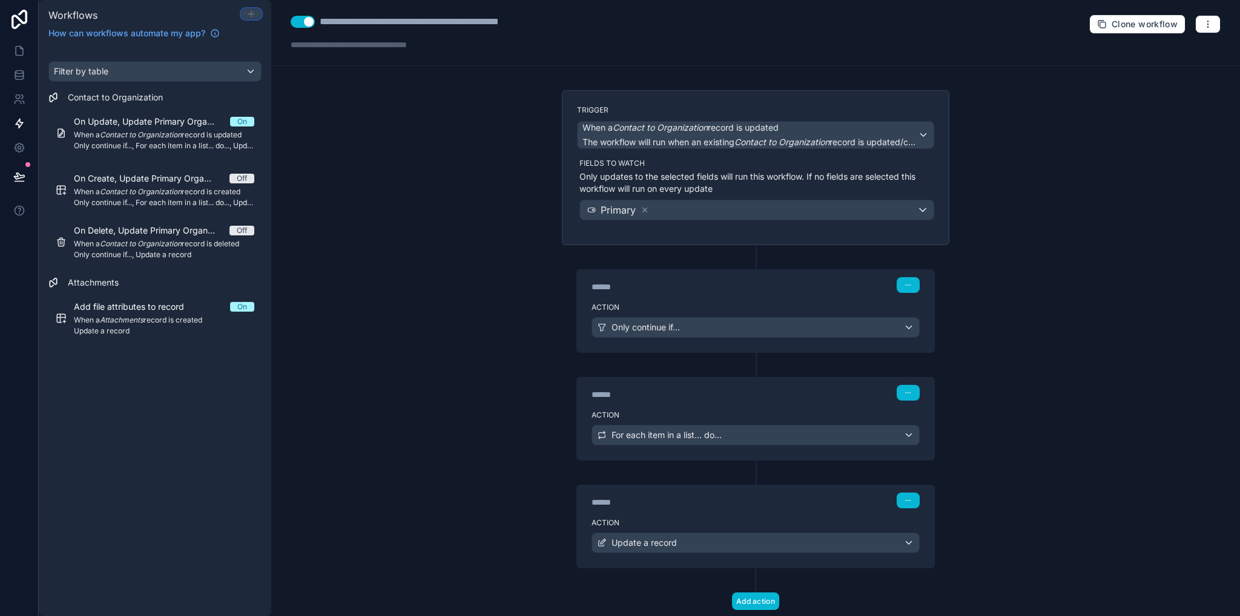
click at [249, 15] on icon at bounding box center [251, 14] width 10 height 10
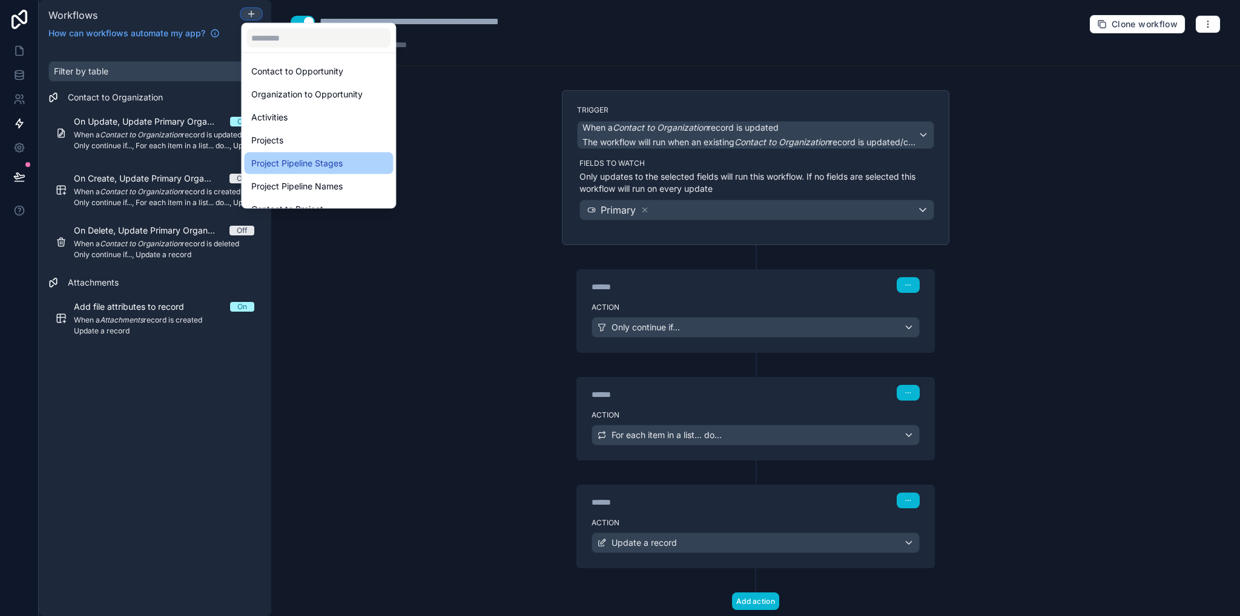
scroll to position [288, 0]
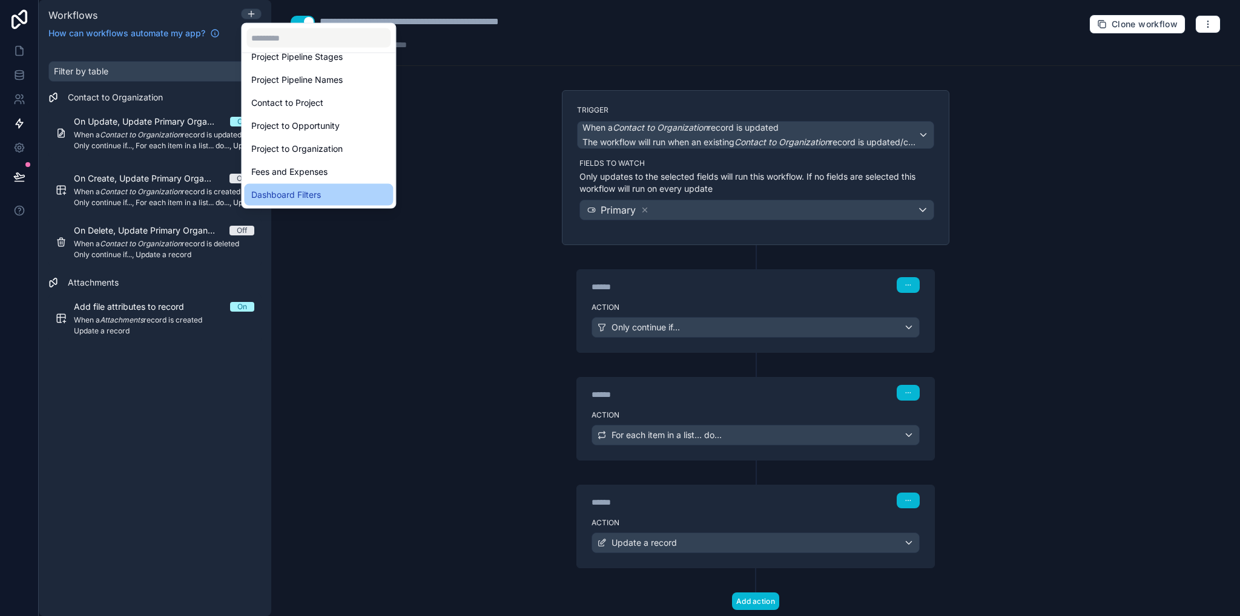
click at [311, 197] on span "Dashboard Filters" at bounding box center [286, 195] width 70 height 15
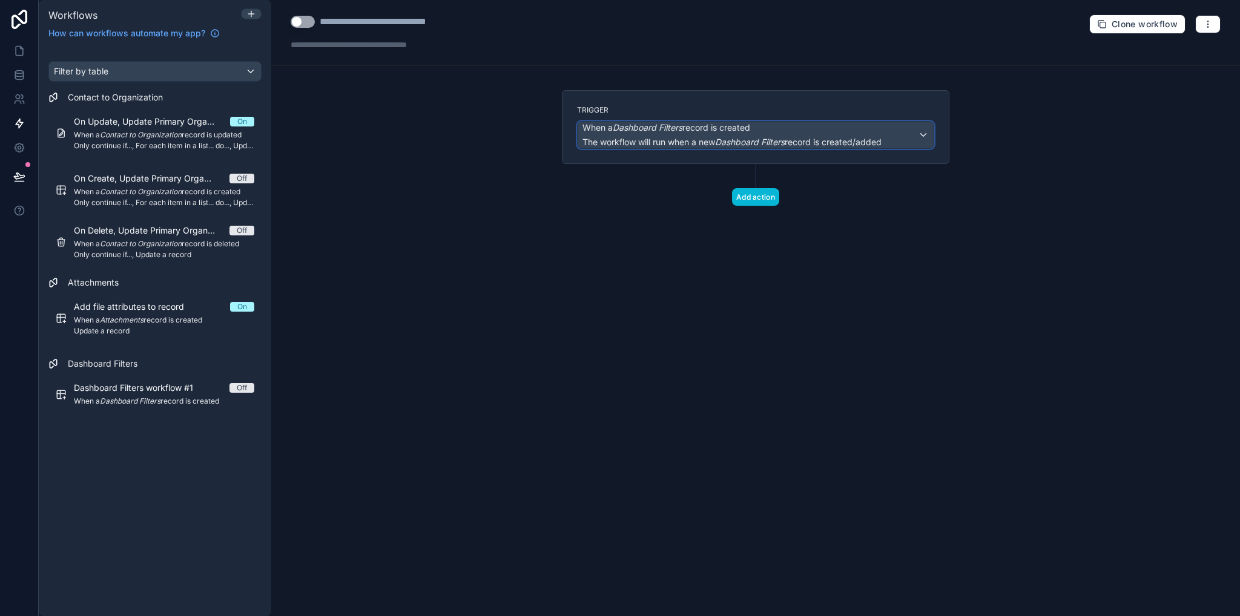
click at [717, 136] on span "The workflow will run when a new Dashboard Filters record is created/added" at bounding box center [732, 142] width 299 height 12
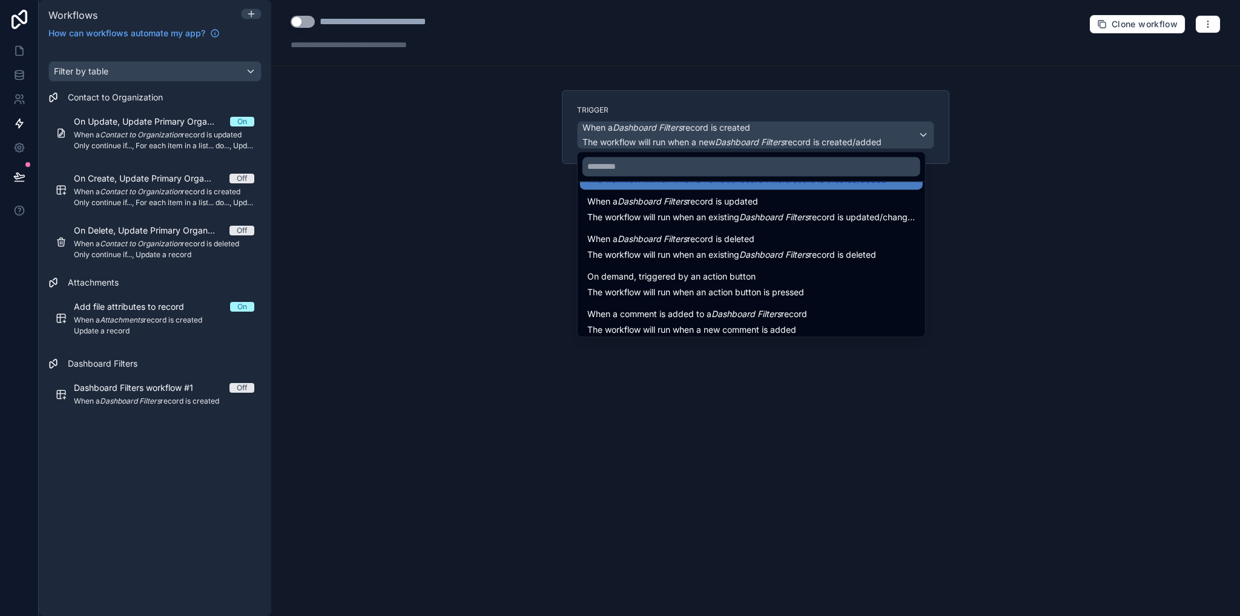
scroll to position [44, 0]
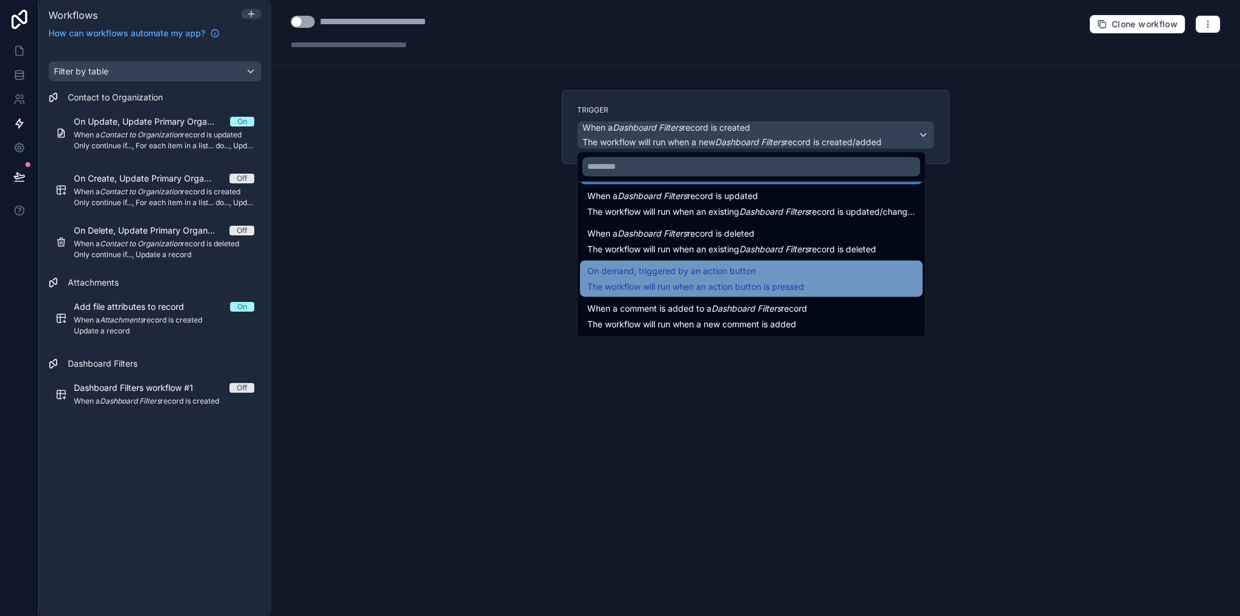
click at [730, 283] on span "The workflow will run when an action button is pressed" at bounding box center [695, 287] width 217 height 10
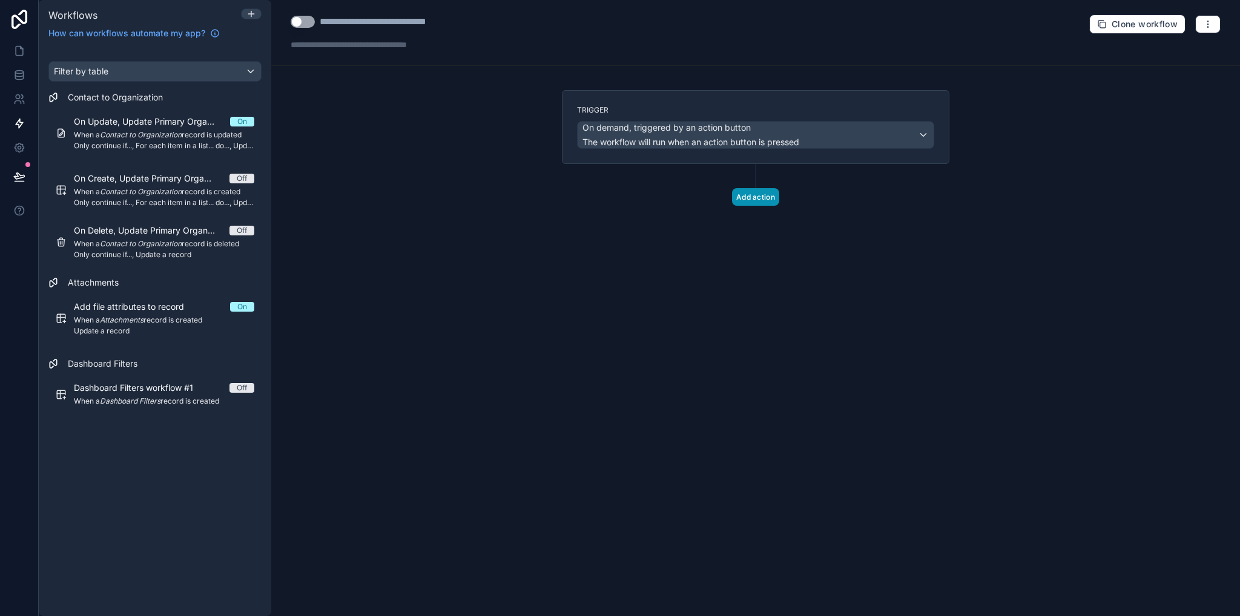
click at [736, 196] on button "Add action" at bounding box center [755, 197] width 47 height 18
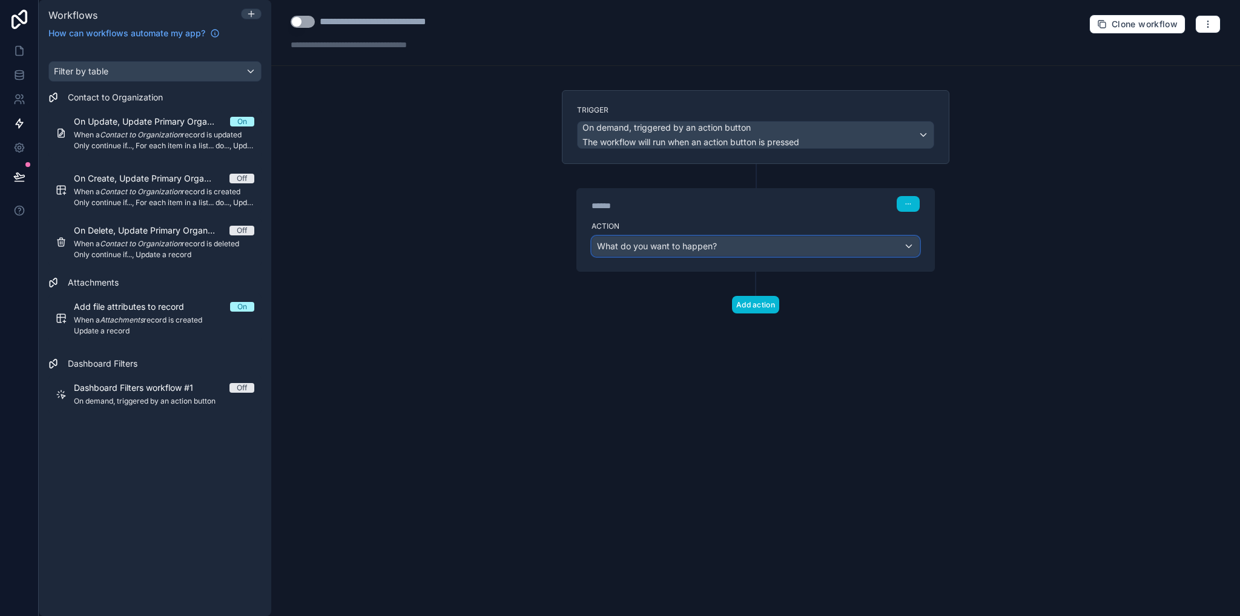
click at [655, 243] on span "What do you want to happen?" at bounding box center [657, 246] width 120 height 10
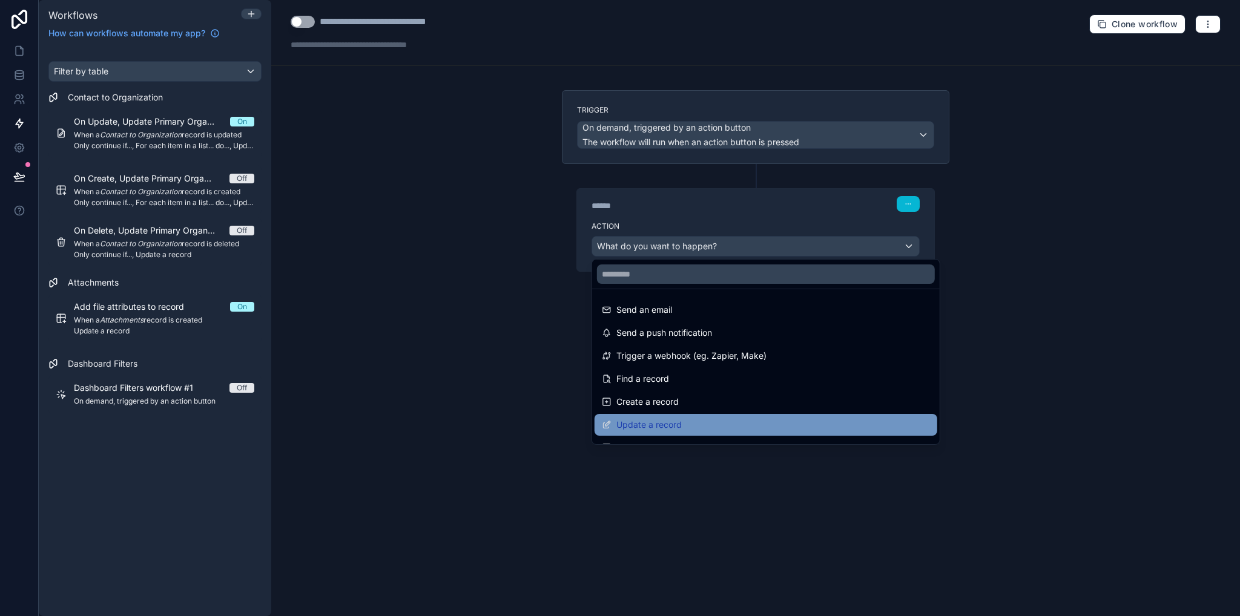
click at [668, 416] on div "Update a record" at bounding box center [766, 425] width 343 height 22
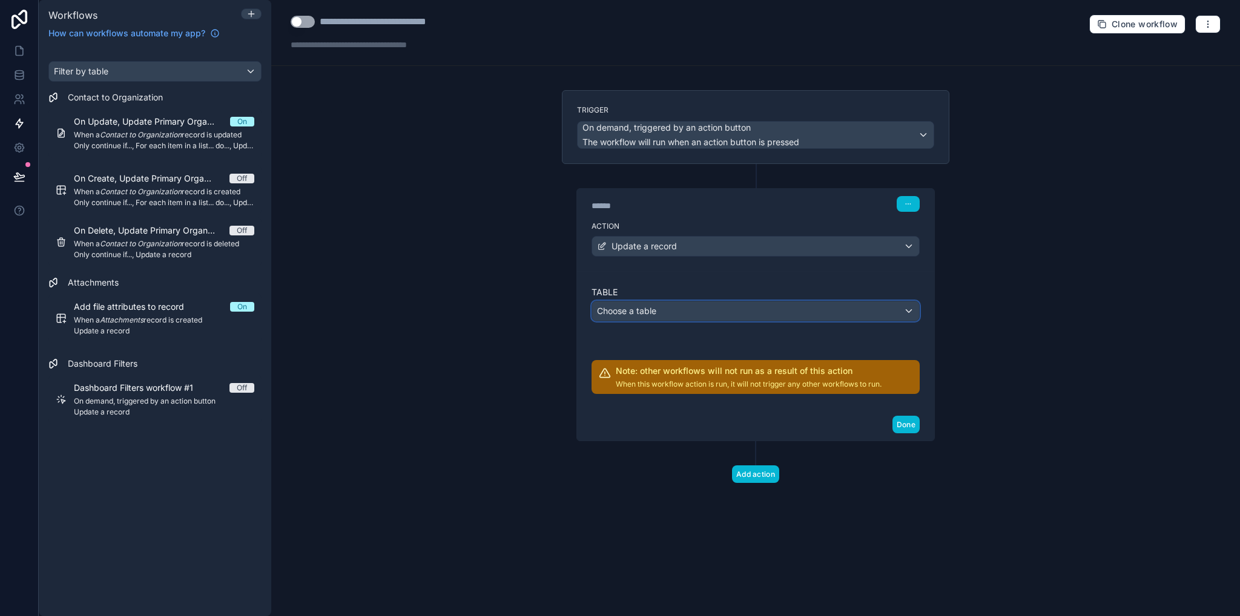
click at [656, 306] on span "Choose a table" at bounding box center [626, 311] width 59 height 10
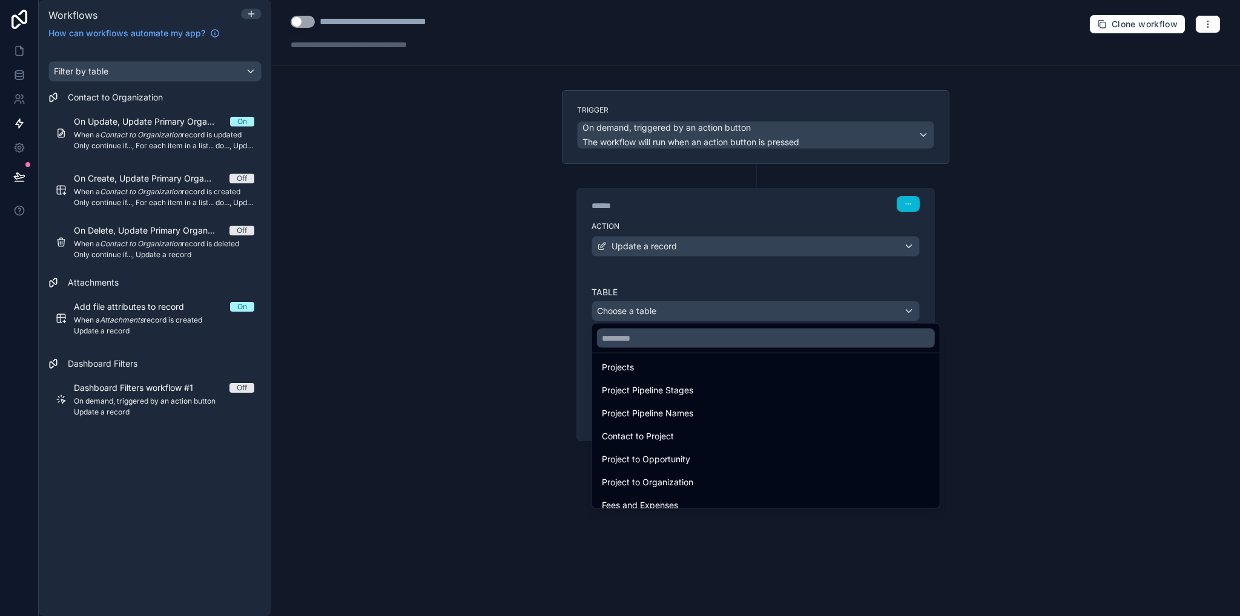
scroll to position [288, 0]
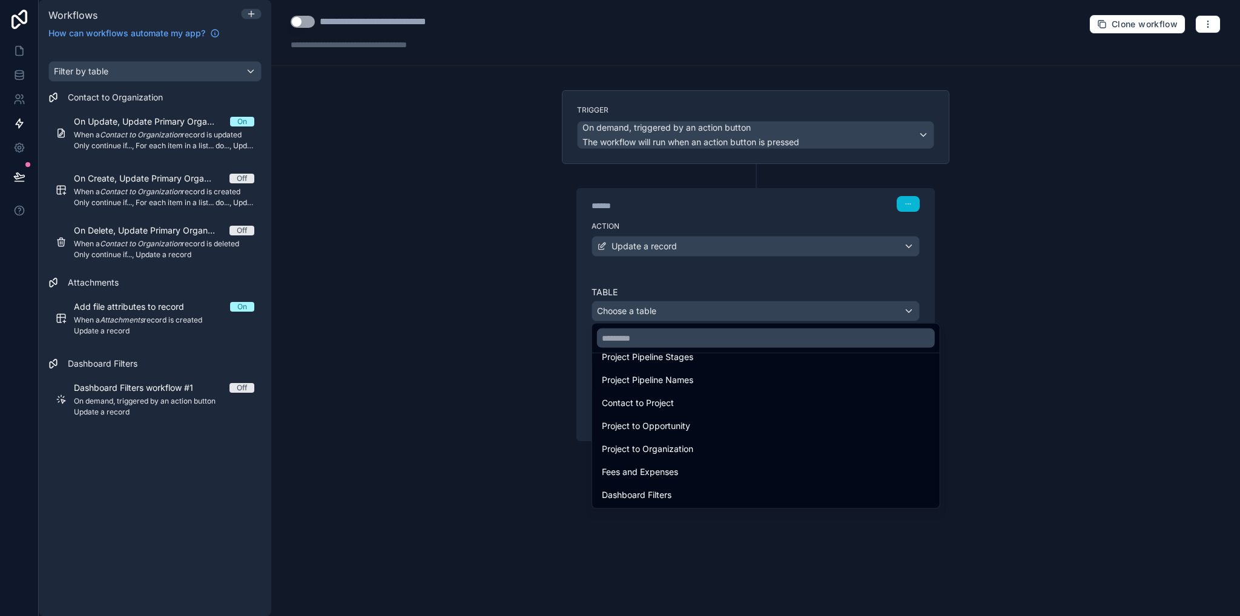
click at [651, 495] on span "Dashboard Filters" at bounding box center [637, 495] width 70 height 15
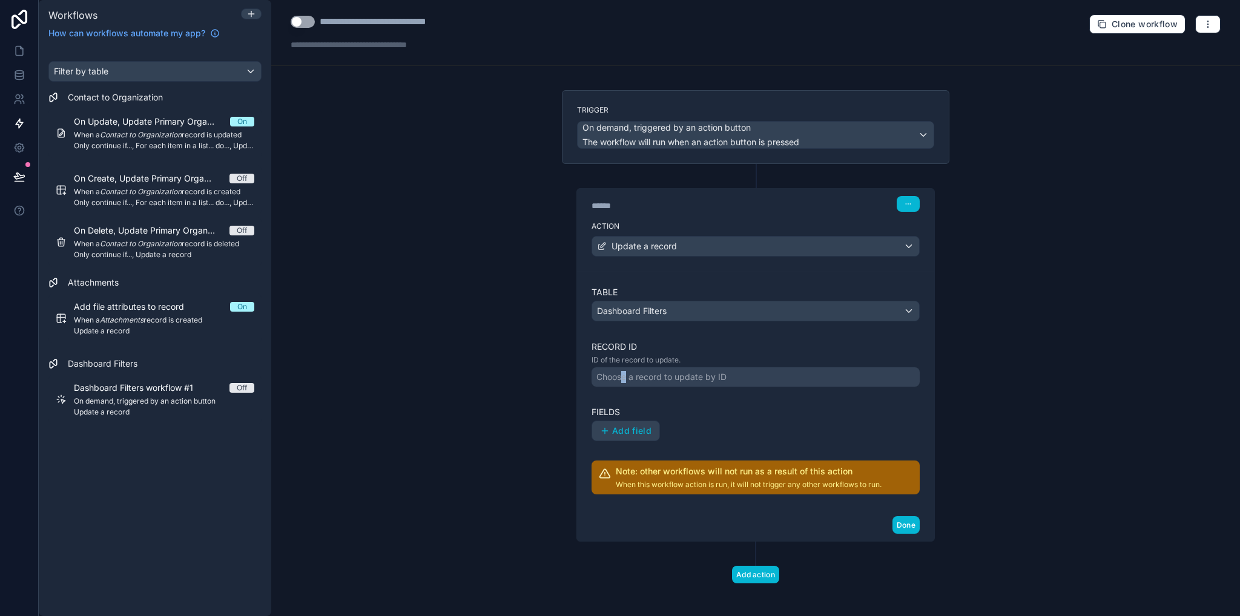
click at [620, 376] on div "Choose a record to update by ID" at bounding box center [661, 377] width 130 height 12
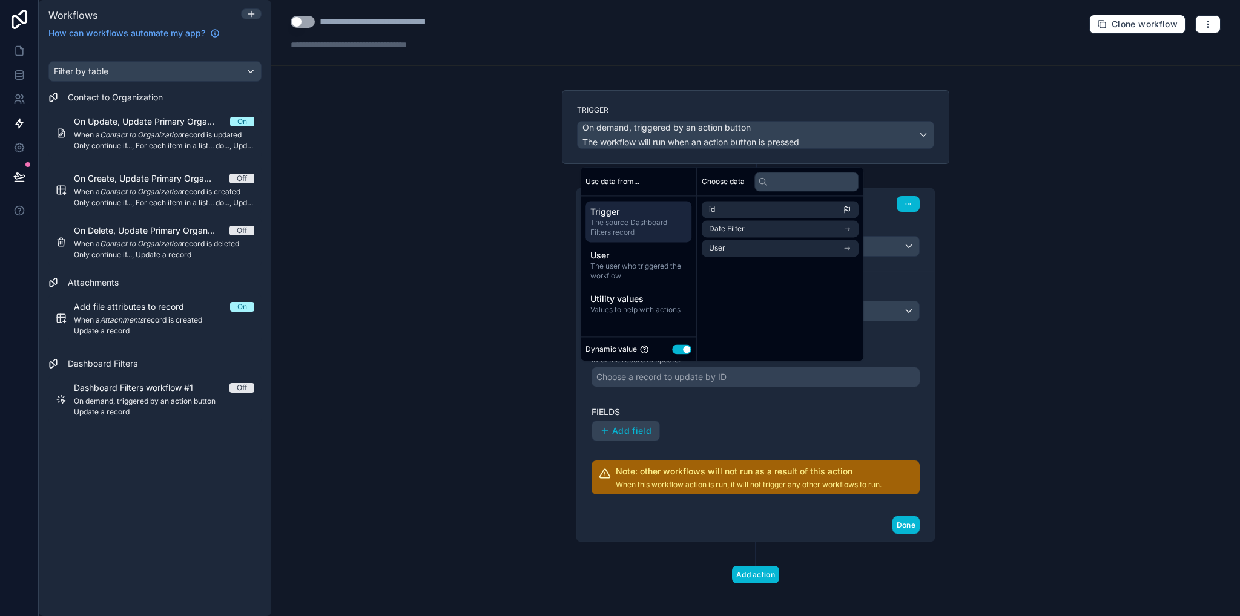
click at [626, 377] on div "Choose a record to update by ID" at bounding box center [661, 377] width 130 height 12
click at [734, 432] on div "Add field" at bounding box center [756, 431] width 328 height 21
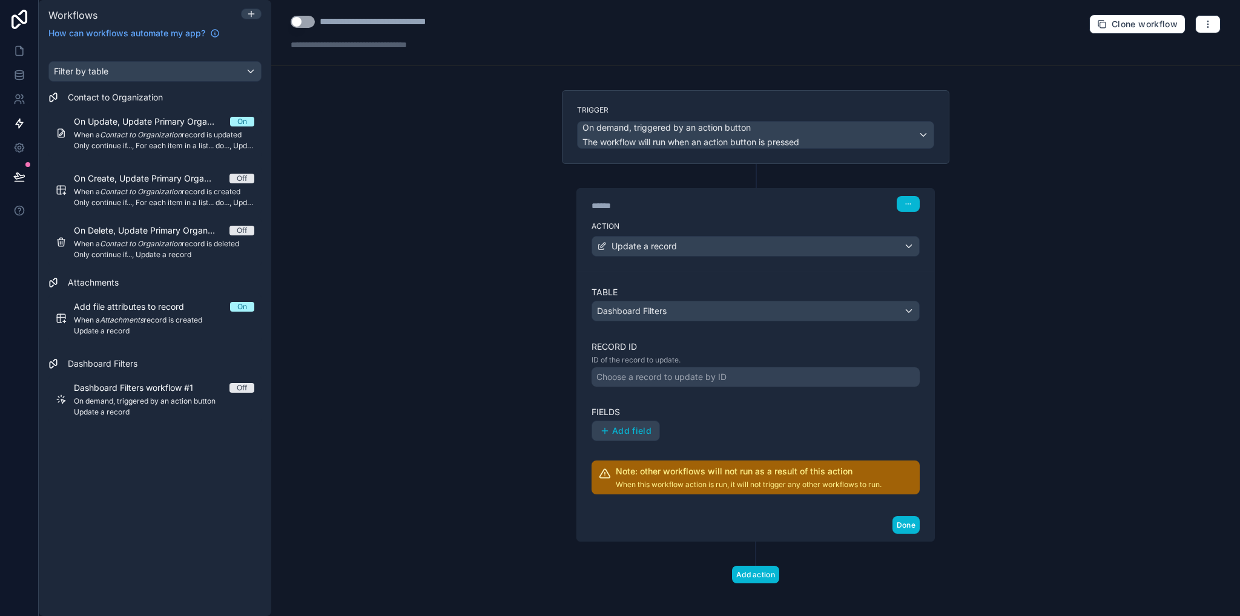
click at [670, 374] on div "Choose a record to update by ID" at bounding box center [661, 377] width 130 height 12
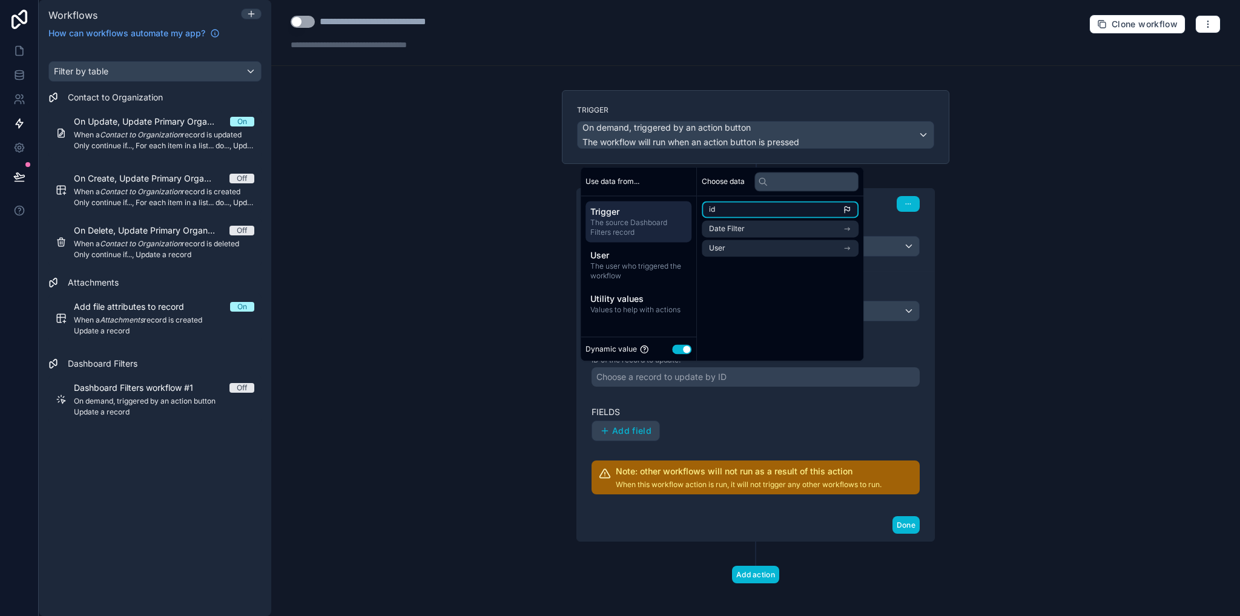
click at [727, 209] on li "id" at bounding box center [780, 209] width 157 height 17
click at [808, 414] on label "Fields" at bounding box center [756, 412] width 328 height 12
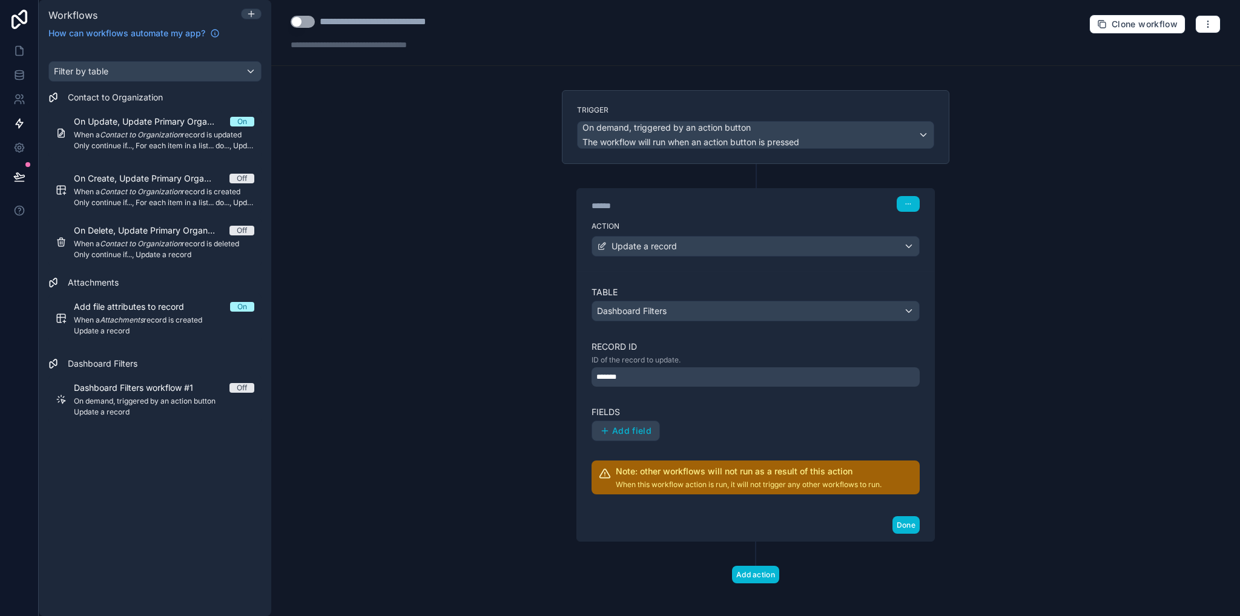
click at [673, 369] on div "*******" at bounding box center [756, 377] width 328 height 19
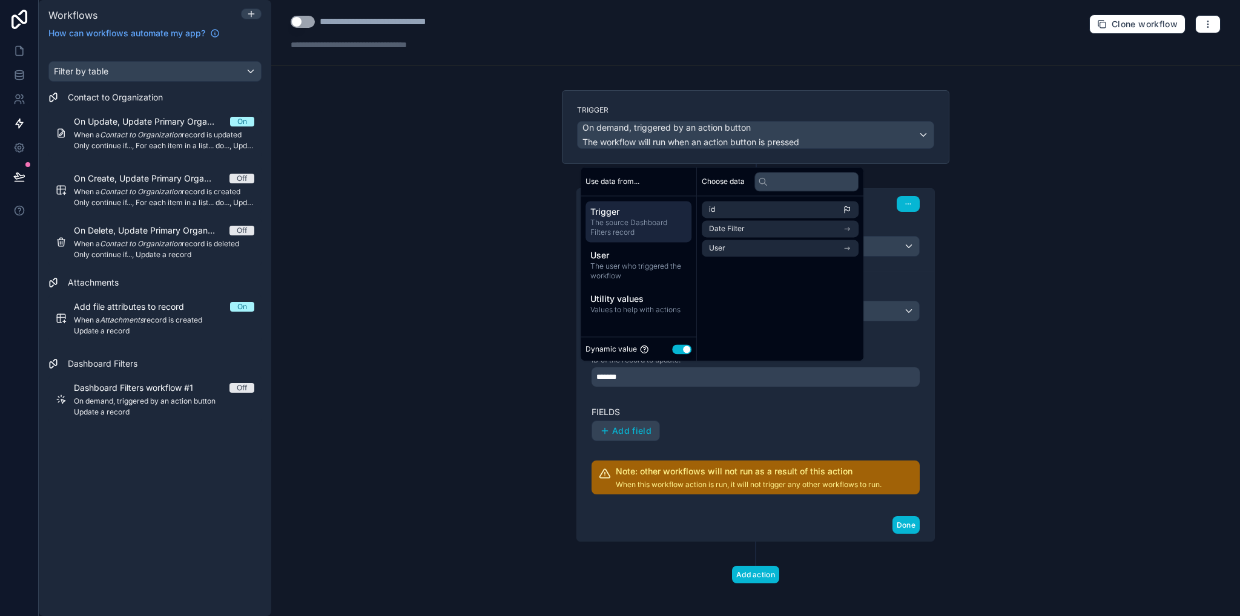
click at [1085, 313] on div "**********" at bounding box center [755, 308] width 969 height 616
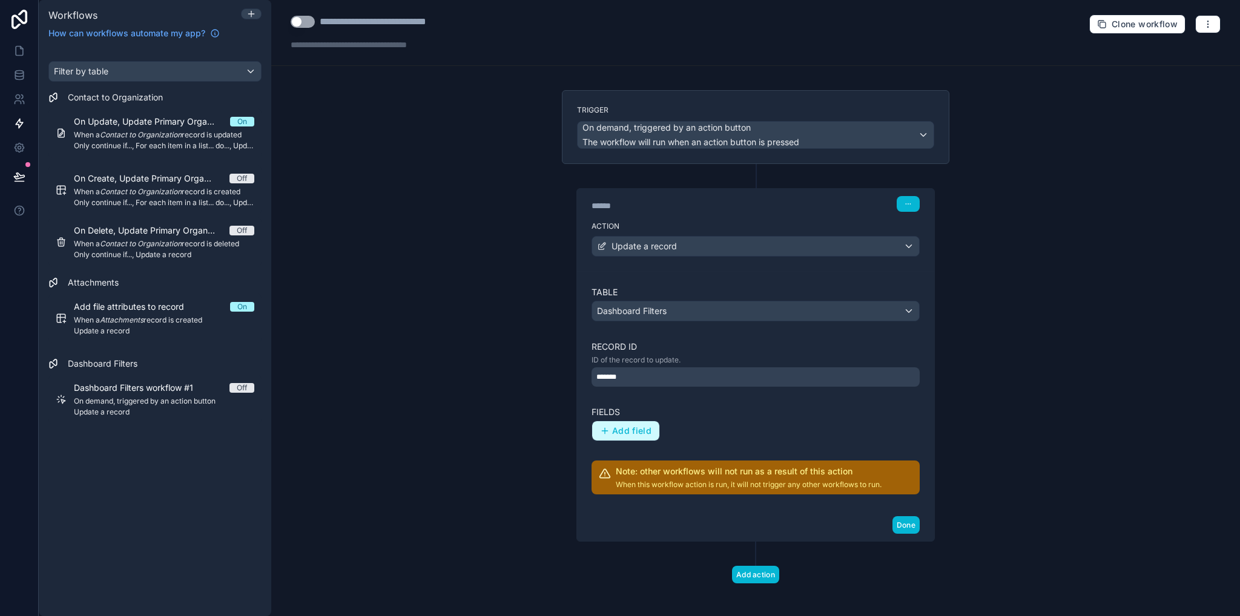
click at [618, 431] on span "Add field" at bounding box center [631, 431] width 39 height 11
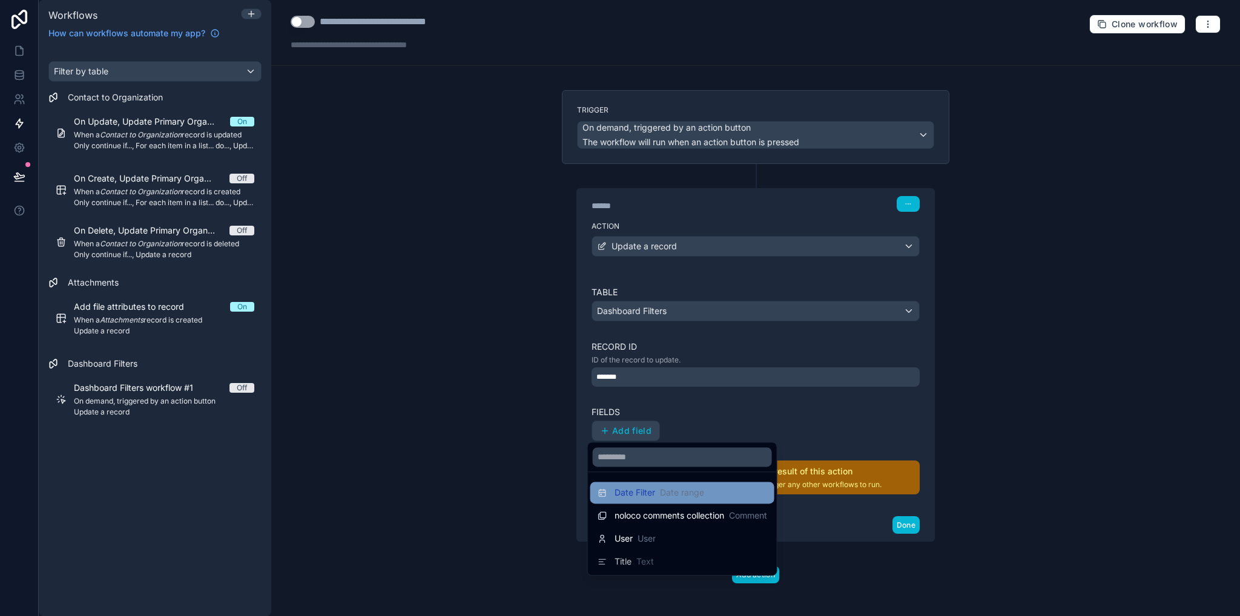
click at [644, 495] on span "Date Filter" at bounding box center [635, 493] width 41 height 12
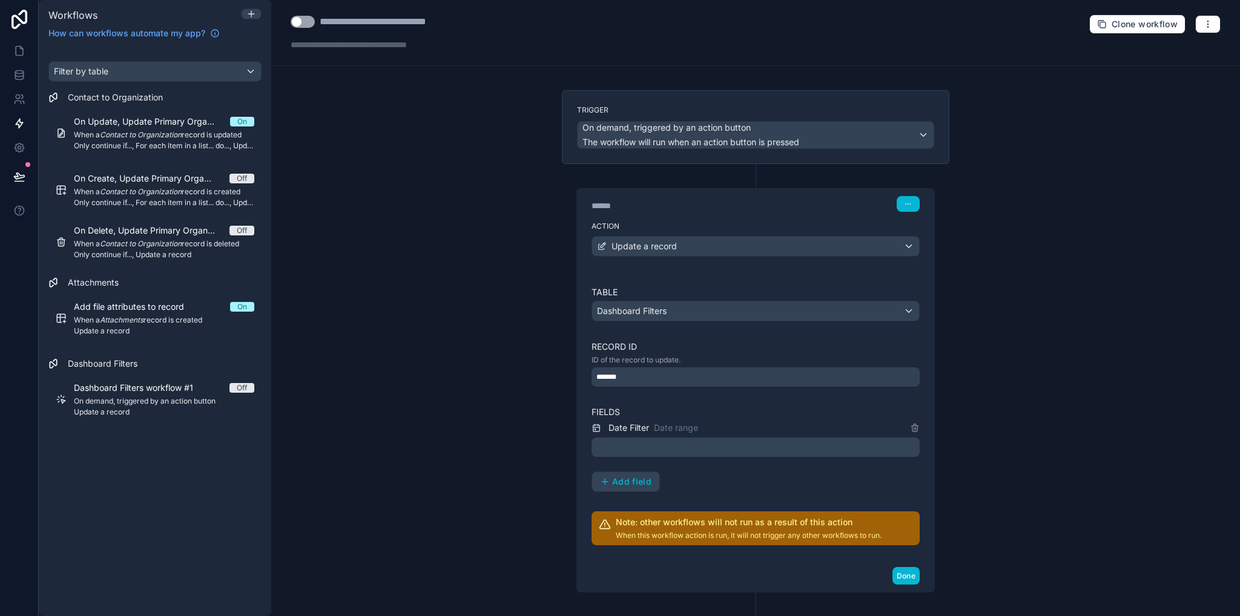
scroll to position [53, 0]
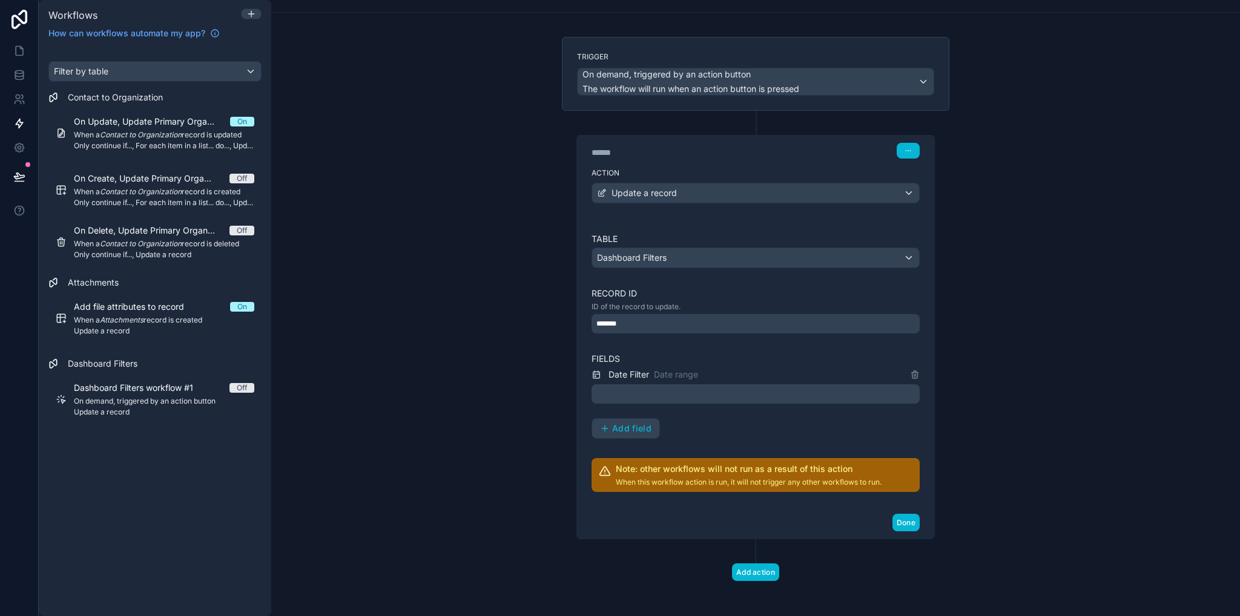
click at [699, 395] on p "﻿" at bounding box center [756, 394] width 321 height 15
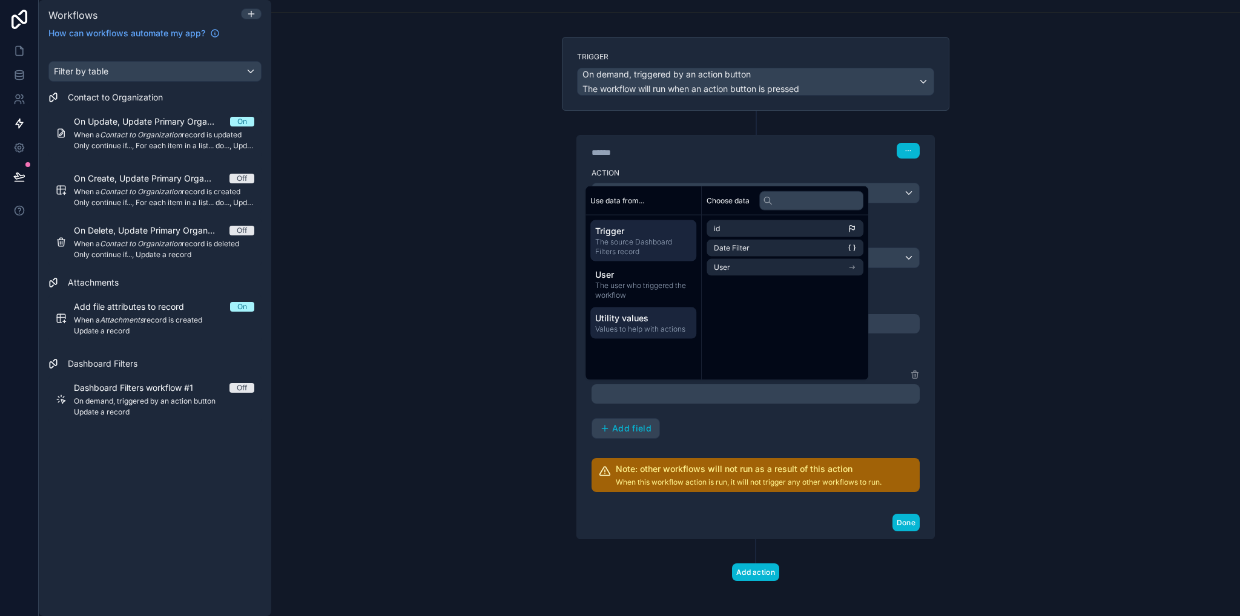
click at [627, 329] on span "Values to help with actions" at bounding box center [643, 330] width 96 height 10
click at [637, 239] on span "The source Dashboard Filters record" at bounding box center [643, 246] width 96 height 19
click at [1061, 267] on div "**********" at bounding box center [755, 308] width 969 height 616
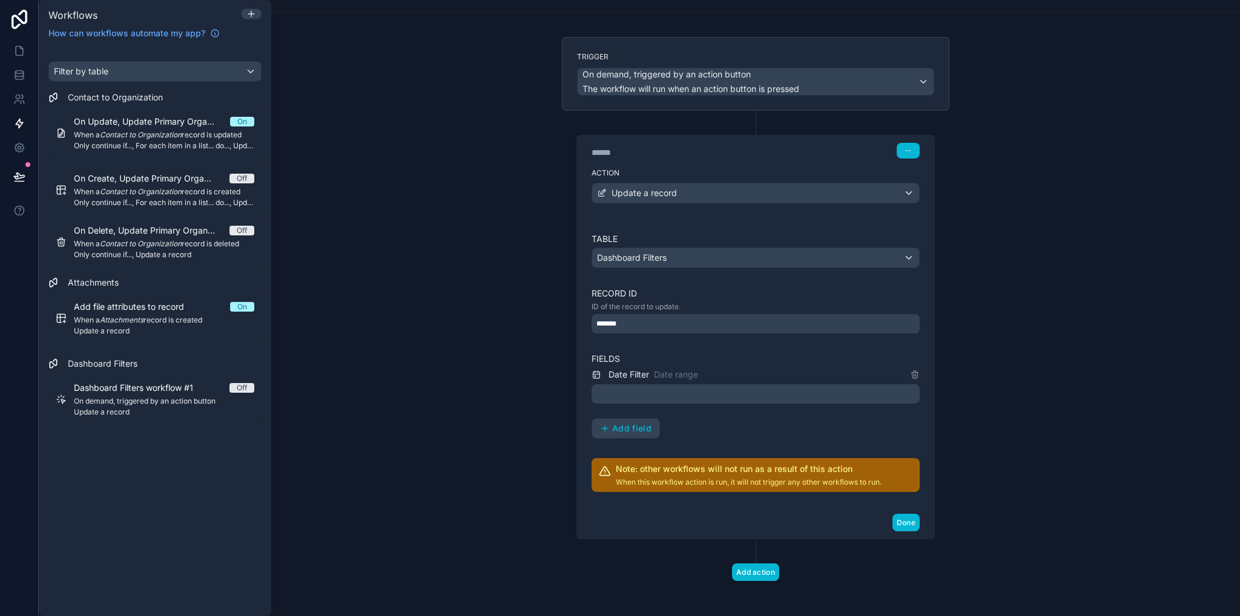
click at [633, 387] on p "﻿" at bounding box center [756, 394] width 321 height 15
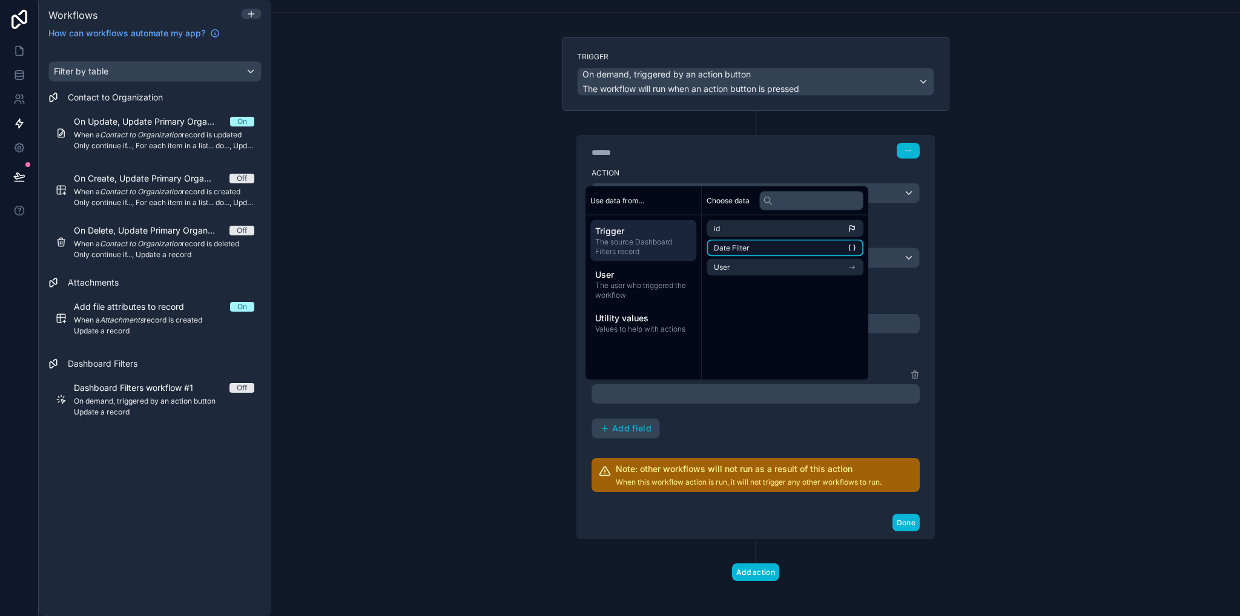
click at [770, 245] on li "Date Filter" at bounding box center [785, 248] width 157 height 17
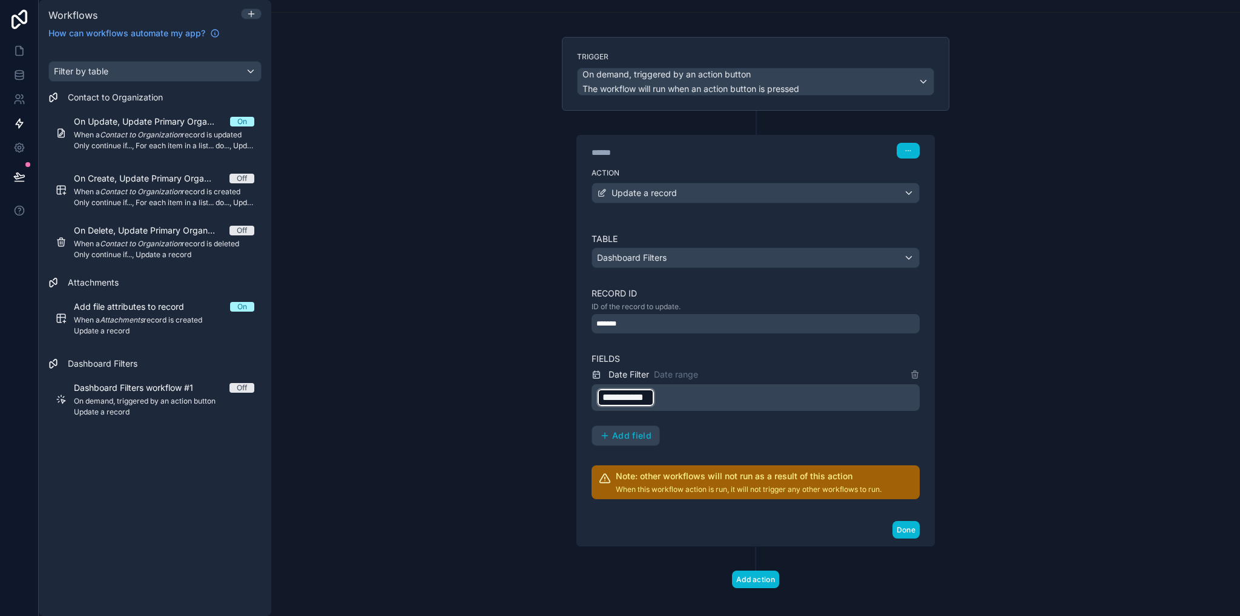
click at [674, 392] on p "**********" at bounding box center [756, 398] width 321 height 22
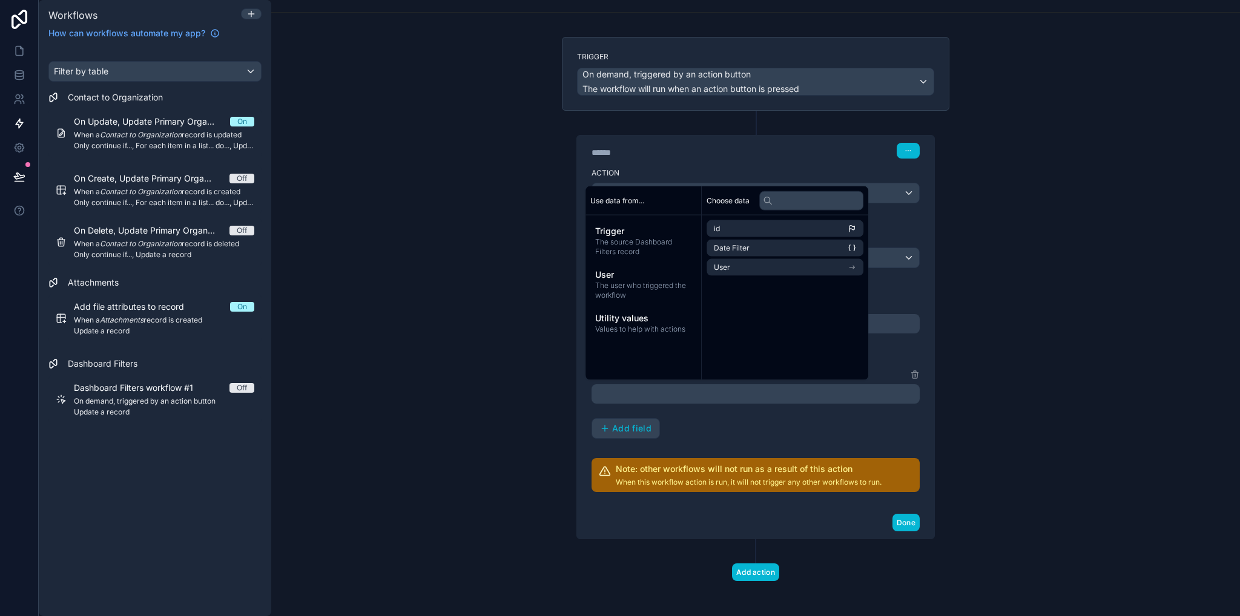
click at [1071, 416] on div "**********" at bounding box center [755, 308] width 969 height 616
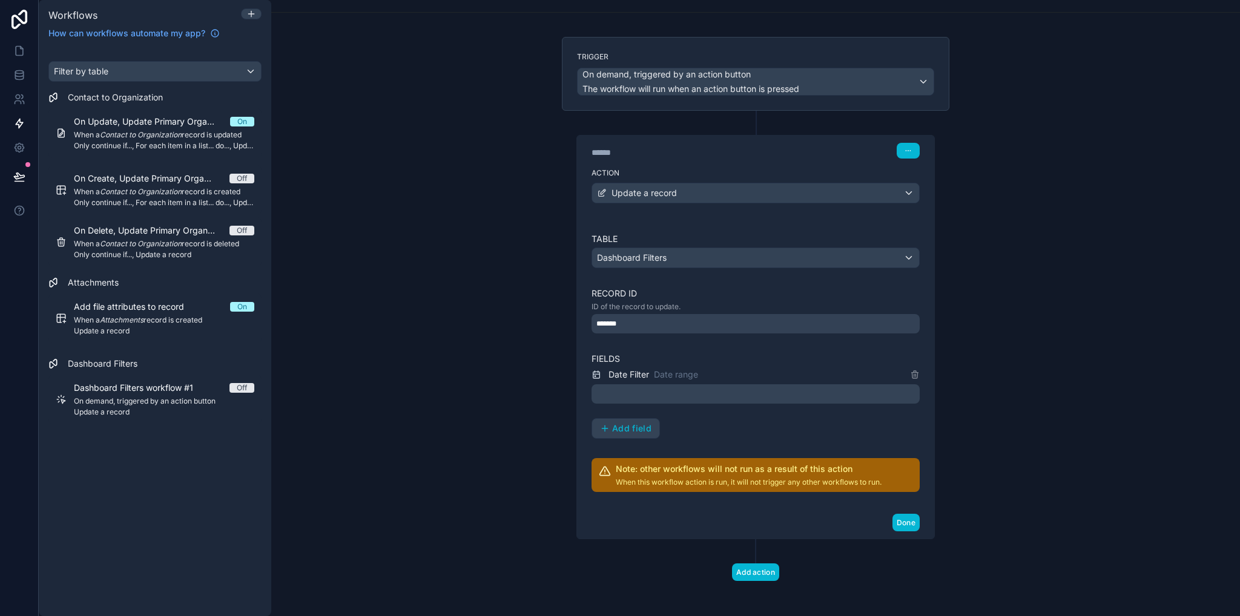
click at [668, 390] on p "﻿" at bounding box center [756, 394] width 321 height 15
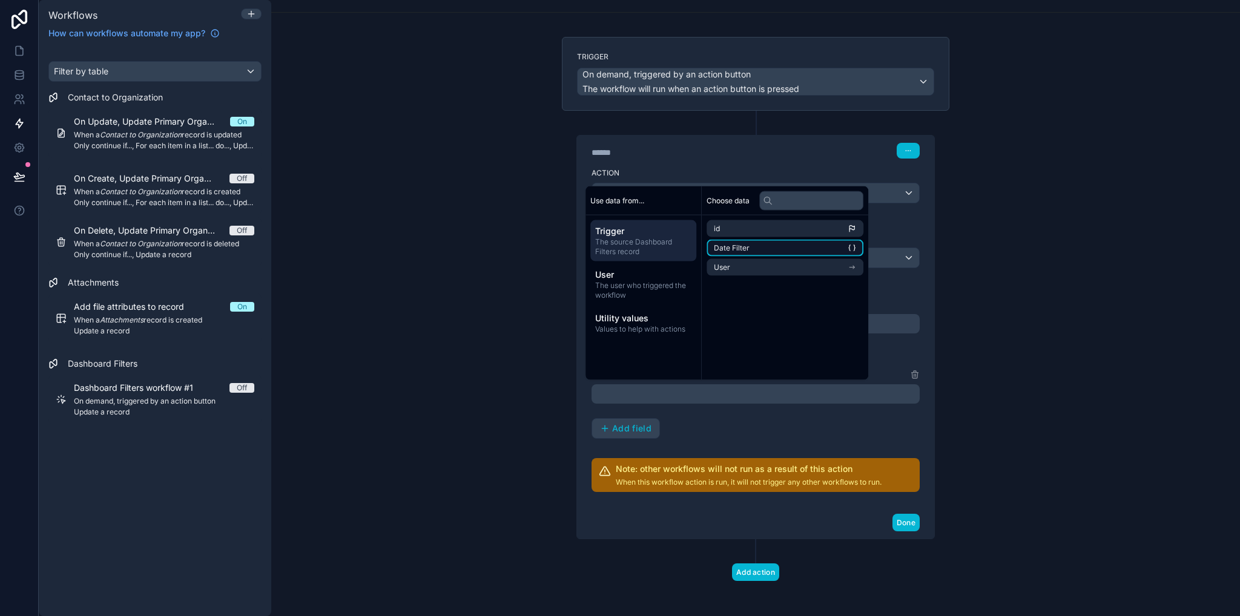
click at [741, 250] on span "Date Filter" at bounding box center [732, 248] width 36 height 10
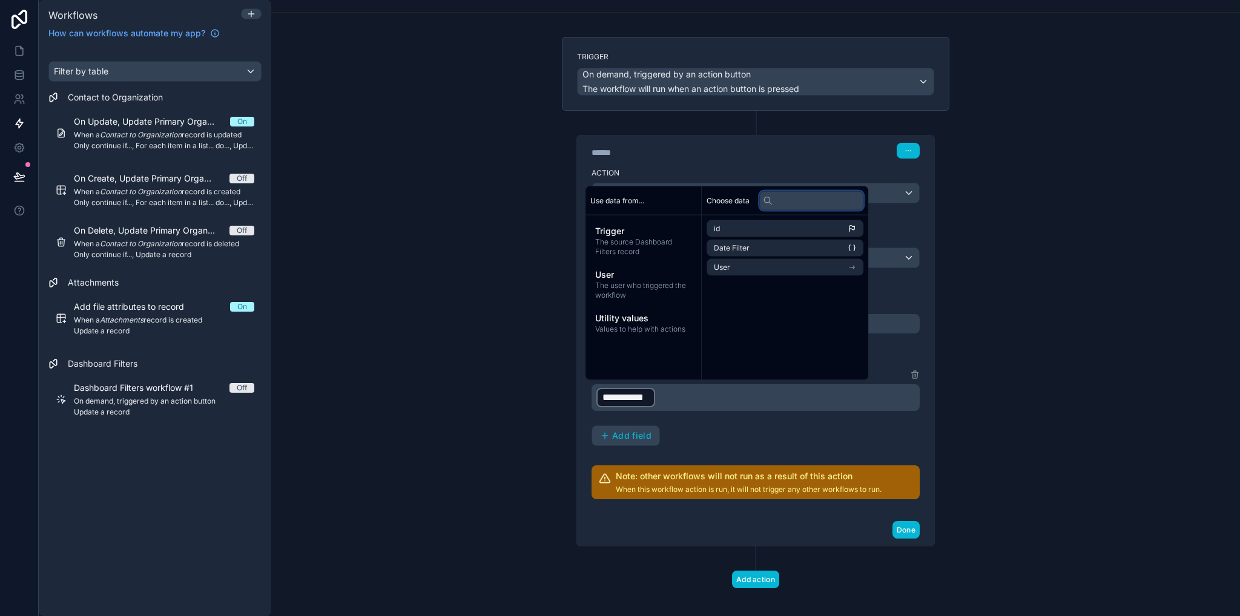
click at [785, 201] on input "text" at bounding box center [811, 200] width 104 height 19
click at [776, 265] on li "User" at bounding box center [785, 267] width 157 height 17
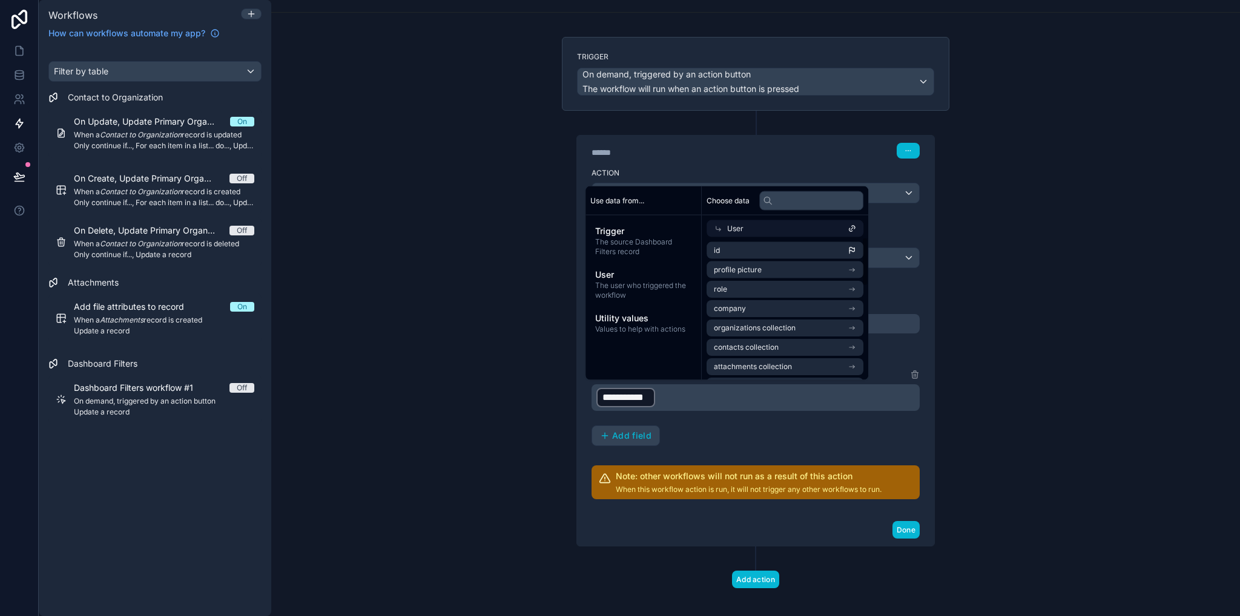
click at [999, 427] on div "**********" at bounding box center [755, 308] width 969 height 616
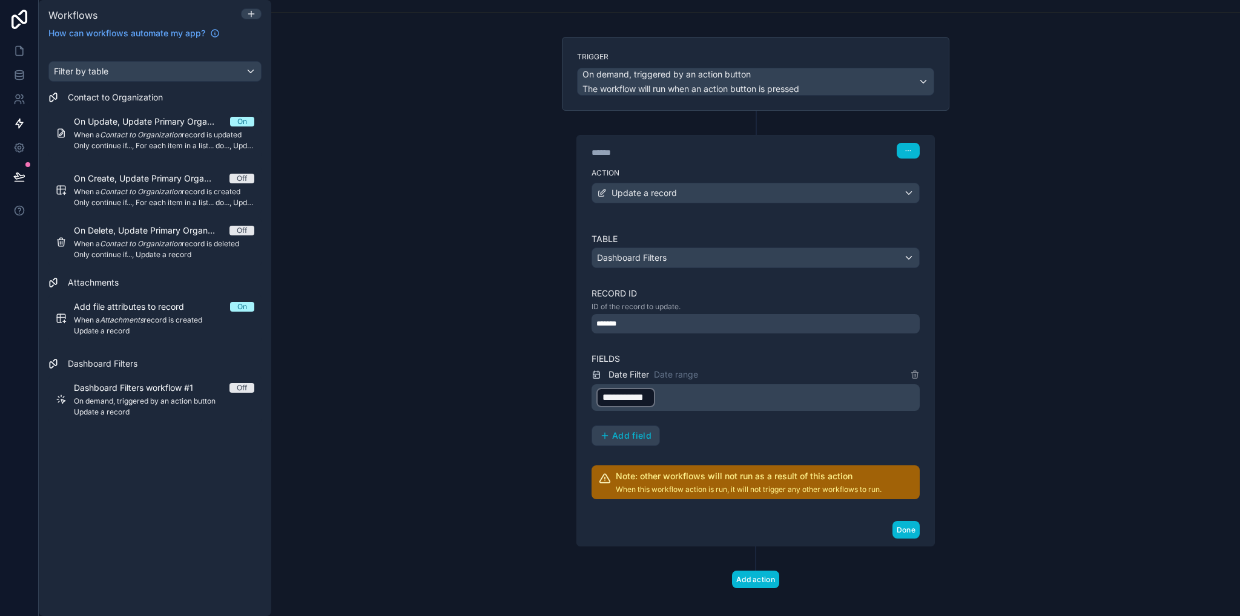
click at [719, 393] on p "**********" at bounding box center [756, 398] width 321 height 22
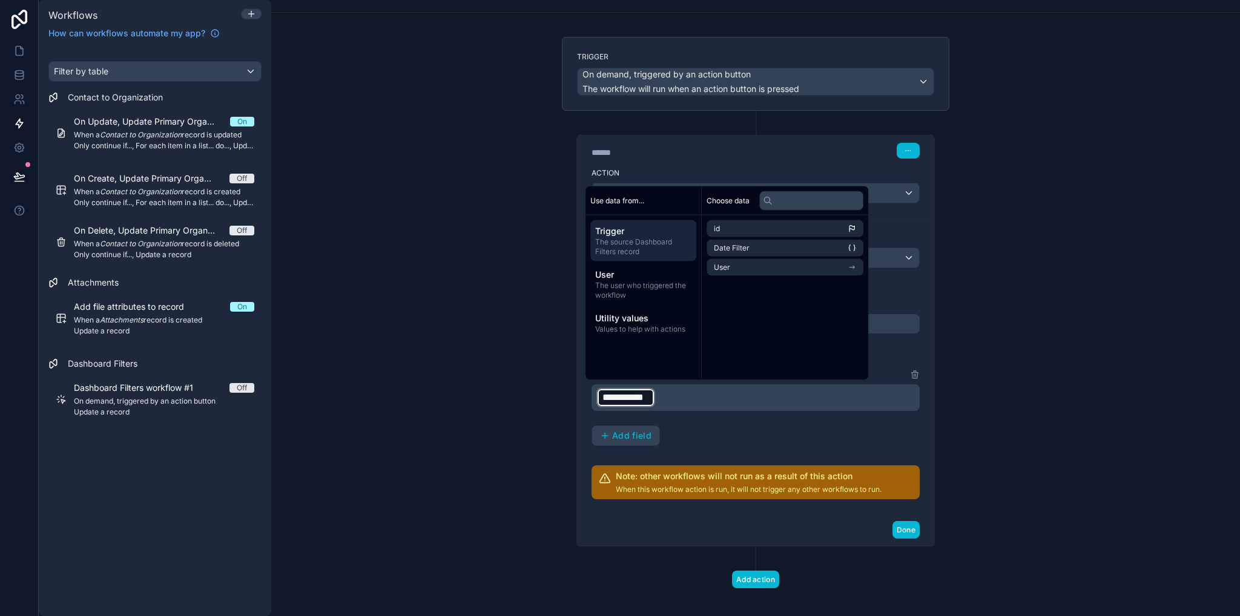
drag, startPoint x: 1134, startPoint y: 415, endPoint x: 1127, endPoint y: 413, distance: 7.1
click at [1135, 416] on div "**********" at bounding box center [755, 308] width 969 height 616
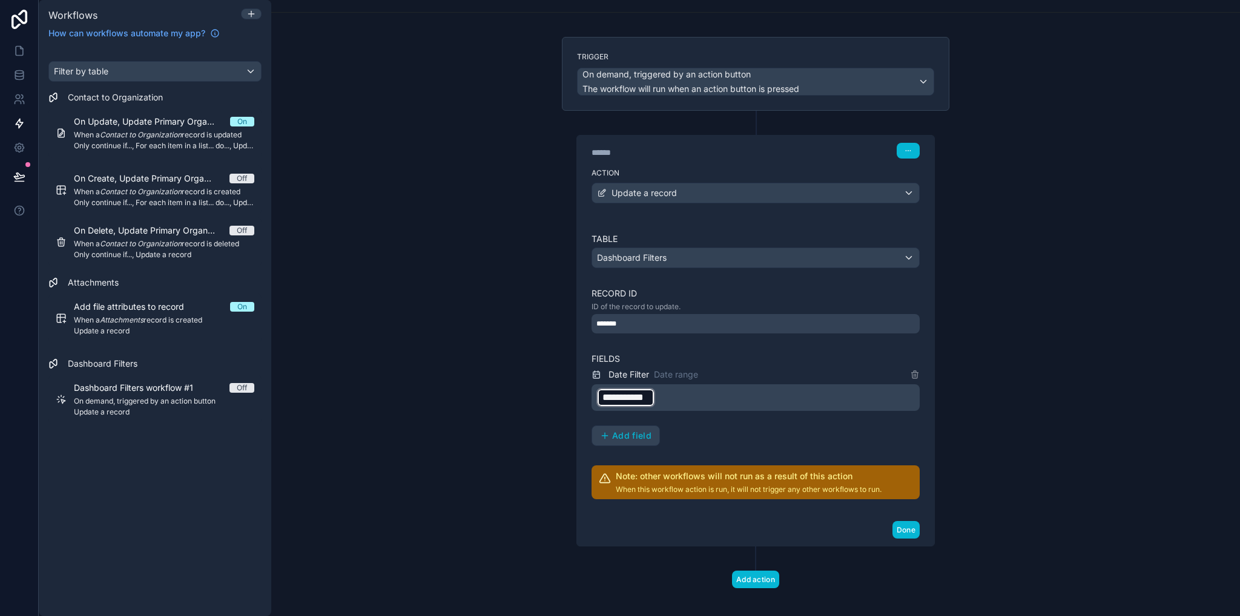
click at [736, 417] on div "**********" at bounding box center [756, 407] width 328 height 79
click at [683, 395] on p "**********" at bounding box center [756, 398] width 321 height 22
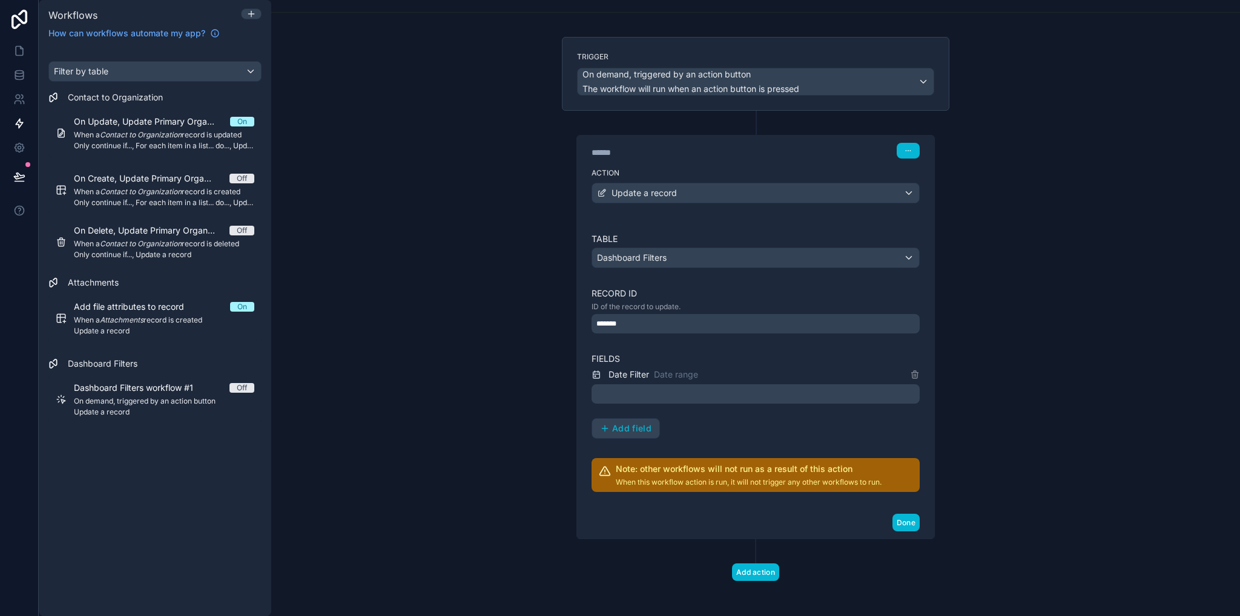
click at [1176, 405] on div "**********" at bounding box center [755, 308] width 969 height 616
click at [1178, 404] on div "**********" at bounding box center [755, 308] width 969 height 616
click at [596, 393] on p "﻿" at bounding box center [756, 394] width 321 height 15
click at [977, 357] on div "**********" at bounding box center [755, 308] width 969 height 616
click at [695, 183] on div "Update a record" at bounding box center [755, 192] width 327 height 19
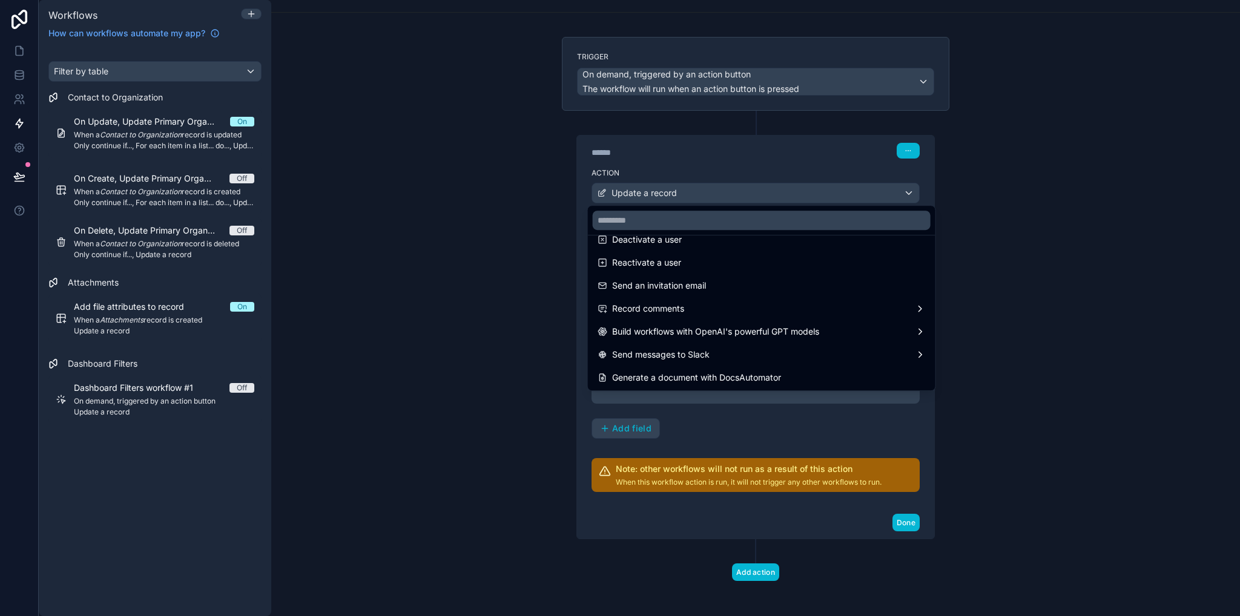
scroll to position [224, 0]
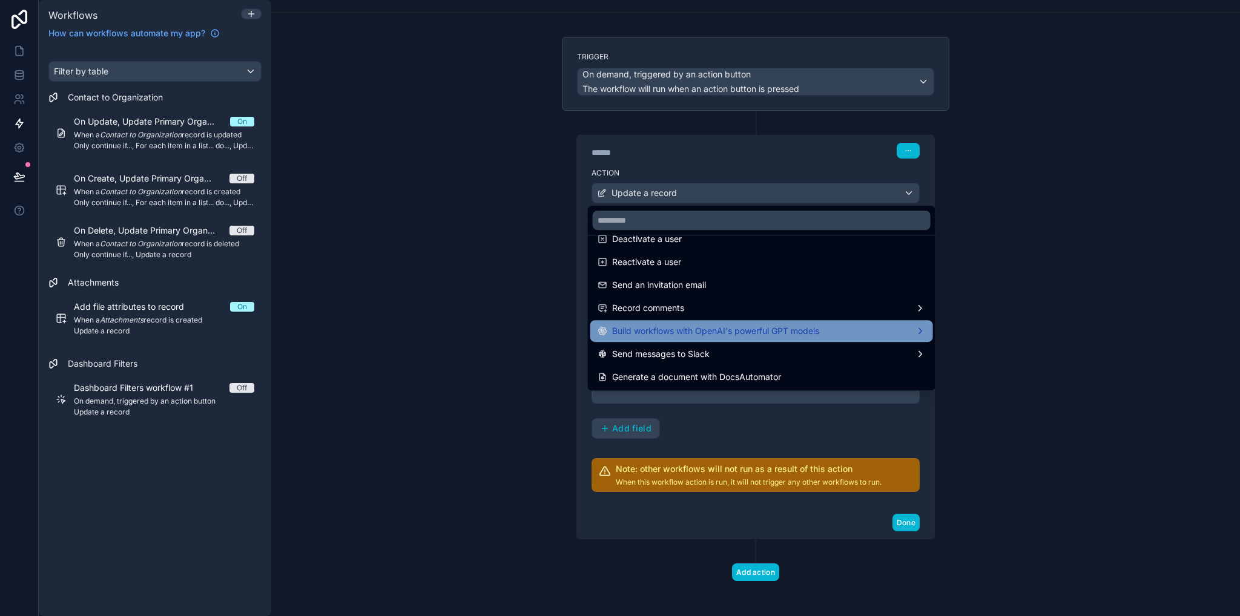
click at [753, 332] on span "Build workflows with OpenAI's powerful GPT models" at bounding box center [715, 331] width 207 height 15
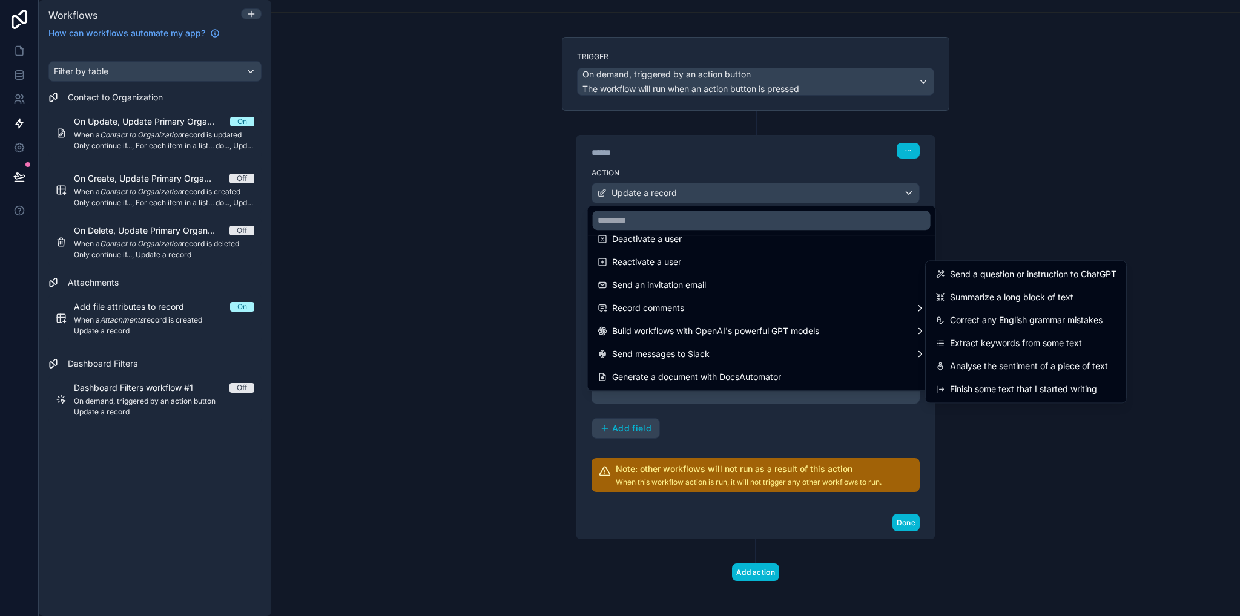
click at [1060, 208] on div at bounding box center [620, 308] width 1240 height 616
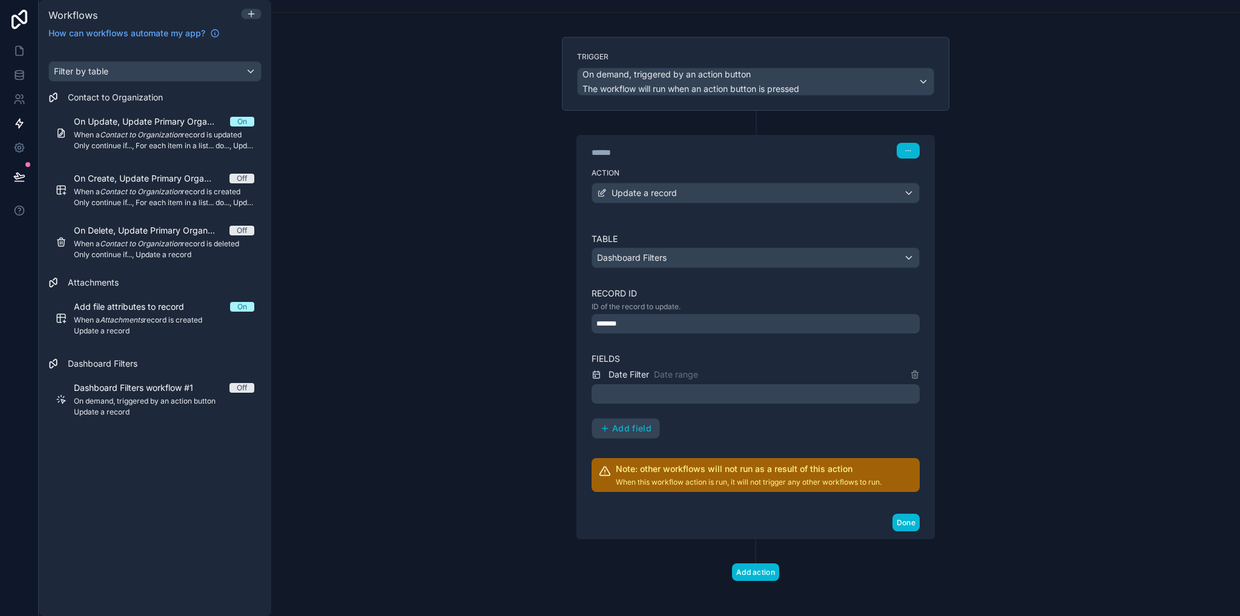
click at [699, 391] on p "﻿" at bounding box center [756, 394] width 321 height 15
click at [719, 389] on p "﻿" at bounding box center [756, 394] width 321 height 15
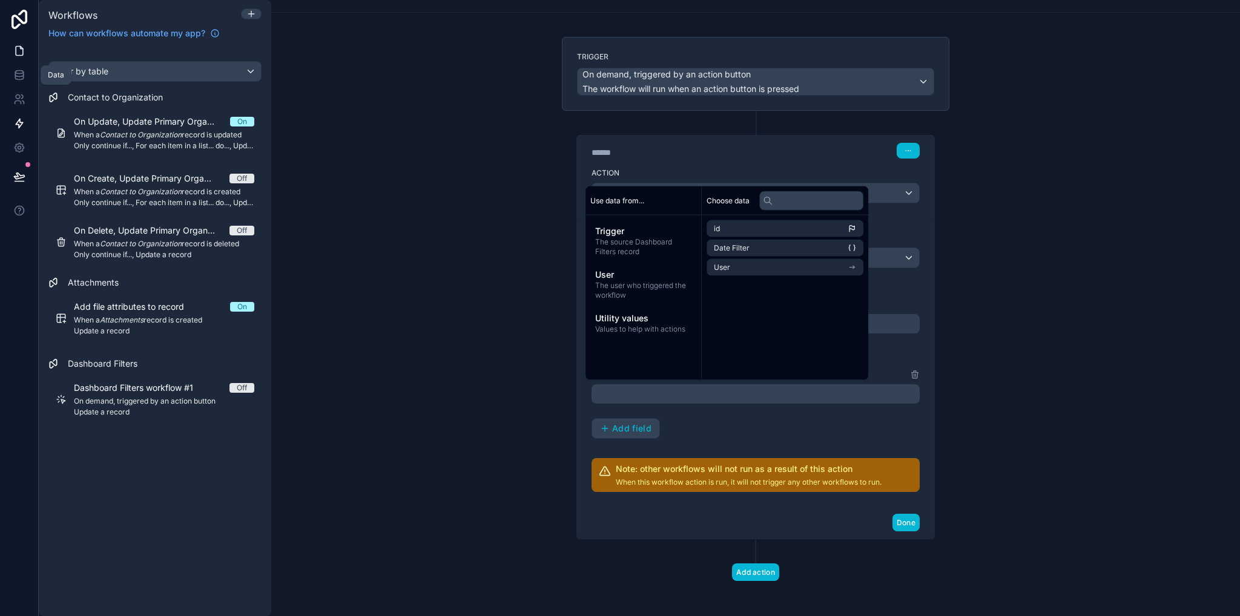
click at [7, 47] on link at bounding box center [19, 51] width 38 height 24
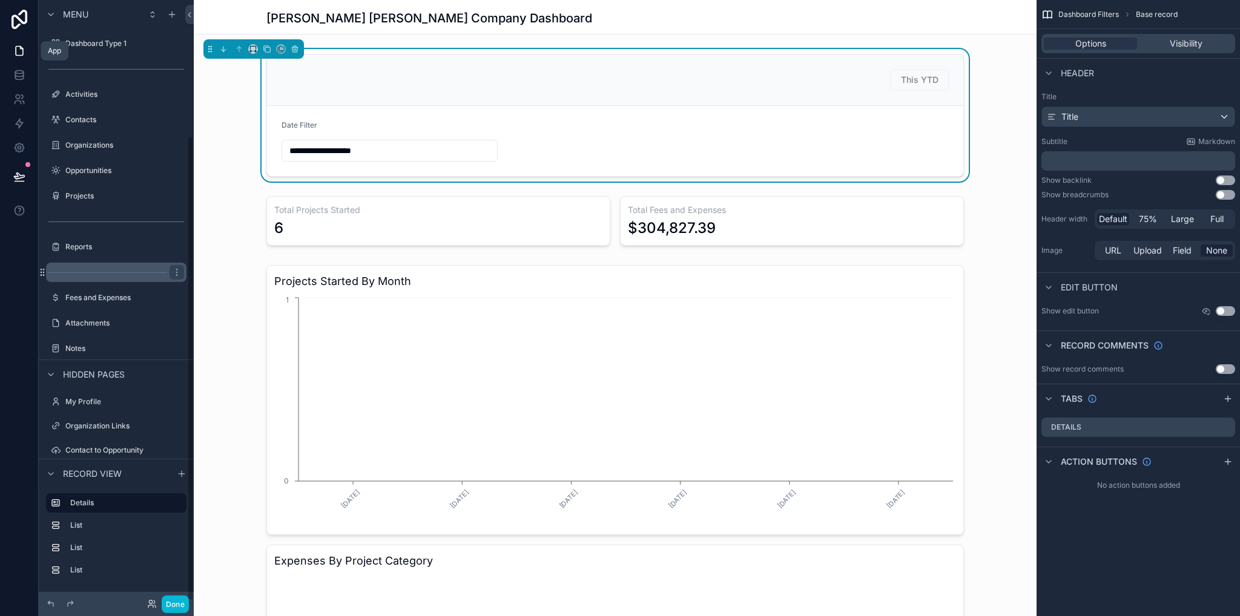
scroll to position [177, 0]
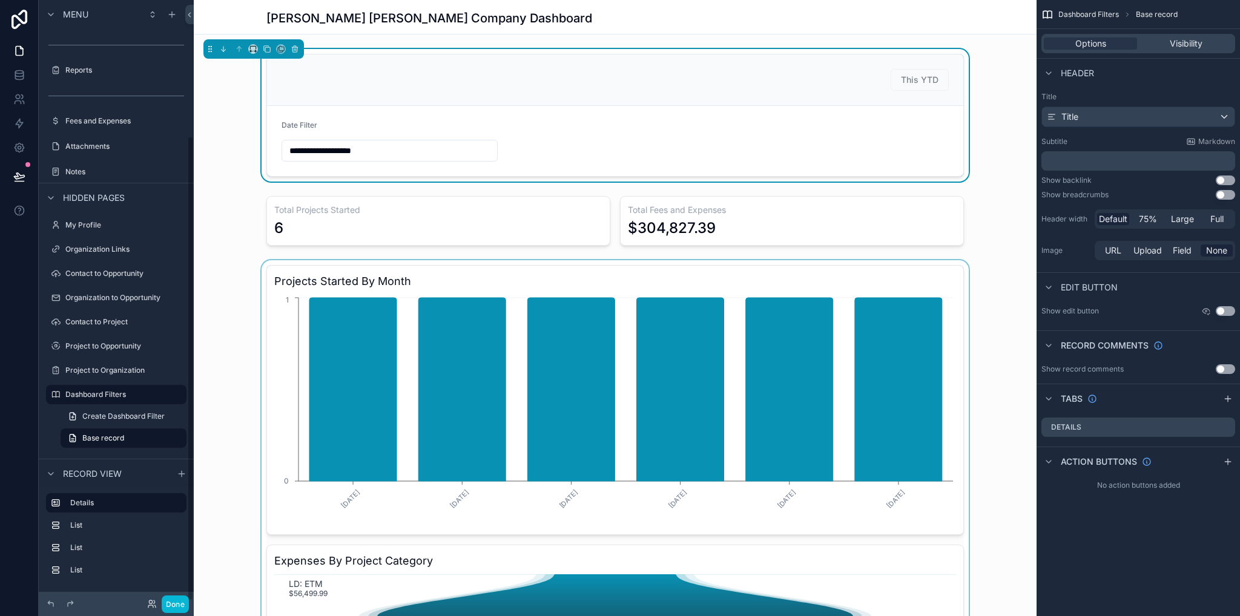
click at [452, 294] on div "scrollable content" at bounding box center [615, 539] width 843 height 559
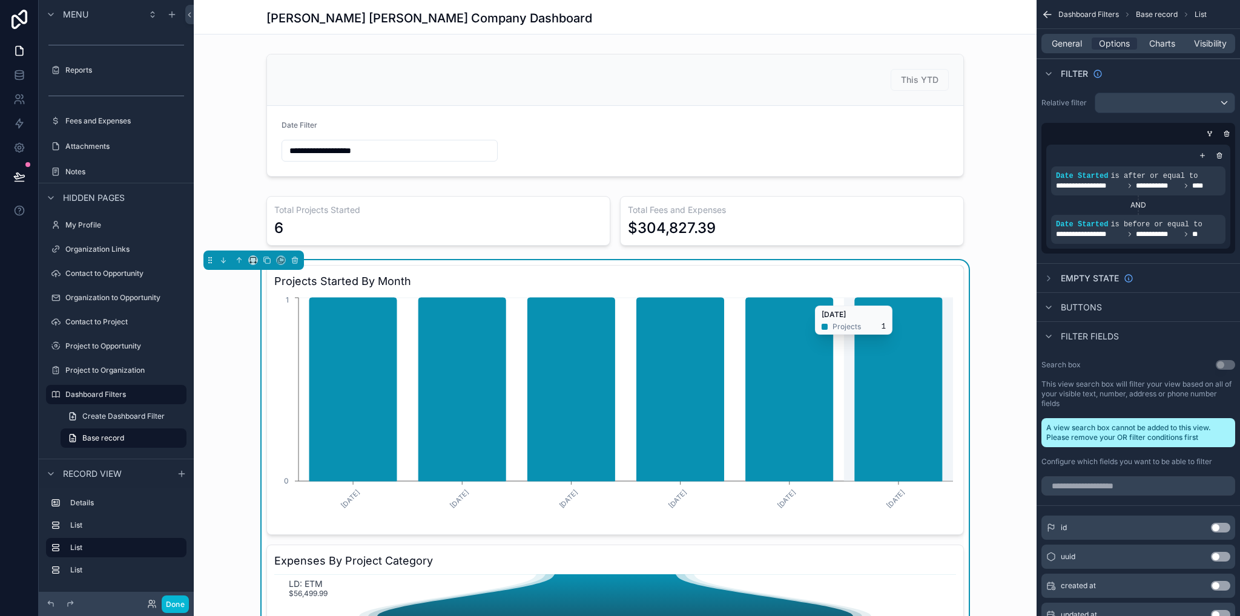
scroll to position [121, 0]
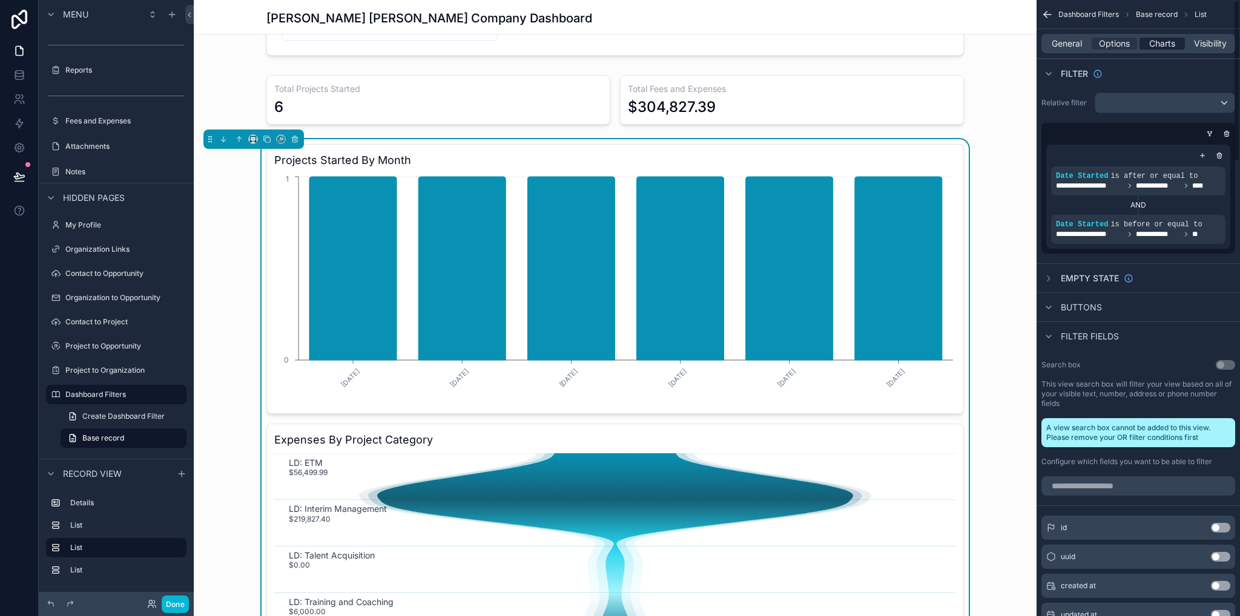
click at [1181, 44] on div "Charts" at bounding box center [1162, 44] width 45 height 12
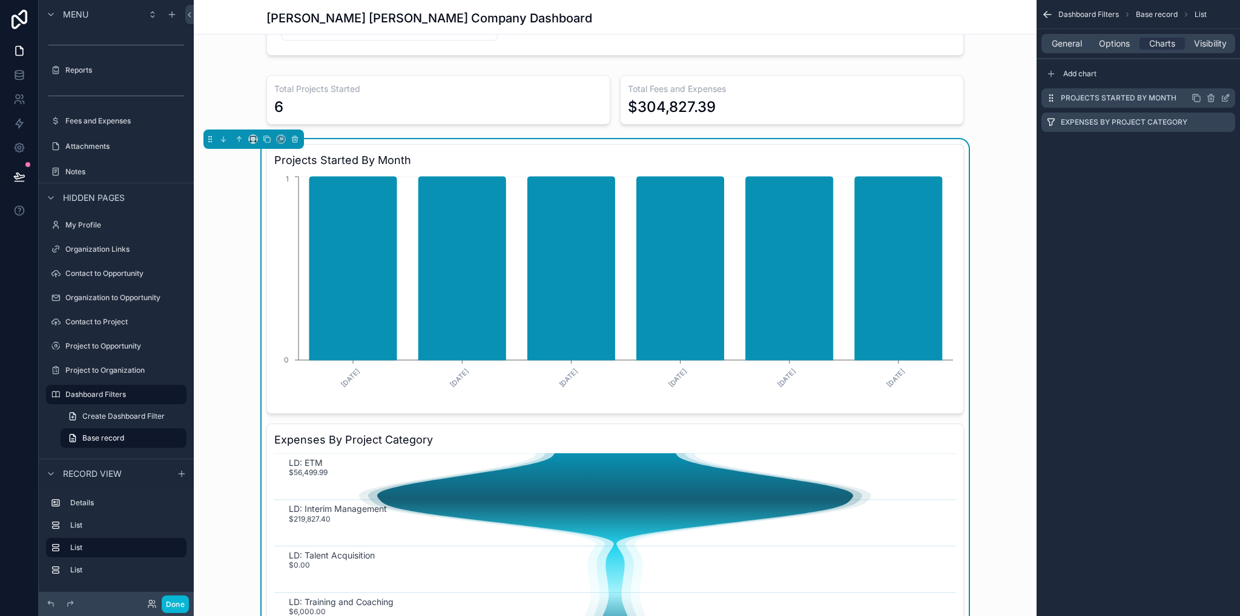
click at [1226, 100] on icon "scrollable content" at bounding box center [1226, 98] width 10 height 10
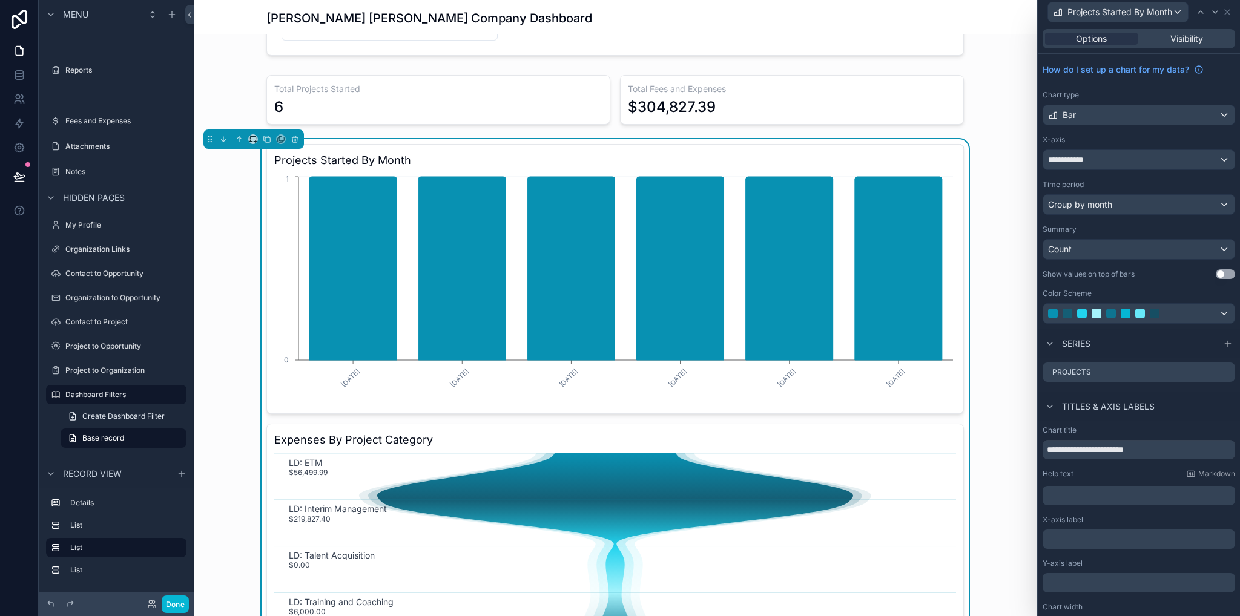
scroll to position [21, 0]
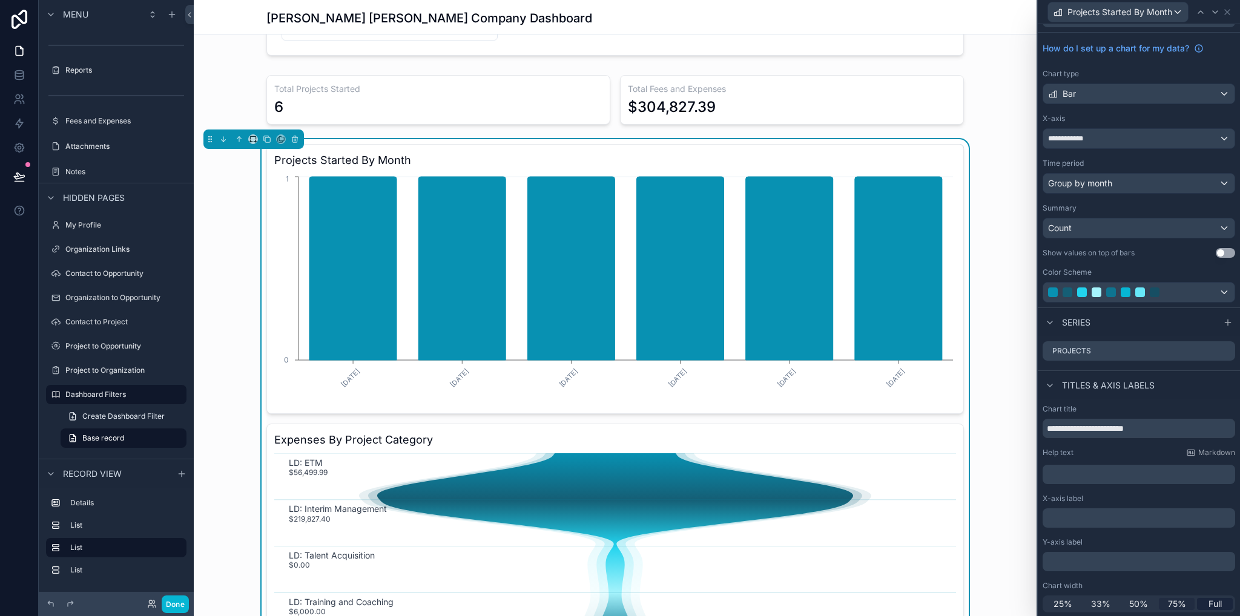
click at [1176, 601] on span "75%" at bounding box center [1177, 604] width 18 height 12
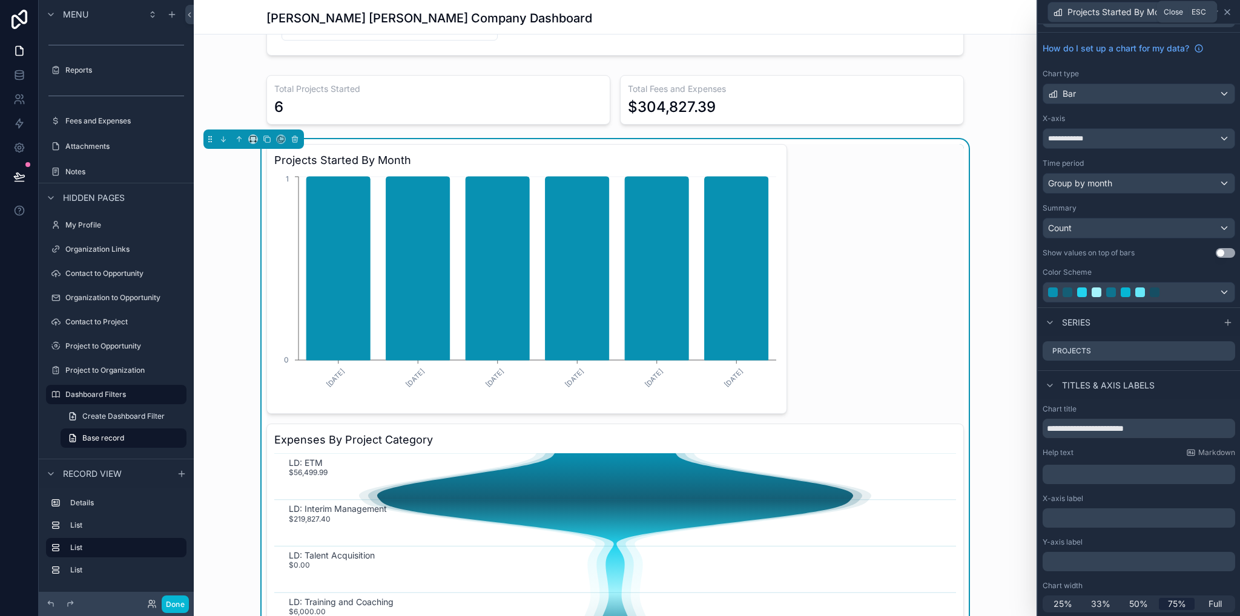
click at [1224, 15] on icon at bounding box center [1228, 12] width 10 height 10
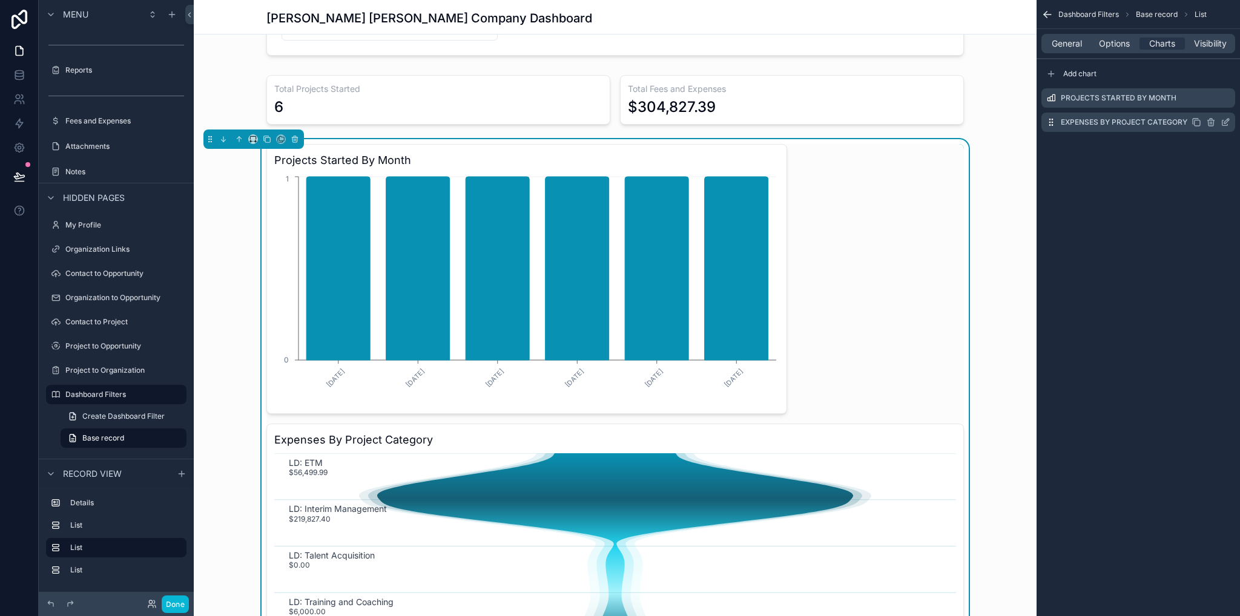
drag, startPoint x: 1128, startPoint y: 127, endPoint x: 1151, endPoint y: 122, distance: 23.4
click at [1127, 127] on label "Expenses By Project Category" at bounding box center [1124, 122] width 127 height 10
click at [1228, 122] on icon "scrollable content" at bounding box center [1226, 122] width 10 height 10
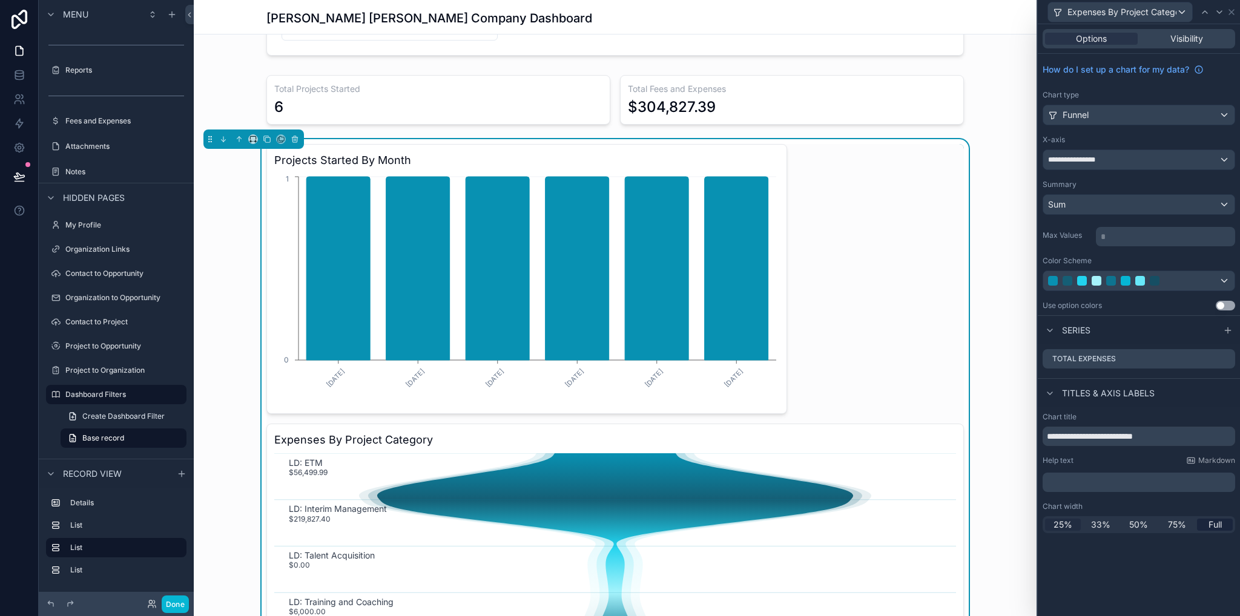
click at [1069, 524] on span "25%" at bounding box center [1063, 525] width 19 height 12
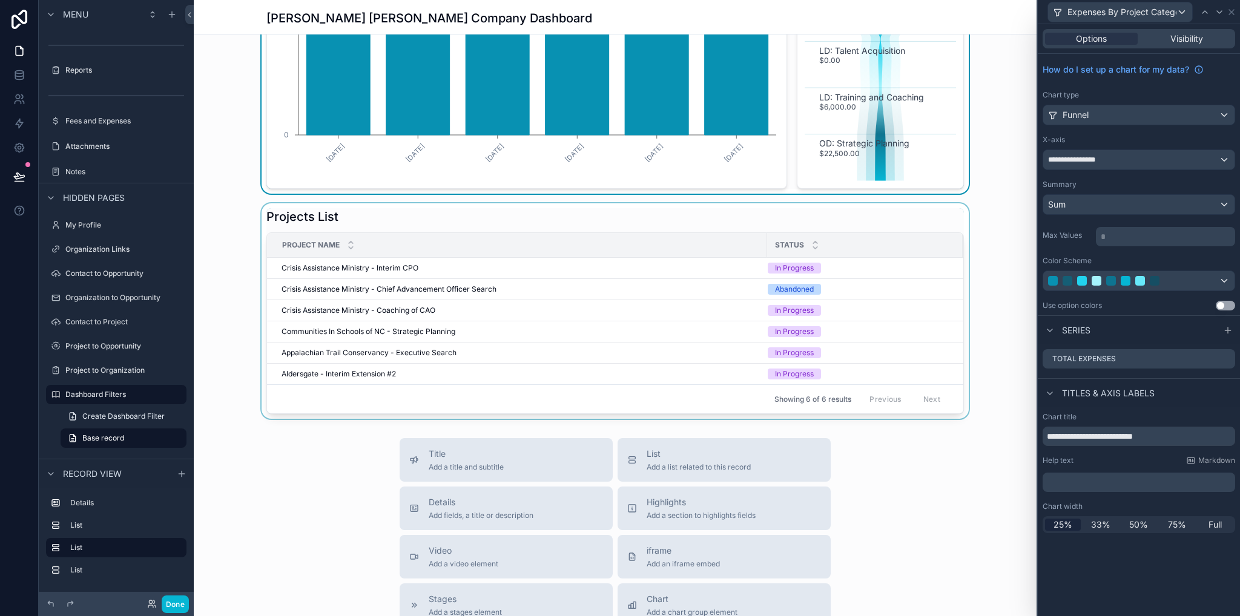
scroll to position [61, 0]
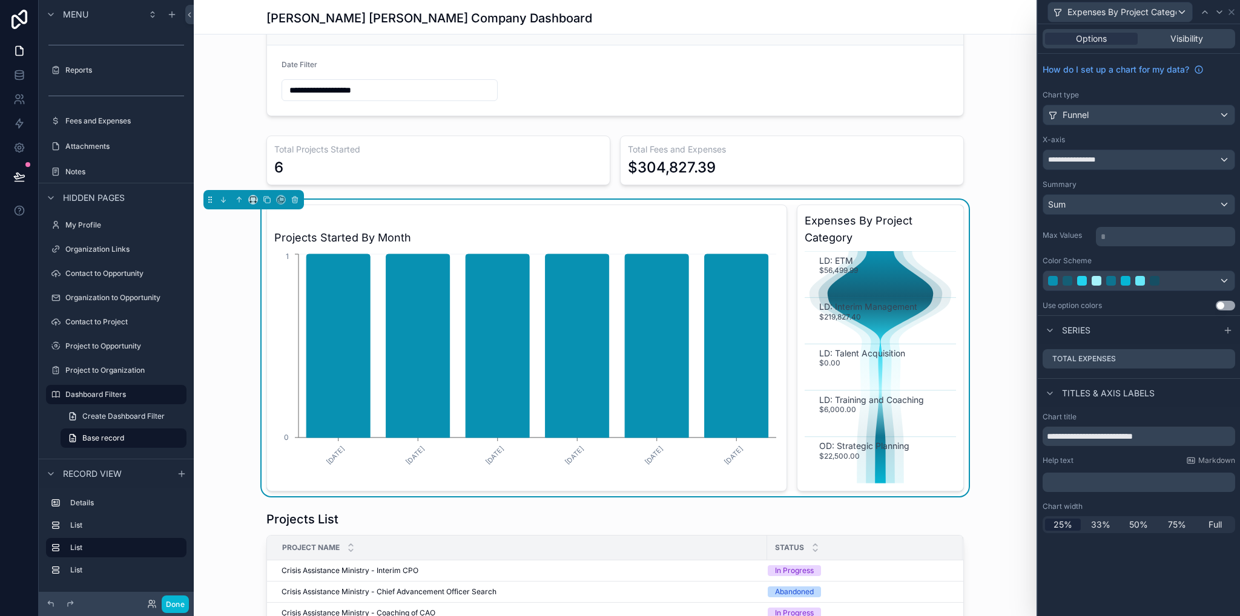
click at [991, 225] on div "Projects Started By Month [DATE] [DATE] [DATE] [DATE] [DATE] [DATE] 0 1 Expense…" at bounding box center [615, 348] width 843 height 297
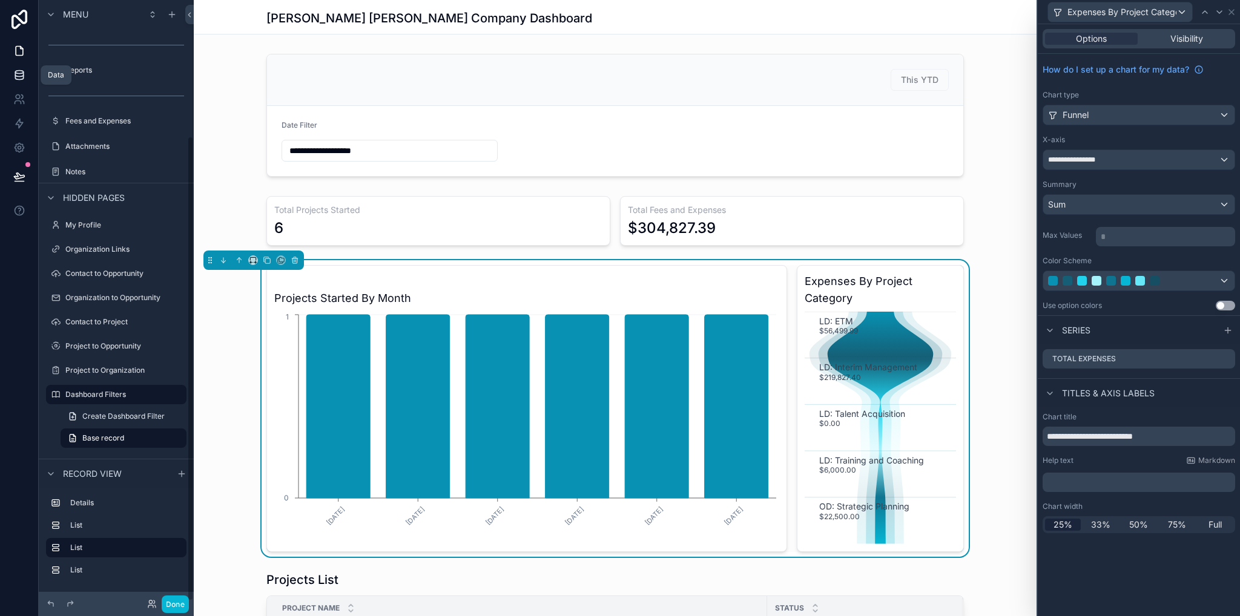
click at [16, 69] on icon at bounding box center [19, 75] width 12 height 12
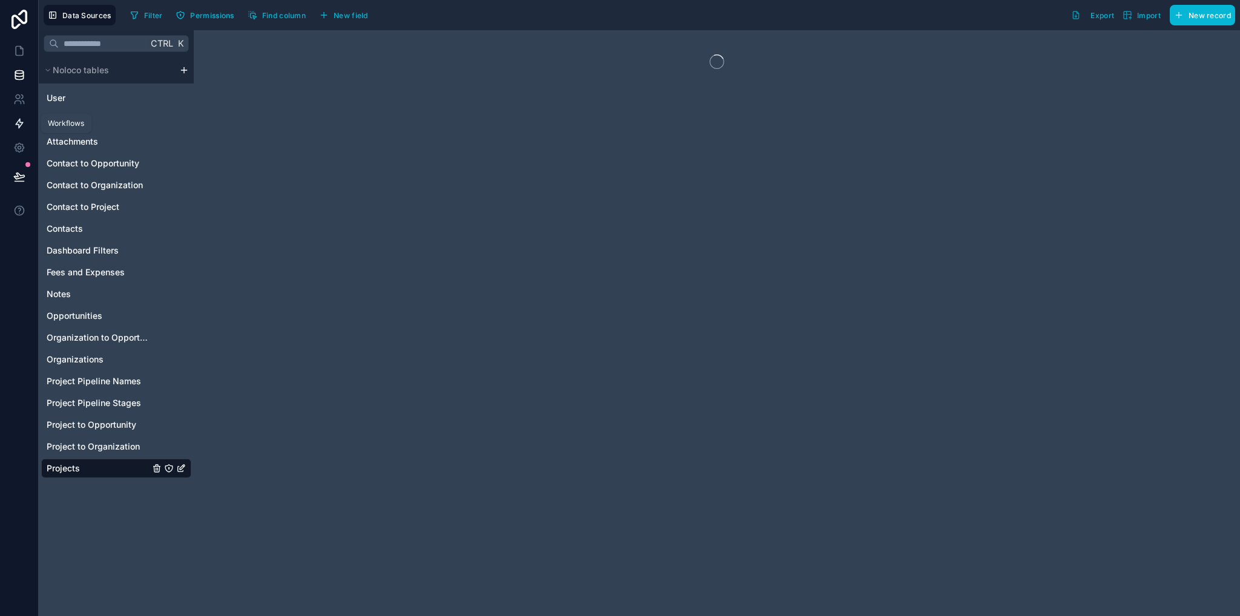
click at [24, 120] on icon at bounding box center [19, 123] width 12 height 12
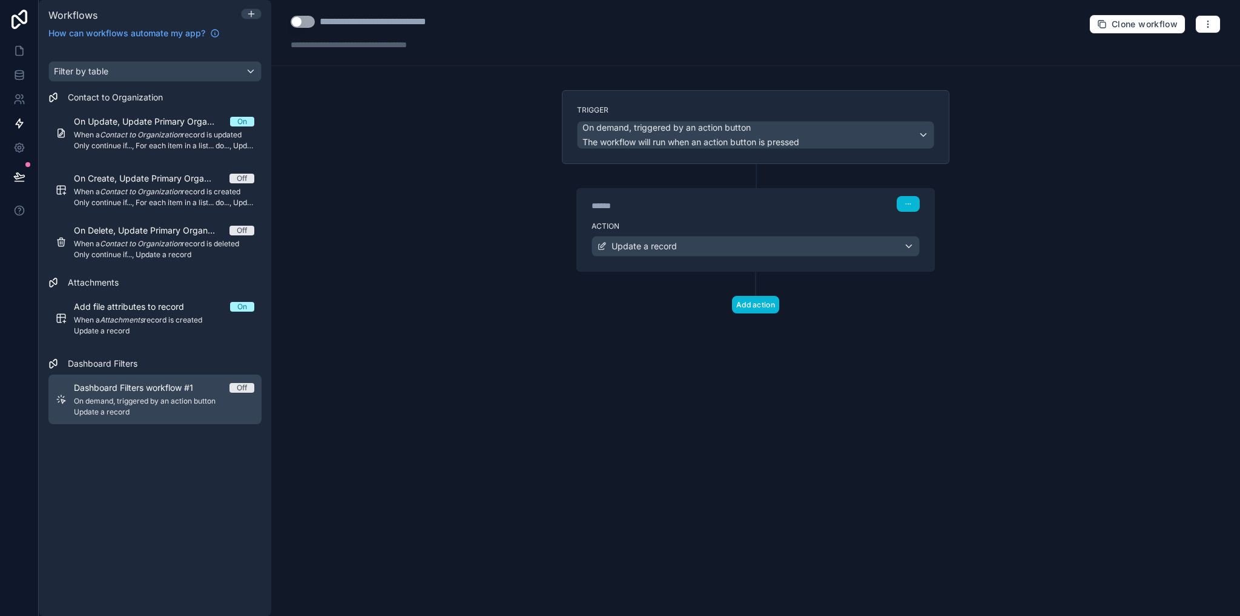
click at [140, 386] on span "Dashboard Filters workflow #1" at bounding box center [141, 388] width 134 height 12
click at [663, 245] on span "Update a record" at bounding box center [644, 246] width 65 height 12
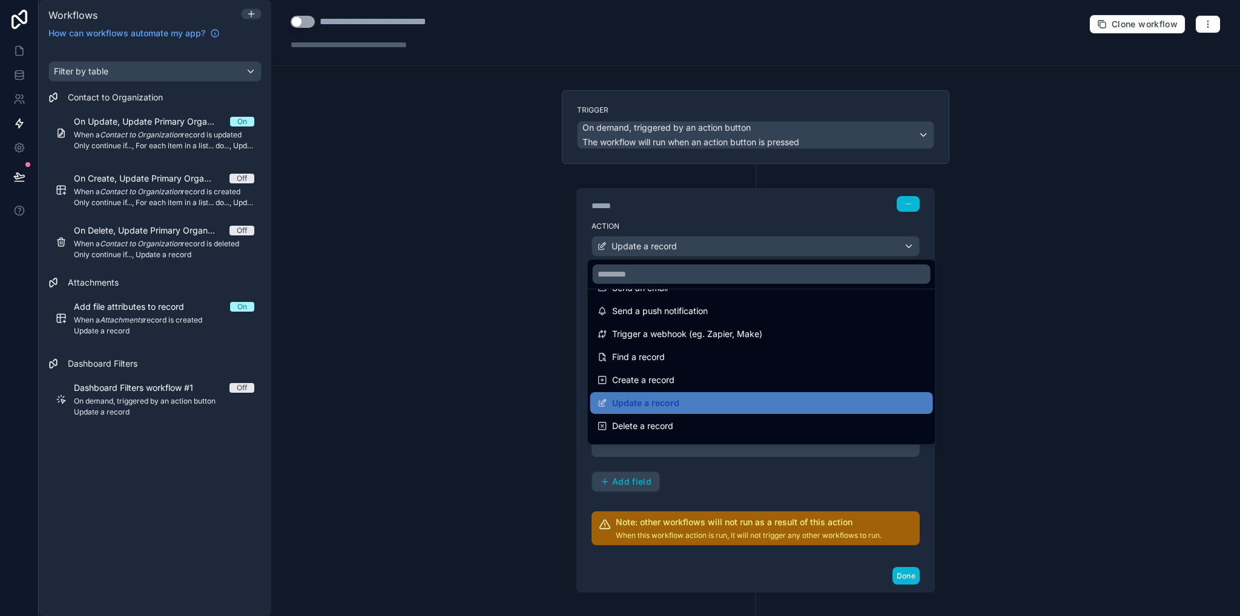
scroll to position [36, 0]
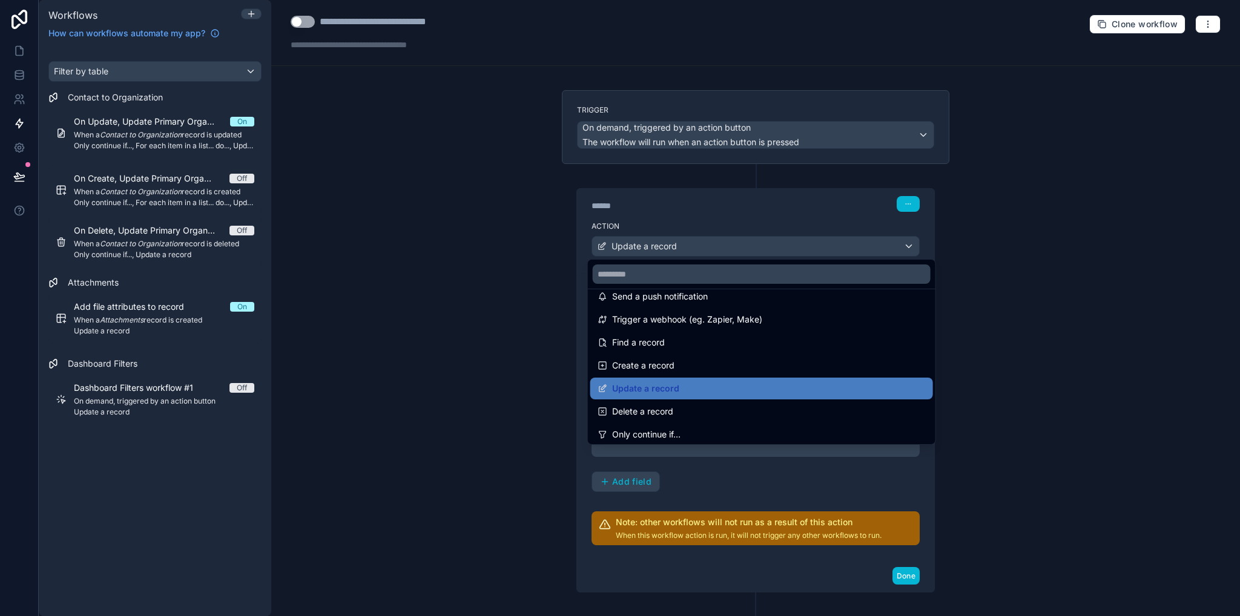
click at [1045, 358] on div at bounding box center [620, 308] width 1240 height 616
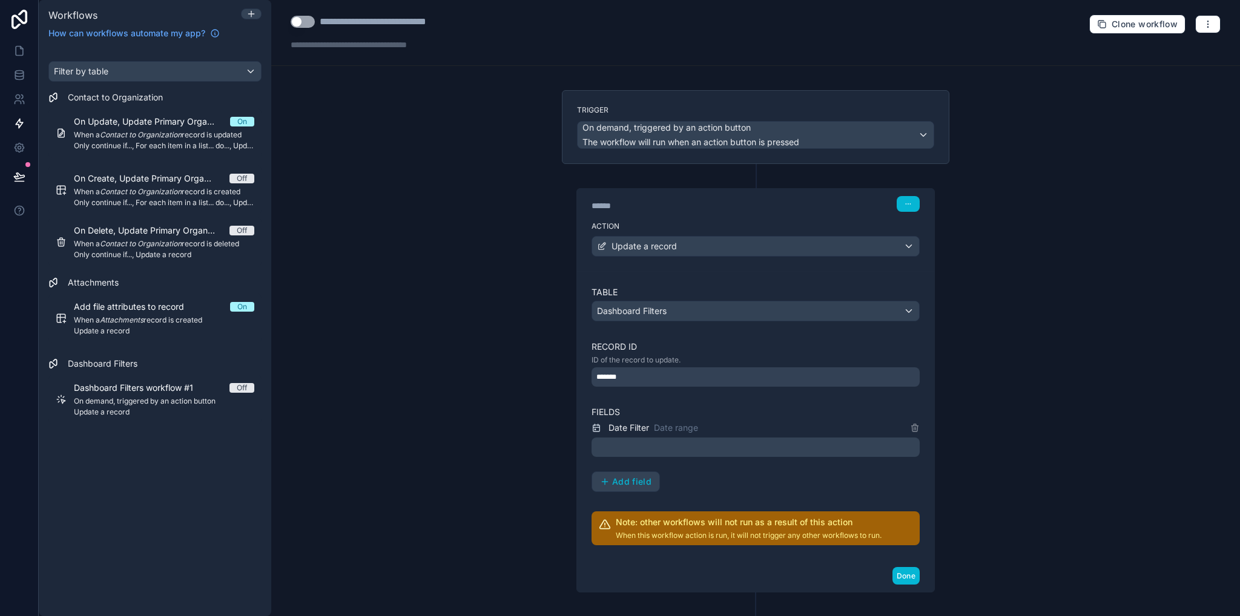
click at [615, 443] on p "﻿" at bounding box center [756, 447] width 321 height 15
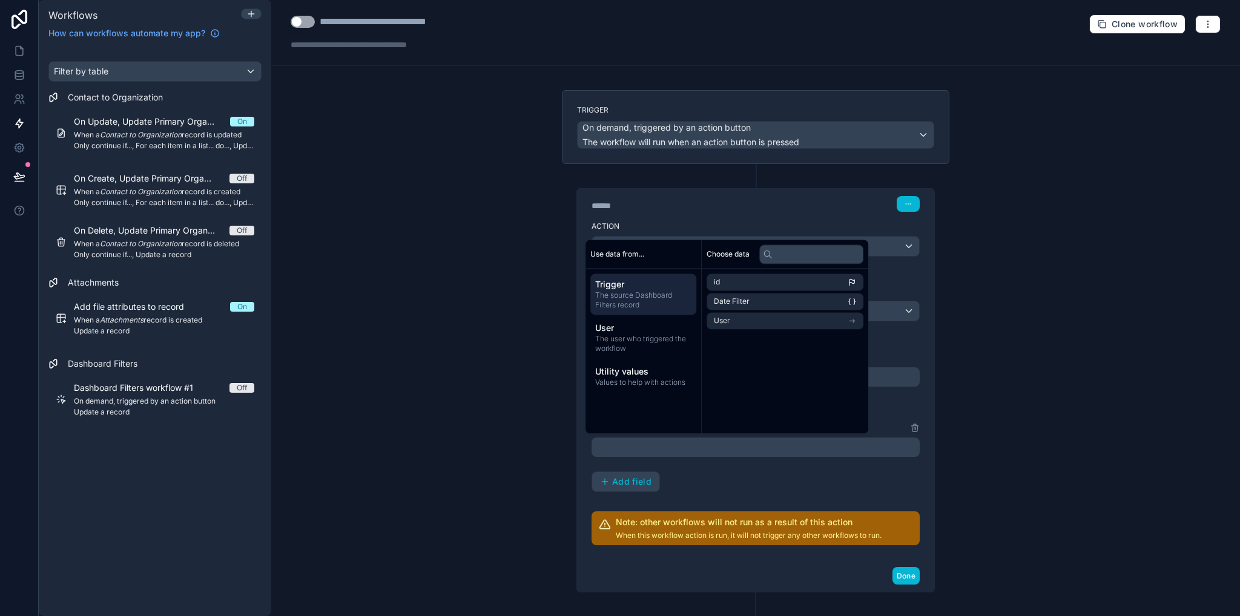
click at [1025, 450] on div "**********" at bounding box center [755, 308] width 969 height 616
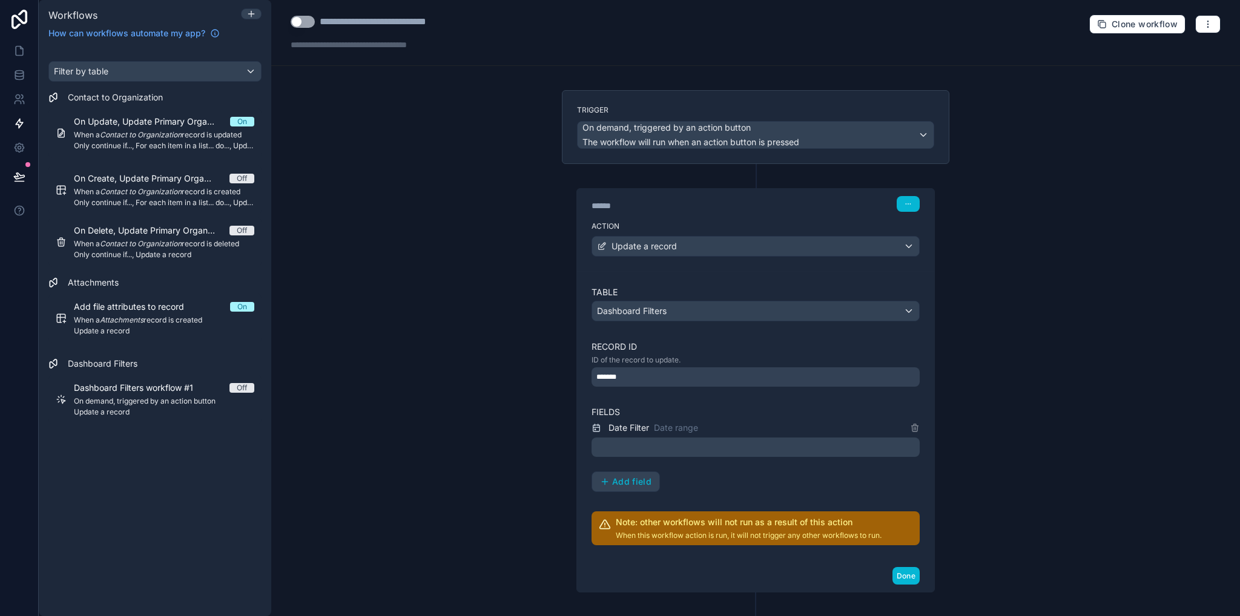
scroll to position [53, 0]
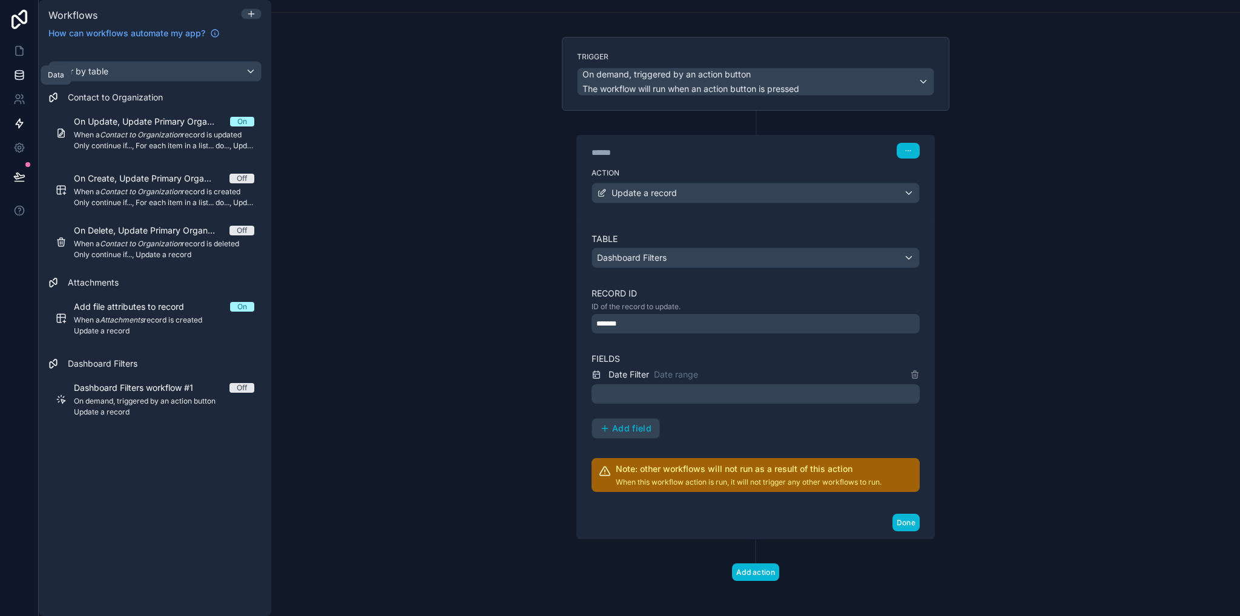
click at [22, 74] on icon at bounding box center [19, 75] width 12 height 12
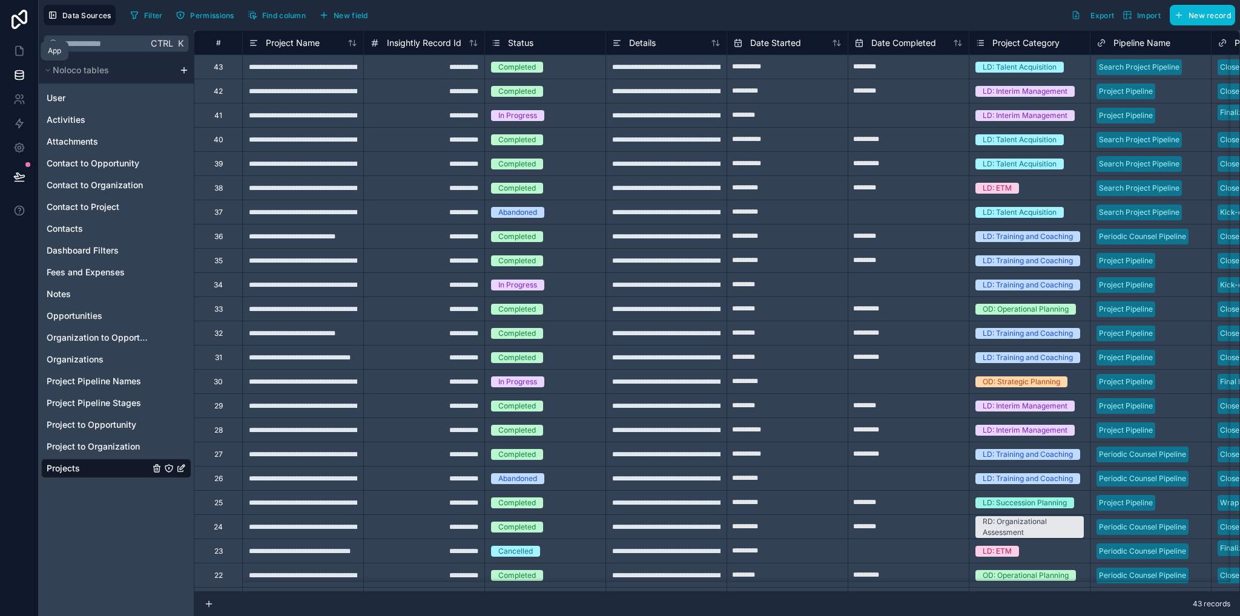
click at [15, 35] on link at bounding box center [19, 19] width 39 height 39
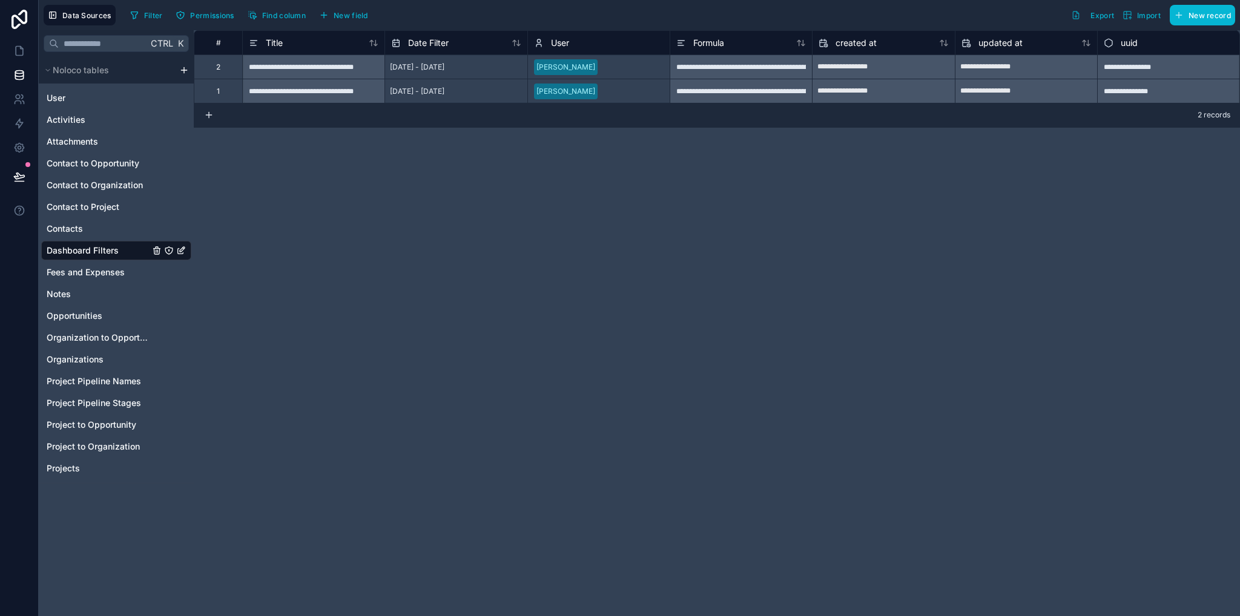
click at [182, 250] on icon "Dashboard Filters" at bounding box center [181, 251] width 10 height 10
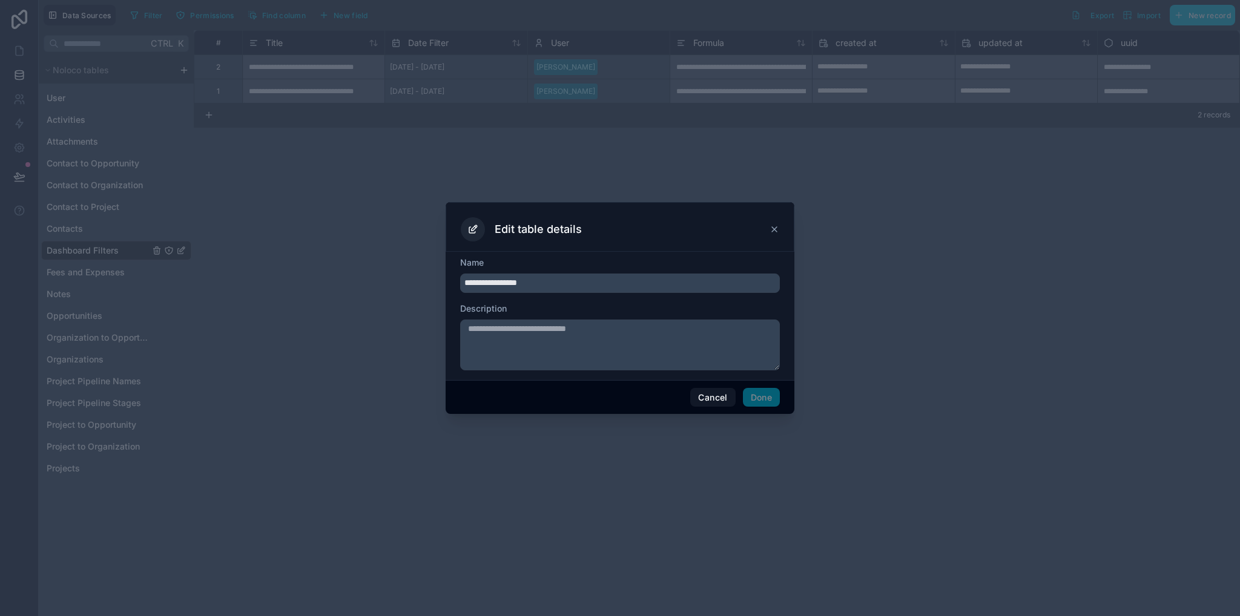
drag, startPoint x: 480, startPoint y: 282, endPoint x: 427, endPoint y: 282, distance: 52.7
click at [427, 282] on div "**********" at bounding box center [620, 308] width 1240 height 616
type input "**********"
click at [771, 395] on button "Done" at bounding box center [761, 397] width 37 height 19
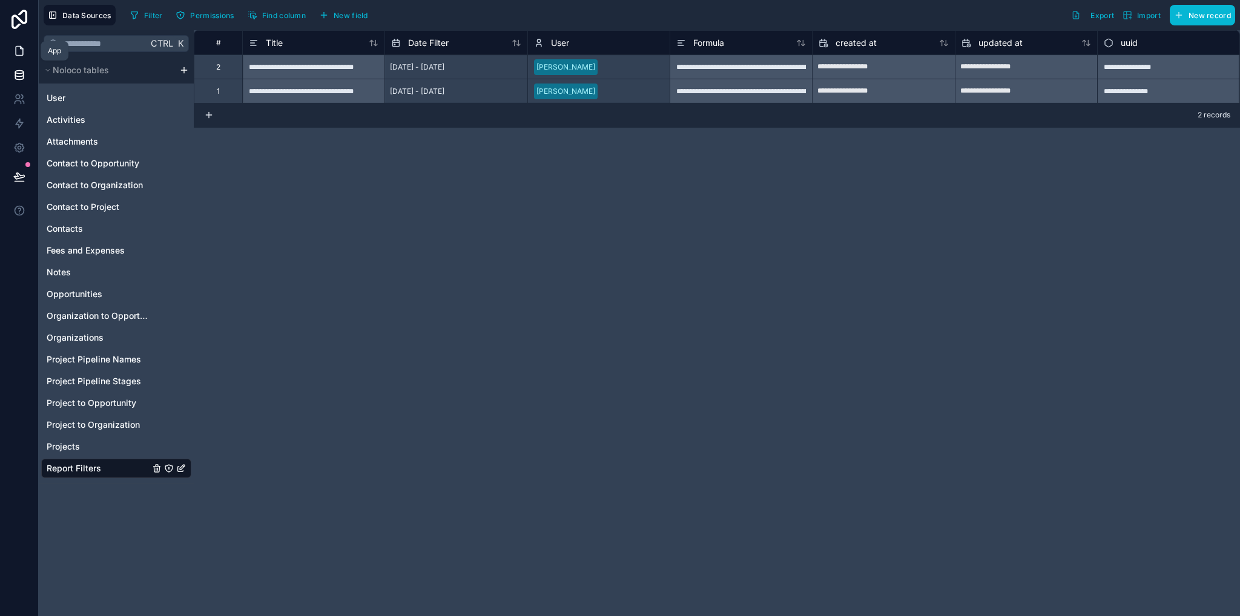
click at [12, 51] on link at bounding box center [19, 51] width 38 height 24
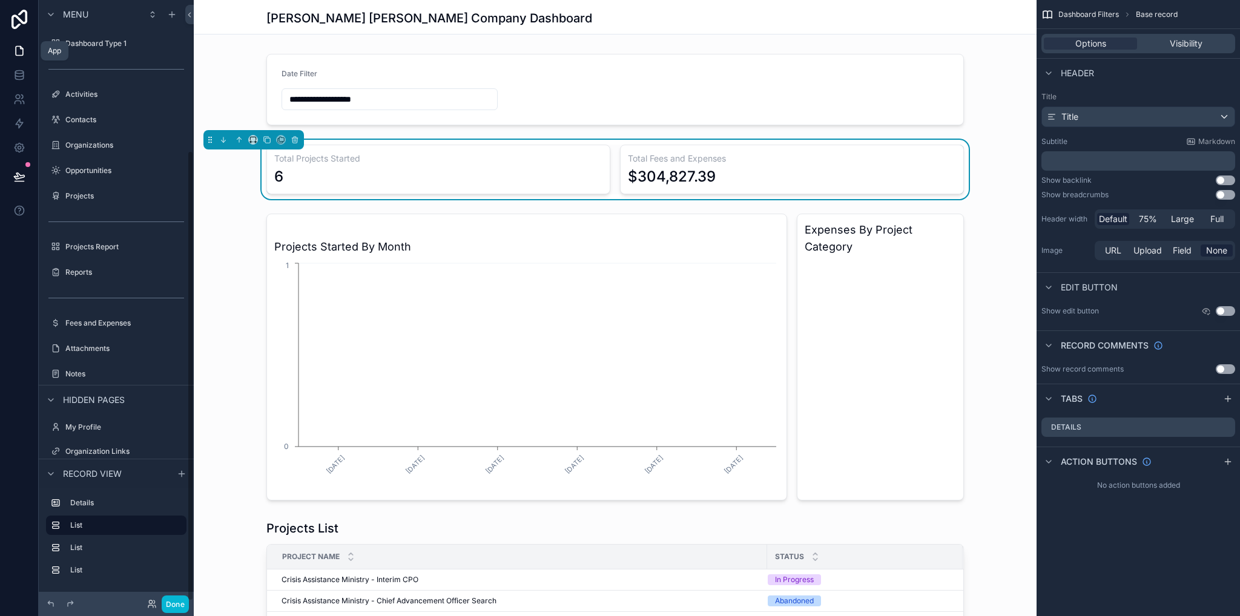
scroll to position [202, 0]
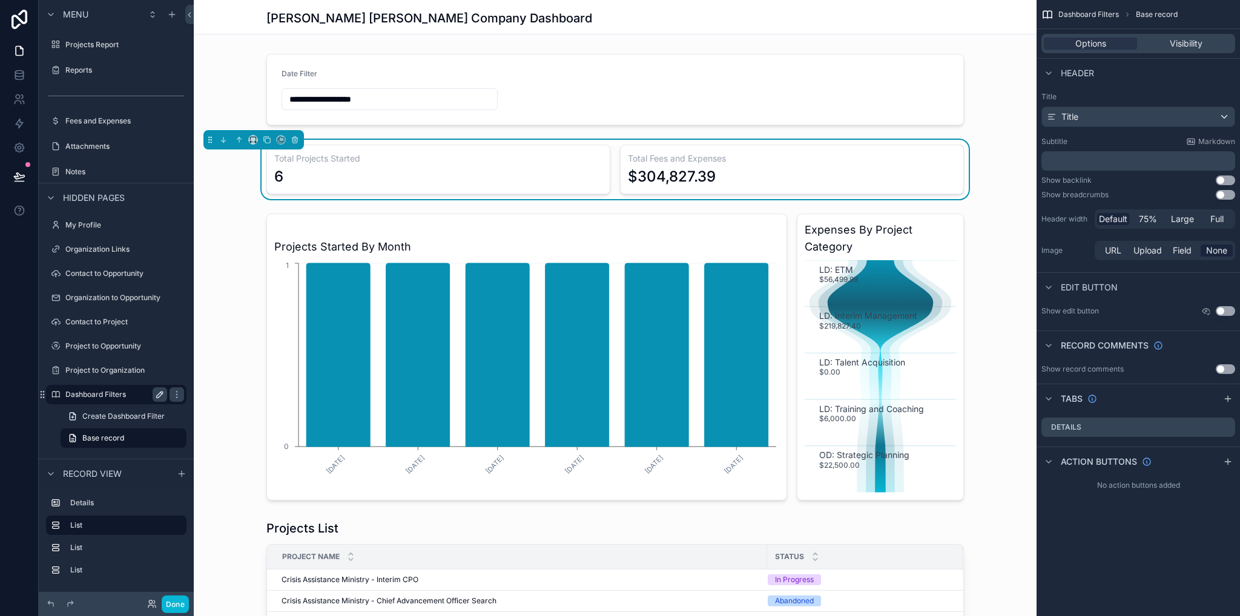
click at [159, 395] on icon "scrollable content" at bounding box center [160, 395] width 10 height 10
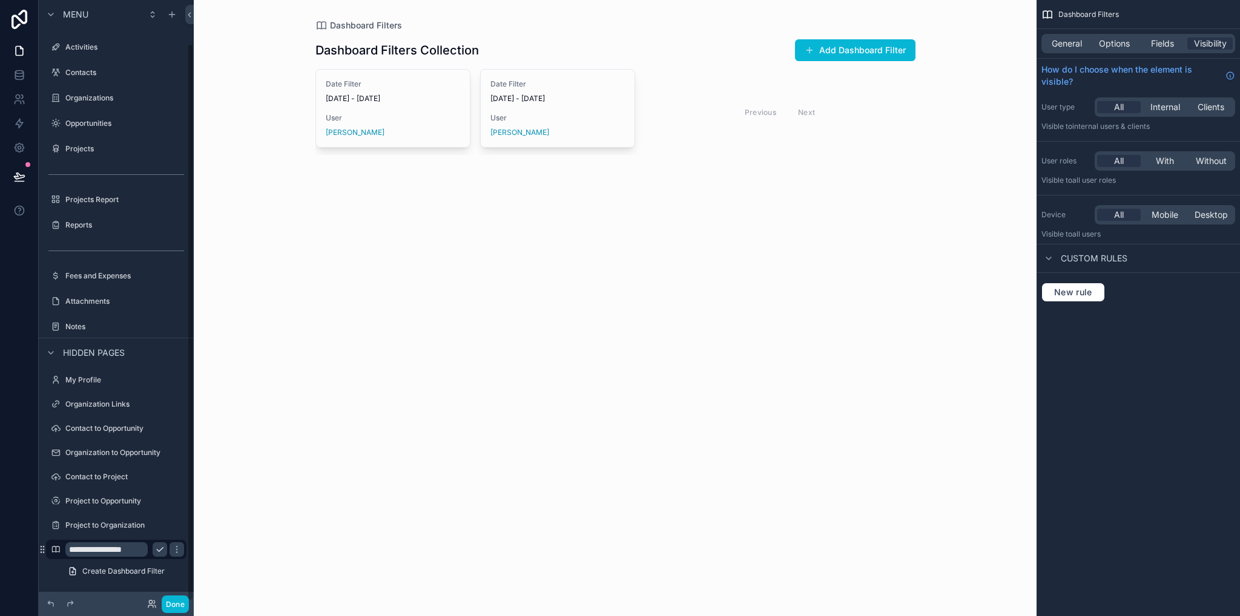
scroll to position [47, 0]
type input "**********"
click at [172, 434] on icon "scrollable content" at bounding box center [177, 550] width 10 height 10
click at [1075, 46] on span "General" at bounding box center [1067, 44] width 30 height 12
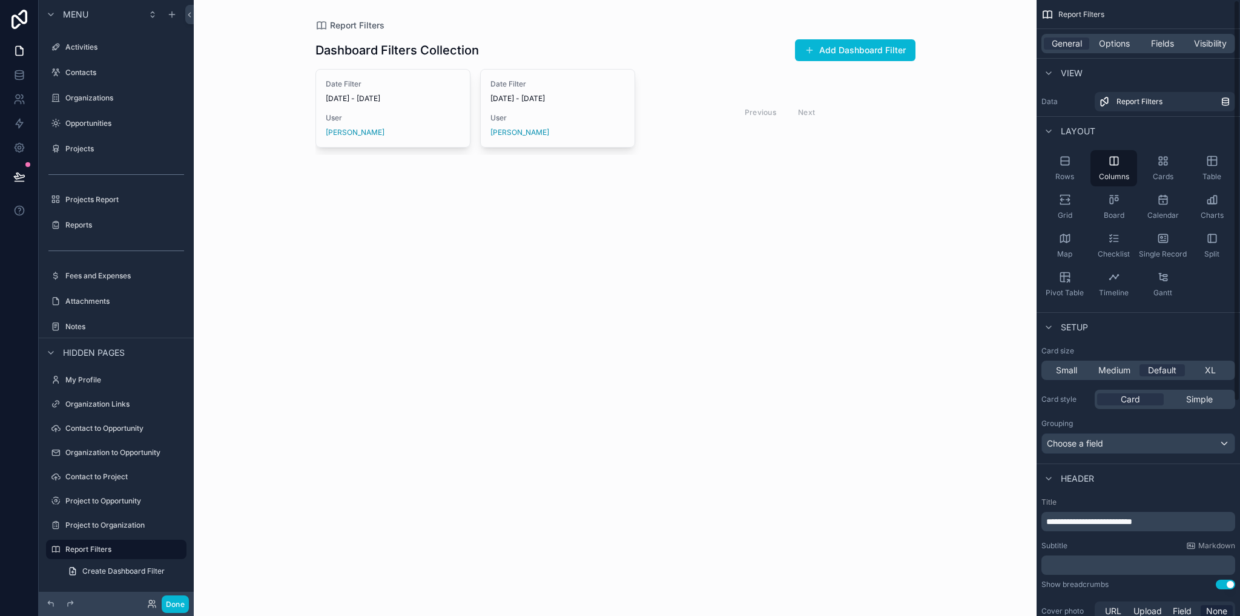
scroll to position [329, 0]
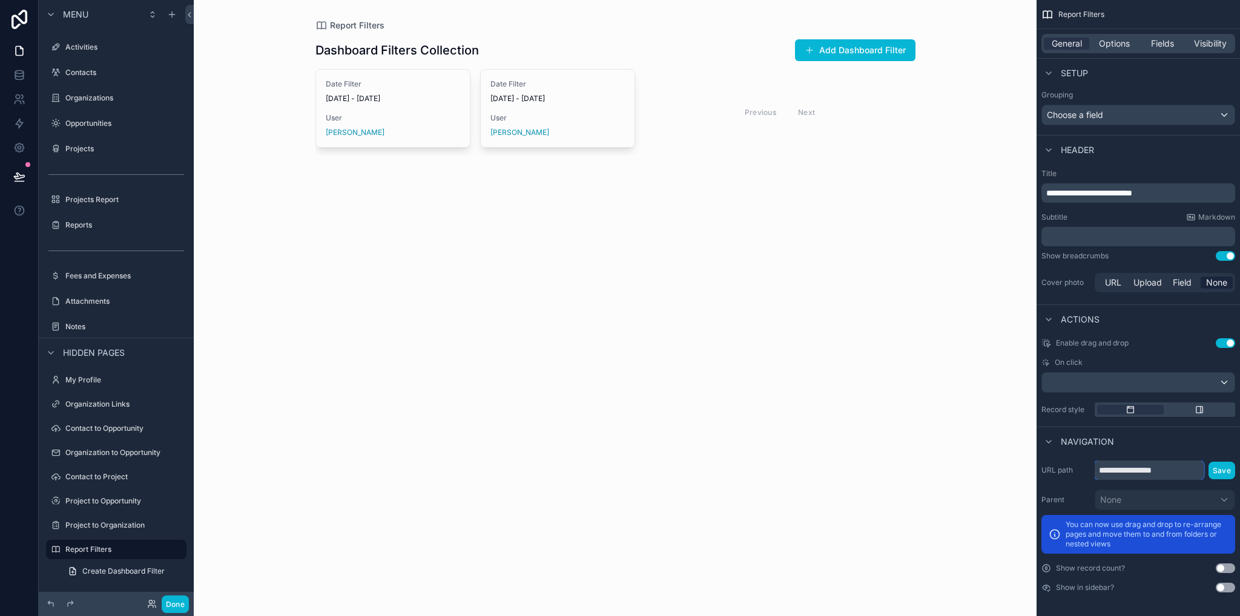
drag, startPoint x: 1143, startPoint y: 470, endPoint x: 1074, endPoint y: 472, distance: 69.1
click at [1074, 434] on div "**********" at bounding box center [1138, 470] width 194 height 19
type input "**********"
click at [1230, 434] on button "Save" at bounding box center [1222, 471] width 27 height 18
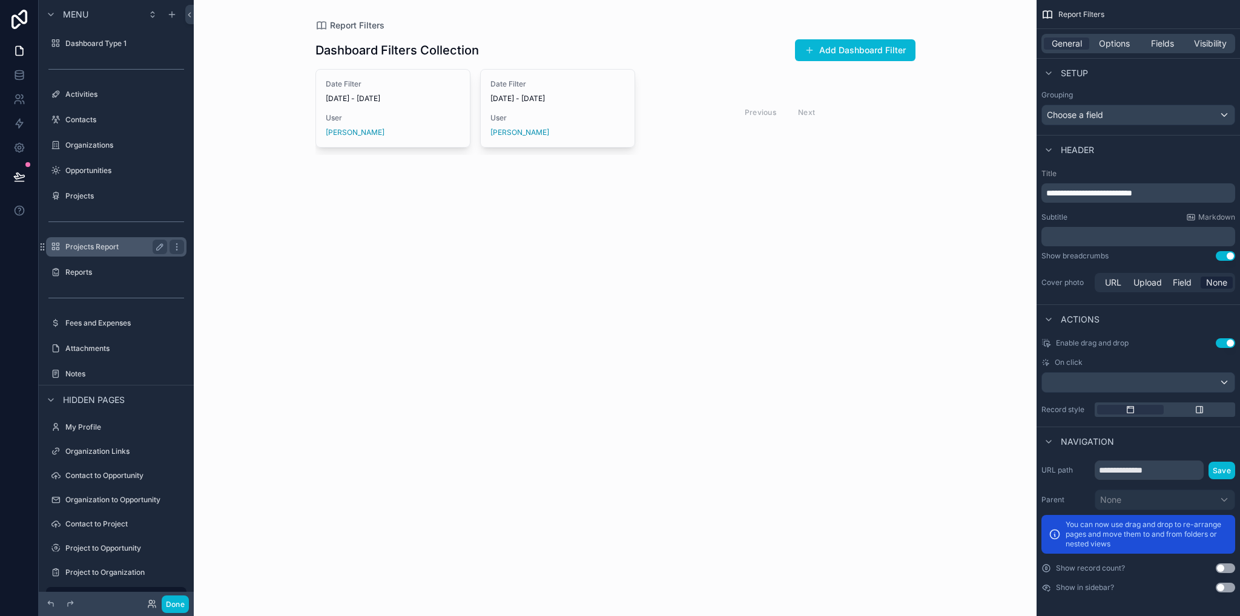
click at [87, 250] on label "Projects Report" at bounding box center [113, 247] width 97 height 10
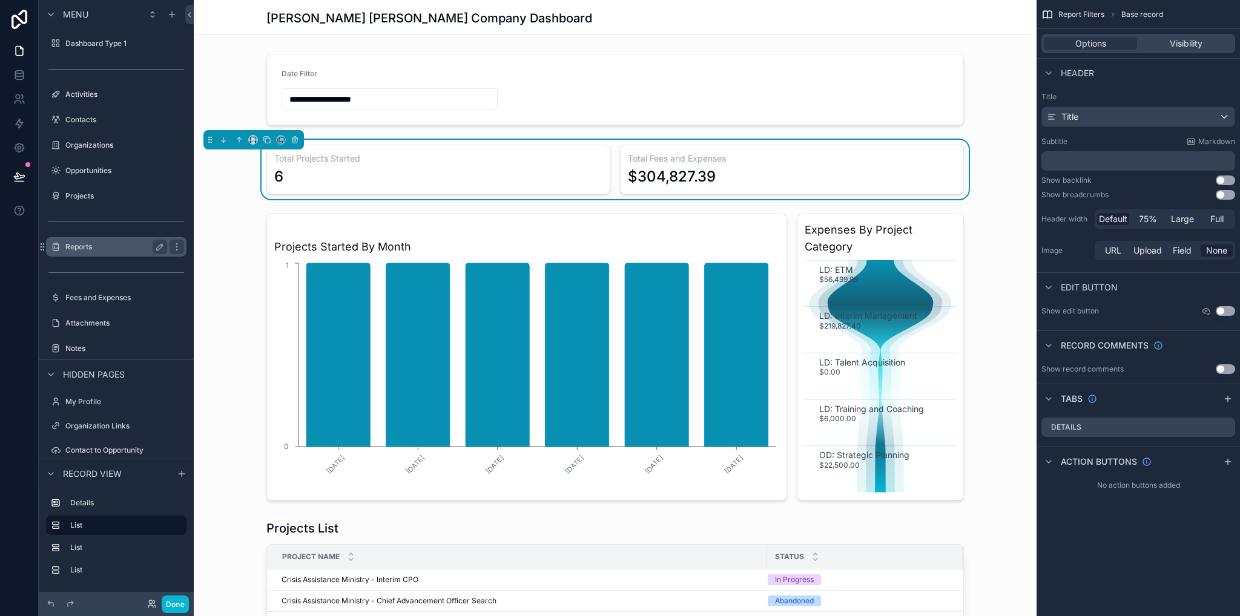
click at [118, 254] on div "Reports" at bounding box center [116, 247] width 102 height 15
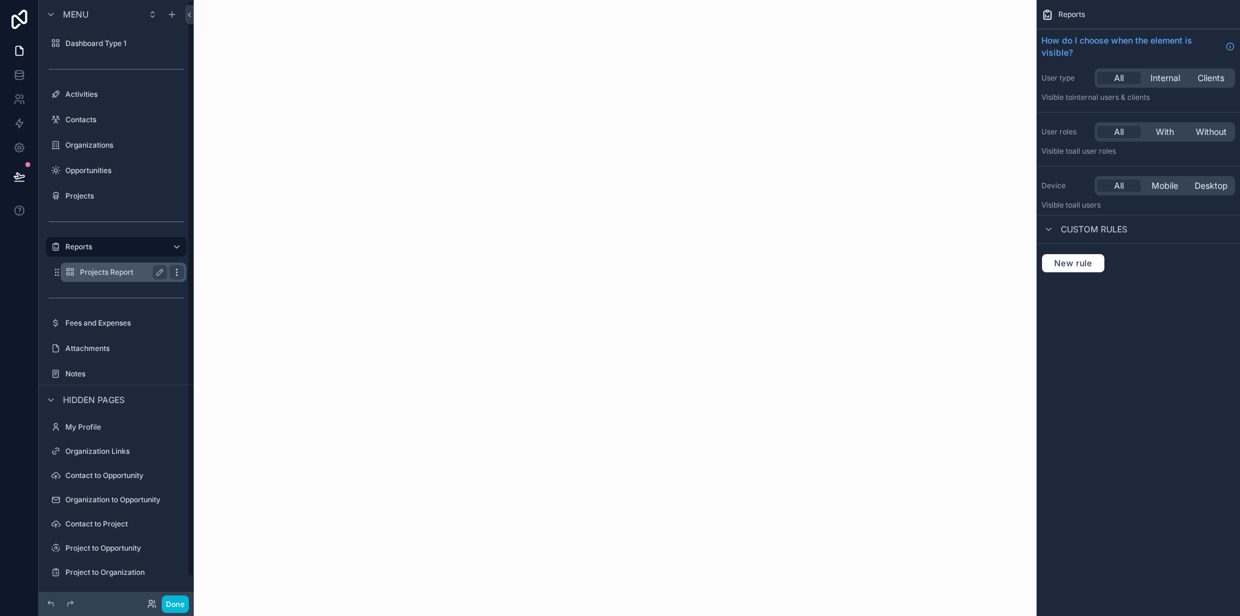
click at [176, 274] on icon "scrollable content" at bounding box center [177, 273] width 10 height 10
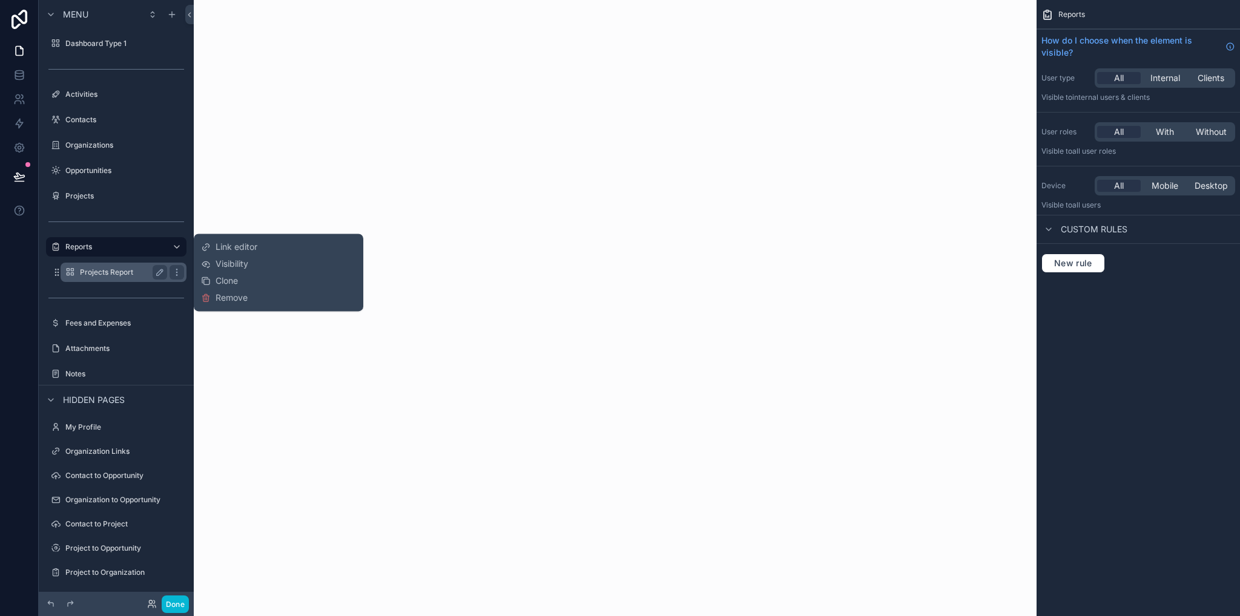
click at [107, 274] on label "Projects Report" at bounding box center [121, 273] width 82 height 10
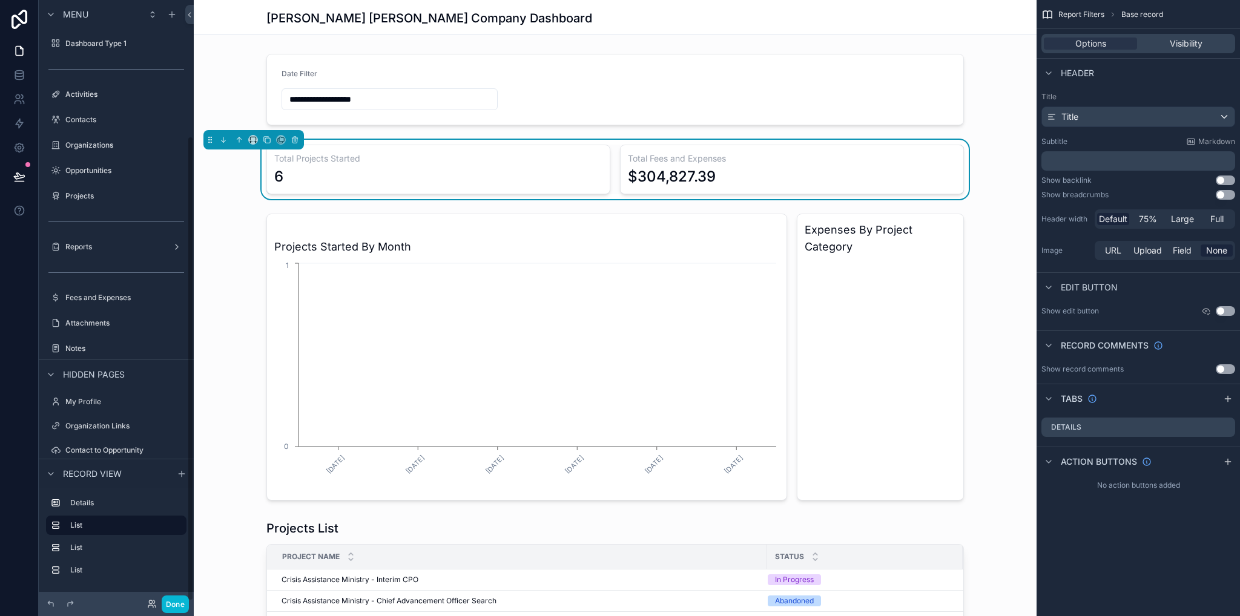
scroll to position [177, 0]
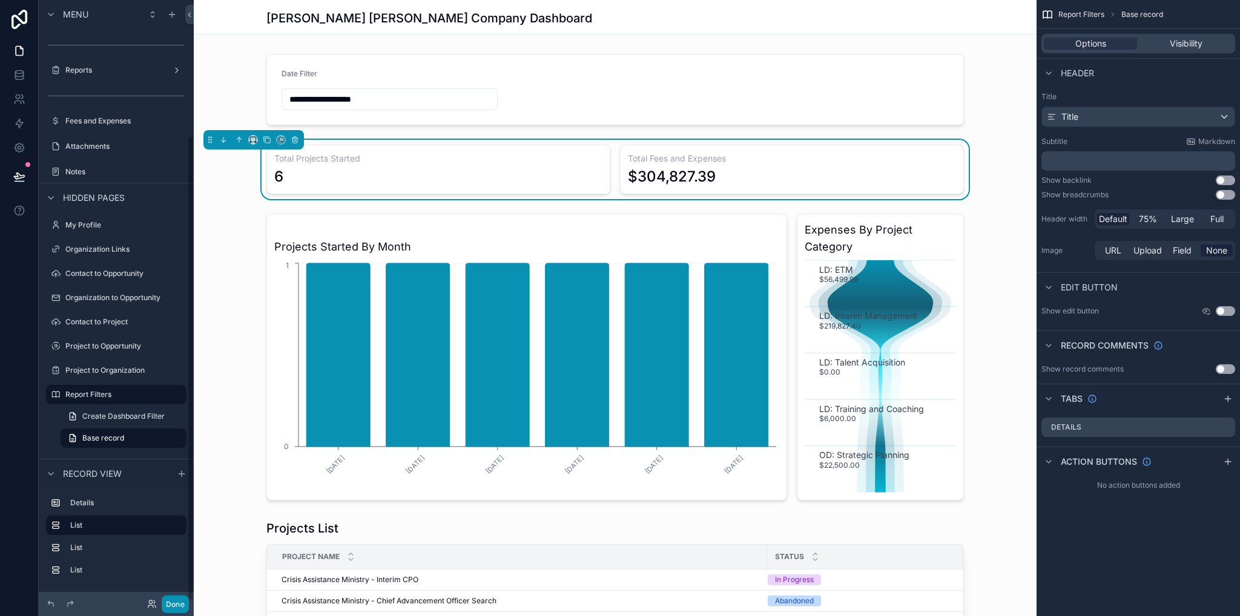
click at [170, 434] on button "Done" at bounding box center [175, 605] width 27 height 18
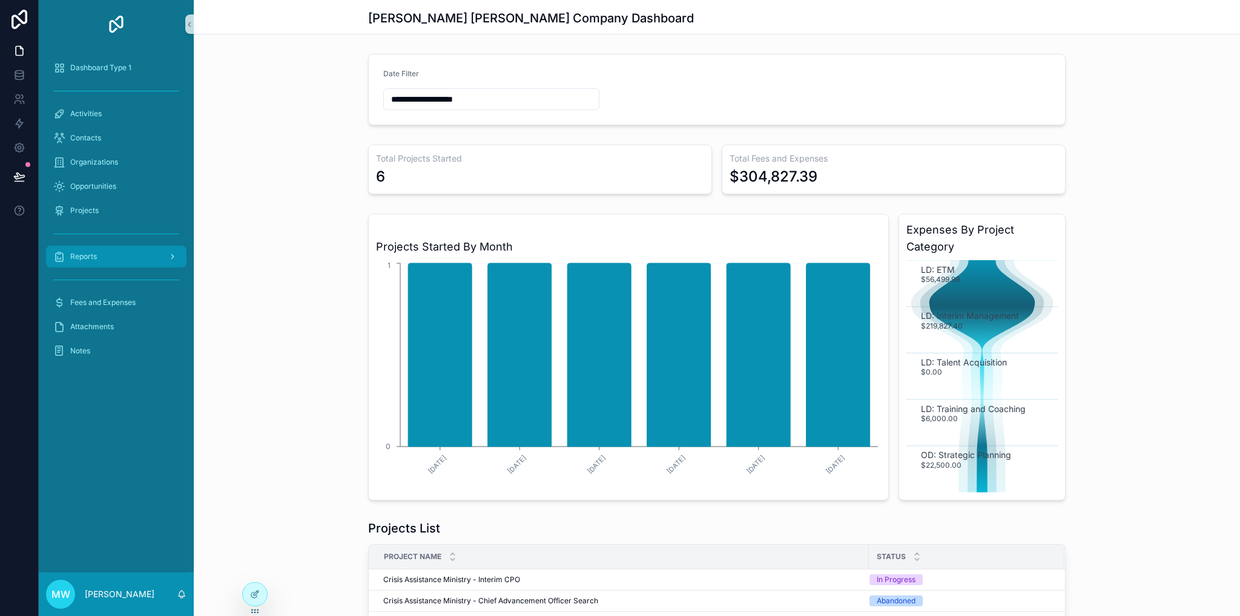
click at [95, 257] on span "Reports" at bounding box center [83, 257] width 27 height 10
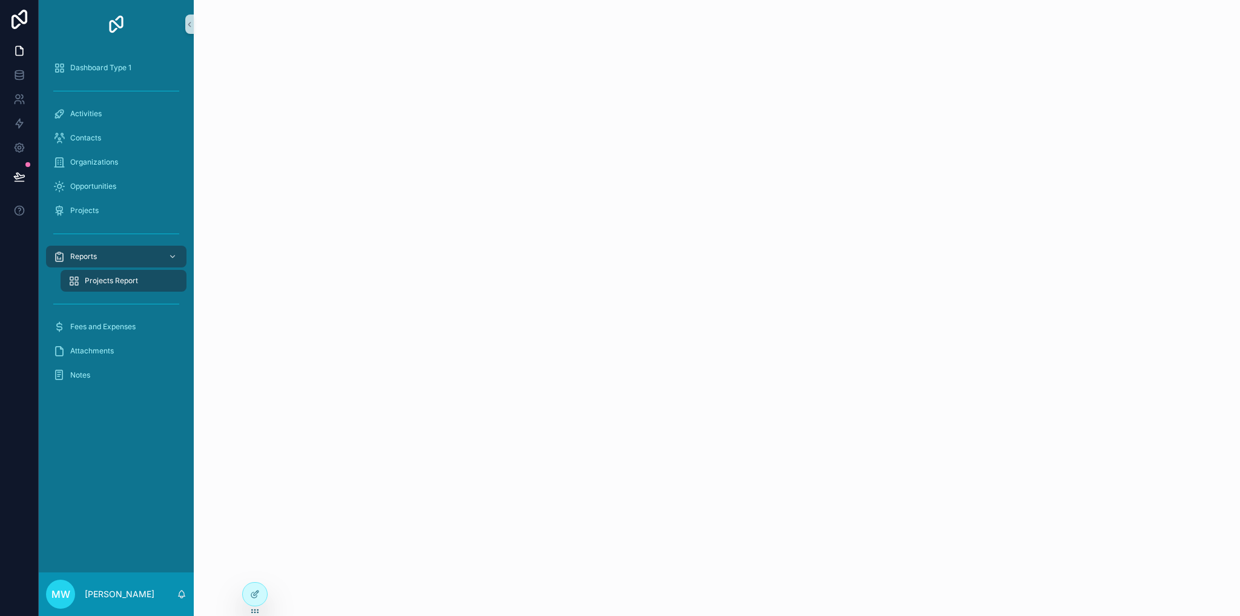
click at [126, 277] on span "Projects Report" at bounding box center [111, 281] width 53 height 10
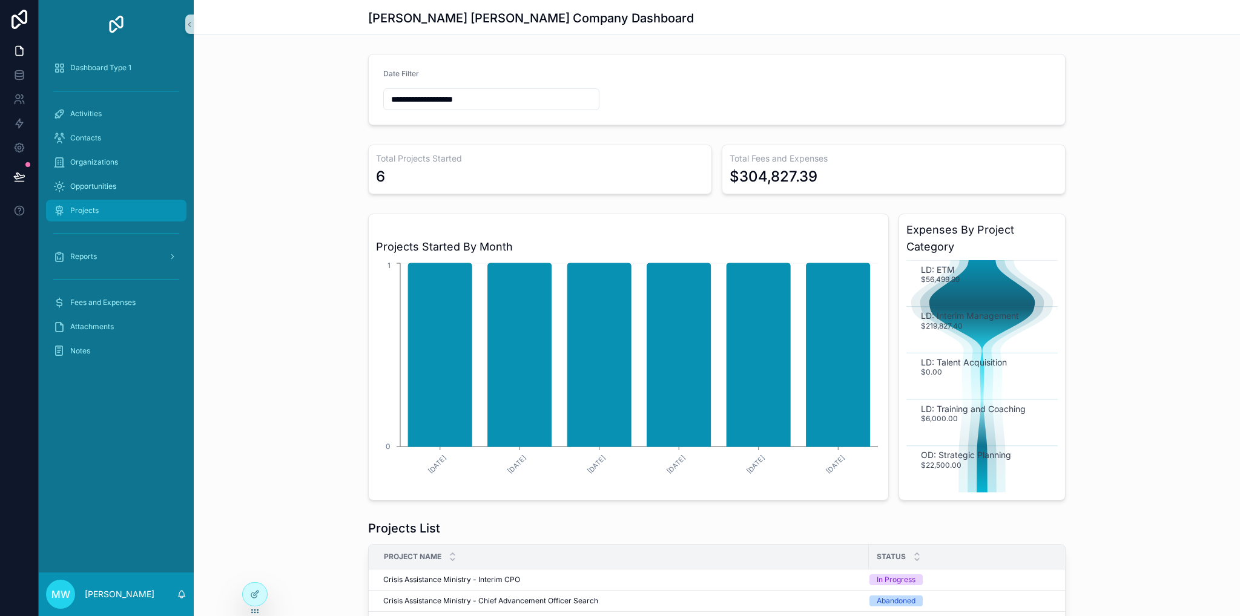
click at [96, 208] on span "Projects" at bounding box center [84, 211] width 28 height 10
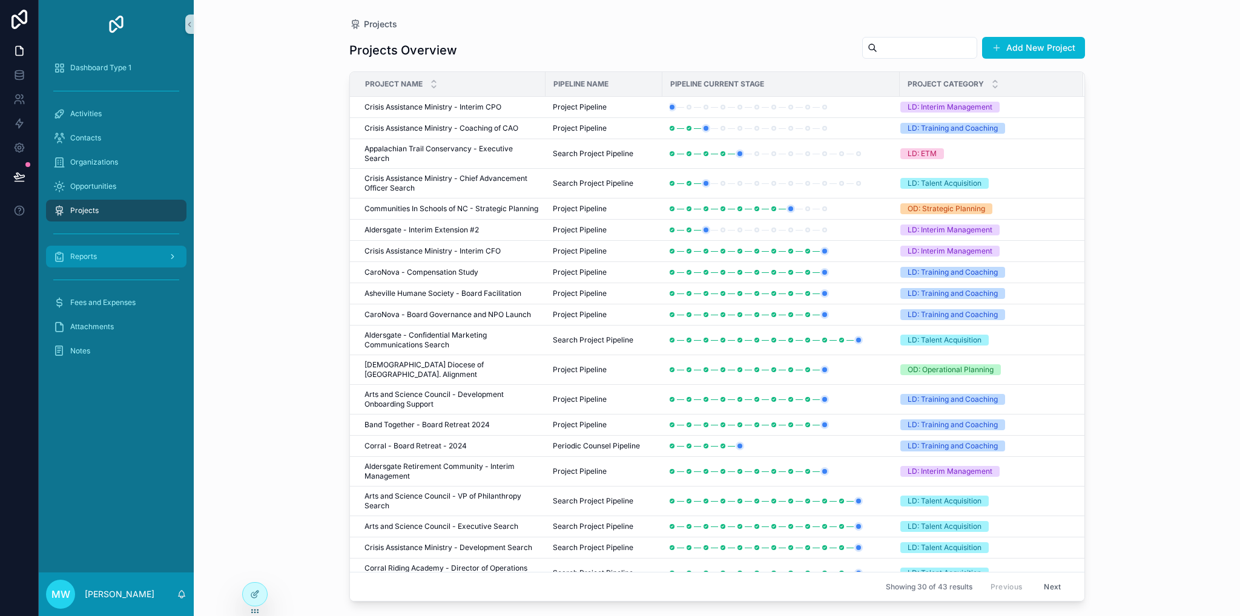
click at [111, 260] on div "Reports" at bounding box center [116, 256] width 126 height 19
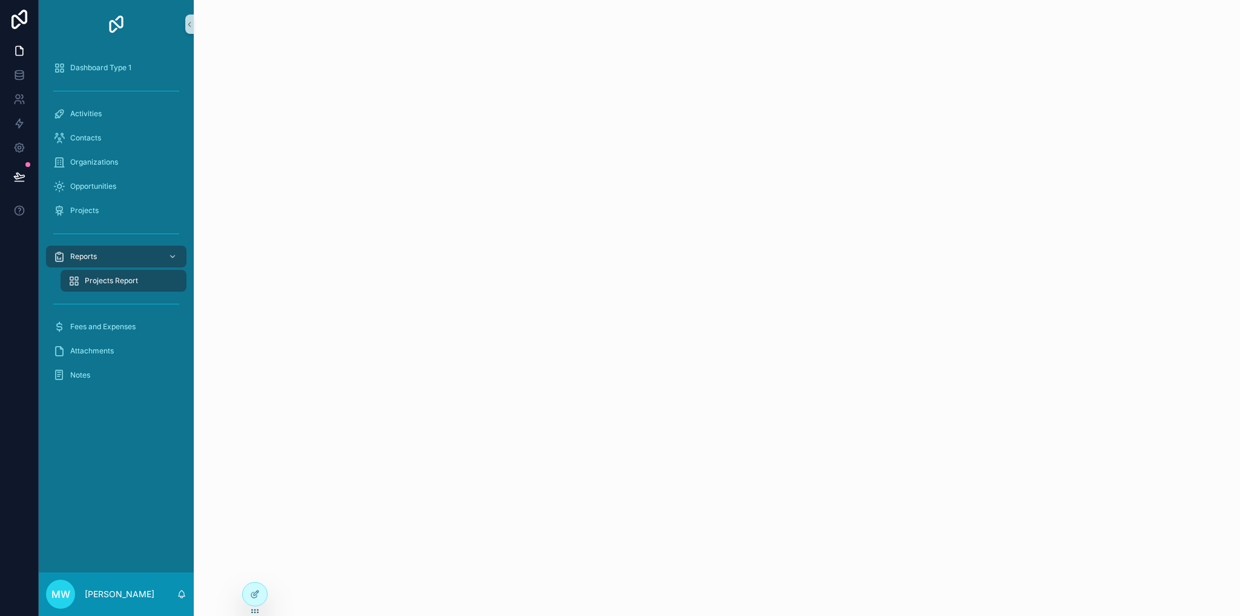
click at [122, 282] on span "Projects Report" at bounding box center [111, 281] width 53 height 10
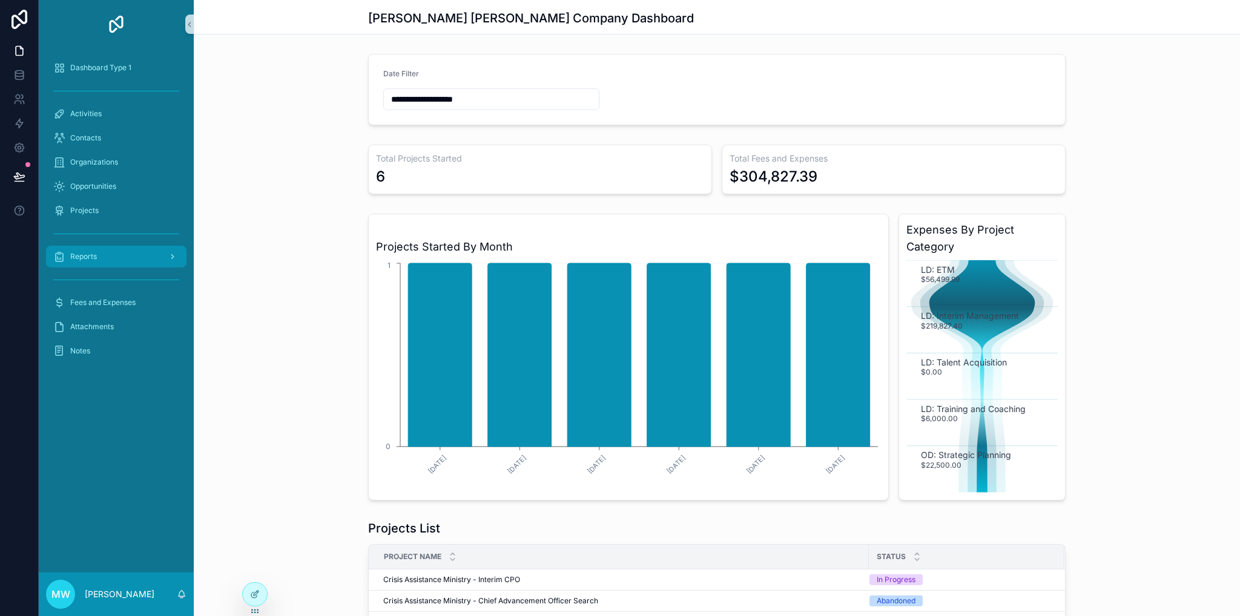
click at [107, 259] on div "Reports" at bounding box center [116, 256] width 126 height 19
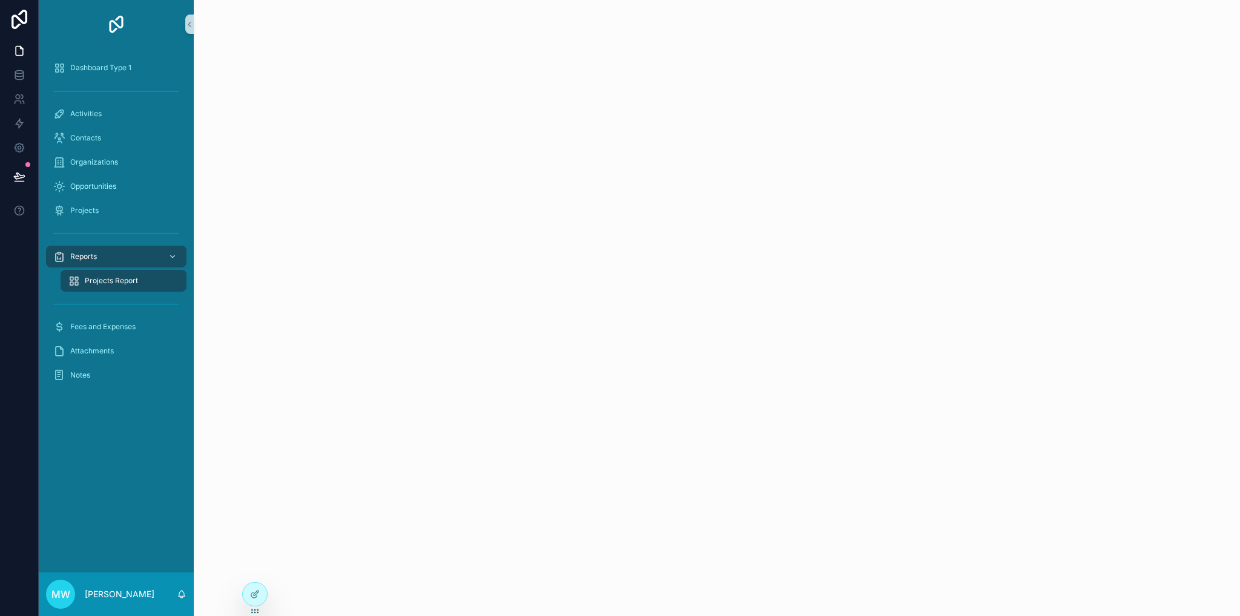
click at [126, 282] on span "Projects Report" at bounding box center [111, 281] width 53 height 10
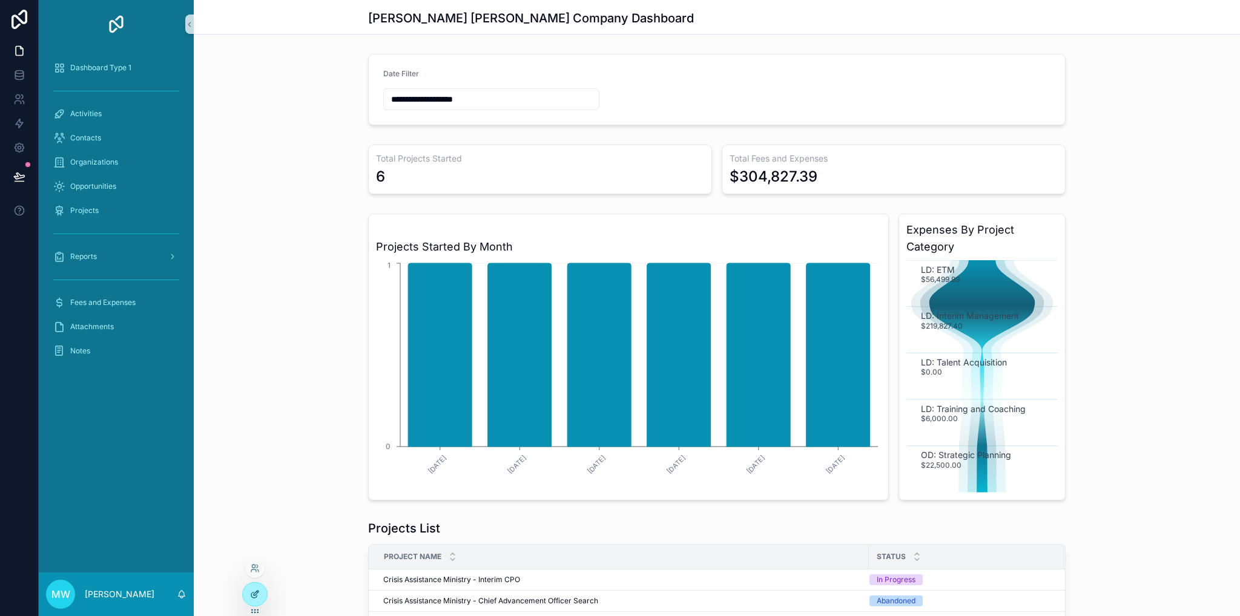
click at [248, 434] on div at bounding box center [255, 594] width 24 height 23
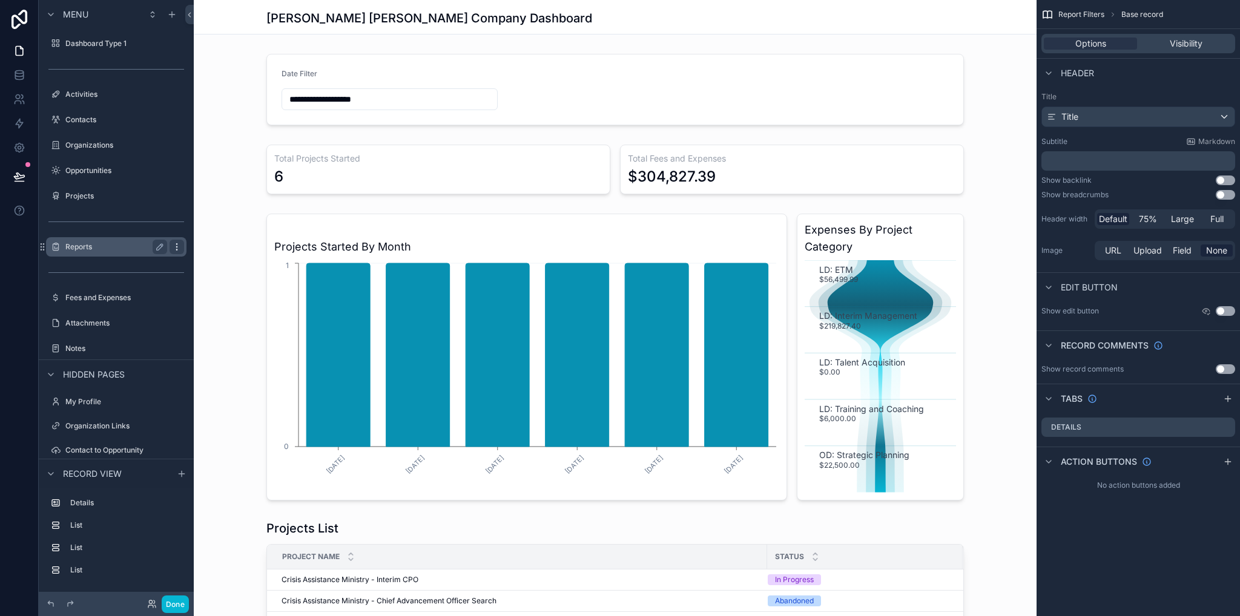
click at [176, 251] on icon "scrollable content" at bounding box center [177, 247] width 10 height 10
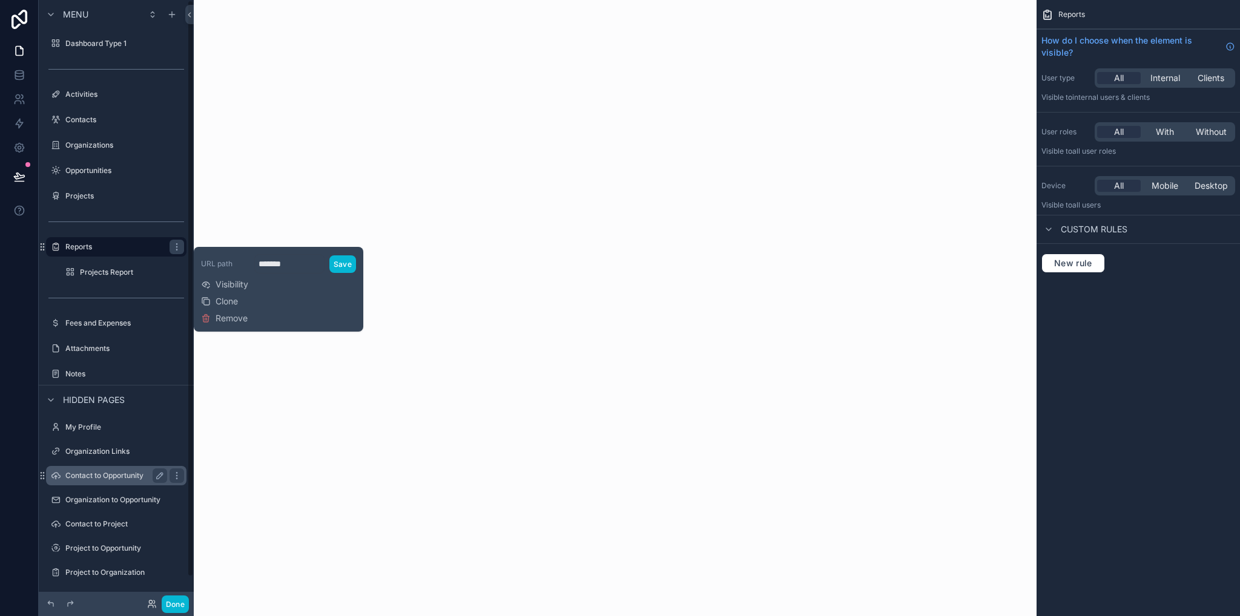
click at [112, 275] on label "Projects Report" at bounding box center [132, 273] width 104 height 10
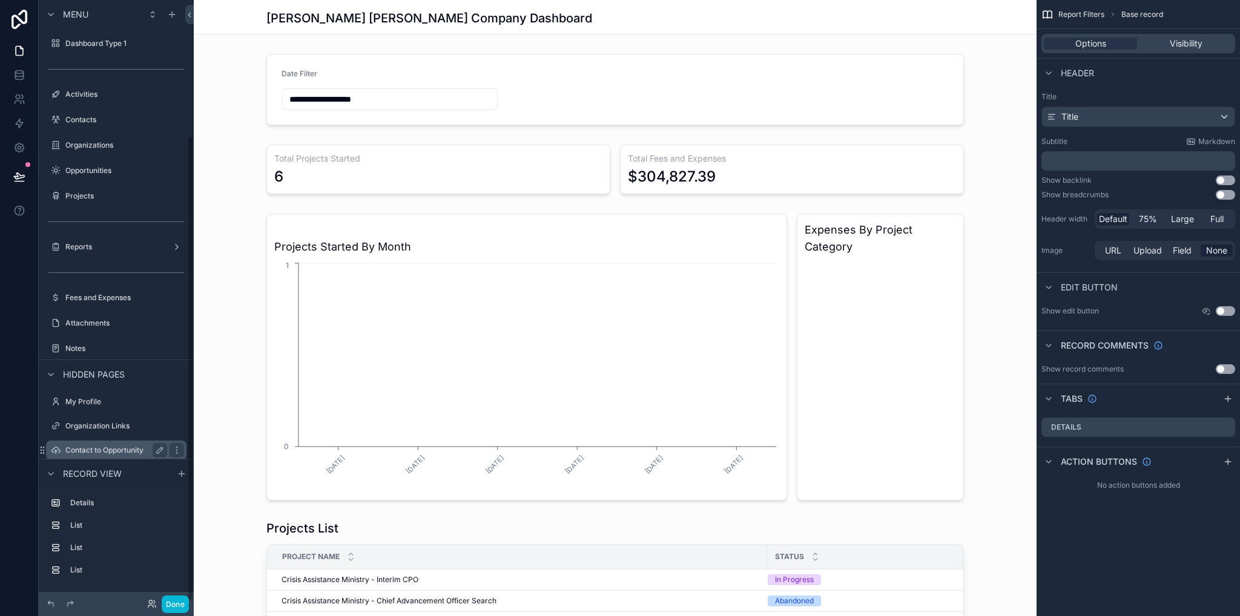
scroll to position [177, 0]
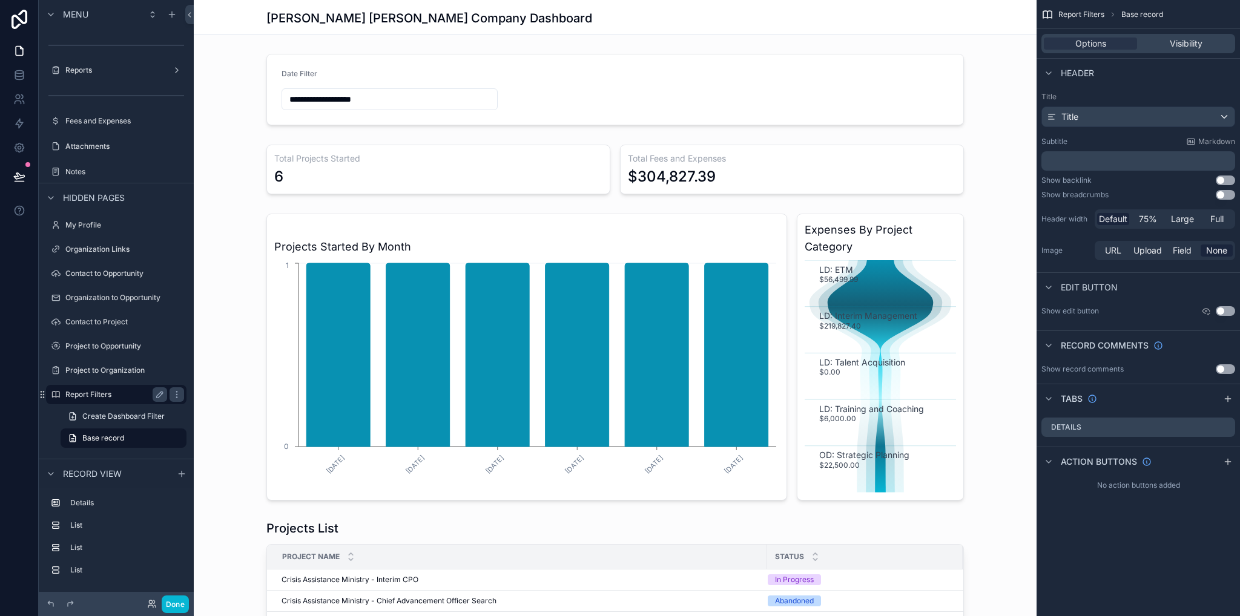
click at [104, 395] on label "Report Filters" at bounding box center [113, 395] width 97 height 10
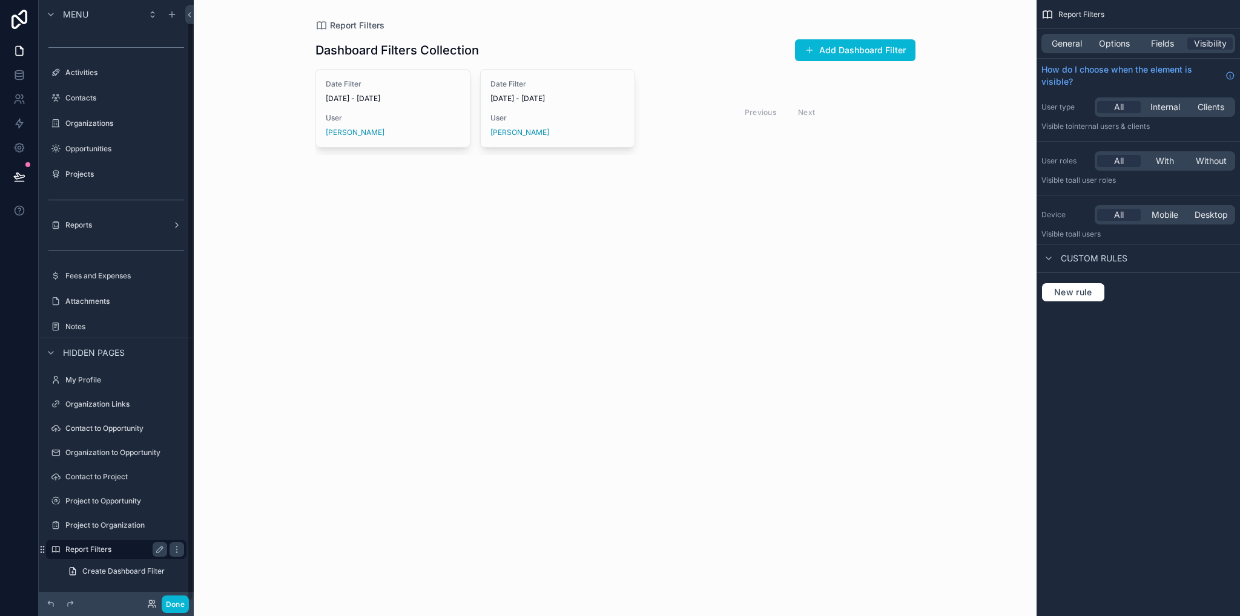
scroll to position [22, 0]
click at [87, 223] on label "Reports" at bounding box center [113, 225] width 97 height 10
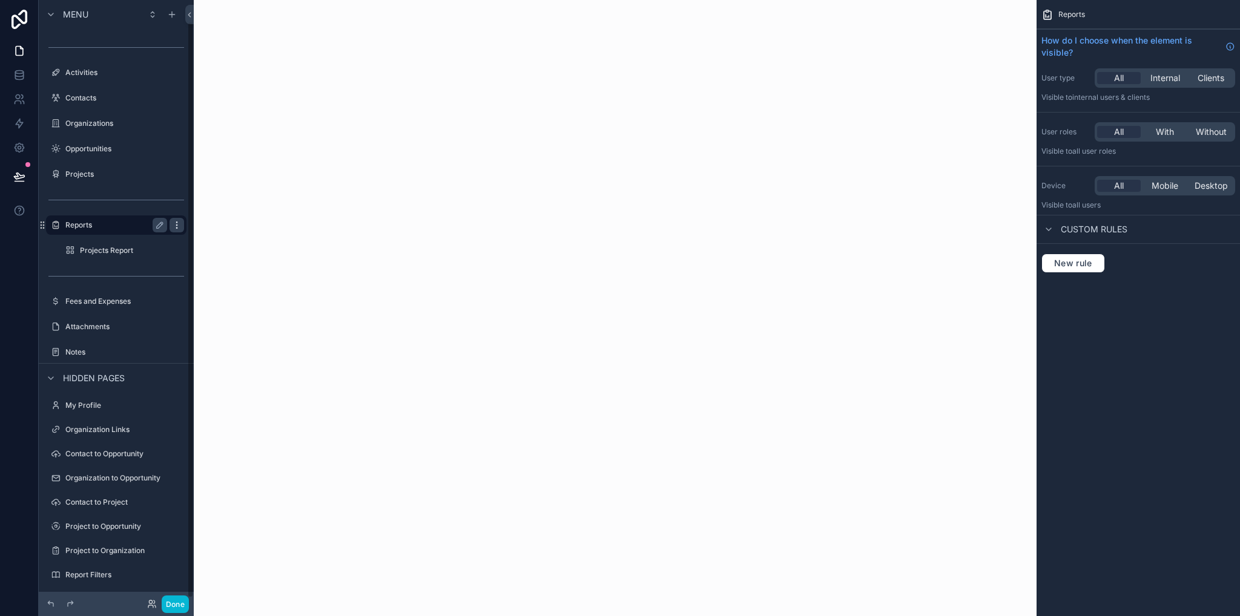
click at [179, 223] on icon "scrollable content" at bounding box center [177, 225] width 10 height 10
click at [547, 242] on div "scrollable content" at bounding box center [615, 308] width 843 height 616
